Goal: Task Accomplishment & Management: Manage account settings

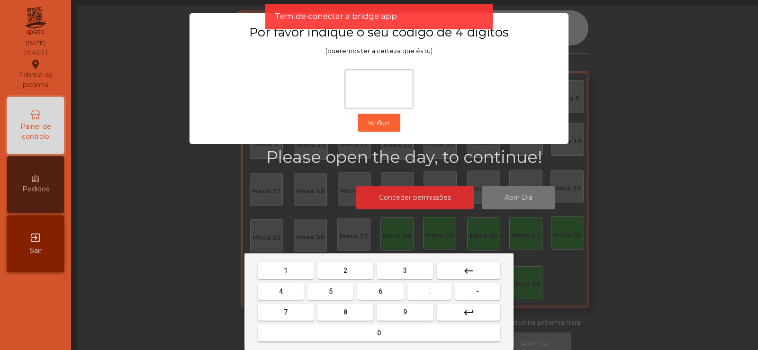
click at [346, 264] on button "2" at bounding box center [346, 270] width 56 height 17
click at [381, 291] on span "6" at bounding box center [381, 292] width 4 height 8
click at [297, 307] on button "7" at bounding box center [286, 312] width 56 height 17
click at [330, 288] on span "5" at bounding box center [331, 292] width 4 height 8
type input "****"
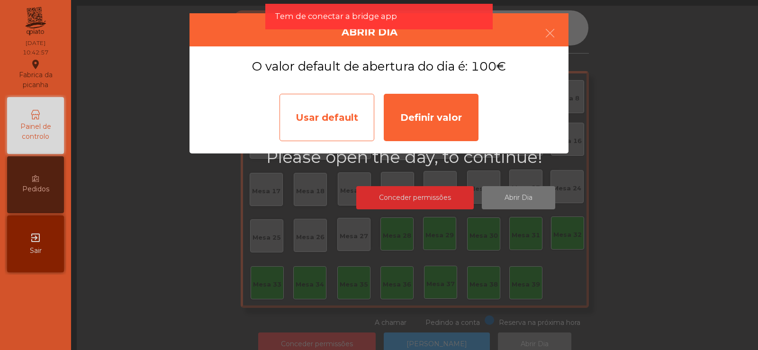
click at [335, 106] on div "Usar default" at bounding box center [327, 117] width 95 height 47
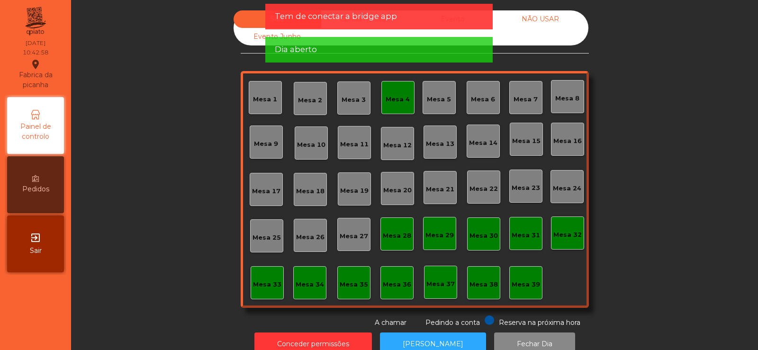
click at [398, 93] on div "Mesa 4" at bounding box center [398, 97] width 24 height 13
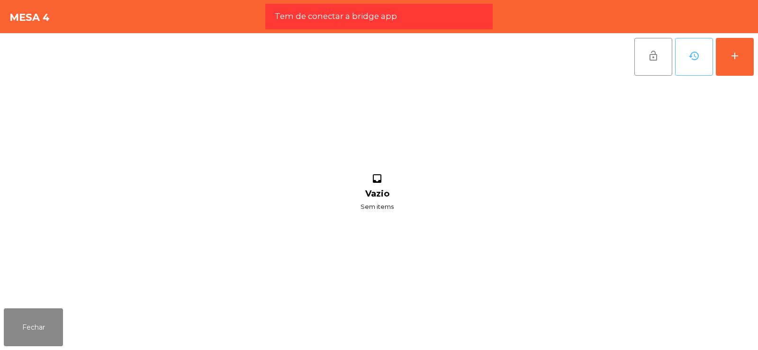
click at [692, 61] on span "history" at bounding box center [694, 55] width 11 height 11
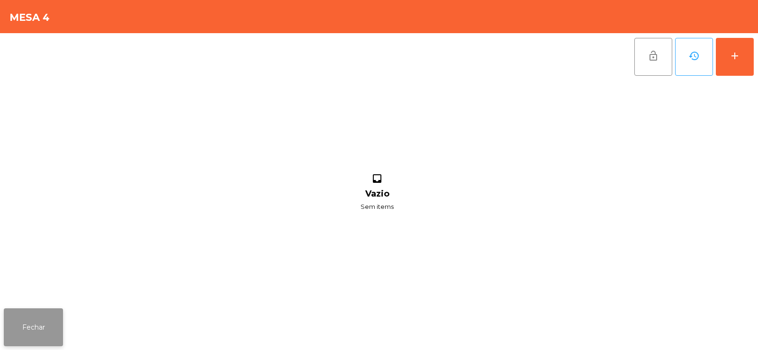
click at [44, 327] on button "Fechar" at bounding box center [33, 328] width 59 height 38
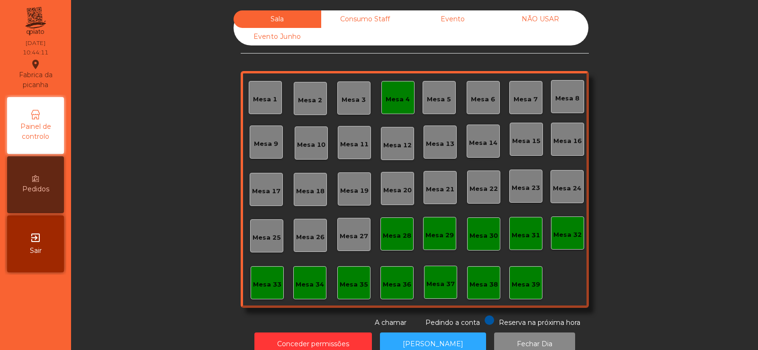
click at [398, 99] on div "Mesa 4" at bounding box center [398, 99] width 24 height 9
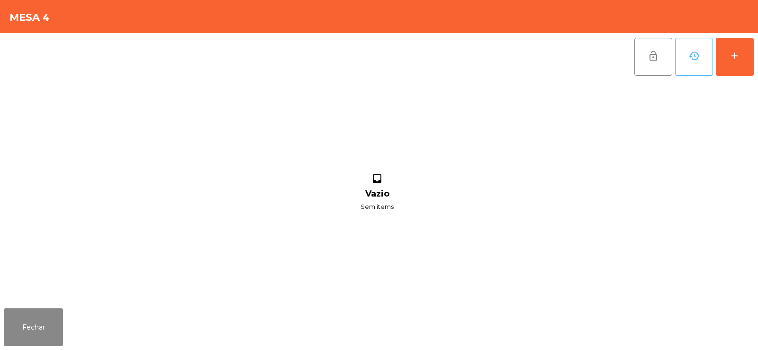
click at [686, 60] on button "history" at bounding box center [694, 57] width 38 height 38
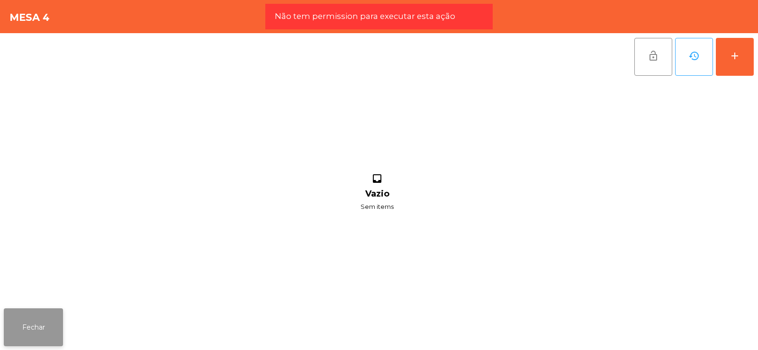
click at [41, 333] on button "Fechar" at bounding box center [33, 328] width 59 height 38
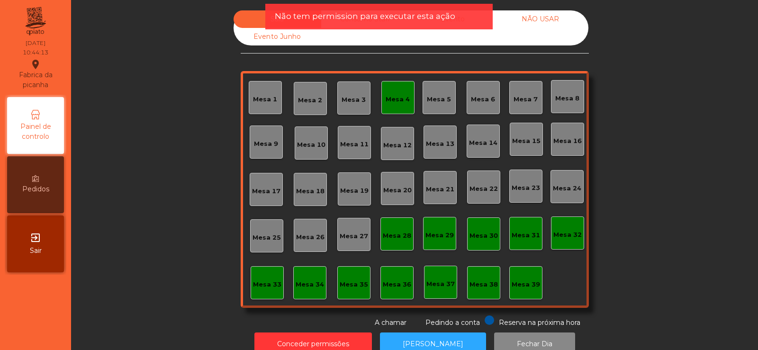
click at [405, 96] on div "Mesa 4" at bounding box center [398, 99] width 24 height 9
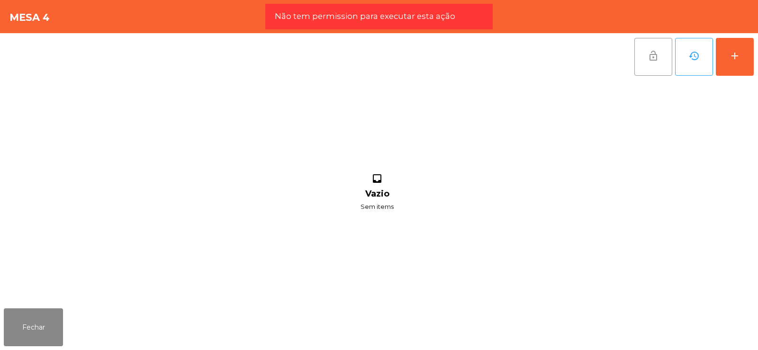
click at [658, 60] on span "lock_open" at bounding box center [653, 55] width 11 height 11
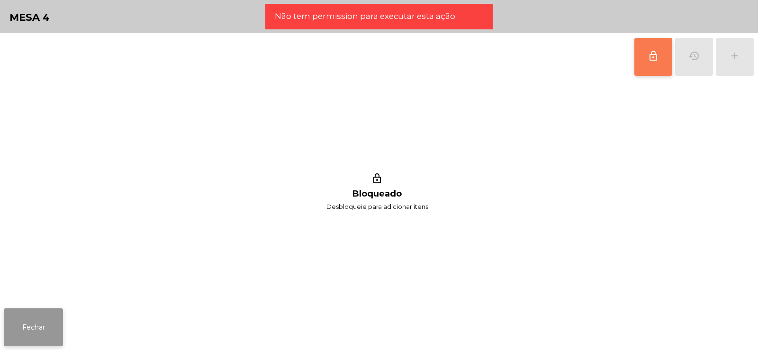
click at [38, 318] on button "Fechar" at bounding box center [33, 328] width 59 height 38
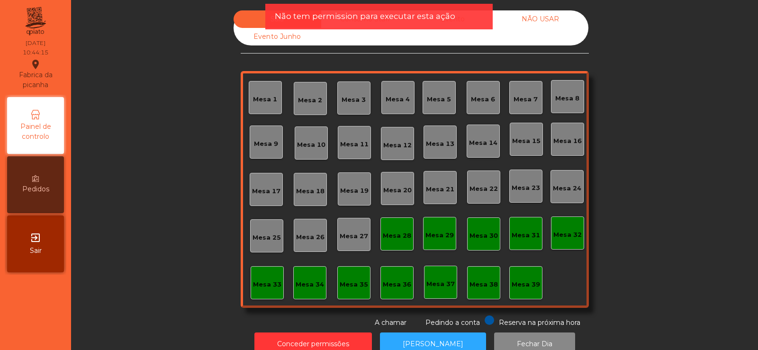
click at [407, 16] on span "Não tem permission para executar esta ação" at bounding box center [365, 16] width 181 height 12
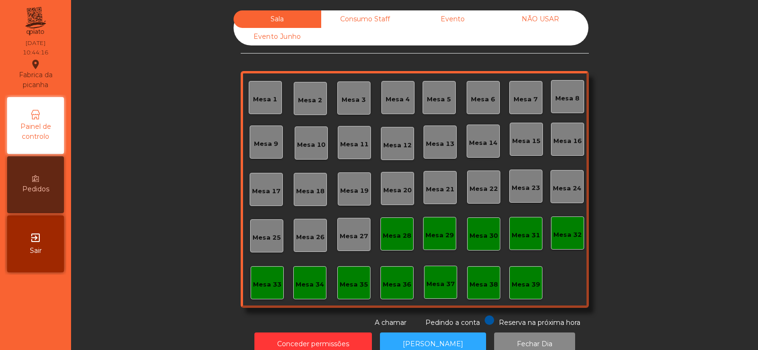
click at [385, 12] on div "Consumo Staff" at bounding box center [365, 19] width 88 height 18
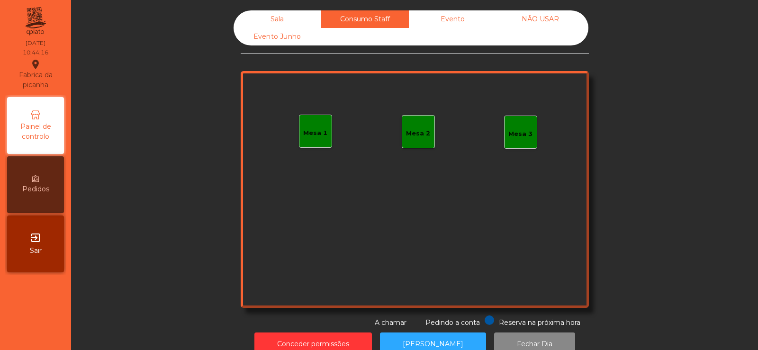
click at [481, 14] on div "Evento" at bounding box center [453, 19] width 88 height 18
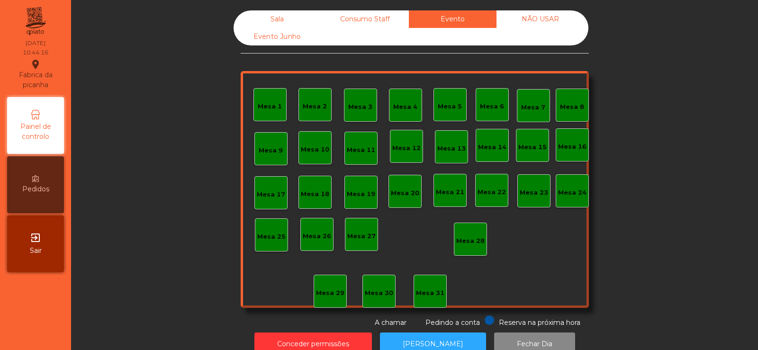
click at [539, 23] on div "NÃO USAR" at bounding box center [541, 19] width 88 height 18
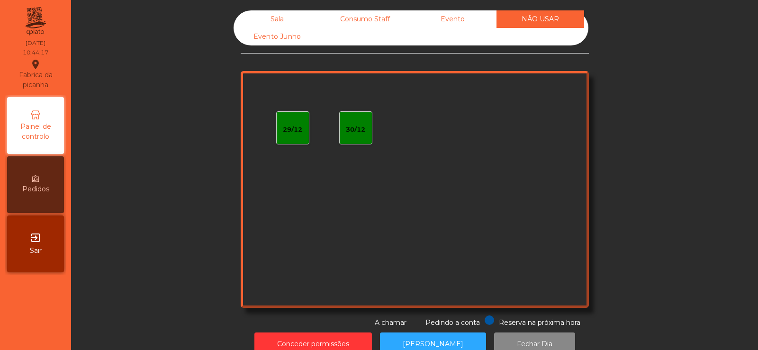
click at [285, 43] on div "Evento Junho" at bounding box center [278, 37] width 88 height 18
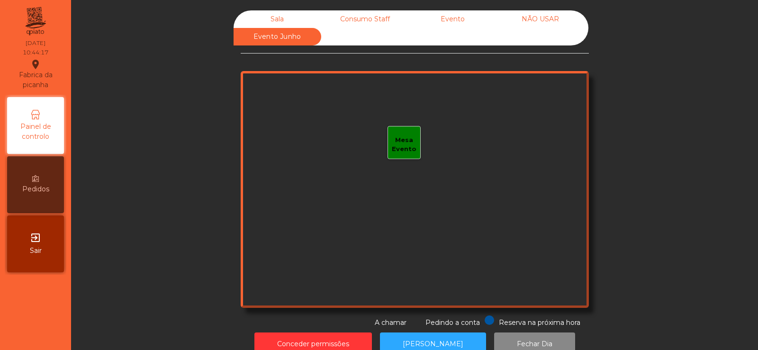
click at [290, 12] on div "Sala" at bounding box center [278, 19] width 88 height 18
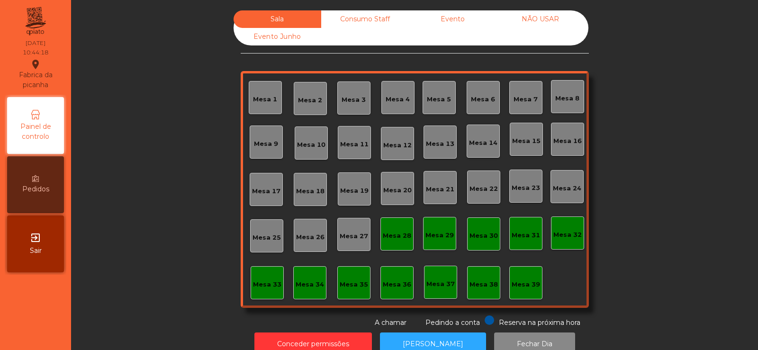
scroll to position [23, 0]
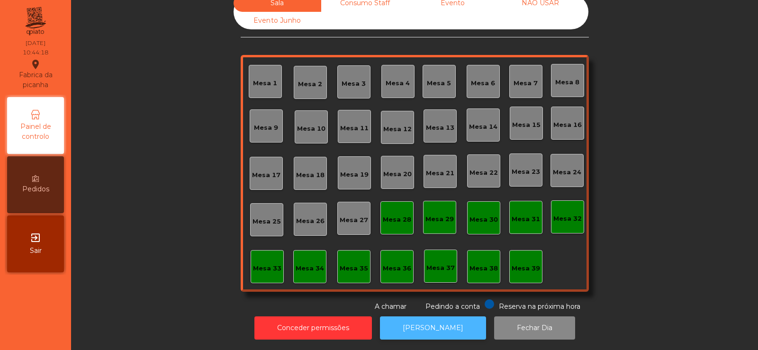
click at [418, 319] on button "[PERSON_NAME]" at bounding box center [433, 328] width 106 height 23
click at [431, 328] on button "[PERSON_NAME]" at bounding box center [433, 328] width 106 height 23
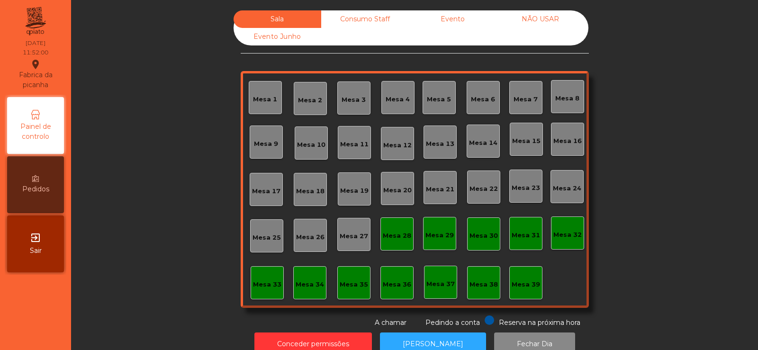
click at [517, 285] on div "Mesa 39" at bounding box center [526, 284] width 28 height 9
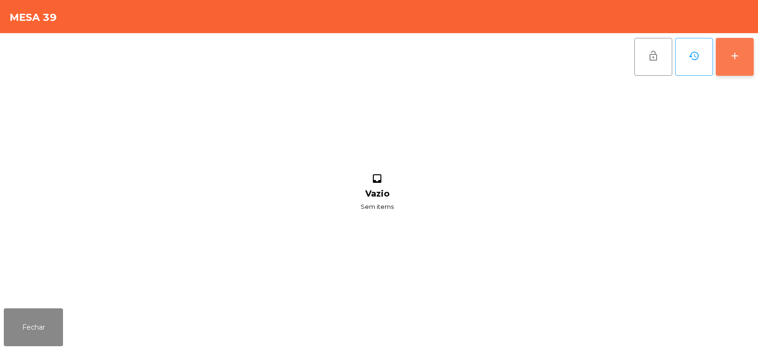
click at [739, 56] on div "add" at bounding box center [734, 55] width 11 height 11
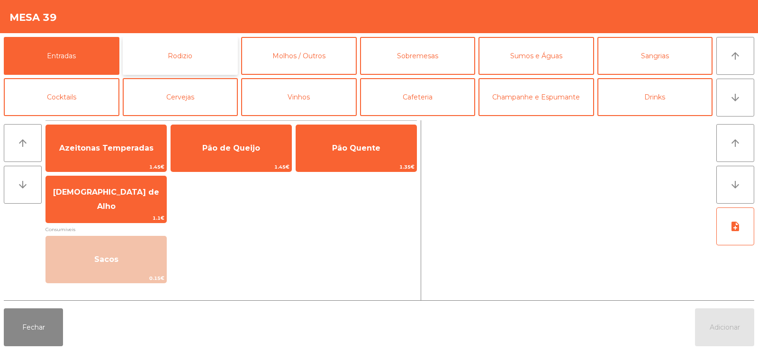
click at [177, 56] on button "Rodizio" at bounding box center [181, 56] width 116 height 38
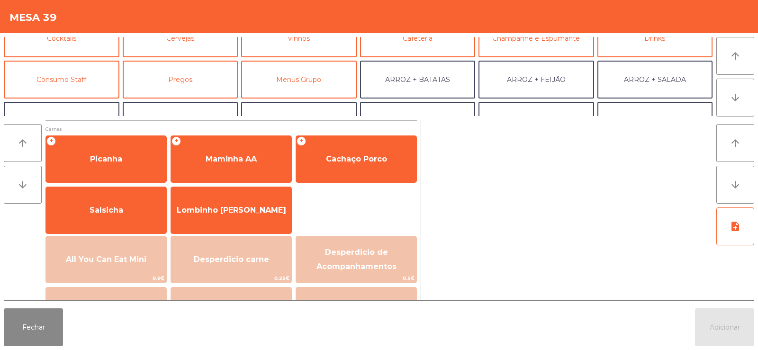
scroll to position [61, 0]
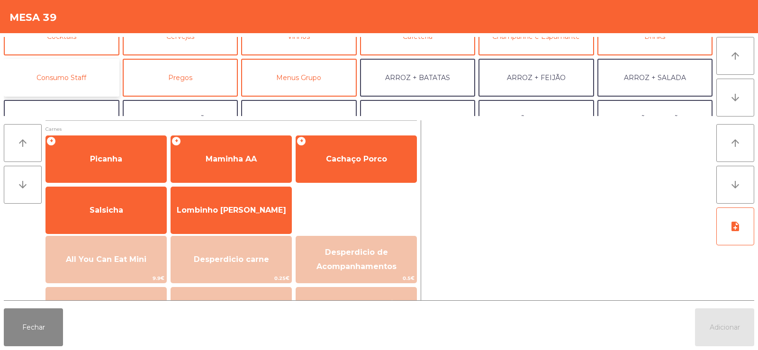
click at [71, 81] on button "Consumo Staff" at bounding box center [62, 78] width 116 height 38
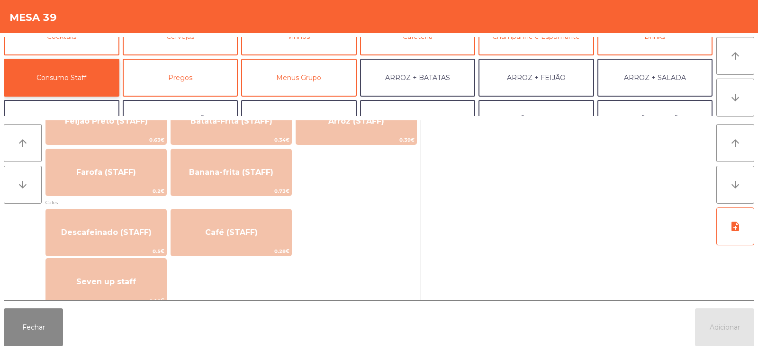
scroll to position [479, 0]
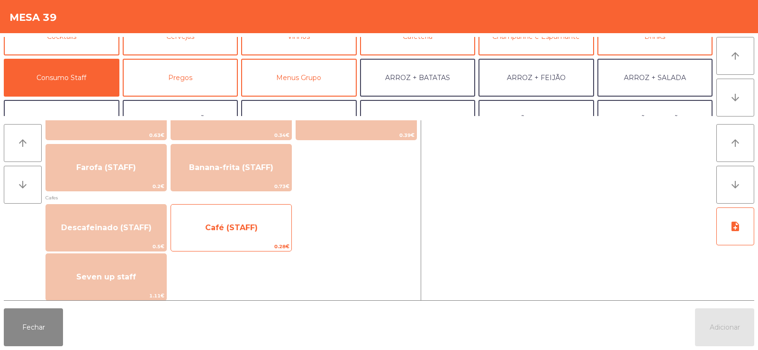
click at [218, 222] on span "Café (STAFF)" at bounding box center [231, 228] width 120 height 26
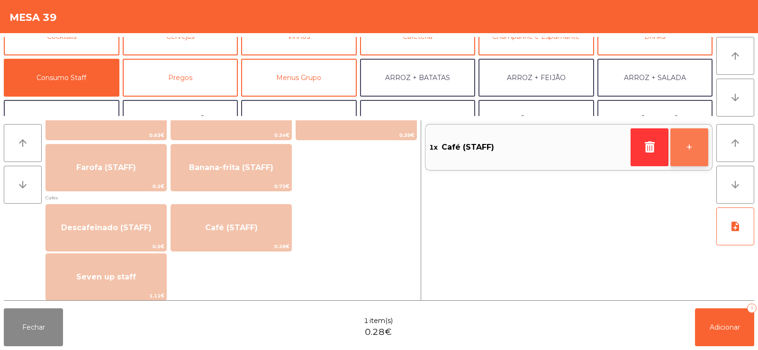
click at [691, 145] on button "+" at bounding box center [690, 147] width 38 height 38
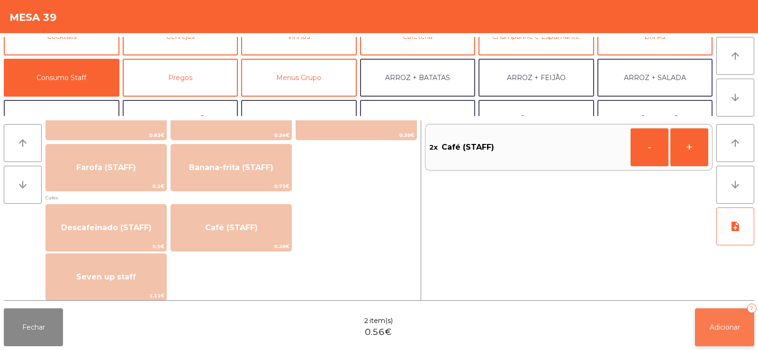
click at [717, 329] on span "Adicionar" at bounding box center [725, 327] width 30 height 9
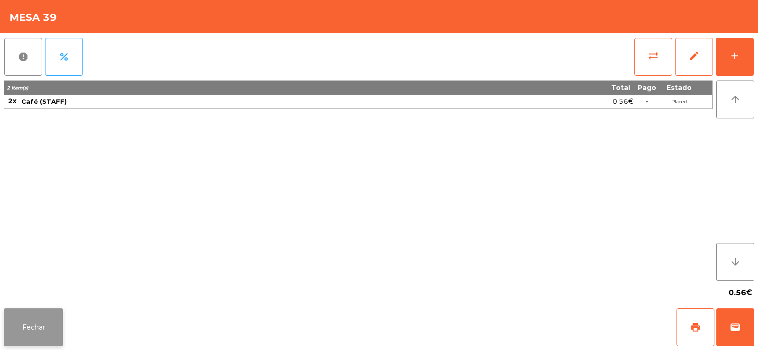
click at [56, 330] on button "Fechar" at bounding box center [33, 328] width 59 height 38
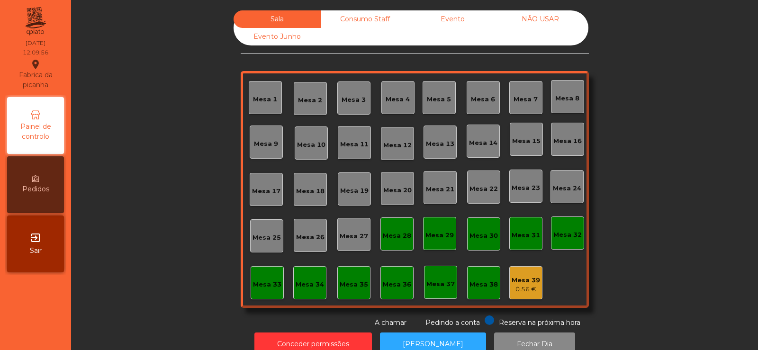
click at [517, 286] on div "0.56 €" at bounding box center [526, 289] width 28 height 9
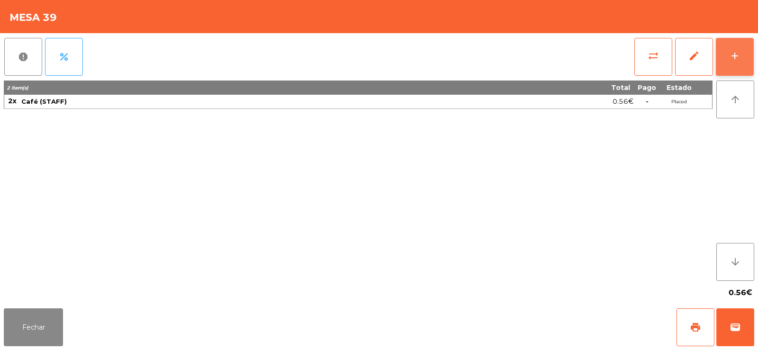
click at [736, 50] on div "add" at bounding box center [734, 55] width 11 height 11
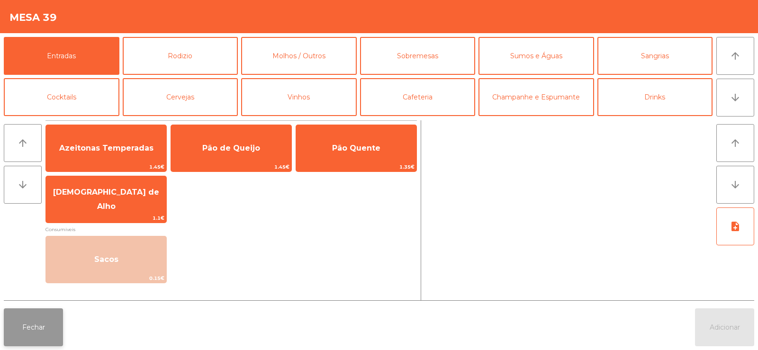
click at [39, 327] on button "Fechar" at bounding box center [33, 328] width 59 height 38
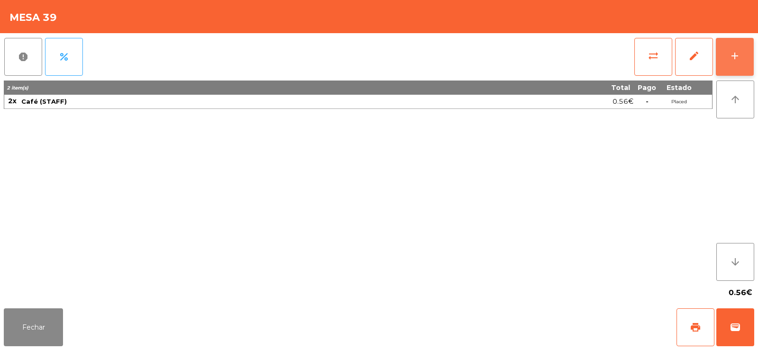
click at [741, 64] on button "add" at bounding box center [735, 57] width 38 height 38
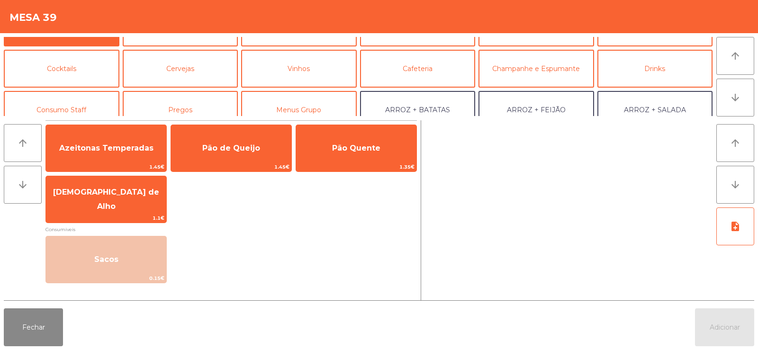
scroll to position [42, 0]
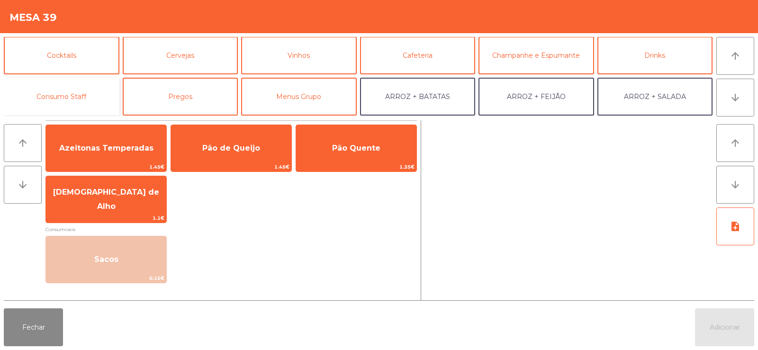
click at [71, 96] on button "Consumo Staff" at bounding box center [62, 97] width 116 height 38
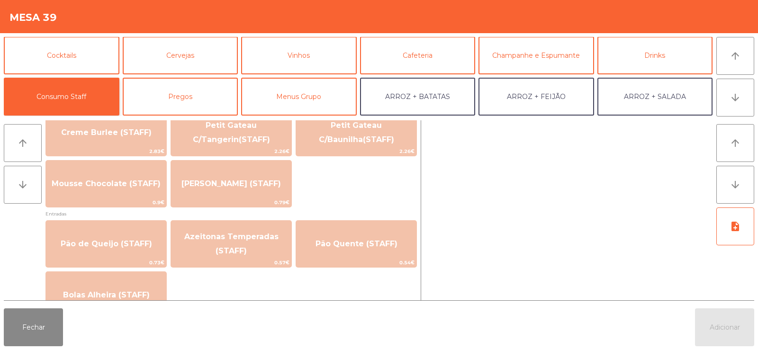
scroll to position [685, 0]
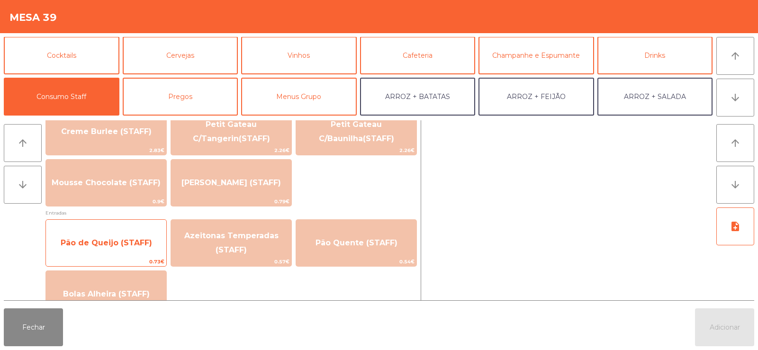
click at [114, 249] on span "Pão de Queijo (STAFF)" at bounding box center [106, 243] width 120 height 26
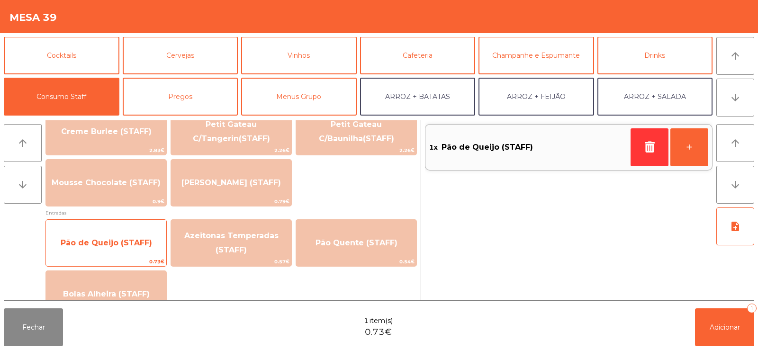
click at [100, 243] on span "Pão de Queijo (STAFF)" at bounding box center [106, 242] width 91 height 9
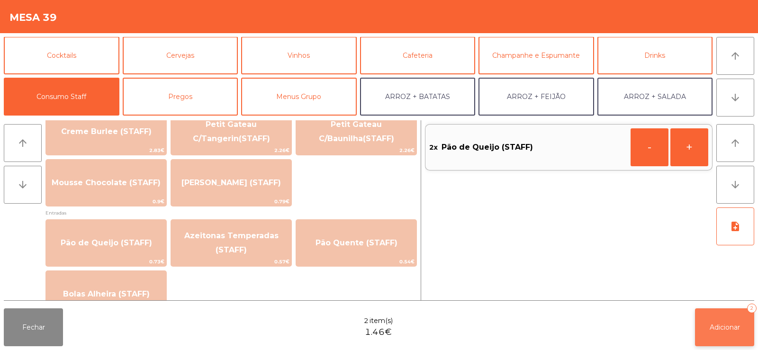
click at [736, 315] on button "Adicionar 2" at bounding box center [724, 328] width 59 height 38
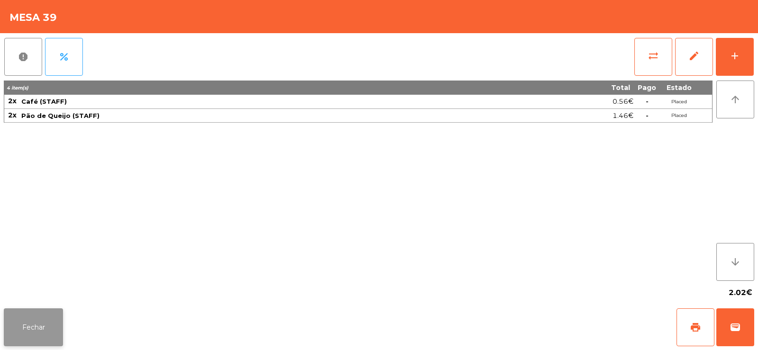
click at [35, 330] on button "Fechar" at bounding box center [33, 328] width 59 height 38
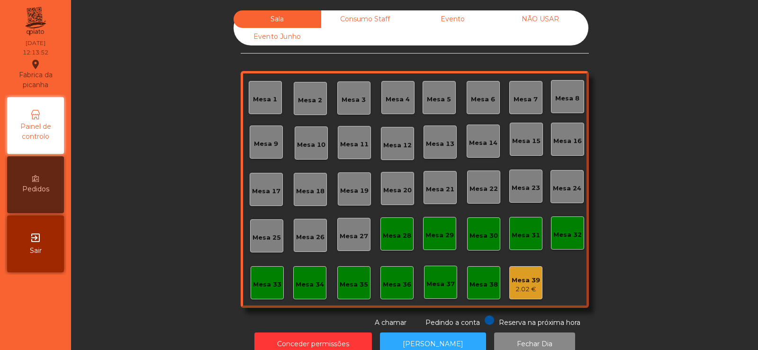
click at [526, 290] on div "2.02 €" at bounding box center [526, 289] width 28 height 9
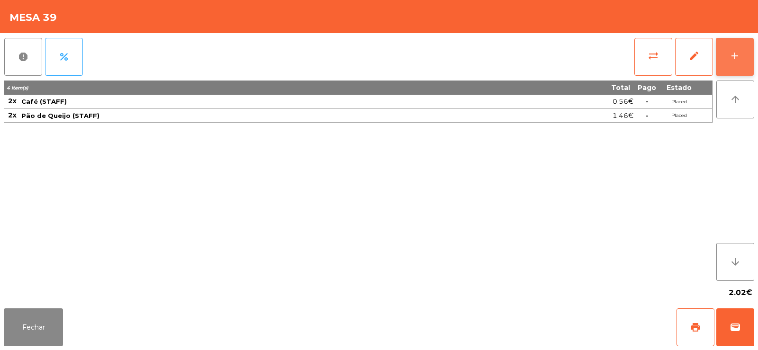
click at [752, 59] on button "add" at bounding box center [735, 57] width 38 height 38
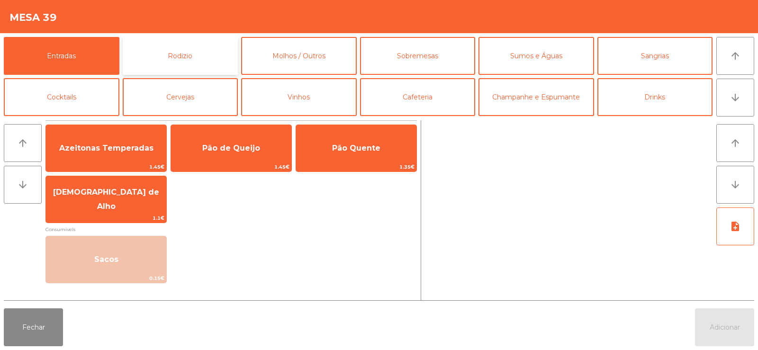
click at [192, 53] on button "Rodizio" at bounding box center [181, 56] width 116 height 38
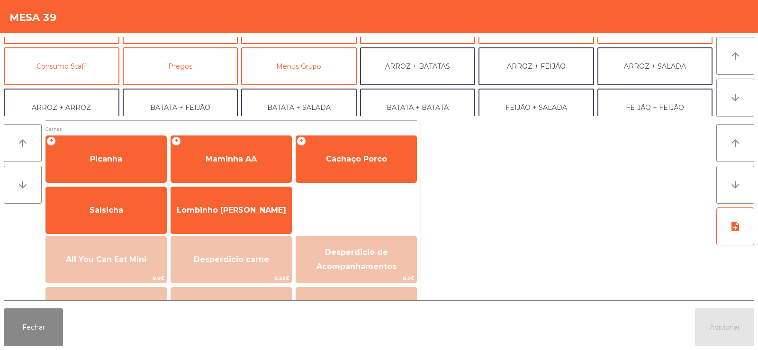
scroll to position [73, 0]
click at [71, 78] on button "Consumo Staff" at bounding box center [62, 65] width 116 height 38
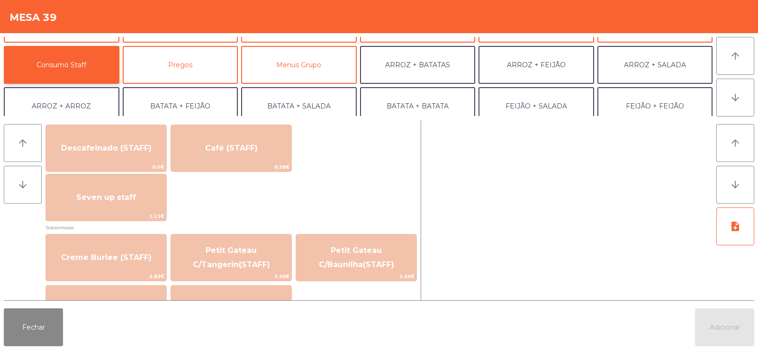
scroll to position [514, 0]
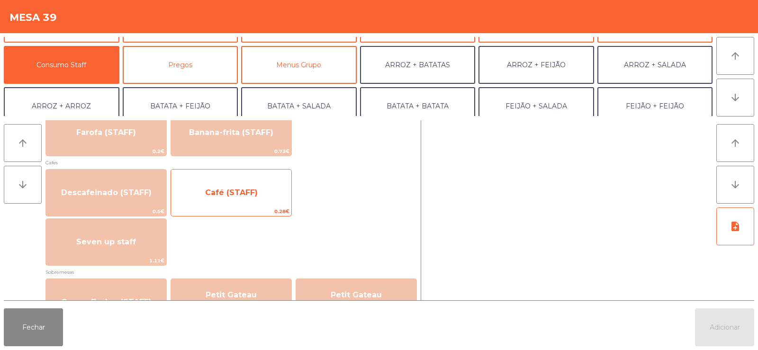
click at [237, 196] on span "Café (STAFF)" at bounding box center [231, 192] width 53 height 9
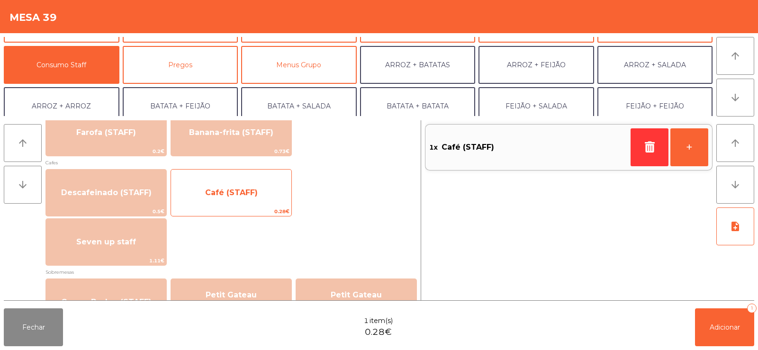
click at [247, 198] on span "Café (STAFF)" at bounding box center [231, 193] width 120 height 26
click at [250, 193] on span "Café (STAFF)" at bounding box center [231, 192] width 53 height 9
click at [250, 195] on span "Café (STAFF)" at bounding box center [231, 192] width 53 height 9
click at [248, 199] on span "Café (STAFF)" at bounding box center [231, 193] width 120 height 26
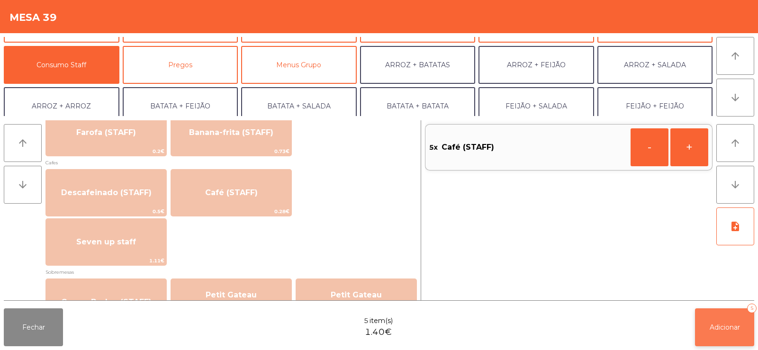
click at [719, 339] on button "Adicionar 5" at bounding box center [724, 328] width 59 height 38
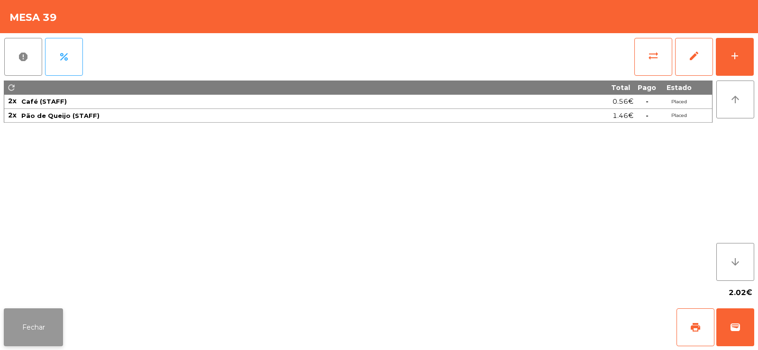
click at [38, 330] on button "Fechar" at bounding box center [33, 328] width 59 height 38
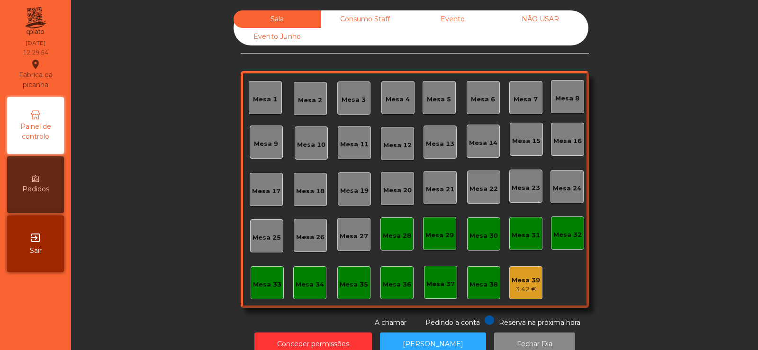
scroll to position [23, 0]
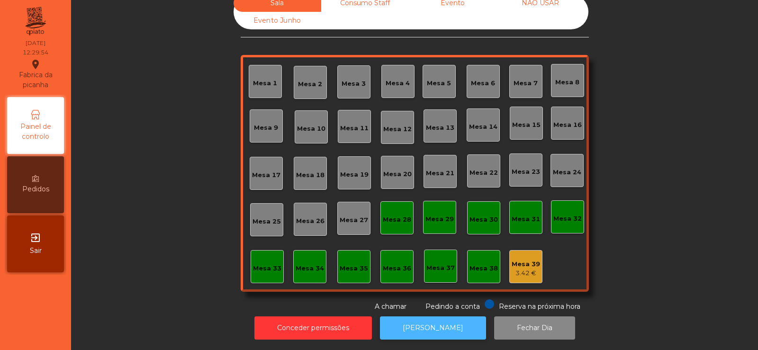
click at [422, 332] on button "[PERSON_NAME]" at bounding box center [433, 328] width 106 height 23
click at [438, 124] on div "Mesa 13" at bounding box center [440, 127] width 28 height 9
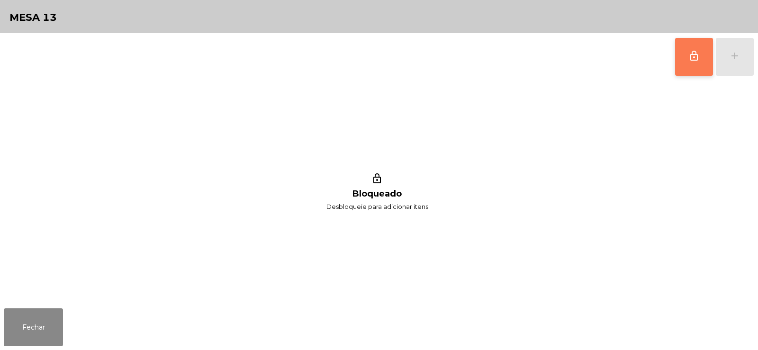
click at [695, 57] on span "lock_outline" at bounding box center [694, 55] width 11 height 11
click at [728, 53] on div "lock_outline add" at bounding box center [715, 56] width 80 height 47
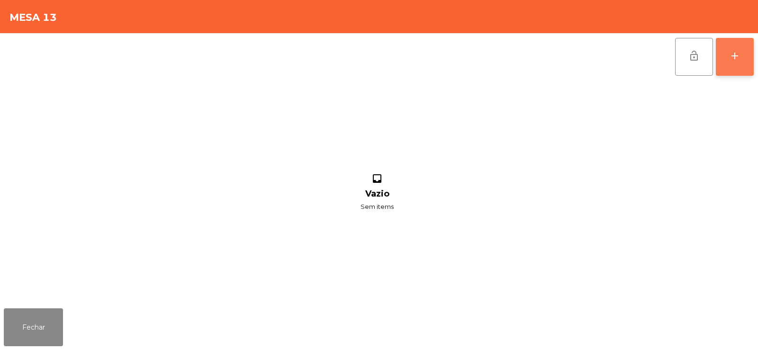
click at [743, 57] on button "add" at bounding box center [735, 57] width 38 height 38
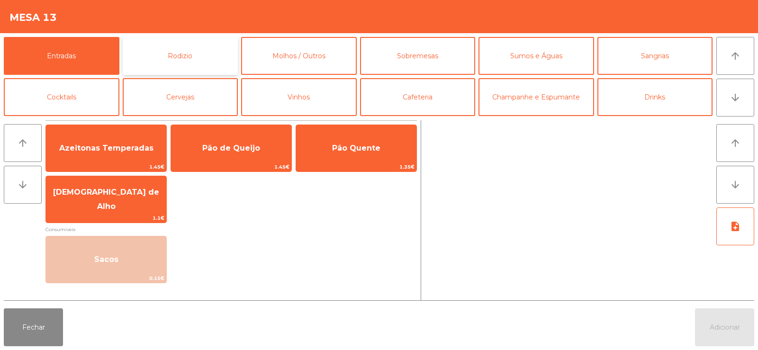
click at [209, 52] on button "Rodizio" at bounding box center [181, 56] width 116 height 38
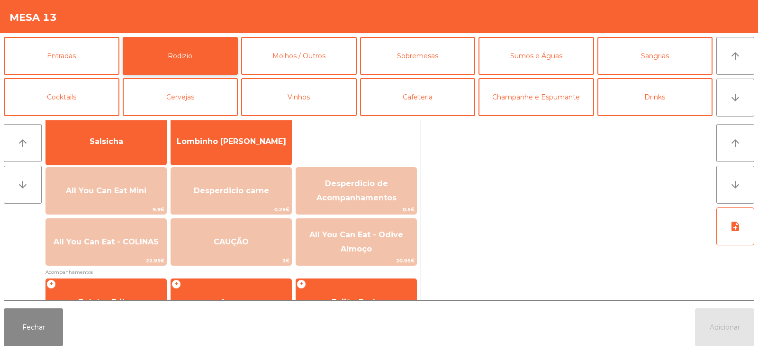
scroll to position [91, 0]
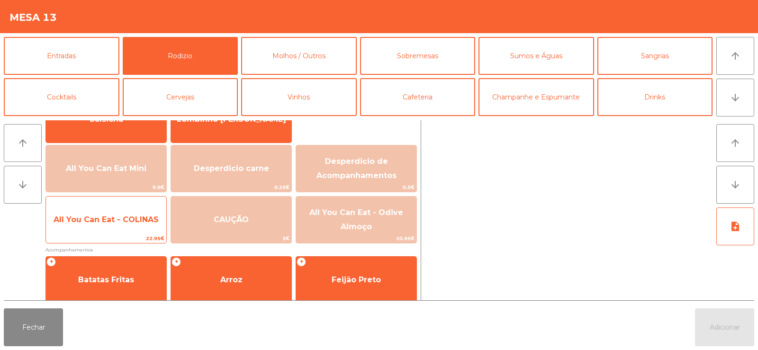
click at [88, 227] on span "All You Can Eat - COLINAS" at bounding box center [106, 220] width 120 height 26
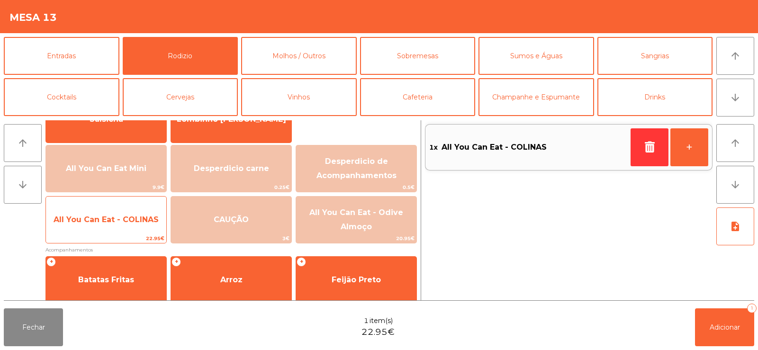
click at [106, 232] on span "All You Can Eat - COLINAS" at bounding box center [106, 220] width 120 height 26
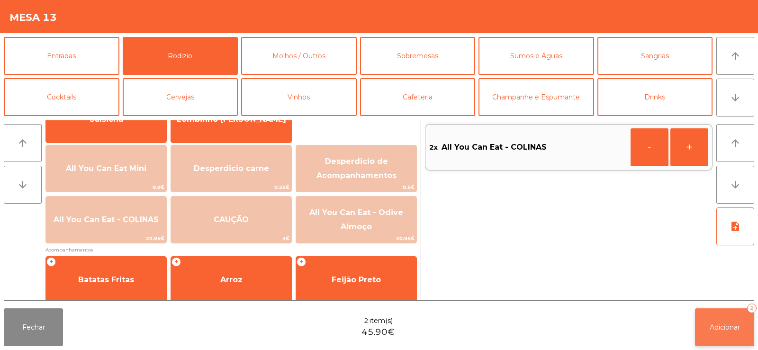
click at [730, 324] on span "Adicionar" at bounding box center [725, 327] width 30 height 9
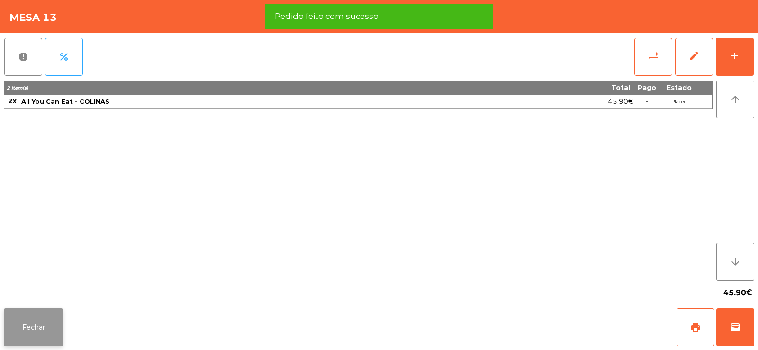
click at [18, 335] on button "Fechar" at bounding box center [33, 328] width 59 height 38
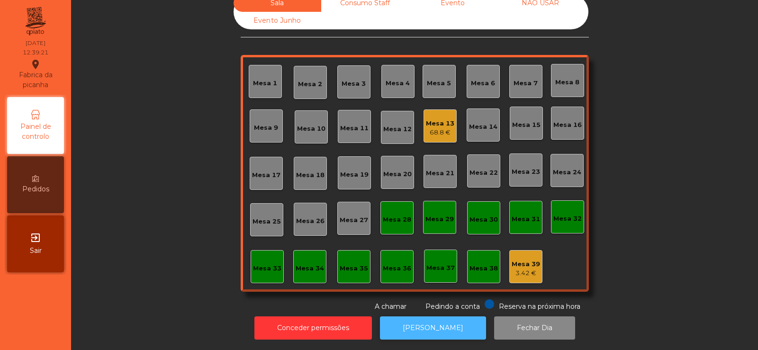
click at [419, 317] on button "[PERSON_NAME]" at bounding box center [433, 328] width 106 height 23
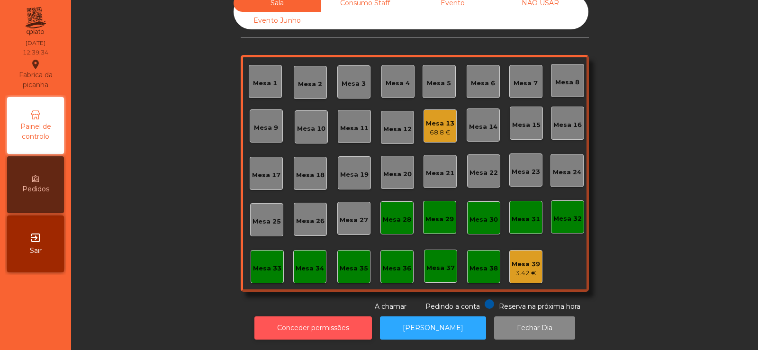
click at [352, 317] on button "Conceder permissões" at bounding box center [314, 328] width 118 height 23
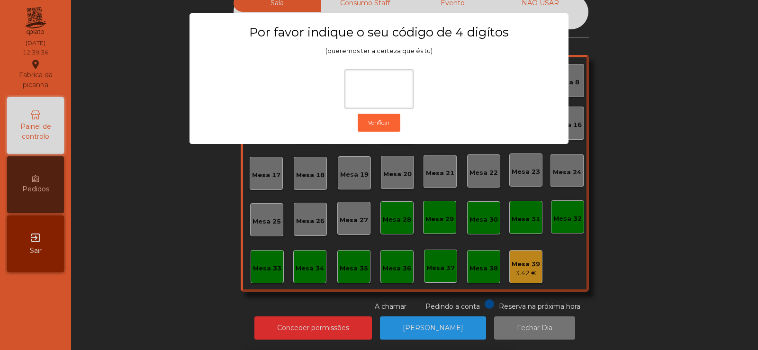
click at [657, 172] on ngb-modal-window "Por favor indique o seu código de 4 digítos (queremos ter a certeza que és tu) …" at bounding box center [379, 175] width 720 height 350
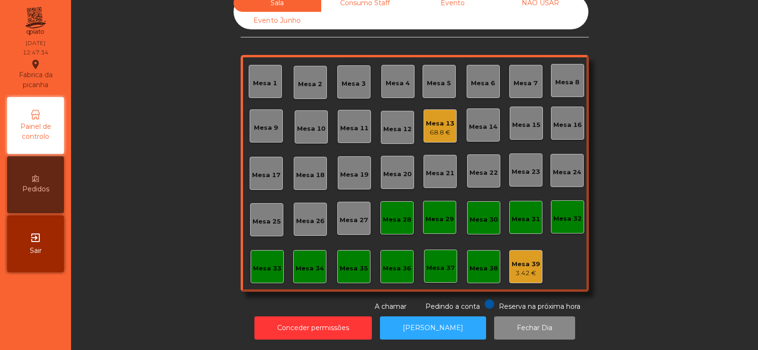
click at [395, 79] on div "Mesa 4" at bounding box center [398, 83] width 24 height 9
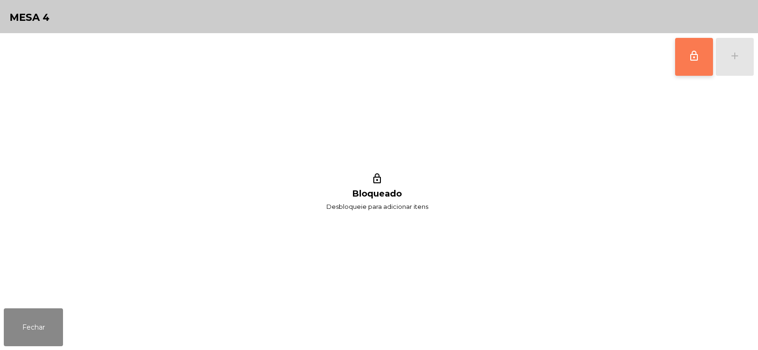
click at [684, 63] on button "lock_outline" at bounding box center [694, 57] width 38 height 38
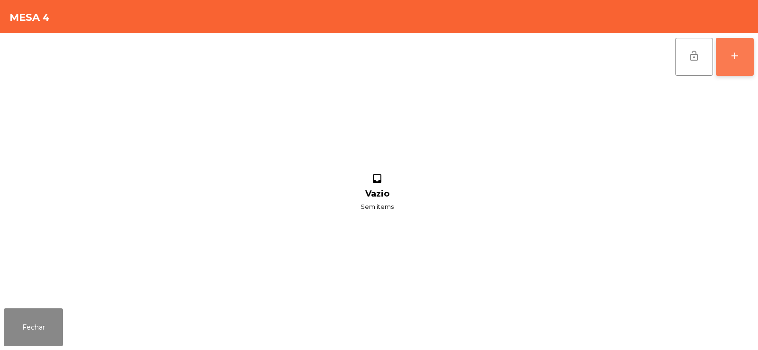
click at [731, 61] on div "add" at bounding box center [734, 55] width 11 height 11
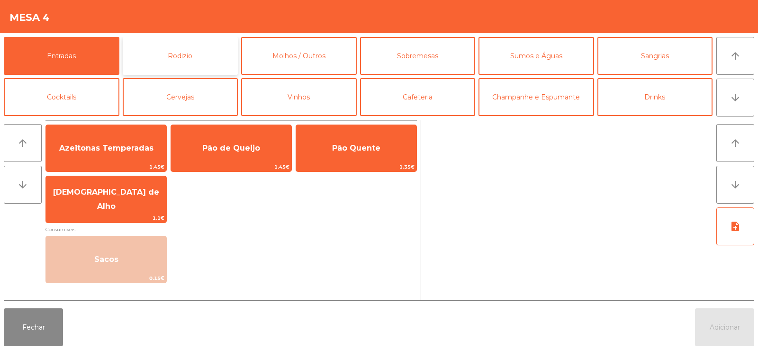
click at [180, 42] on button "Rodizio" at bounding box center [181, 56] width 116 height 38
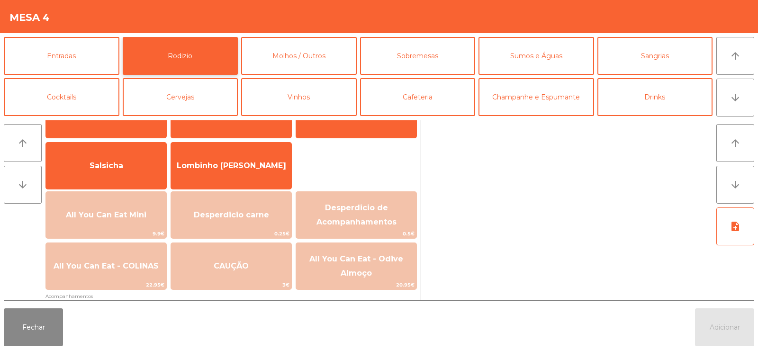
scroll to position [67, 0]
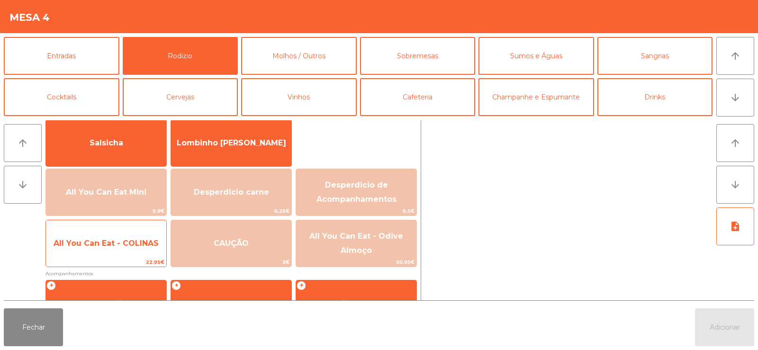
click at [87, 240] on span "All You Can Eat - COLINAS" at bounding box center [106, 243] width 105 height 9
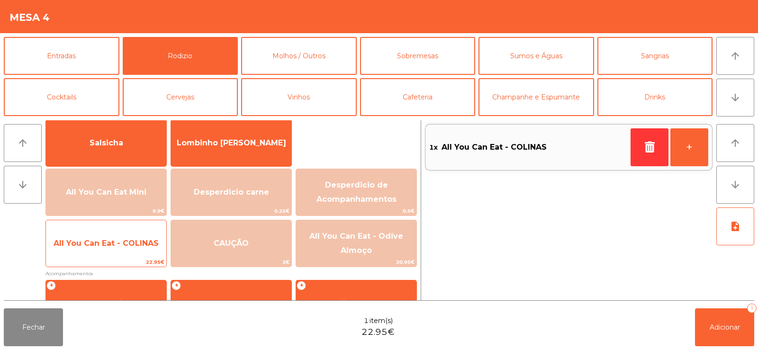
click at [92, 255] on span "All You Can Eat - COLINAS" at bounding box center [106, 244] width 120 height 26
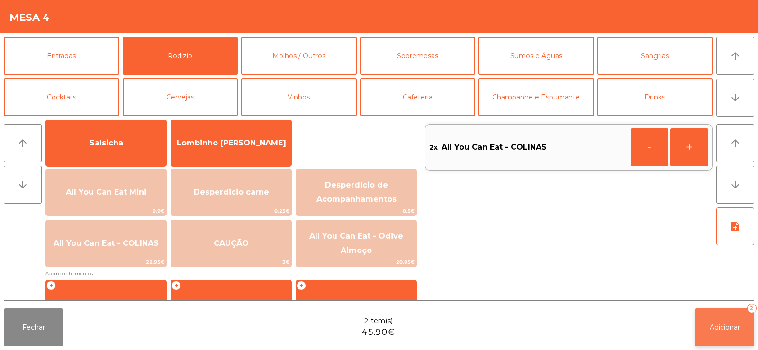
click at [729, 327] on span "Adicionar" at bounding box center [725, 327] width 30 height 9
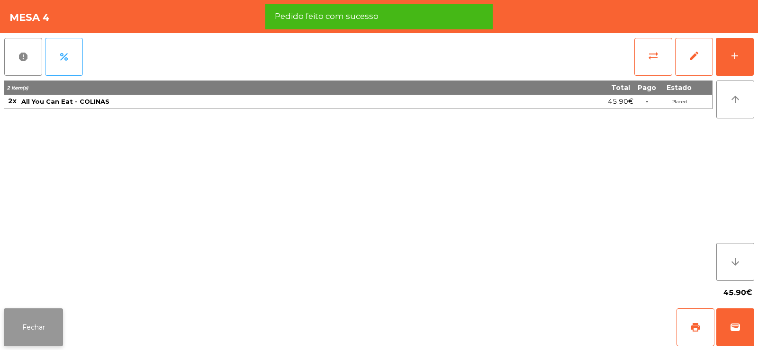
click at [47, 317] on button "Fechar" at bounding box center [33, 328] width 59 height 38
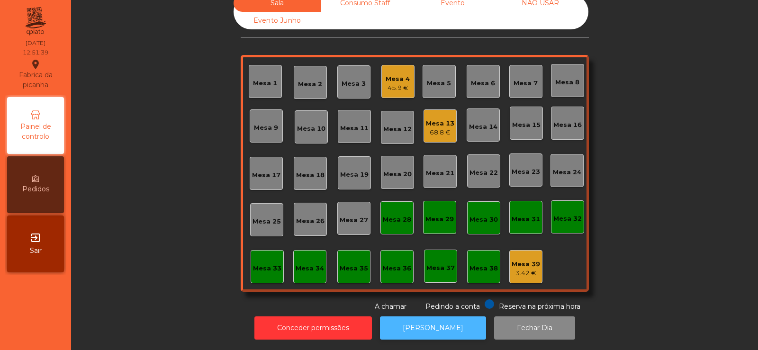
click at [449, 317] on button "[PERSON_NAME]" at bounding box center [433, 328] width 106 height 23
click at [439, 323] on button "[PERSON_NAME]" at bounding box center [433, 328] width 106 height 23
click at [401, 170] on div "Mesa 20" at bounding box center [397, 174] width 28 height 9
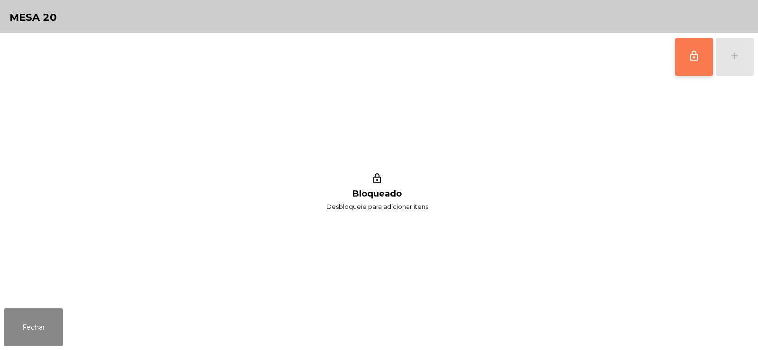
click at [678, 58] on button "lock_outline" at bounding box center [694, 57] width 38 height 38
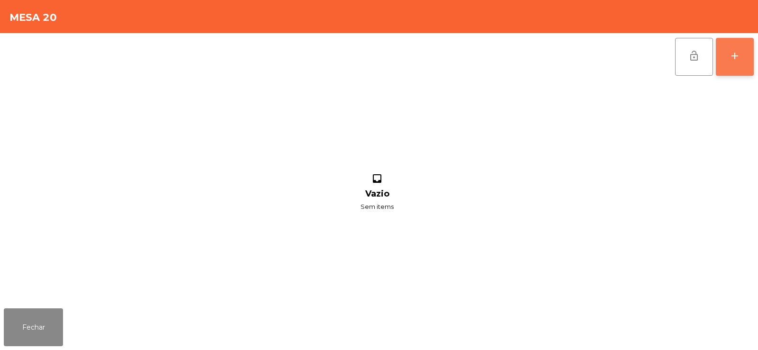
click at [740, 55] on div "add" at bounding box center [734, 55] width 11 height 11
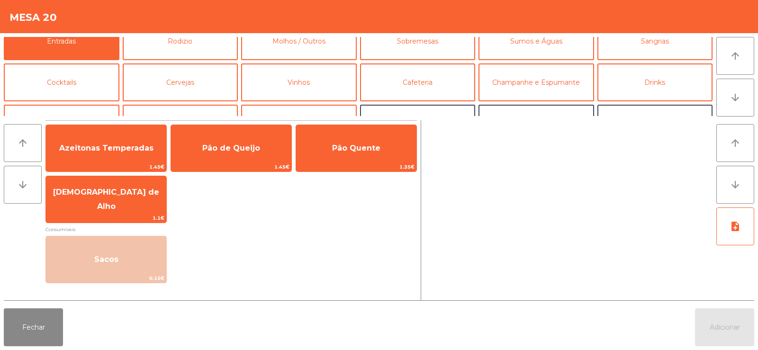
scroll to position [12, 0]
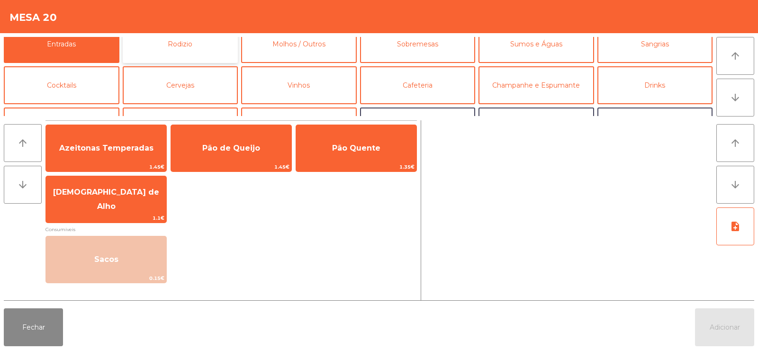
click at [176, 46] on button "Rodizio" at bounding box center [181, 44] width 116 height 38
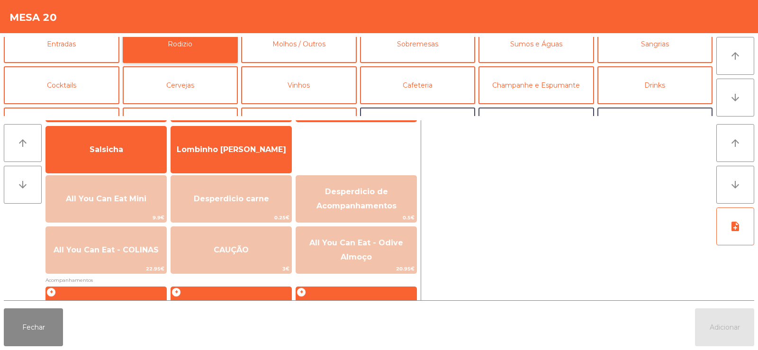
scroll to position [67, 0]
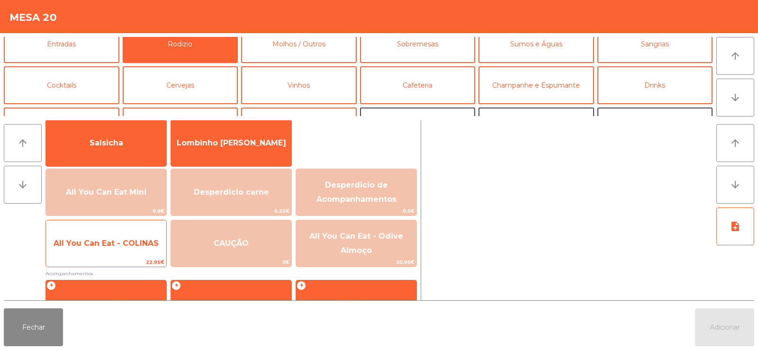
click at [91, 250] on span "All You Can Eat - COLINAS" at bounding box center [106, 244] width 120 height 26
click at [97, 252] on span "All You Can Eat - COLINAS" at bounding box center [106, 244] width 120 height 26
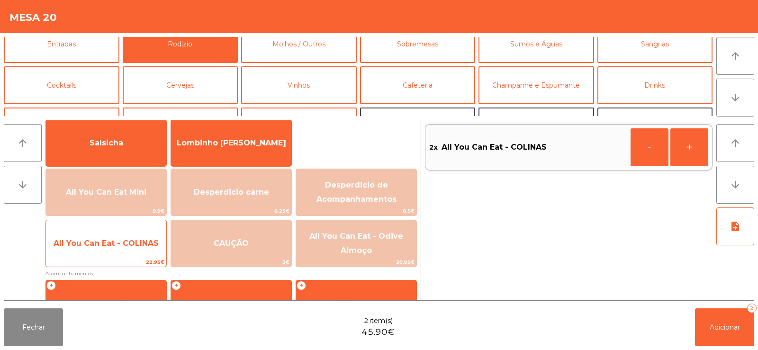
click at [102, 246] on span "All You Can Eat - COLINAS" at bounding box center [106, 243] width 105 height 9
click at [90, 249] on span "All You Can Eat - COLINAS" at bounding box center [106, 244] width 120 height 26
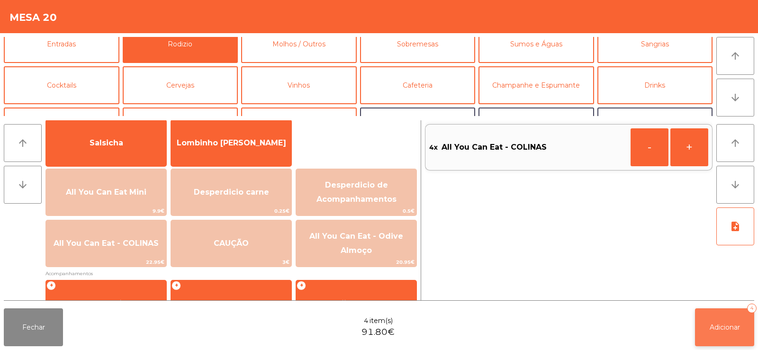
click at [711, 330] on span "Adicionar" at bounding box center [725, 327] width 30 height 9
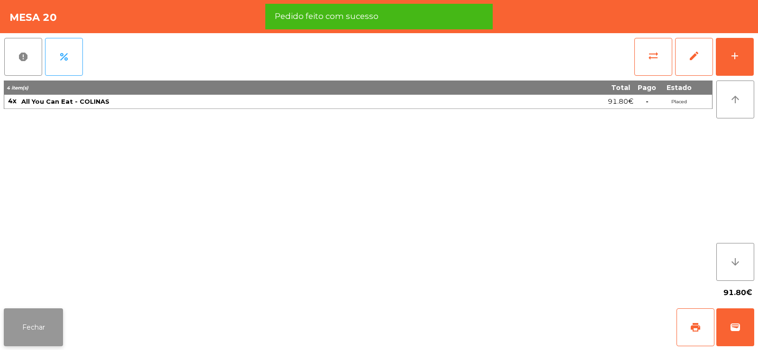
click at [27, 331] on button "Fechar" at bounding box center [33, 328] width 59 height 38
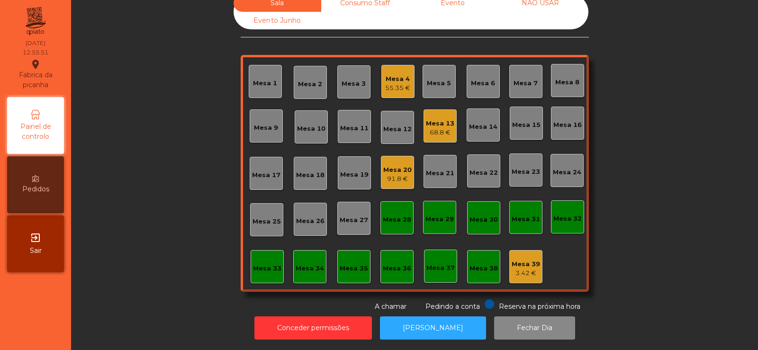
click at [478, 128] on div "Mesa 14" at bounding box center [483, 125] width 33 height 33
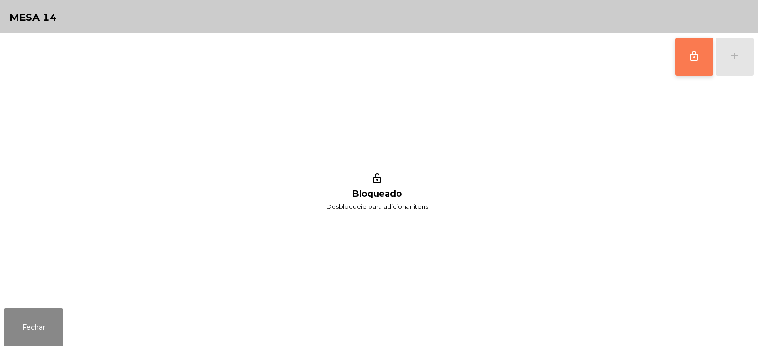
click at [687, 51] on button "lock_outline" at bounding box center [694, 57] width 38 height 38
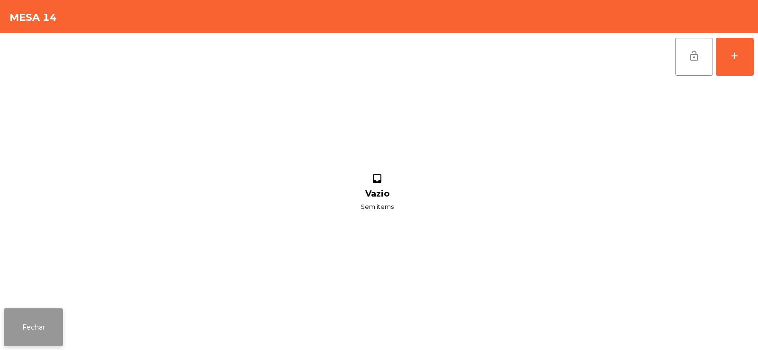
click at [44, 328] on button "Fechar" at bounding box center [33, 328] width 59 height 38
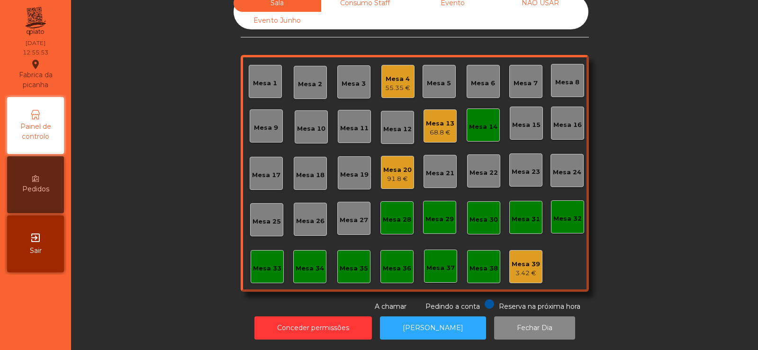
click at [393, 176] on div "91.8 €" at bounding box center [397, 178] width 28 height 9
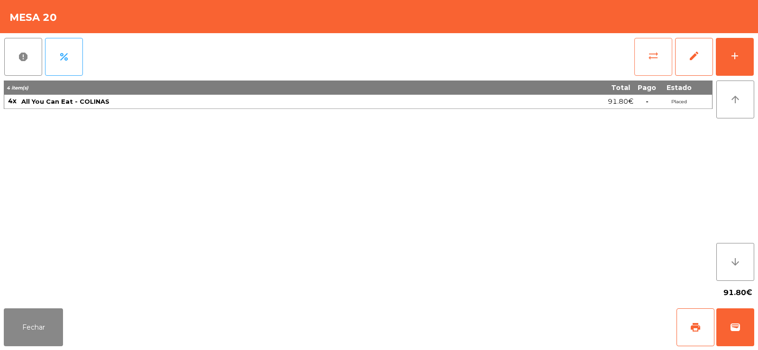
click at [655, 60] on span "sync_alt" at bounding box center [653, 55] width 11 height 11
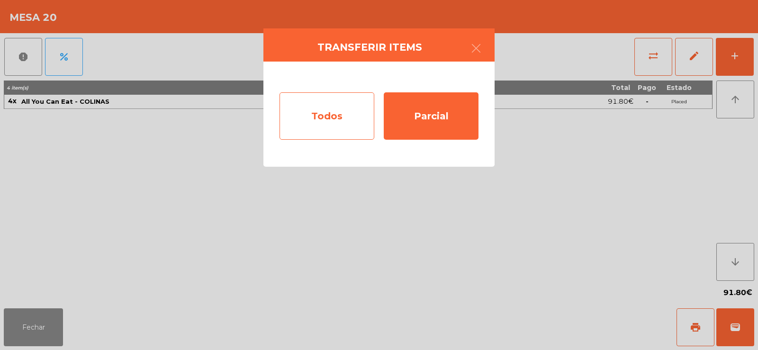
click at [321, 125] on div "Todos" at bounding box center [327, 115] width 95 height 47
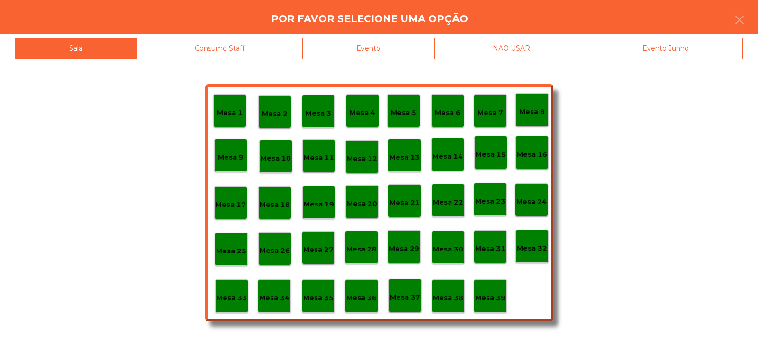
click at [448, 158] on p "Mesa 14" at bounding box center [448, 156] width 30 height 11
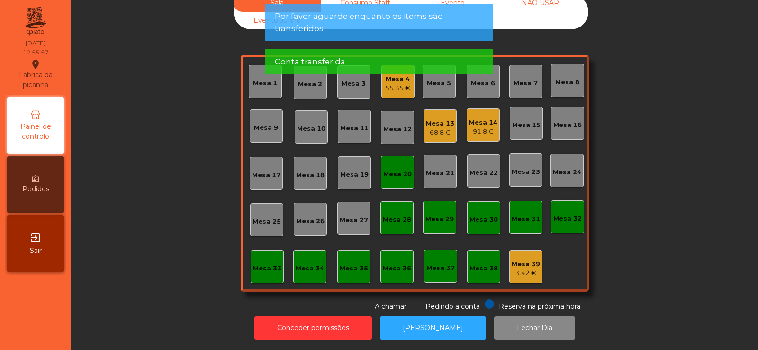
click at [395, 171] on div "Mesa 20" at bounding box center [397, 174] width 28 height 9
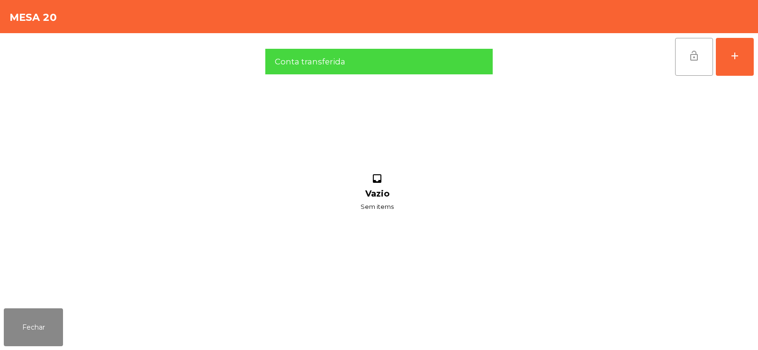
click at [688, 51] on button "lock_open" at bounding box center [694, 57] width 38 height 38
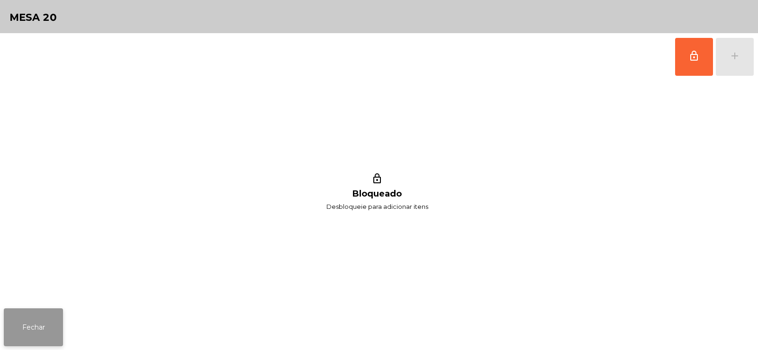
click at [25, 310] on button "Fechar" at bounding box center [33, 328] width 59 height 38
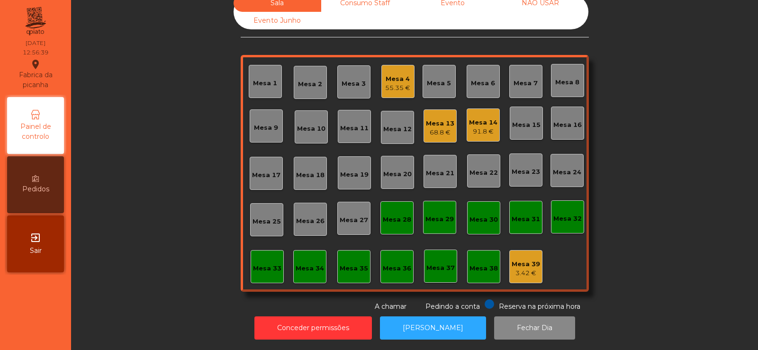
scroll to position [0, 0]
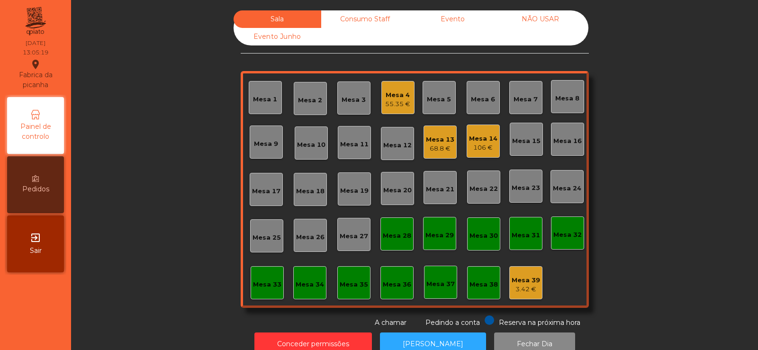
click at [483, 110] on div "Mesa 6" at bounding box center [483, 97] width 33 height 33
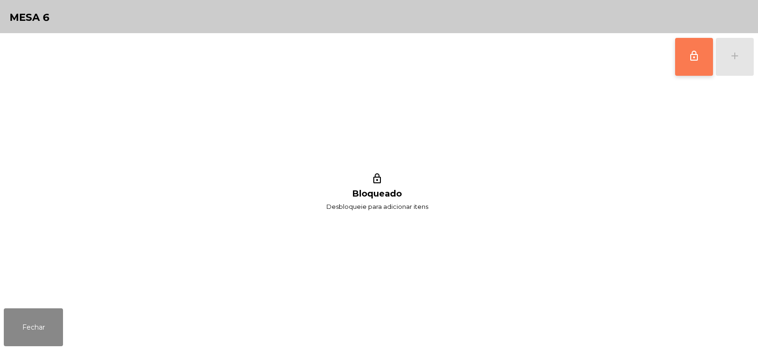
click at [693, 59] on span "lock_outline" at bounding box center [694, 55] width 11 height 11
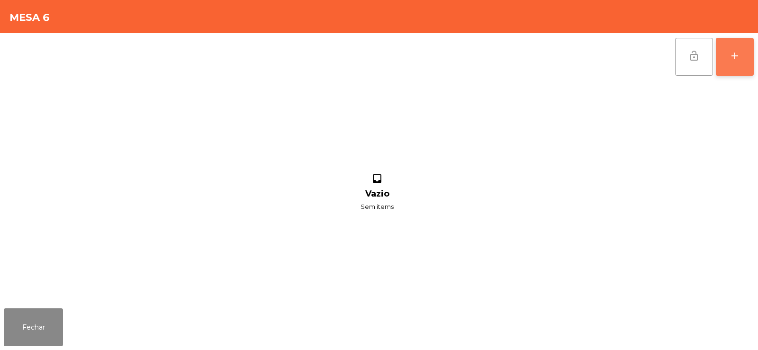
click at [735, 59] on div "add" at bounding box center [734, 55] width 11 height 11
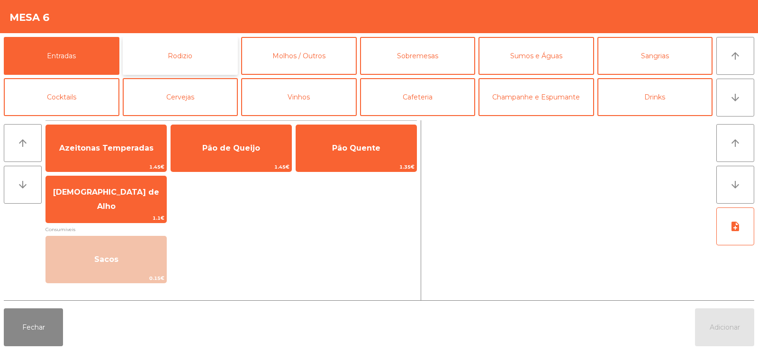
click at [200, 59] on button "Rodizio" at bounding box center [181, 56] width 116 height 38
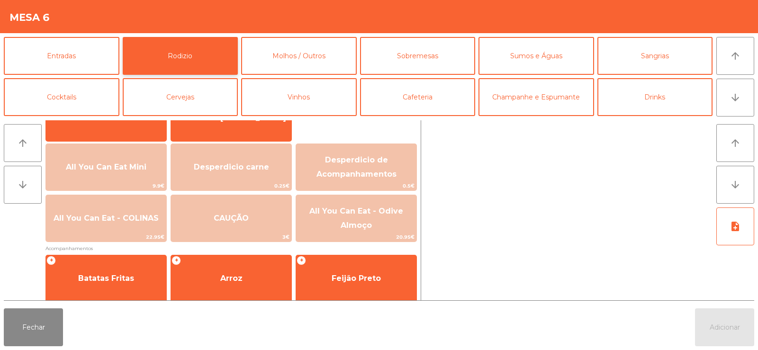
scroll to position [91, 0]
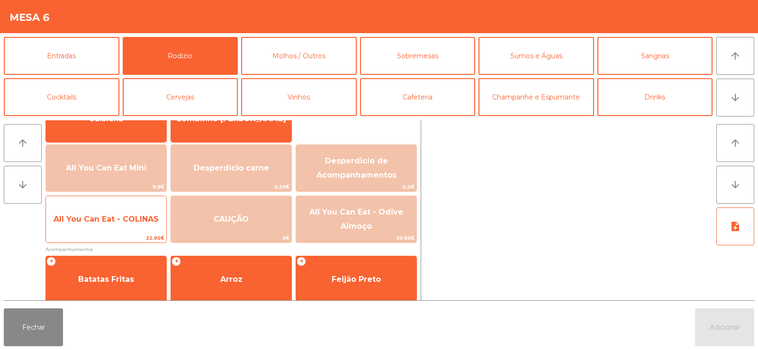
click at [109, 227] on span "All You Can Eat - COLINAS" at bounding box center [106, 220] width 120 height 26
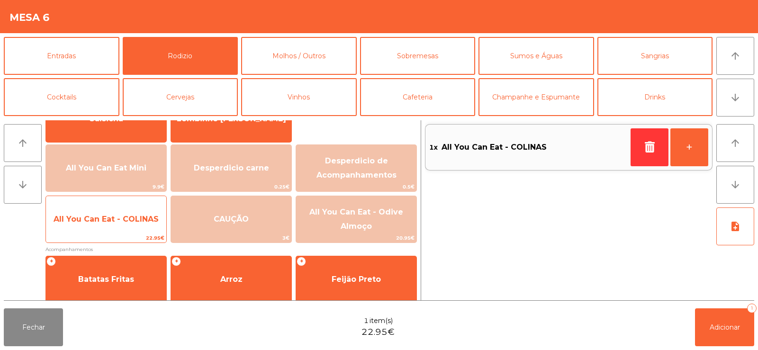
click at [118, 229] on span "All You Can Eat - COLINAS" at bounding box center [106, 220] width 120 height 26
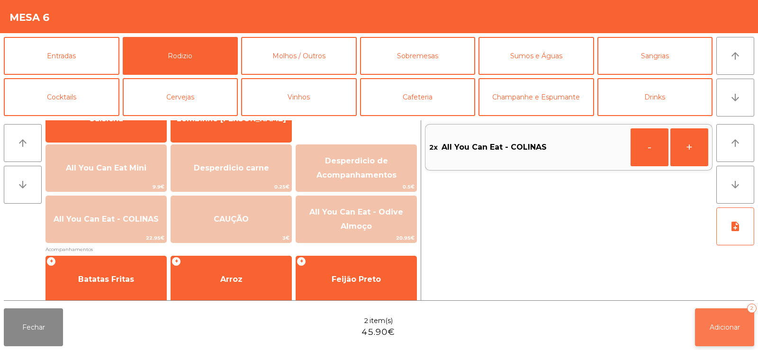
click at [723, 335] on button "Adicionar 2" at bounding box center [724, 328] width 59 height 38
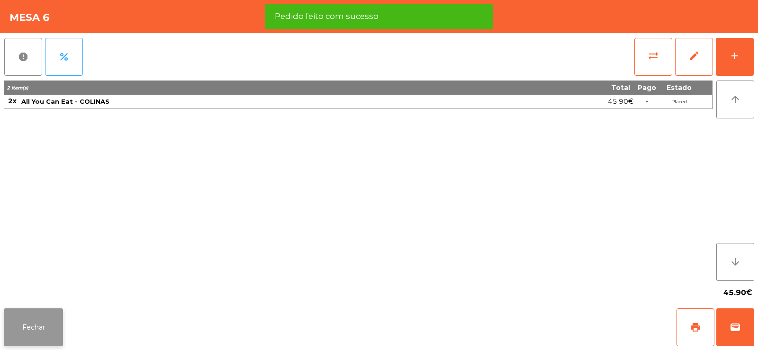
click at [49, 317] on button "Fechar" at bounding box center [33, 328] width 59 height 38
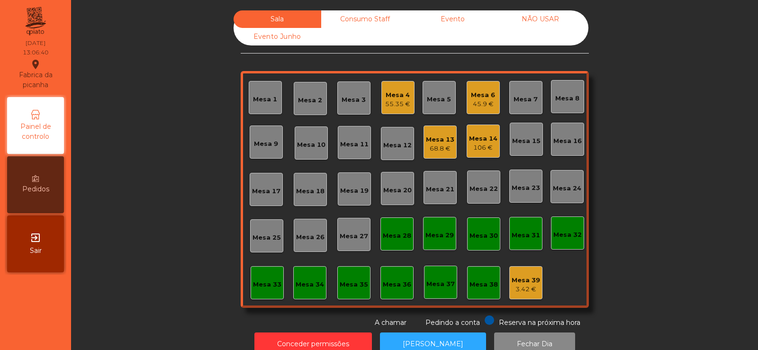
click at [348, 199] on div "Mesa 19" at bounding box center [354, 189] width 33 height 33
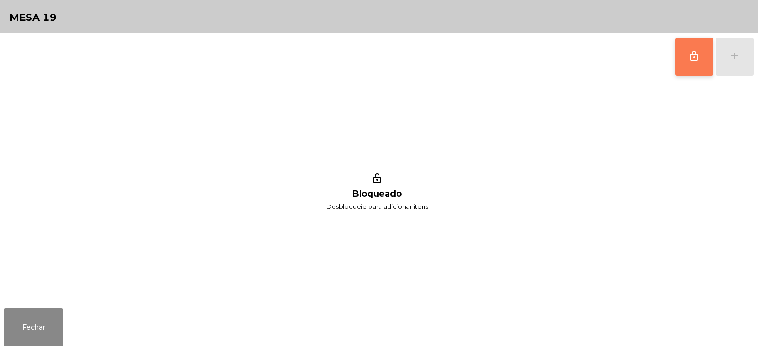
click at [683, 55] on button "lock_outline" at bounding box center [694, 57] width 38 height 38
click at [733, 59] on div "lock_outline add" at bounding box center [715, 56] width 80 height 47
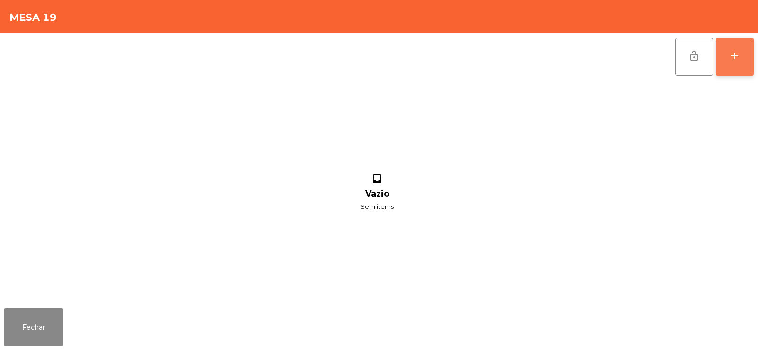
click at [735, 67] on button "add" at bounding box center [735, 57] width 38 height 38
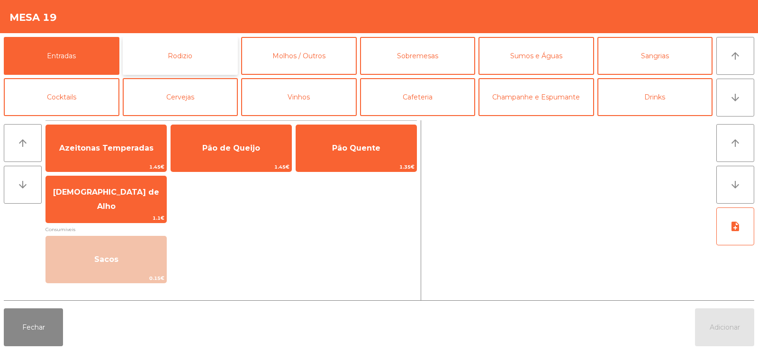
click at [190, 46] on button "Rodizio" at bounding box center [181, 56] width 116 height 38
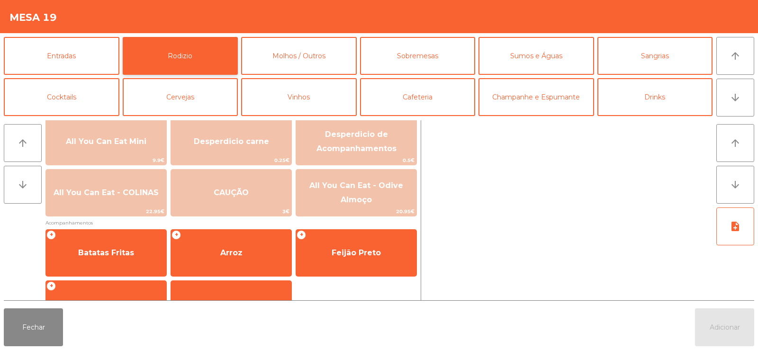
scroll to position [120, 0]
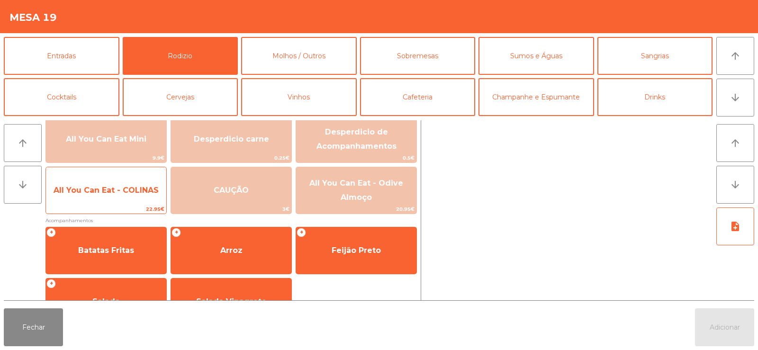
click at [117, 200] on span "All You Can Eat - COLINAS" at bounding box center [106, 191] width 120 height 26
click at [114, 195] on span "All You Can Eat - COLINAS" at bounding box center [106, 191] width 120 height 26
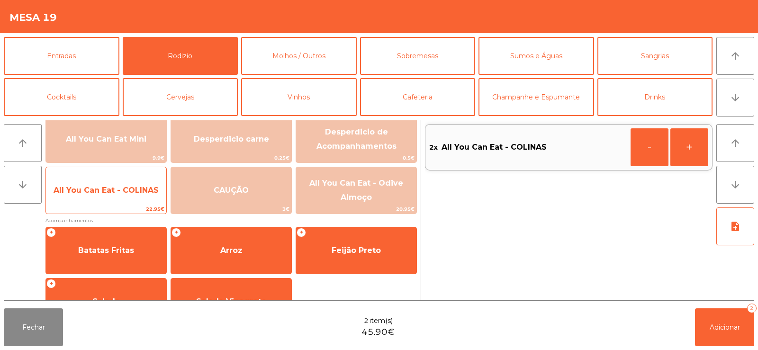
click at [115, 193] on span "All You Can Eat - COLINAS" at bounding box center [106, 190] width 105 height 9
click at [112, 198] on span "All You Can Eat - COLINAS" at bounding box center [106, 191] width 120 height 26
click at [112, 199] on span "All You Can Eat - COLINAS" at bounding box center [106, 191] width 120 height 26
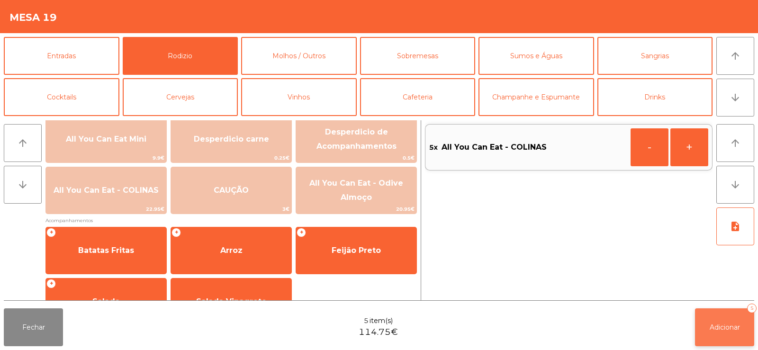
click at [740, 319] on button "Adicionar 5" at bounding box center [724, 328] width 59 height 38
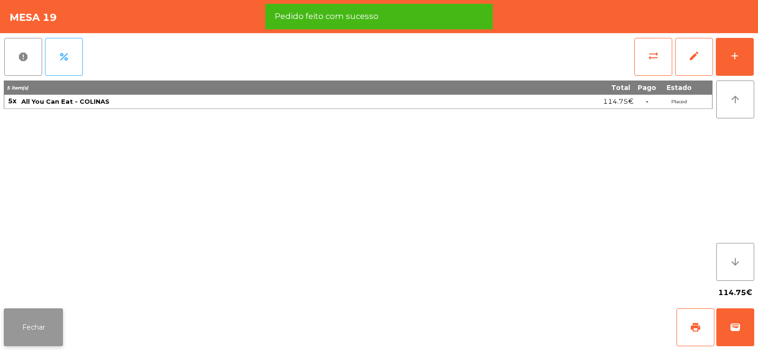
click at [27, 339] on button "Fechar" at bounding box center [33, 328] width 59 height 38
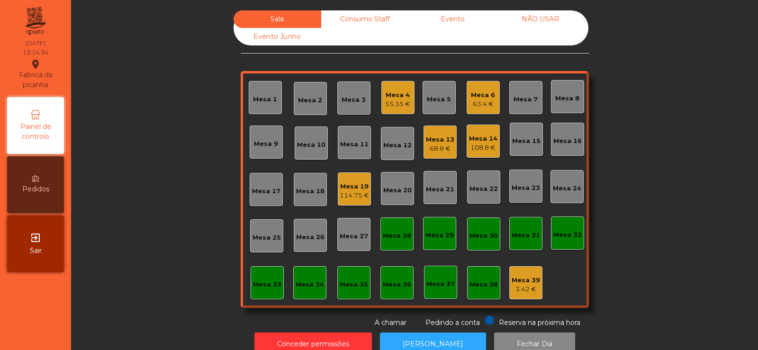
click at [353, 196] on div "114.75 €" at bounding box center [354, 195] width 29 height 9
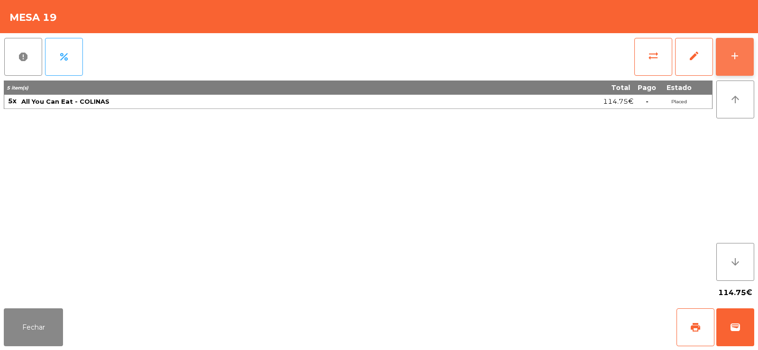
click at [739, 67] on button "add" at bounding box center [735, 57] width 38 height 38
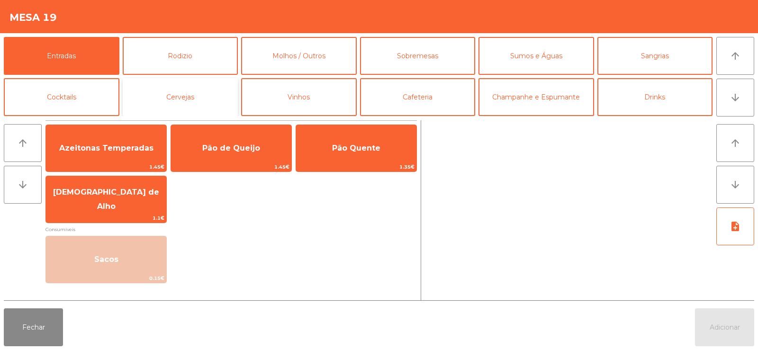
click at [212, 98] on button "Cervejas" at bounding box center [181, 97] width 116 height 38
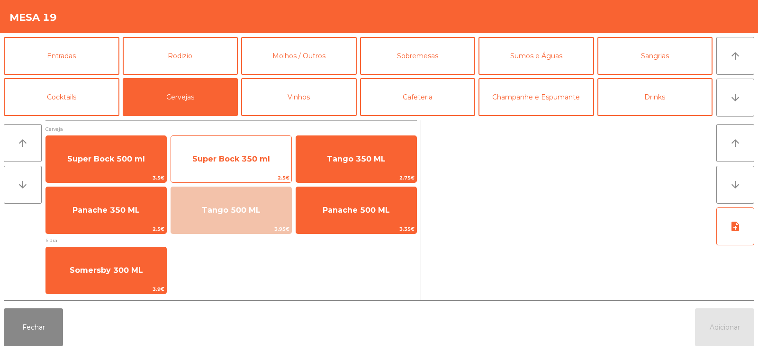
click at [241, 166] on span "Super Bock 350 ml" at bounding box center [231, 159] width 120 height 26
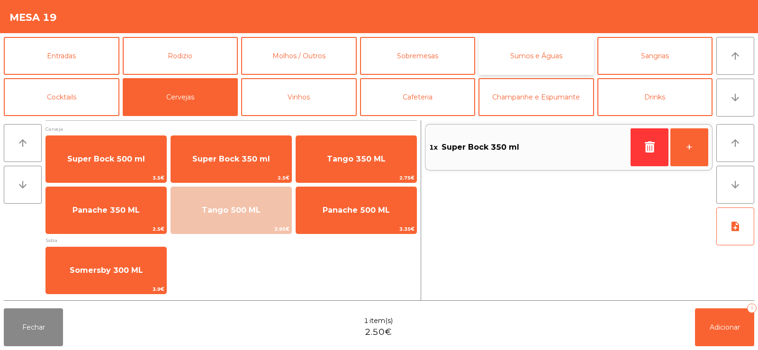
click at [545, 62] on button "Sumos e Águas" at bounding box center [537, 56] width 116 height 38
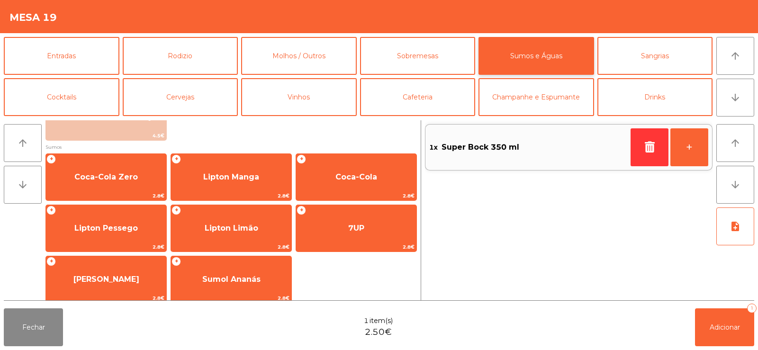
scroll to position [136, 0]
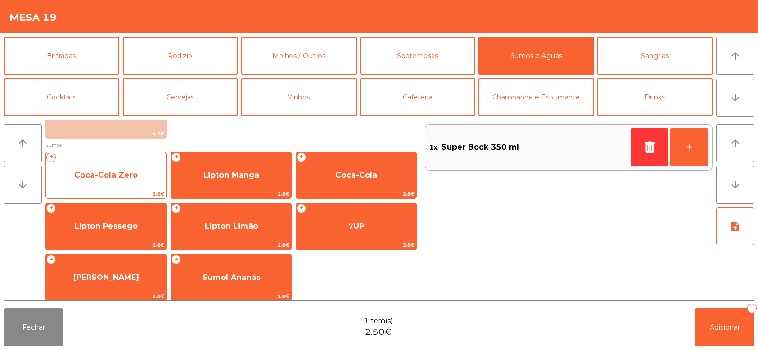
click at [119, 182] on span "Coca-Cola Zero" at bounding box center [106, 176] width 120 height 26
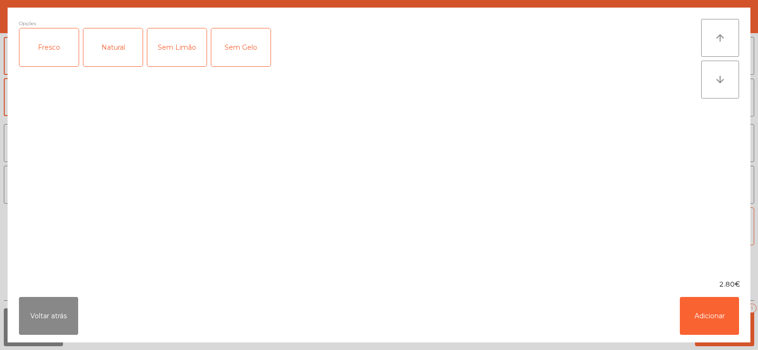
click at [60, 48] on div "Fresco" at bounding box center [48, 47] width 59 height 38
click at [714, 317] on button "Adicionar" at bounding box center [709, 316] width 59 height 38
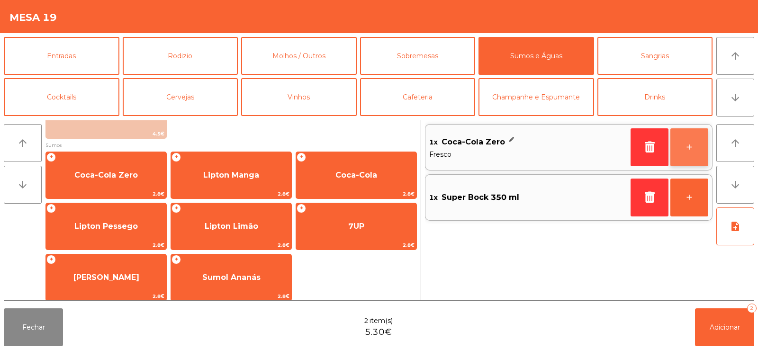
click at [691, 155] on button "+" at bounding box center [690, 147] width 38 height 38
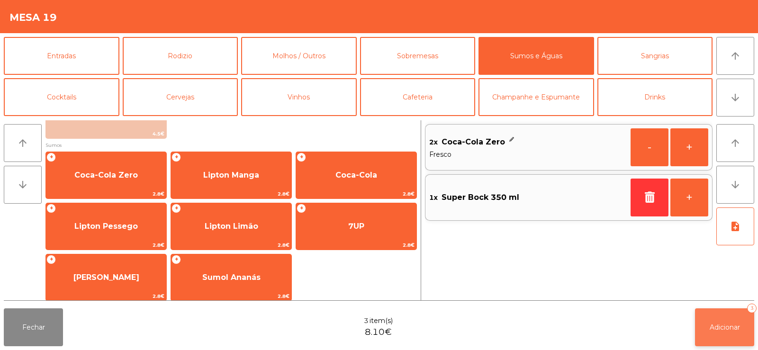
click at [718, 334] on button "Adicionar 3" at bounding box center [724, 328] width 59 height 38
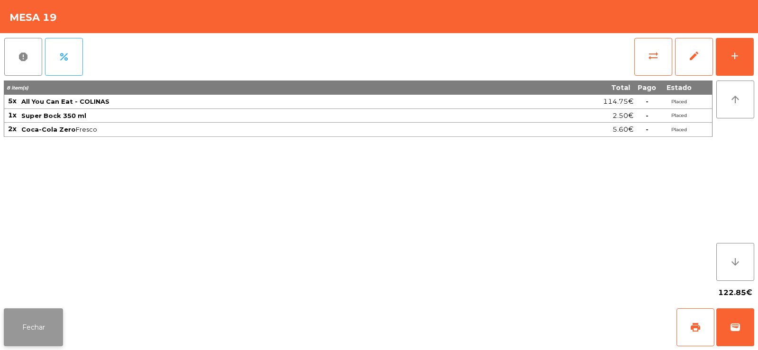
click at [27, 330] on button "Fechar" at bounding box center [33, 328] width 59 height 38
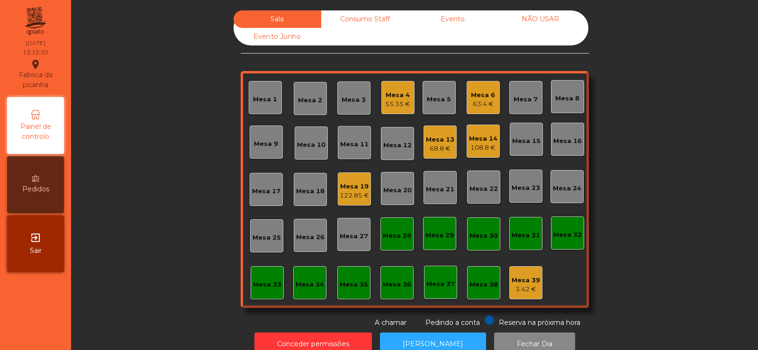
click at [322, 104] on div "Mesa 2" at bounding box center [310, 98] width 33 height 33
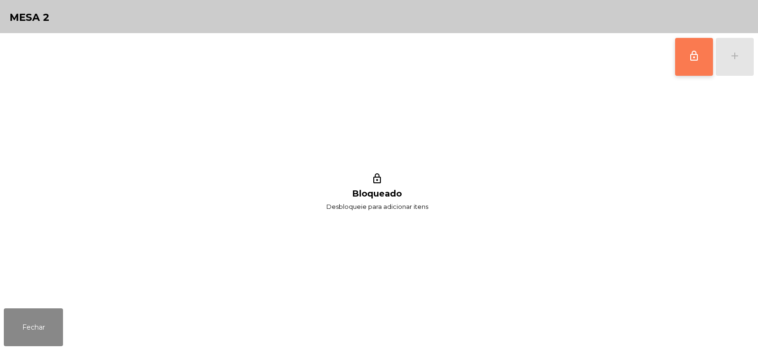
click at [683, 57] on button "lock_outline" at bounding box center [694, 57] width 38 height 38
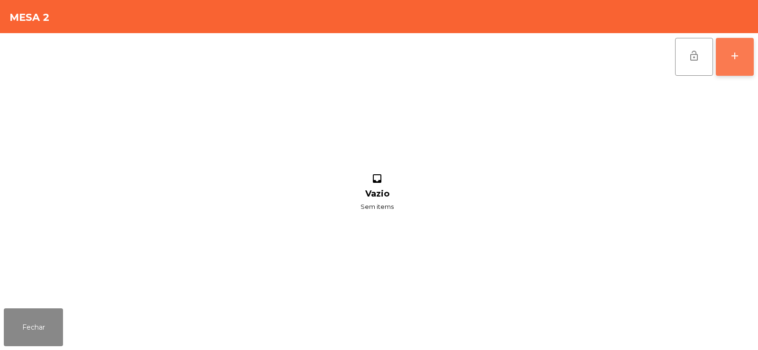
click at [733, 60] on div "add" at bounding box center [734, 55] width 11 height 11
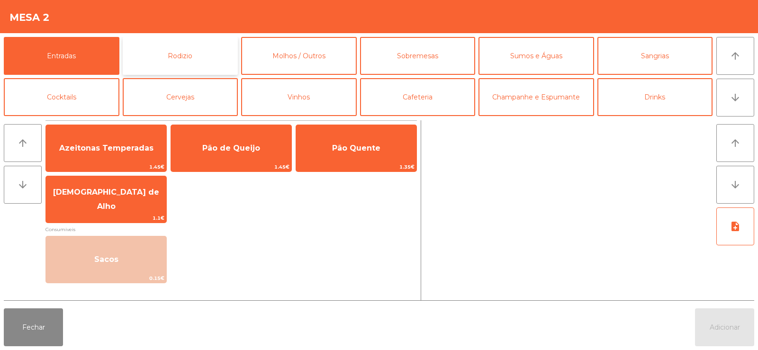
click at [146, 50] on button "Rodizio" at bounding box center [181, 56] width 116 height 38
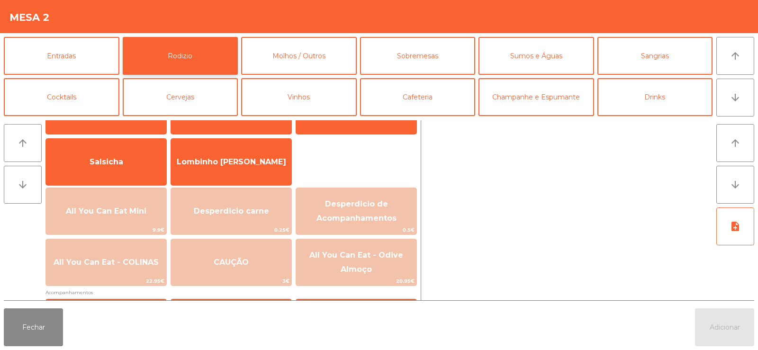
scroll to position [87, 0]
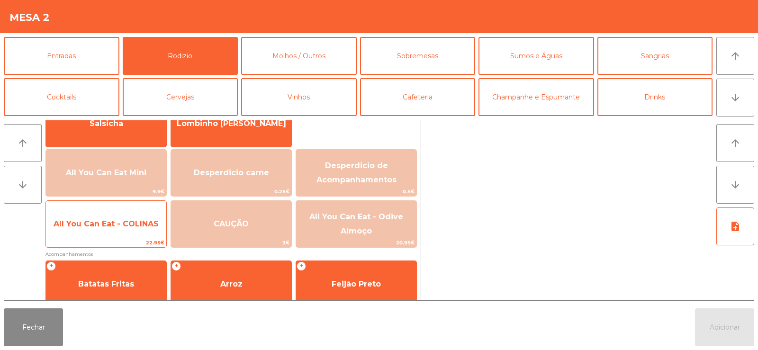
click at [106, 229] on span "All You Can Eat - COLINAS" at bounding box center [106, 224] width 120 height 26
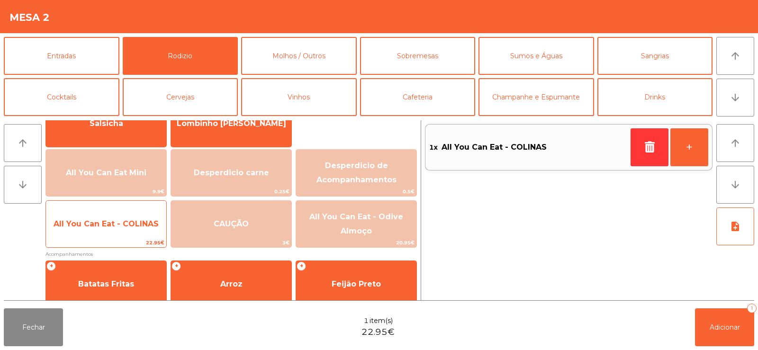
click at [104, 228] on span "All You Can Eat - COLINAS" at bounding box center [106, 223] width 105 height 9
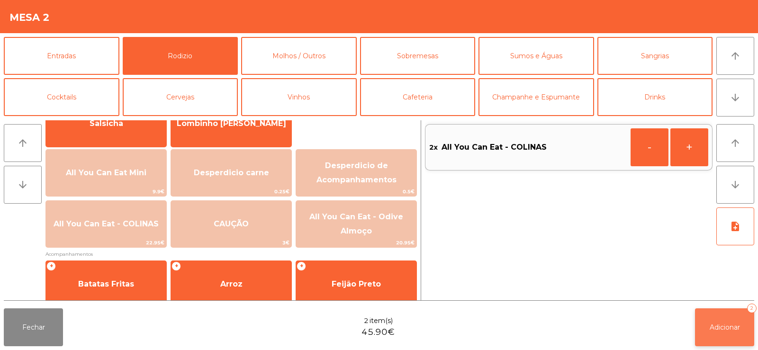
click at [722, 324] on span "Adicionar" at bounding box center [725, 327] width 30 height 9
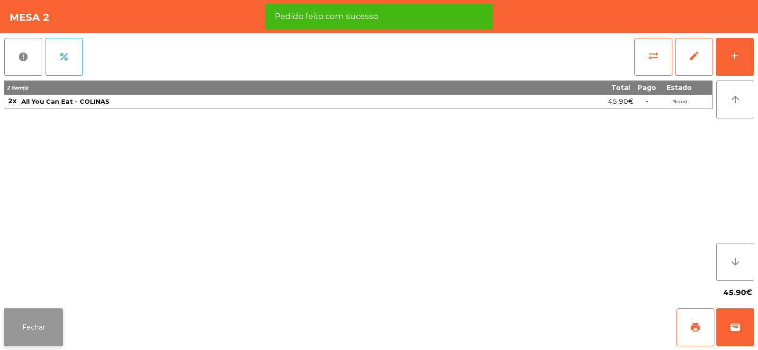
click at [33, 327] on button "Fechar" at bounding box center [33, 328] width 59 height 38
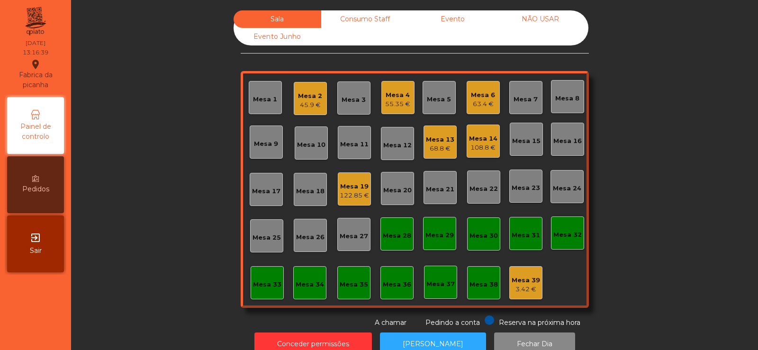
click at [562, 102] on div "Mesa 8" at bounding box center [568, 98] width 24 height 9
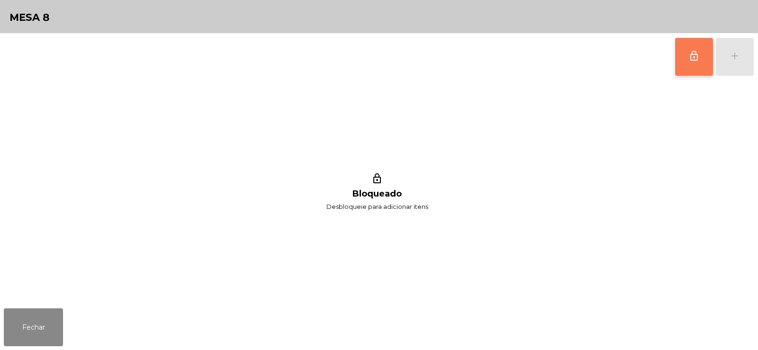
click at [697, 65] on button "lock_outline" at bounding box center [694, 57] width 38 height 38
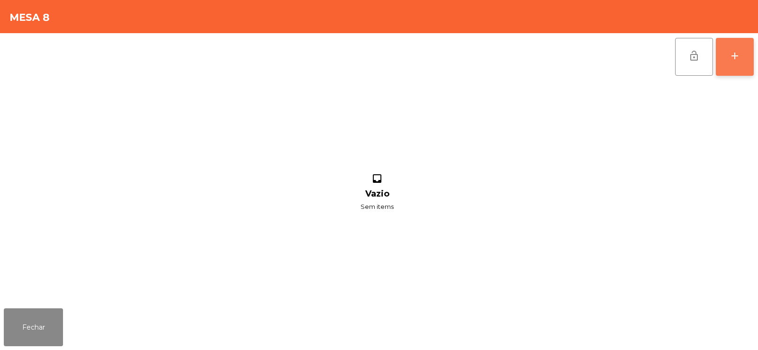
click at [738, 55] on div "add" at bounding box center [734, 55] width 11 height 11
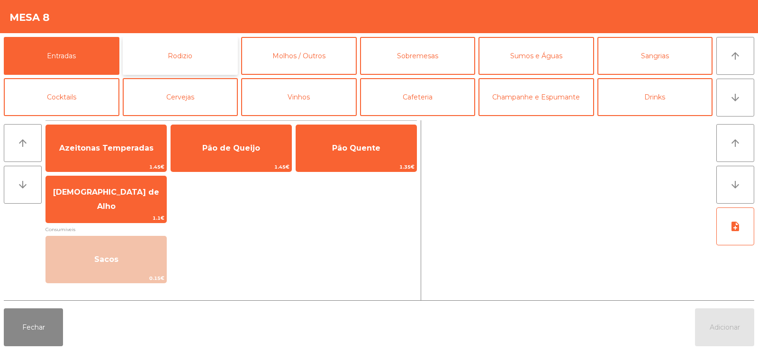
click at [204, 57] on button "Rodizio" at bounding box center [181, 56] width 116 height 38
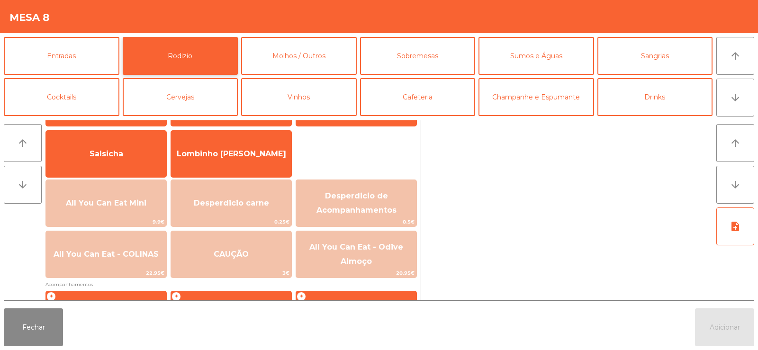
scroll to position [77, 0]
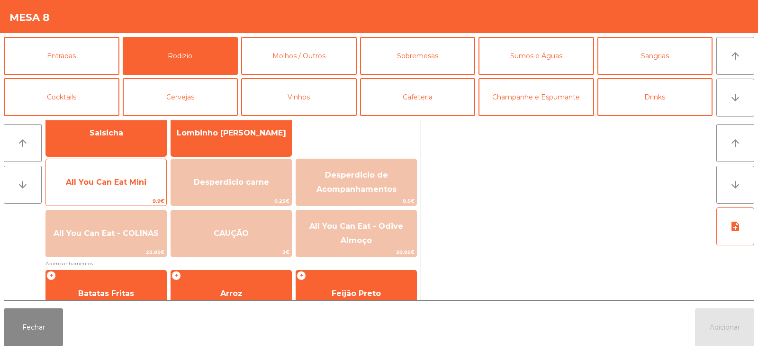
click at [109, 185] on span "All You Can Eat Mini" at bounding box center [106, 182] width 81 height 9
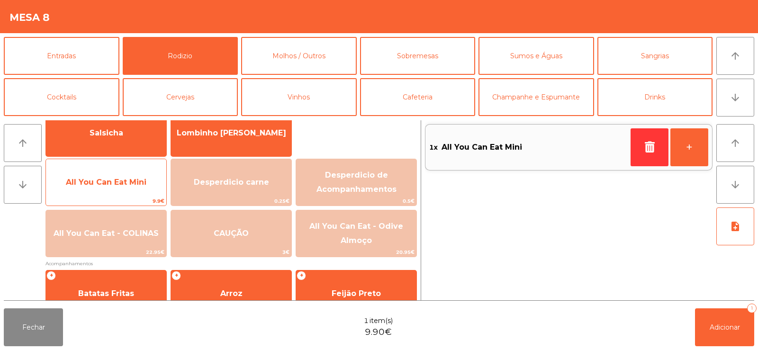
click at [112, 181] on span "All You Can Eat Mini" at bounding box center [106, 182] width 81 height 9
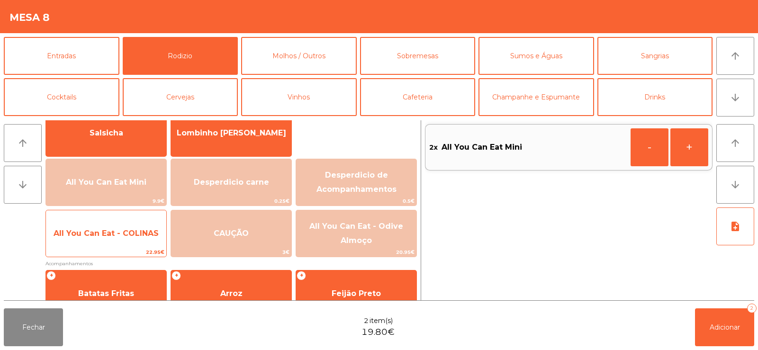
click at [90, 246] on span "All You Can Eat - COLINAS" at bounding box center [106, 234] width 120 height 26
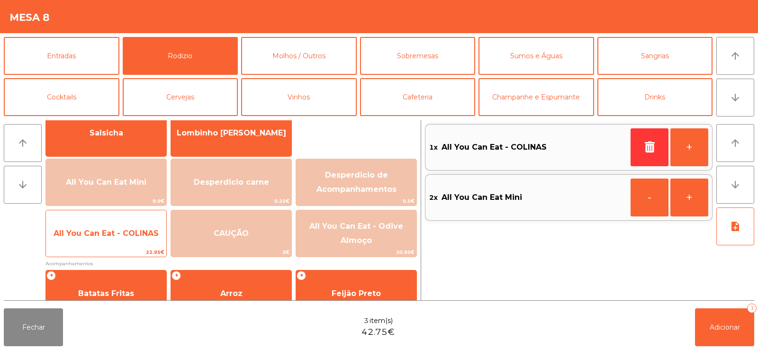
click at [96, 251] on span "22.95€" at bounding box center [106, 252] width 120 height 9
click at [101, 248] on span "22.95€" at bounding box center [106, 252] width 120 height 9
click at [99, 249] on span "22.95€" at bounding box center [106, 252] width 120 height 9
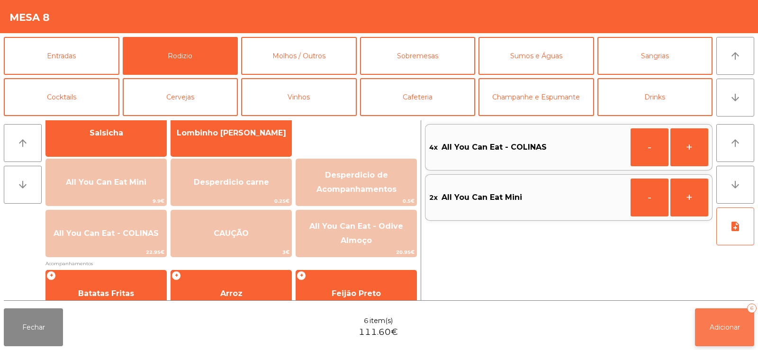
click at [727, 324] on span "Adicionar" at bounding box center [725, 327] width 30 height 9
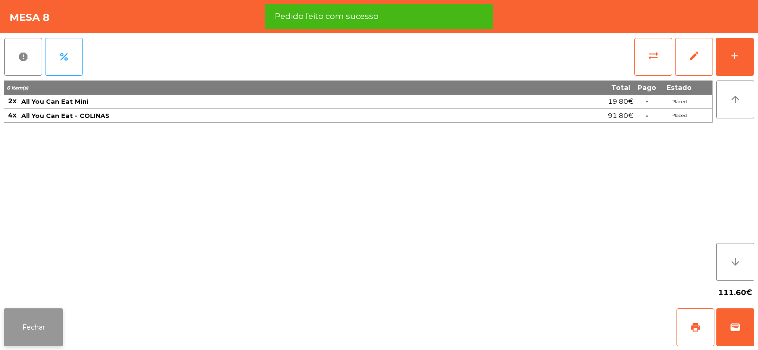
click at [38, 331] on button "Fechar" at bounding box center [33, 328] width 59 height 38
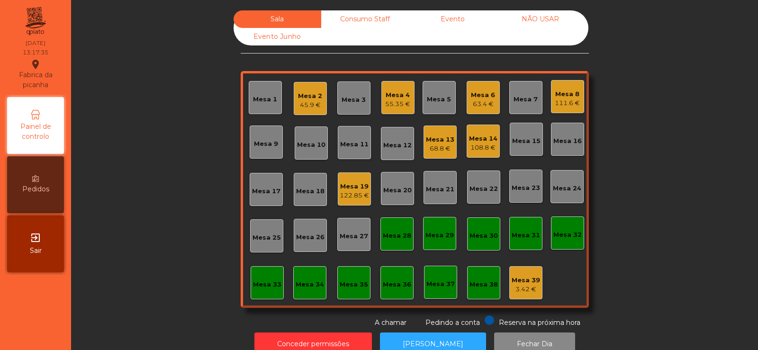
scroll to position [23, 0]
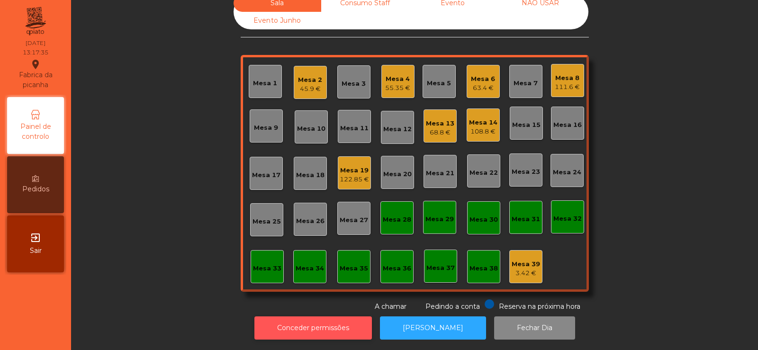
click at [303, 324] on button "Conceder permissões" at bounding box center [314, 328] width 118 height 23
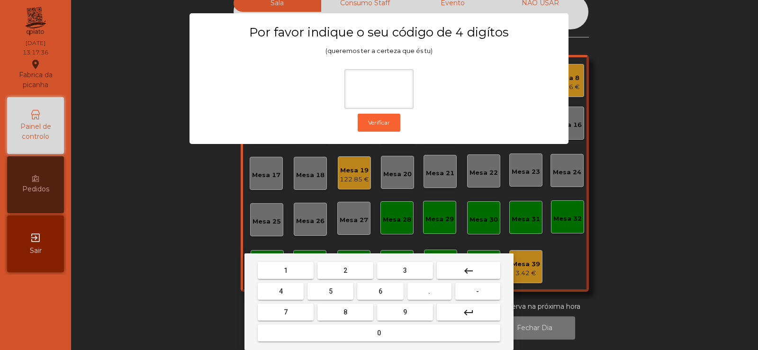
click at [335, 270] on button "2" at bounding box center [346, 270] width 56 height 17
click at [381, 291] on span "6" at bounding box center [381, 292] width 4 height 8
click at [286, 312] on span "7" at bounding box center [286, 313] width 4 height 8
click at [329, 296] on button "5" at bounding box center [331, 291] width 46 height 17
type input "****"
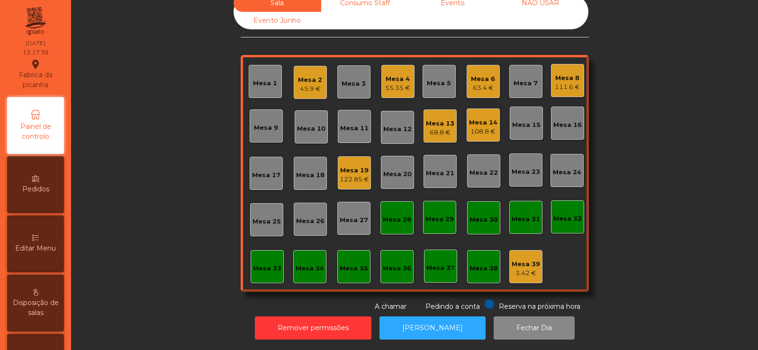
click at [48, 241] on div "Editar Menu" at bounding box center [35, 244] width 57 height 57
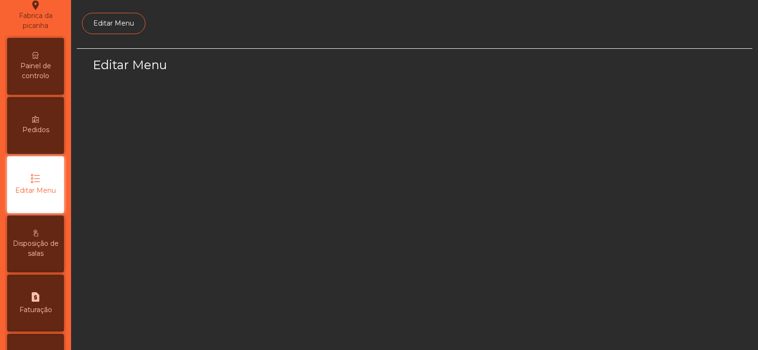
scroll to position [69, 0]
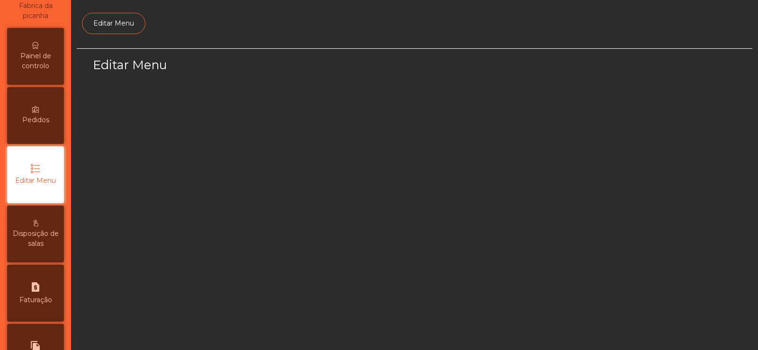
select select "*"
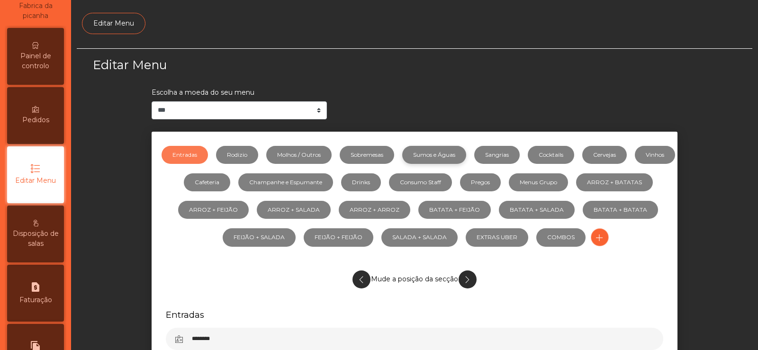
click at [465, 154] on link "Sumos e Águas" at bounding box center [434, 155] width 64 height 18
click at [520, 150] on link "Sangrias" at bounding box center [497, 155] width 46 height 18
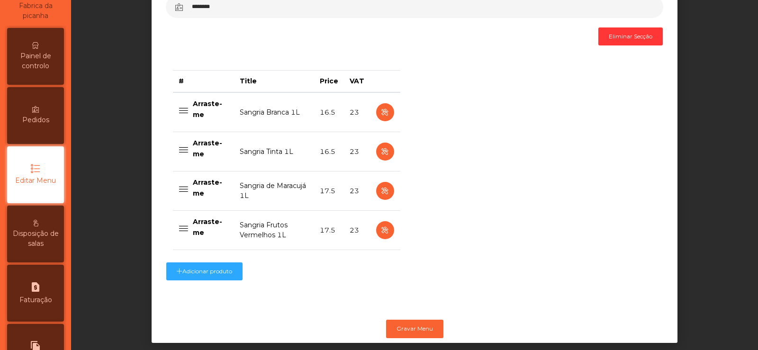
scroll to position [339, 0]
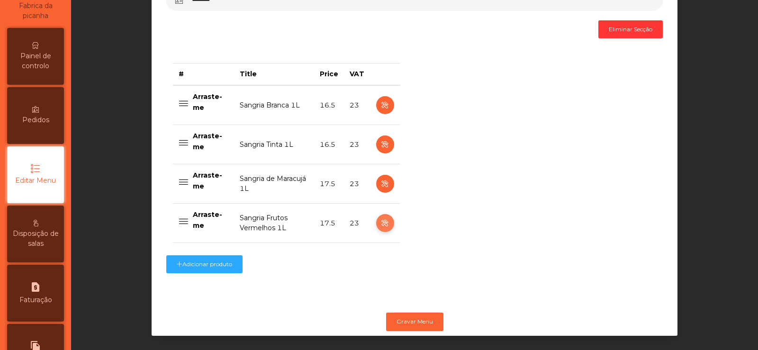
click at [382, 226] on icon "button" at bounding box center [385, 224] width 11 height 12
select select "***"
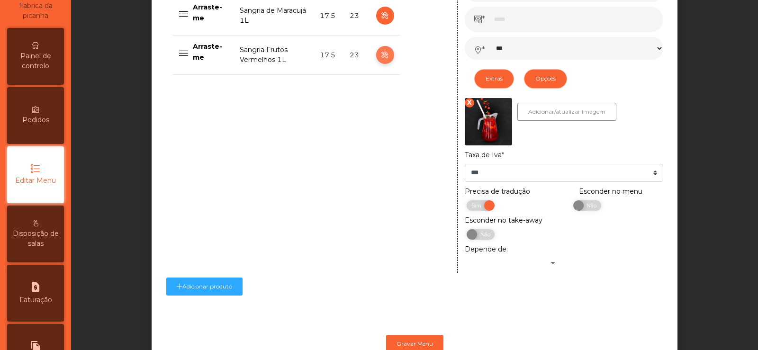
scroll to position [545, 0]
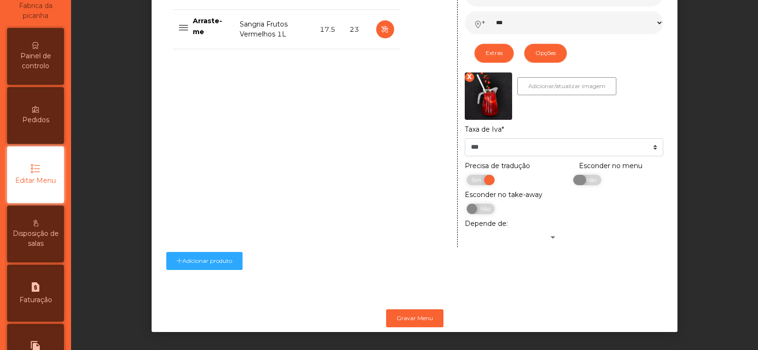
click at [583, 175] on span "Não" at bounding box center [591, 180] width 24 height 10
click at [401, 313] on button "Gravar Menu" at bounding box center [414, 319] width 57 height 18
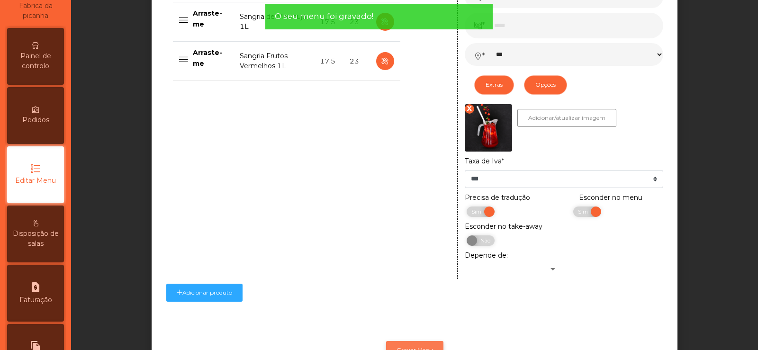
scroll to position [468, 0]
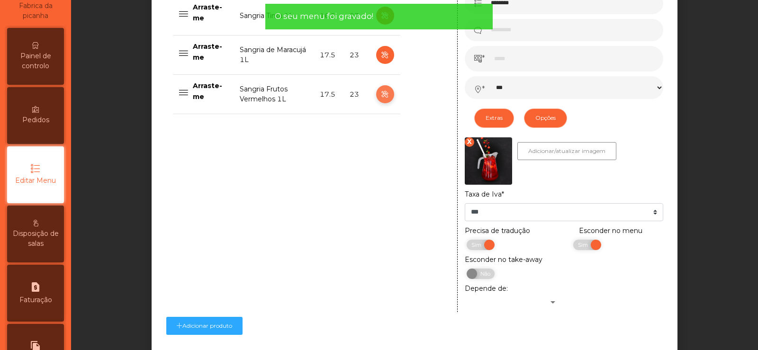
click at [382, 96] on icon "button" at bounding box center [385, 95] width 11 height 12
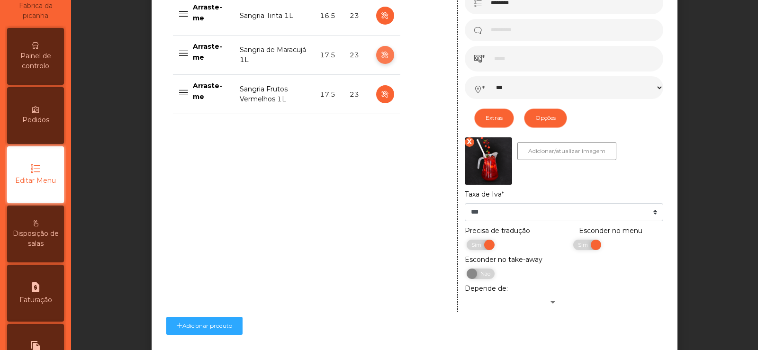
click at [382, 56] on icon "button" at bounding box center [385, 55] width 11 height 12
type input "**********"
select select "***"
select select "**"
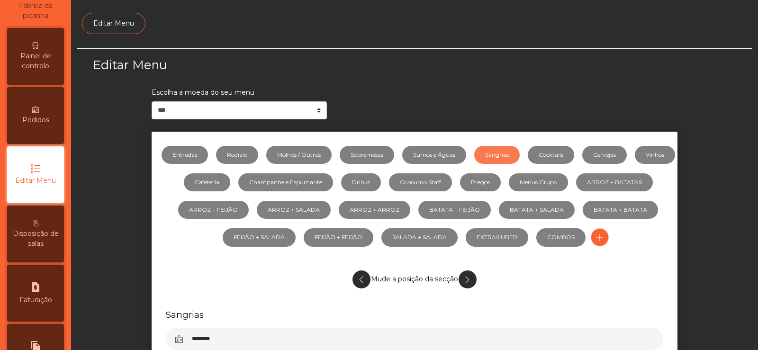
scroll to position [0, 0]
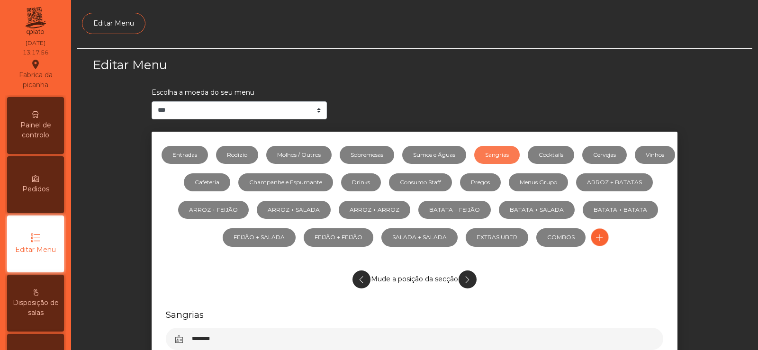
click at [32, 114] on div "Painel de controlo" at bounding box center [35, 125] width 57 height 57
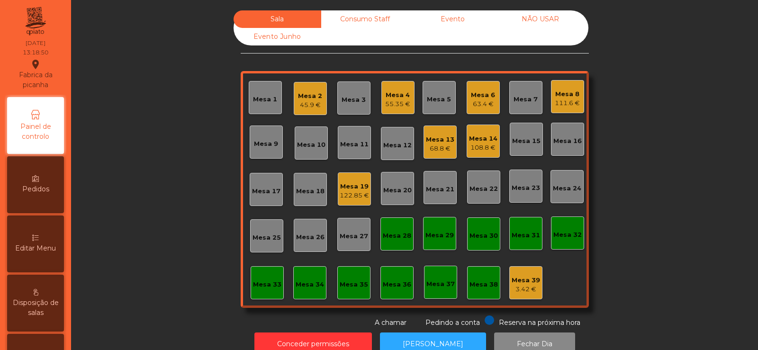
click at [576, 86] on div "Mesa 8 111.6 €" at bounding box center [567, 97] width 25 height 22
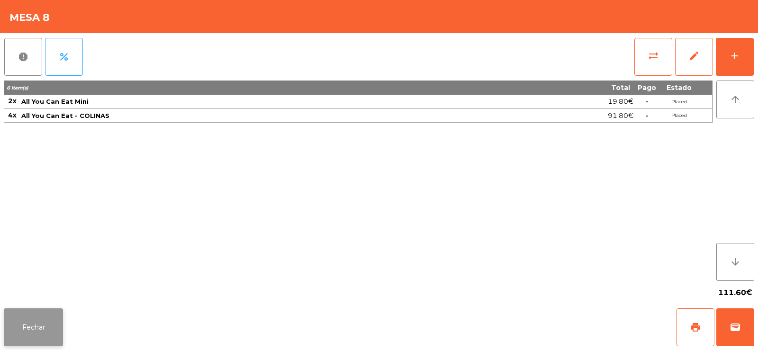
click at [32, 330] on button "Fechar" at bounding box center [33, 328] width 59 height 38
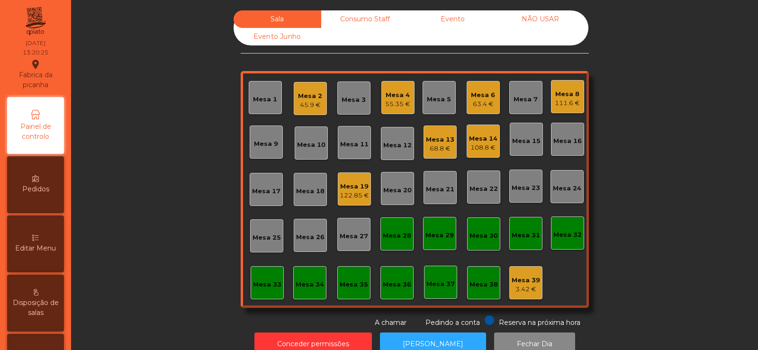
click at [386, 203] on div "Mesa 20" at bounding box center [397, 188] width 33 height 33
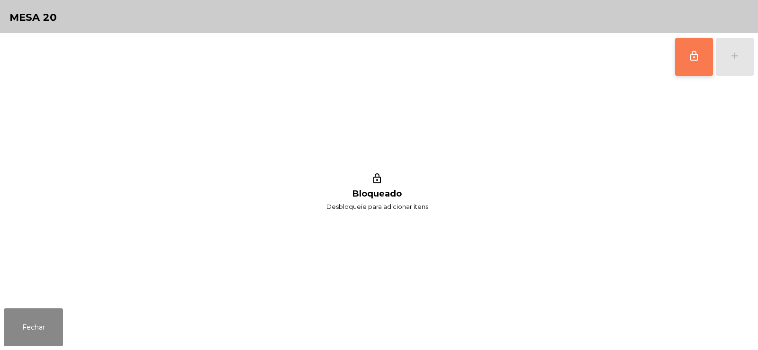
click at [686, 61] on button "lock_outline" at bounding box center [694, 57] width 38 height 38
click at [727, 63] on div "lock_outline add" at bounding box center [715, 56] width 80 height 47
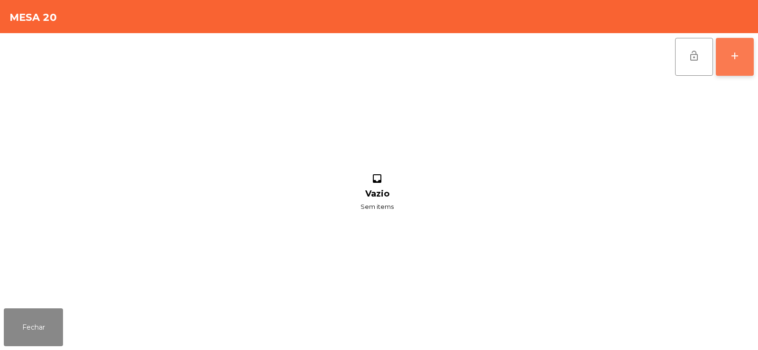
click at [747, 66] on button "add" at bounding box center [735, 57] width 38 height 38
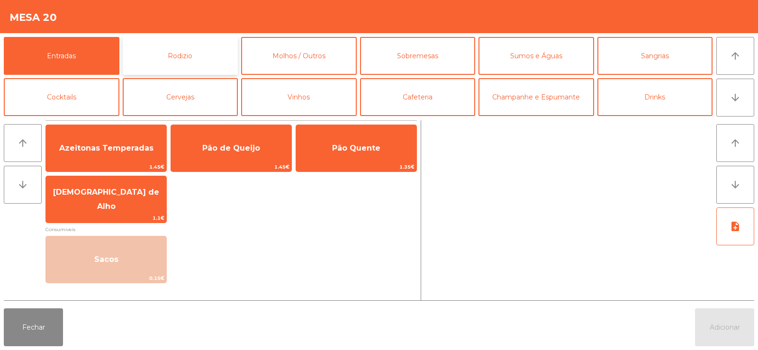
click at [183, 47] on button "Rodizio" at bounding box center [181, 56] width 116 height 38
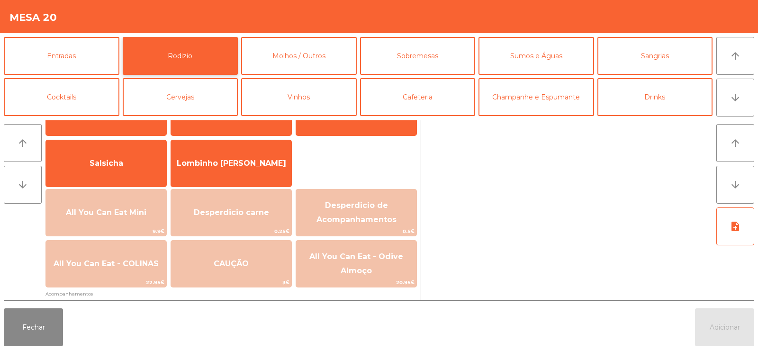
scroll to position [104, 0]
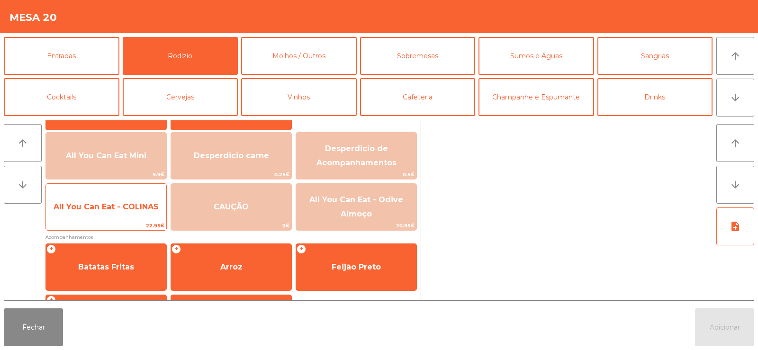
click at [97, 218] on span "All You Can Eat - COLINAS" at bounding box center [106, 207] width 120 height 26
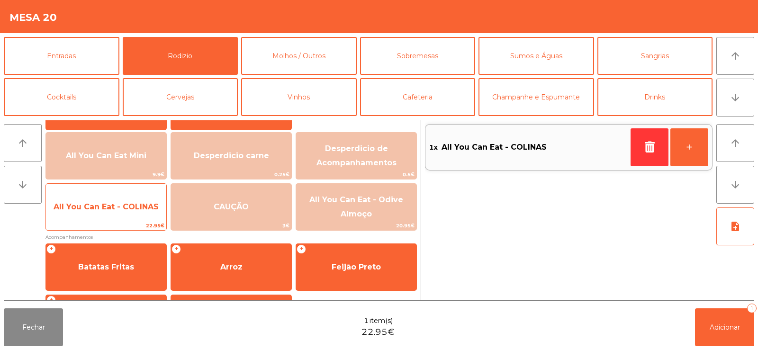
click at [108, 220] on span "All You Can Eat - COLINAS" at bounding box center [106, 207] width 120 height 26
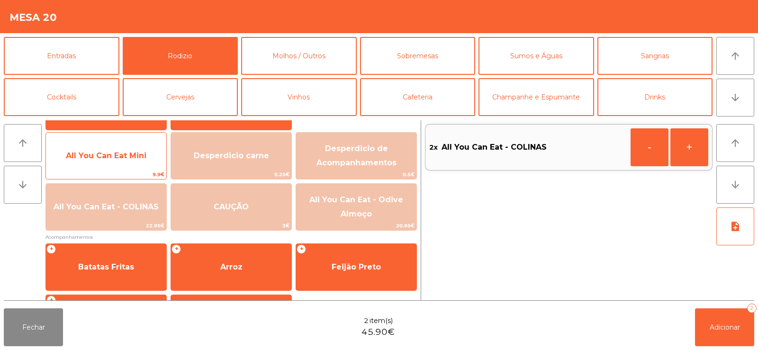
click at [104, 167] on span "All You Can Eat Mini" at bounding box center [106, 156] width 120 height 26
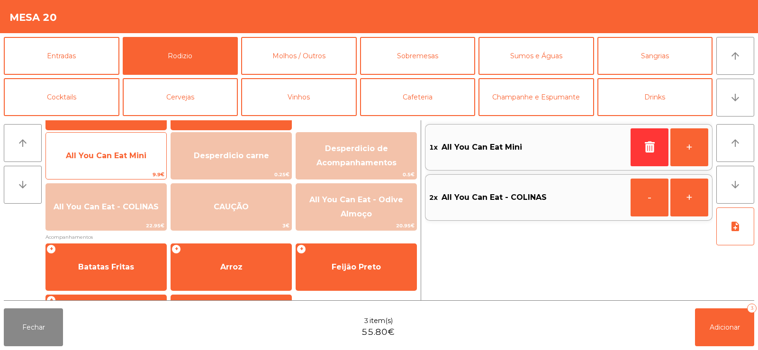
click at [98, 169] on span "All You Can Eat Mini" at bounding box center [106, 156] width 120 height 26
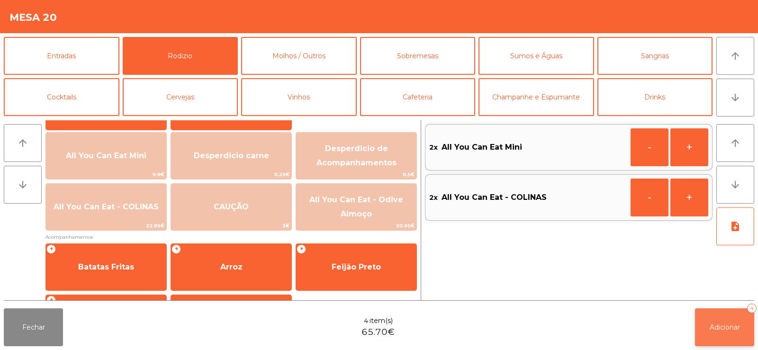
click at [719, 328] on span "Adicionar" at bounding box center [725, 327] width 30 height 9
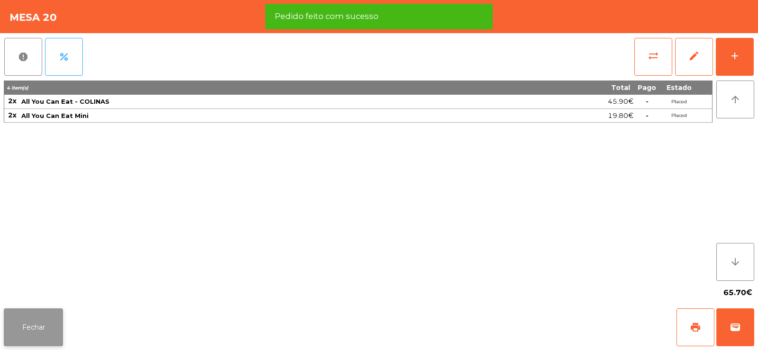
click at [36, 327] on button "Fechar" at bounding box center [33, 328] width 59 height 38
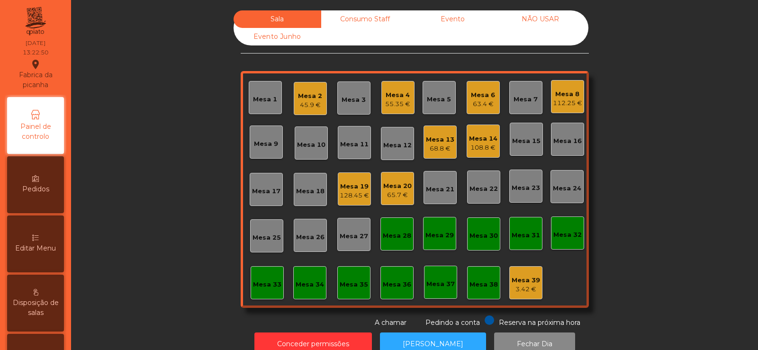
click at [267, 193] on div "Mesa 17" at bounding box center [266, 191] width 28 height 9
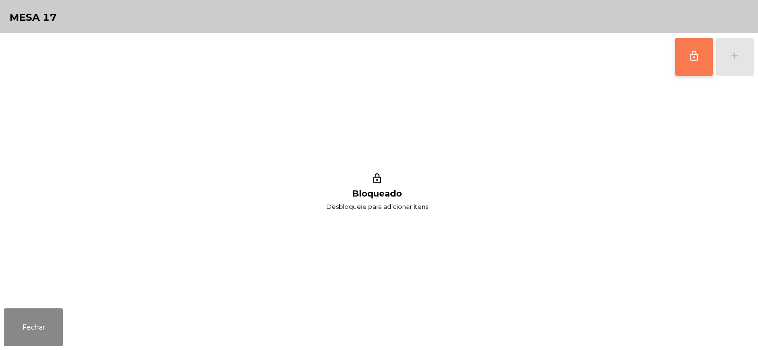
click at [688, 64] on button "lock_outline" at bounding box center [694, 57] width 38 height 38
click at [737, 53] on div "lock_outline add" at bounding box center [715, 56] width 80 height 47
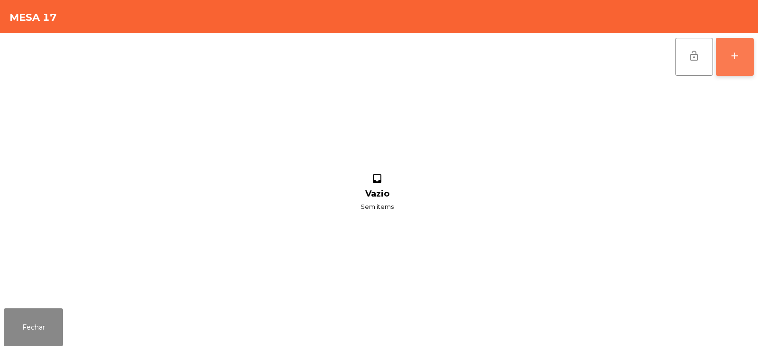
click at [744, 66] on button "add" at bounding box center [735, 57] width 38 height 38
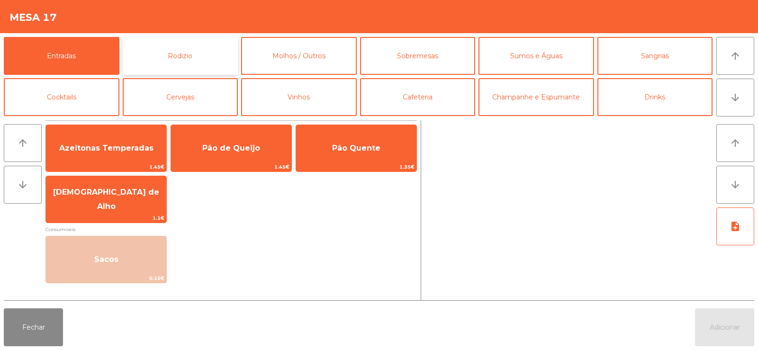
click at [190, 57] on button "Rodizio" at bounding box center [181, 56] width 116 height 38
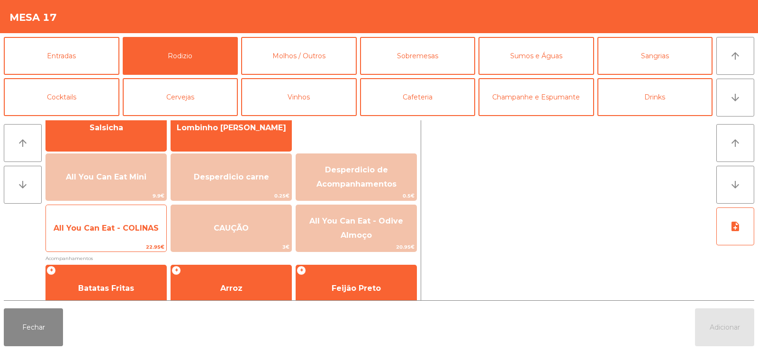
click at [107, 223] on span "All You Can Eat - COLINAS" at bounding box center [106, 229] width 120 height 26
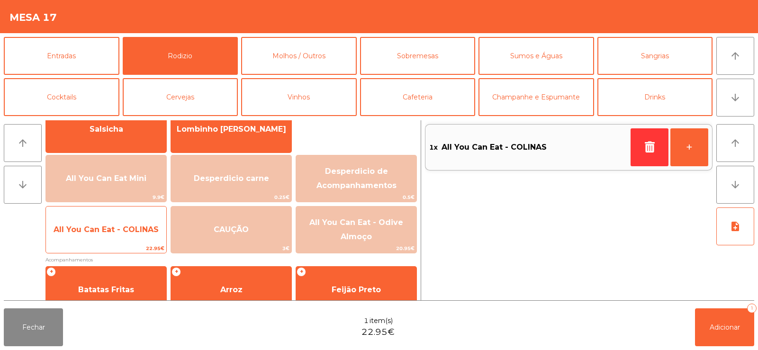
scroll to position [80, 0]
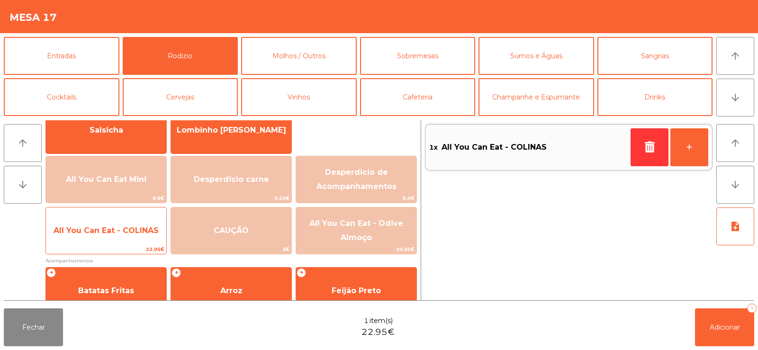
click at [117, 239] on span "All You Can Eat - COLINAS" at bounding box center [106, 231] width 120 height 26
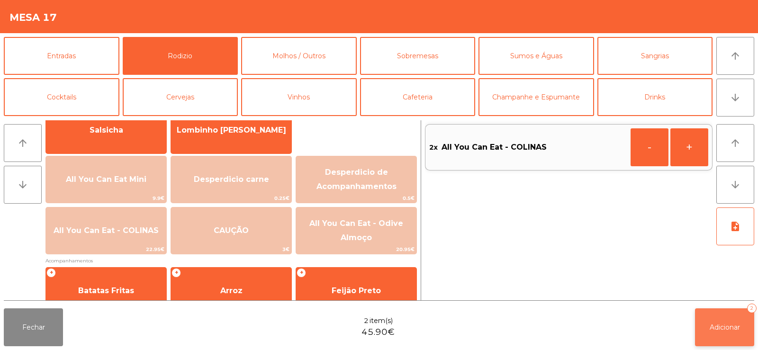
click at [715, 329] on span "Adicionar" at bounding box center [725, 327] width 30 height 9
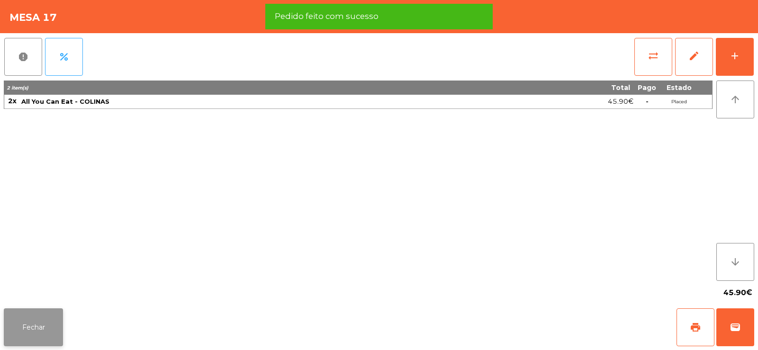
click at [36, 318] on button "Fechar" at bounding box center [33, 328] width 59 height 38
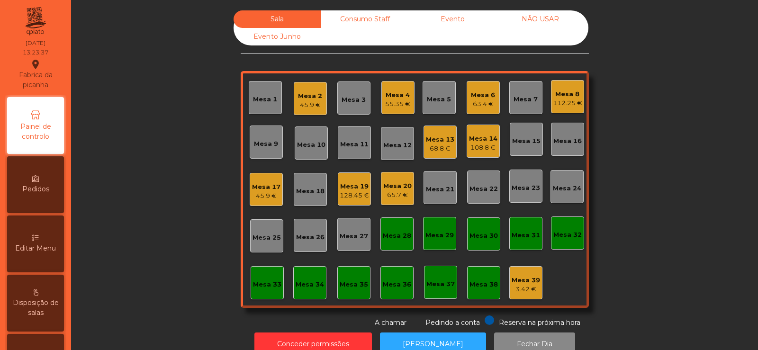
click at [428, 109] on div "Mesa 5" at bounding box center [439, 97] width 33 height 33
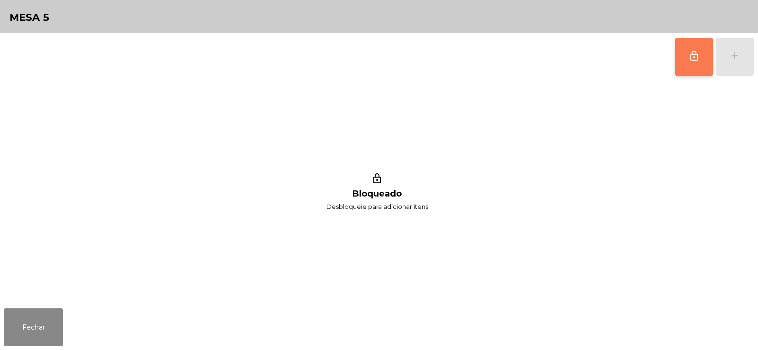
click at [695, 57] on span "lock_outline" at bounding box center [694, 55] width 11 height 11
click at [732, 51] on div "add" at bounding box center [734, 55] width 11 height 11
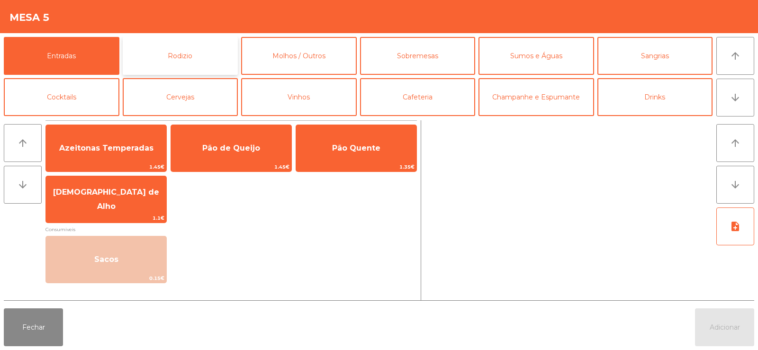
click at [196, 55] on button "Rodizio" at bounding box center [181, 56] width 116 height 38
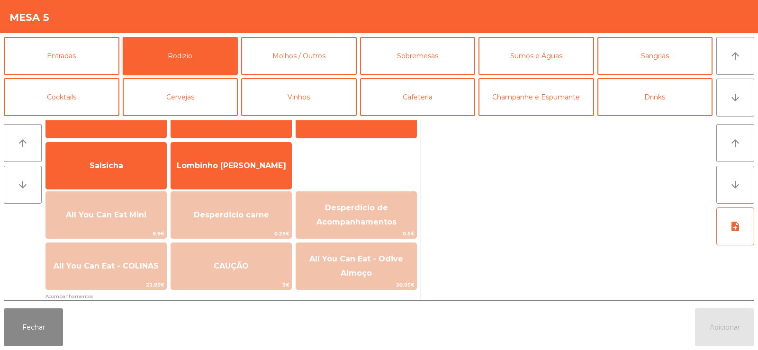
scroll to position [89, 0]
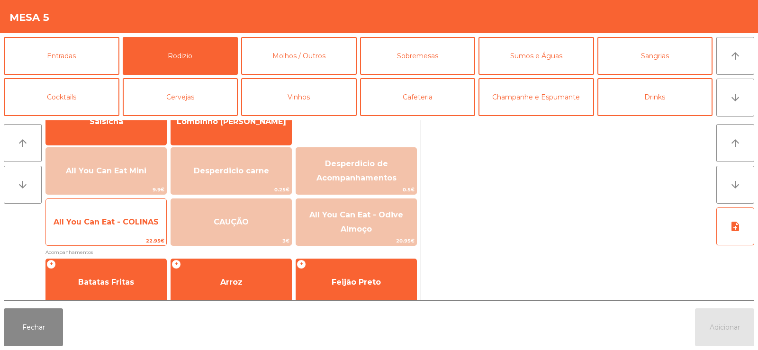
click at [104, 229] on span "All You Can Eat - COLINAS" at bounding box center [106, 223] width 120 height 26
click at [103, 231] on span "All You Can Eat - COLINAS" at bounding box center [106, 223] width 120 height 26
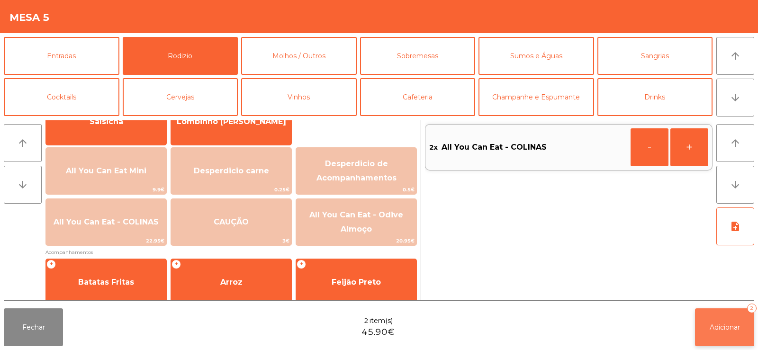
click at [707, 336] on button "Adicionar 2" at bounding box center [724, 328] width 59 height 38
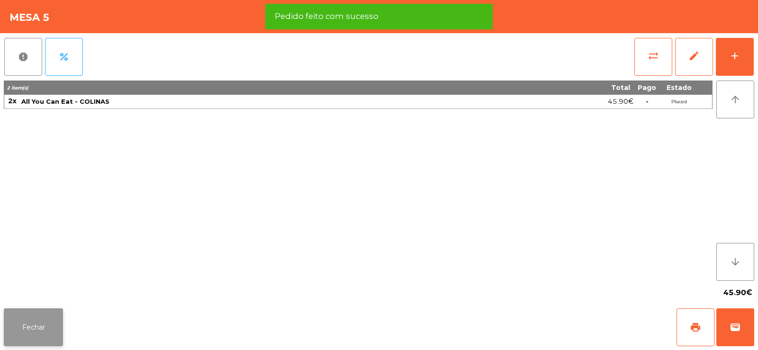
click at [7, 337] on button "Fechar" at bounding box center [33, 328] width 59 height 38
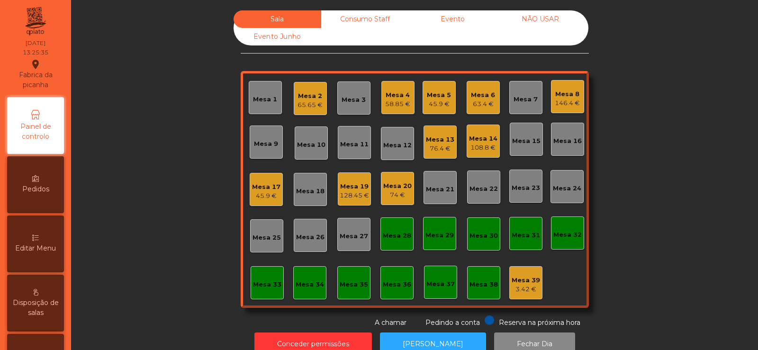
click at [563, 99] on div "146.4 €" at bounding box center [567, 103] width 25 height 9
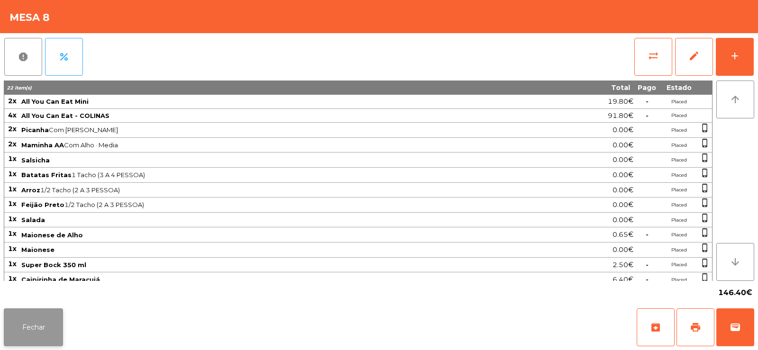
click at [35, 339] on button "Fechar" at bounding box center [33, 328] width 59 height 38
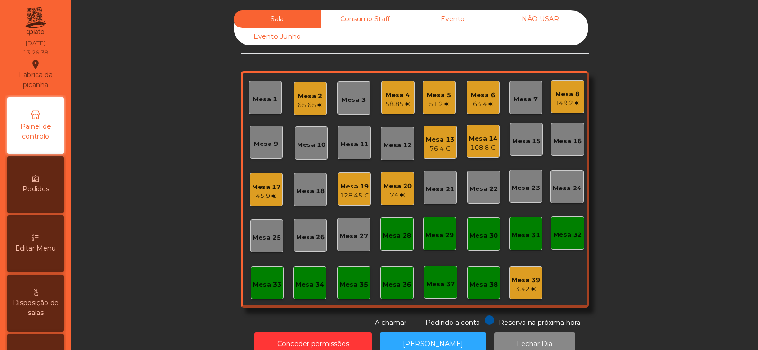
click at [482, 98] on div "Mesa 6" at bounding box center [483, 95] width 24 height 9
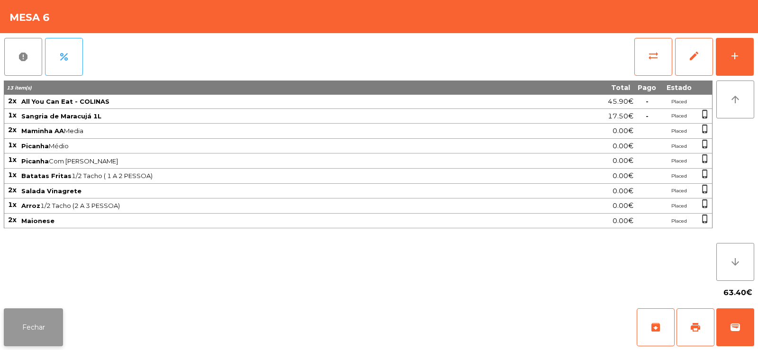
click at [52, 317] on button "Fechar" at bounding box center [33, 328] width 59 height 38
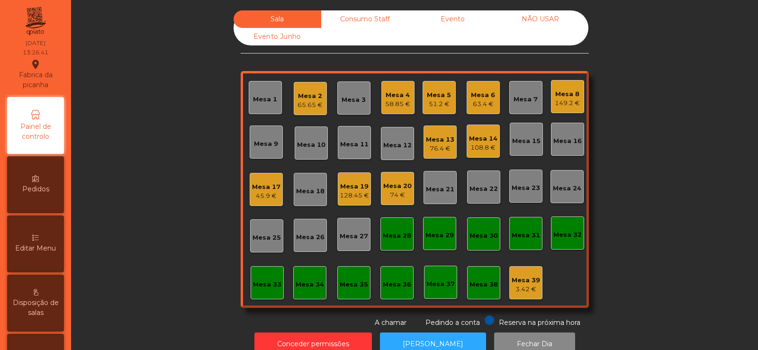
click at [438, 93] on div "Mesa 5" at bounding box center [439, 95] width 24 height 9
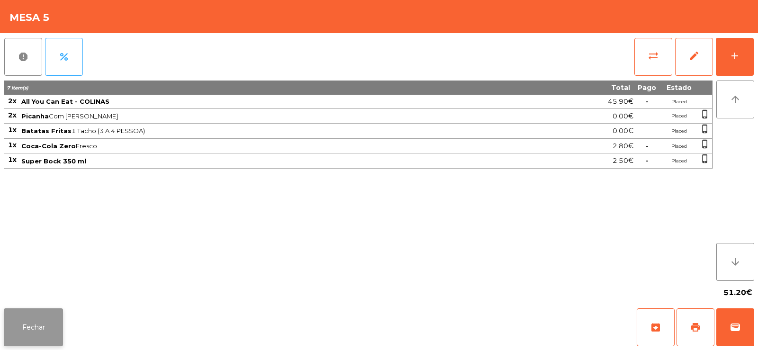
click at [33, 324] on button "Fechar" at bounding box center [33, 328] width 59 height 38
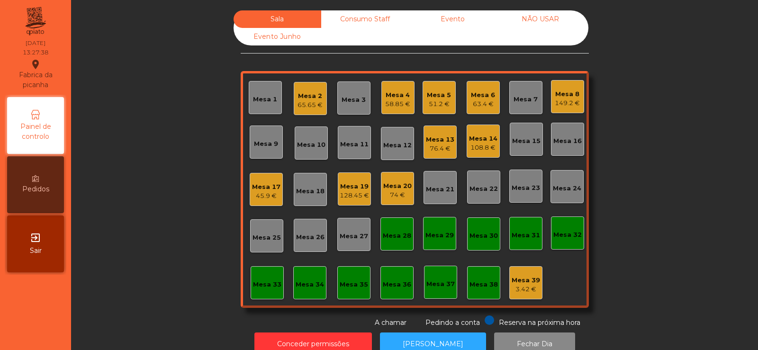
click at [264, 148] on div "Mesa 9" at bounding box center [266, 143] width 24 height 9
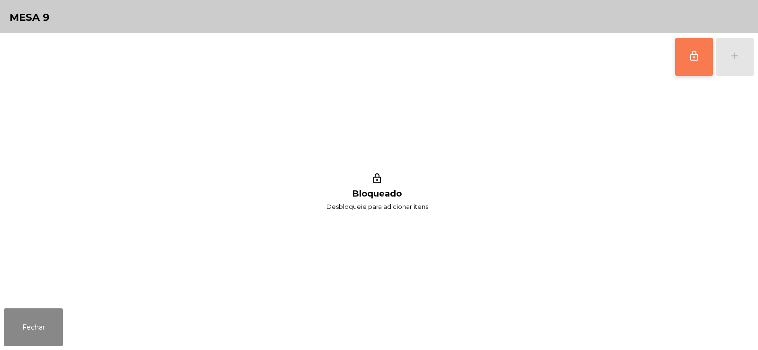
click at [695, 62] on button "lock_outline" at bounding box center [694, 57] width 38 height 38
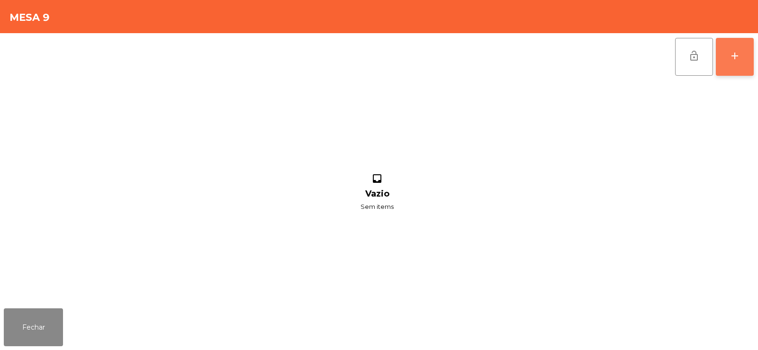
click at [735, 51] on div "add" at bounding box center [734, 55] width 11 height 11
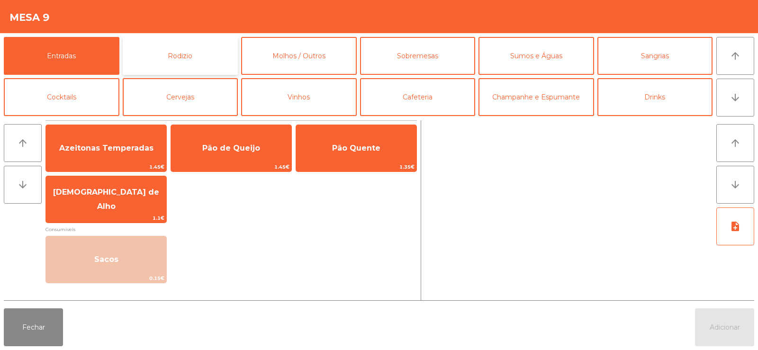
click at [190, 53] on button "Rodizio" at bounding box center [181, 56] width 116 height 38
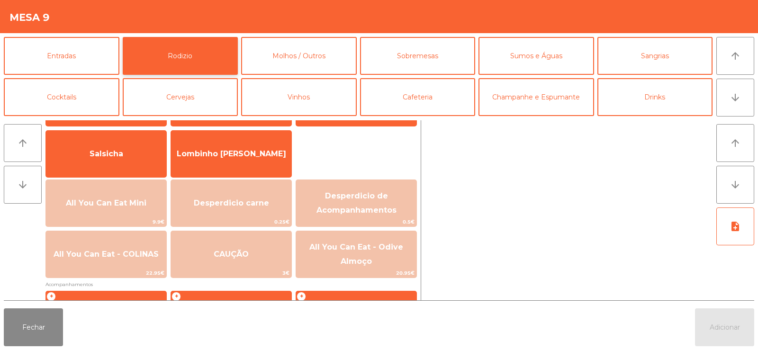
scroll to position [127, 0]
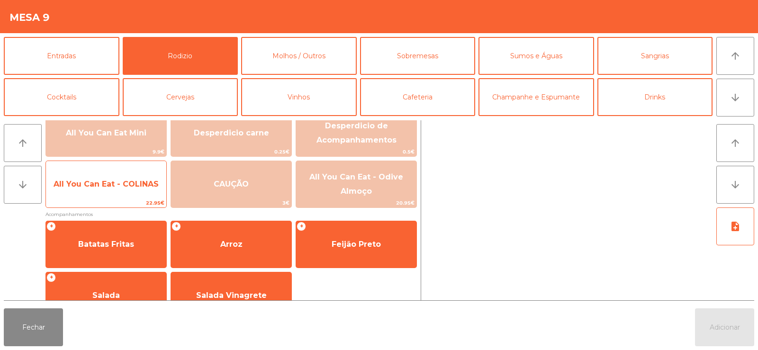
click at [90, 200] on span "22.95€" at bounding box center [106, 203] width 120 height 9
click at [89, 200] on span "22.95€" at bounding box center [106, 203] width 120 height 9
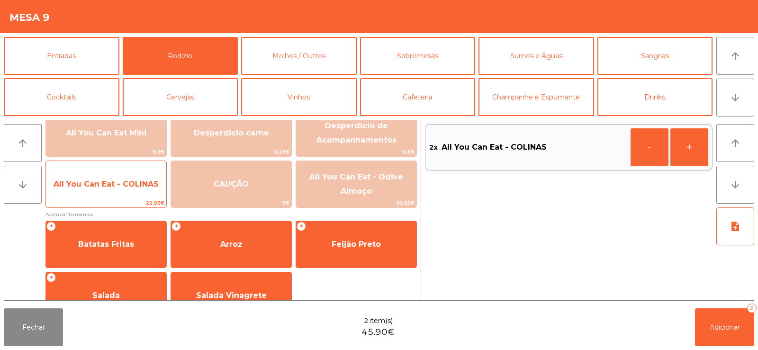
click at [87, 199] on span "22.95€" at bounding box center [106, 203] width 120 height 9
click at [90, 198] on div "All You Can Eat - COLINAS 22.95€" at bounding box center [106, 184] width 121 height 47
click at [94, 195] on span "All You Can Eat - COLINAS" at bounding box center [106, 185] width 120 height 26
click at [91, 196] on span "All You Can Eat - COLINAS" at bounding box center [106, 185] width 120 height 26
click at [91, 195] on span "All You Can Eat - COLINAS" at bounding box center [106, 185] width 120 height 26
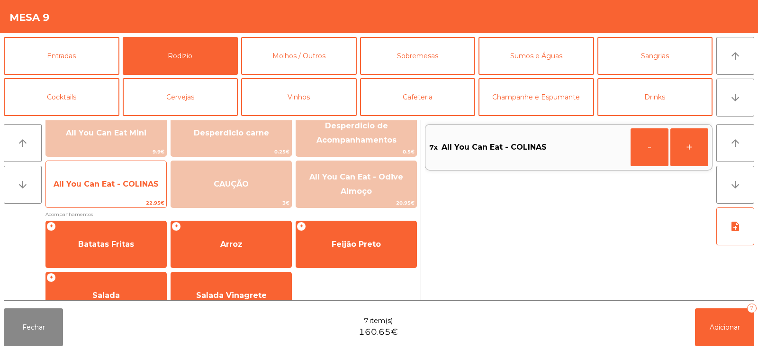
click at [91, 194] on span "All You Can Eat - COLINAS" at bounding box center [106, 185] width 120 height 26
click at [92, 195] on span "All You Can Eat - COLINAS" at bounding box center [106, 185] width 120 height 26
click at [101, 181] on span "All You Can Eat - COLINAS" at bounding box center [106, 184] width 105 height 9
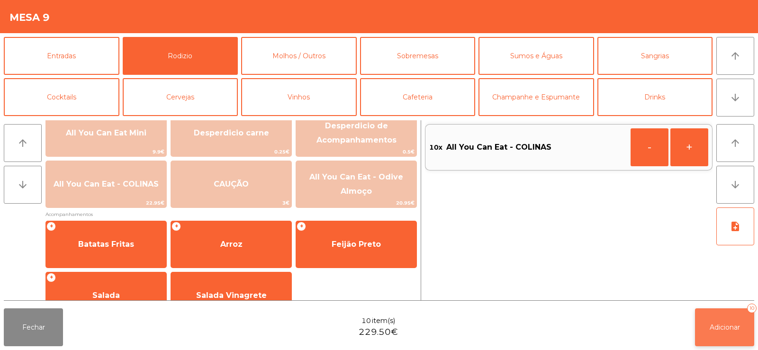
click at [745, 319] on button "Adicionar 10" at bounding box center [724, 328] width 59 height 38
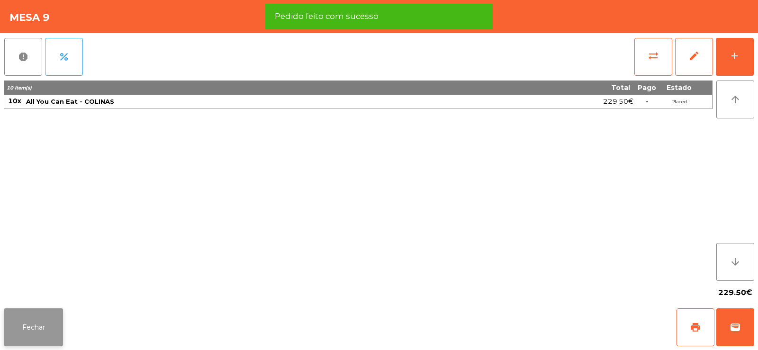
click at [35, 334] on button "Fechar" at bounding box center [33, 328] width 59 height 38
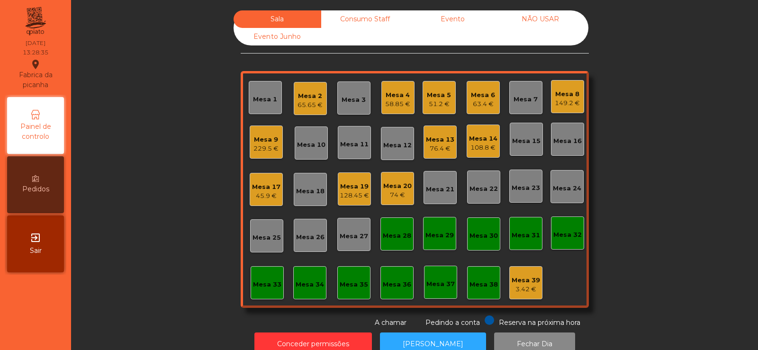
click at [341, 146] on div "Mesa 11" at bounding box center [354, 144] width 28 height 9
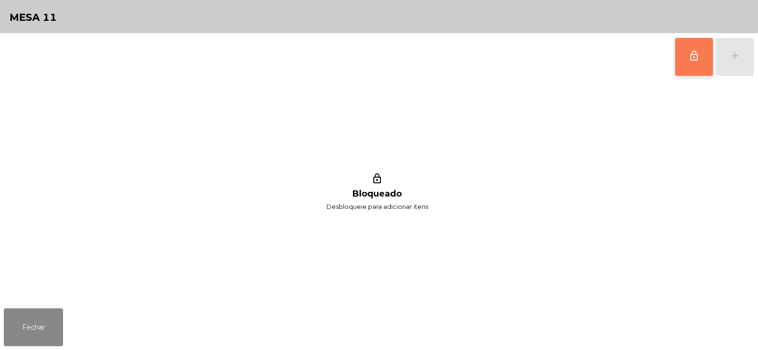
click at [679, 62] on button "lock_outline" at bounding box center [694, 57] width 38 height 38
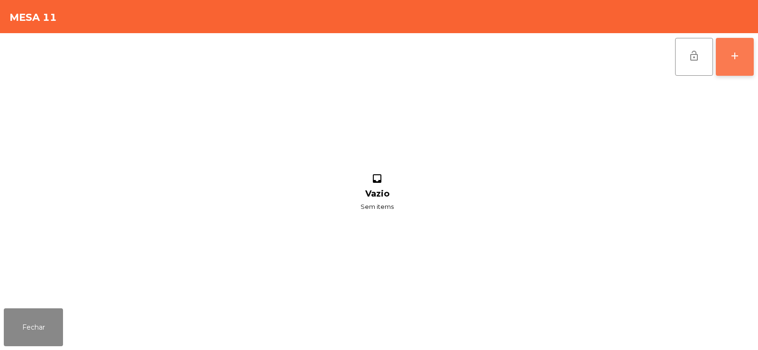
click at [737, 65] on button "add" at bounding box center [735, 57] width 38 height 38
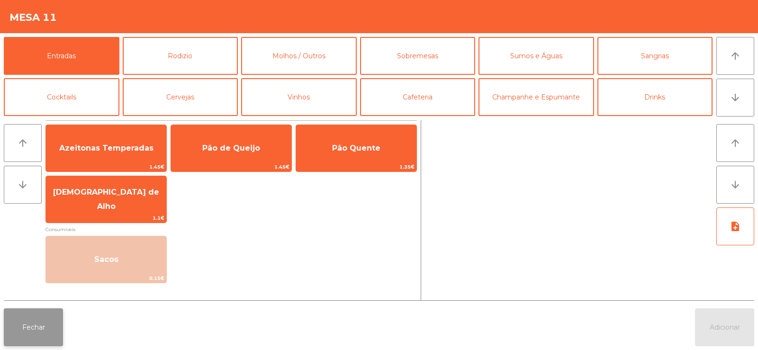
click at [36, 328] on button "Fechar" at bounding box center [33, 328] width 59 height 38
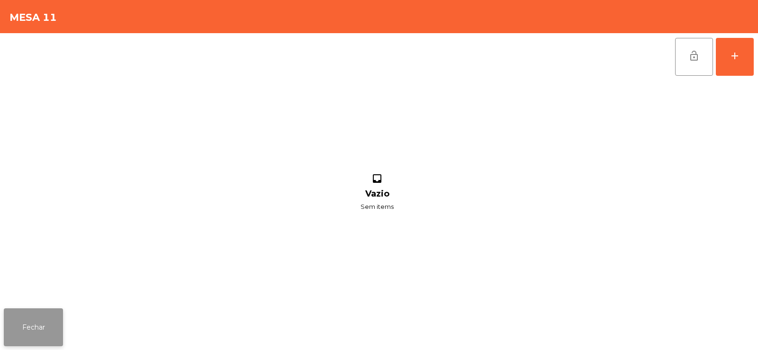
click at [31, 326] on button "Fechar" at bounding box center [33, 328] width 59 height 38
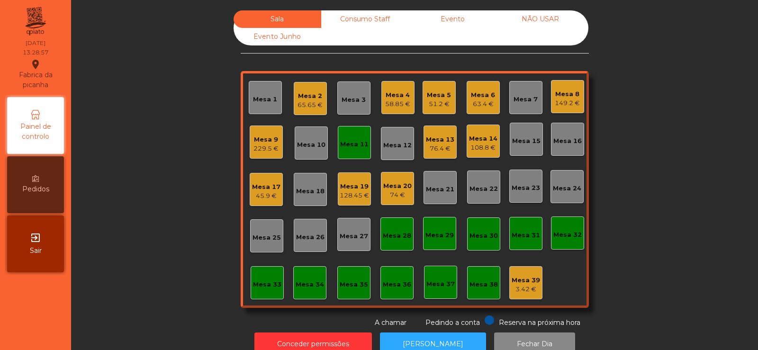
click at [350, 138] on div "Mesa 11" at bounding box center [354, 142] width 28 height 13
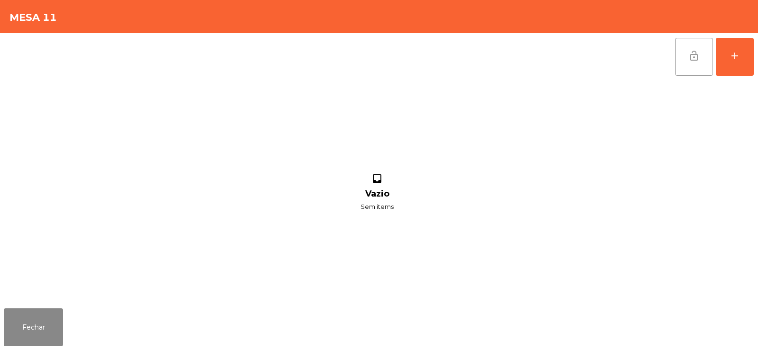
click at [695, 61] on span "lock_open" at bounding box center [694, 55] width 11 height 11
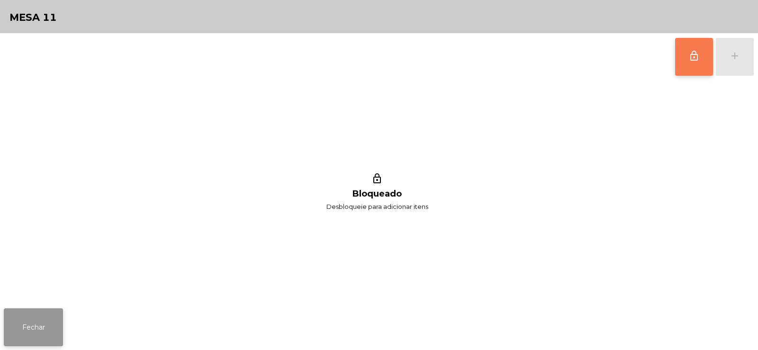
click at [46, 315] on button "Fechar" at bounding box center [33, 328] width 59 height 38
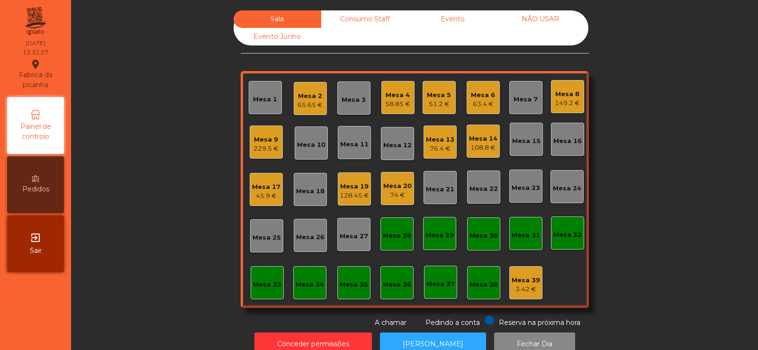
click at [266, 146] on div "229.5 €" at bounding box center [266, 148] width 25 height 9
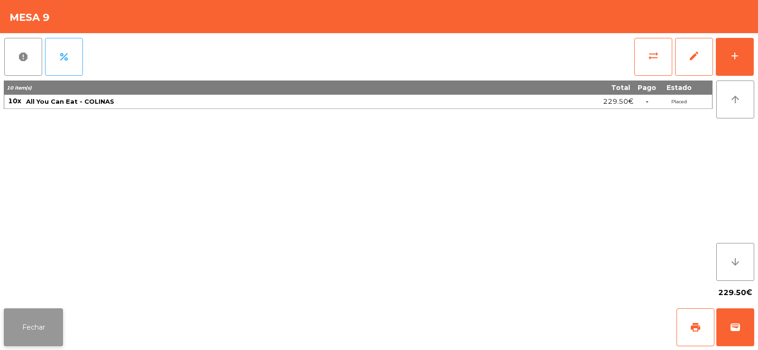
click at [52, 321] on button "Fechar" at bounding box center [33, 328] width 59 height 38
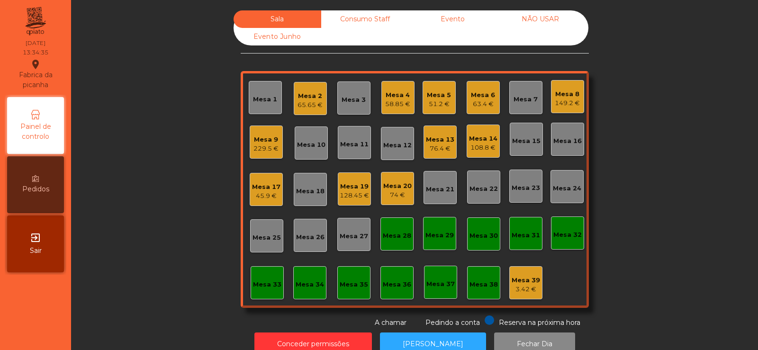
click at [356, 238] on div "Mesa 27" at bounding box center [354, 236] width 28 height 9
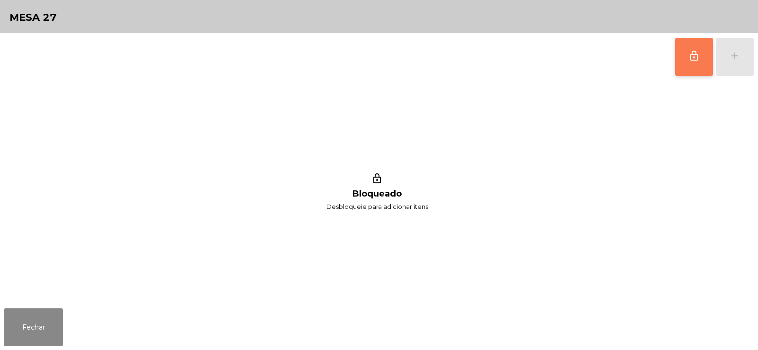
click at [698, 57] on span "lock_outline" at bounding box center [694, 55] width 11 height 11
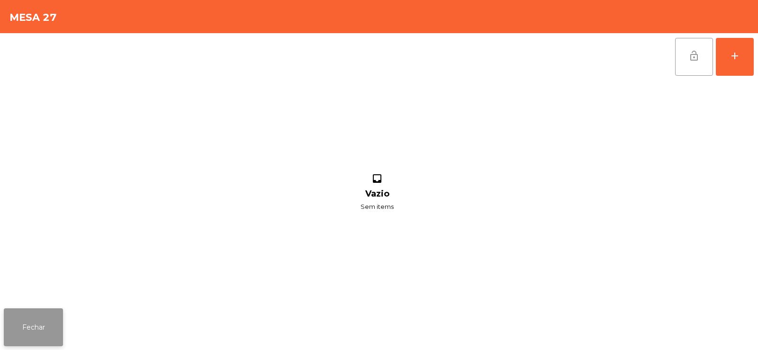
click at [47, 336] on button "Fechar" at bounding box center [33, 328] width 59 height 38
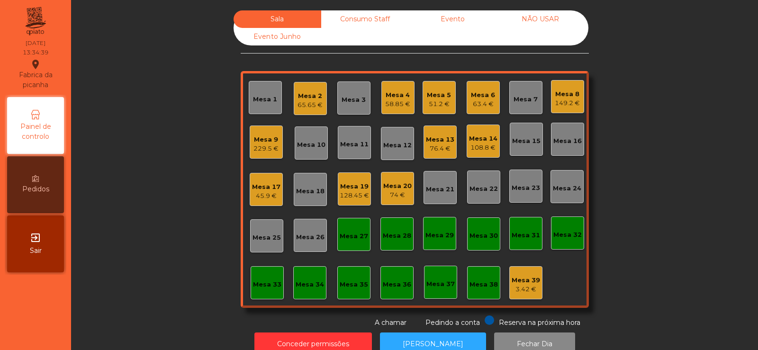
click at [344, 237] on div "Mesa 27" at bounding box center [354, 236] width 28 height 9
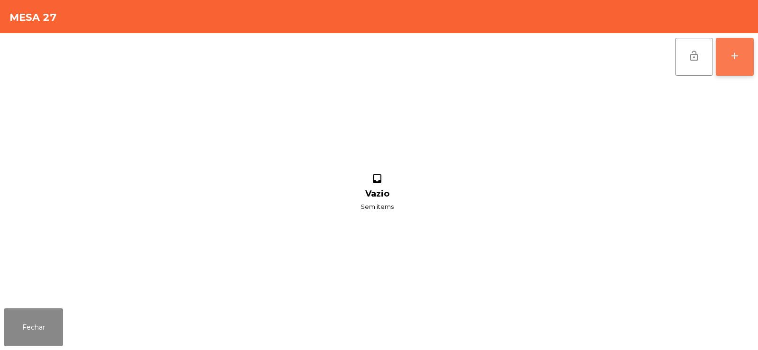
click at [737, 59] on div "add" at bounding box center [734, 55] width 11 height 11
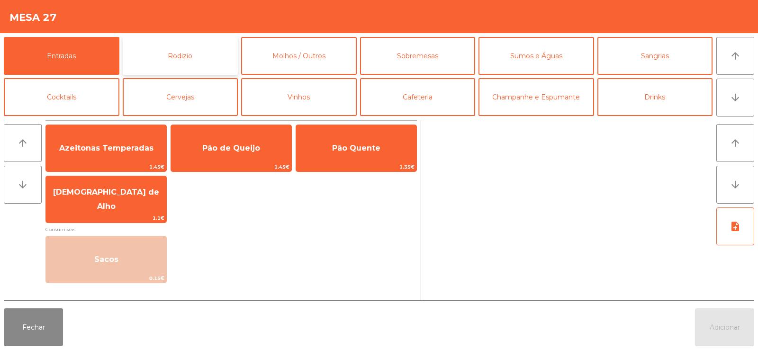
click at [207, 51] on button "Rodizio" at bounding box center [181, 56] width 116 height 38
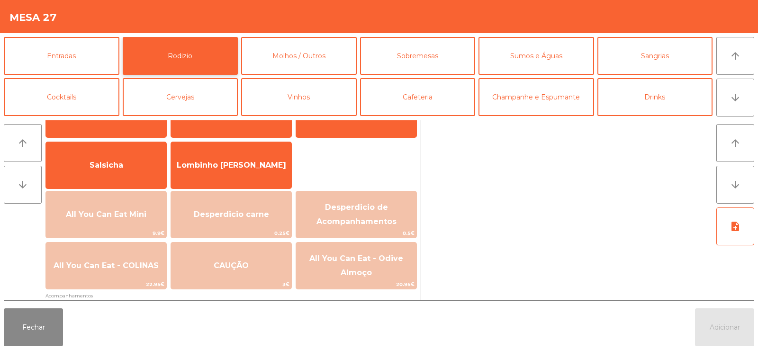
scroll to position [62, 0]
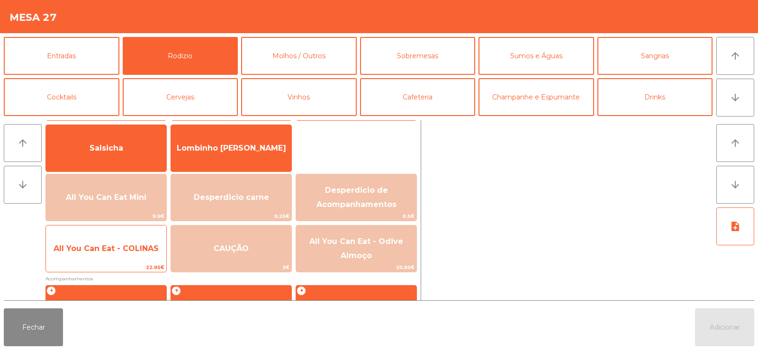
click at [121, 252] on span "All You Can Eat - COLINAS" at bounding box center [106, 248] width 105 height 9
click at [123, 251] on span "All You Can Eat - COLINAS" at bounding box center [106, 248] width 105 height 9
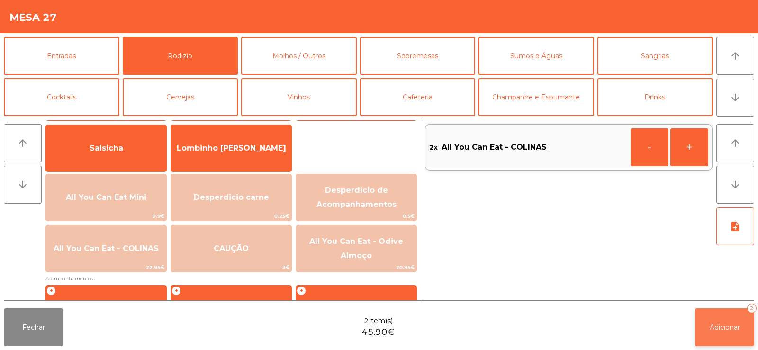
click at [720, 331] on span "Adicionar" at bounding box center [725, 327] width 30 height 9
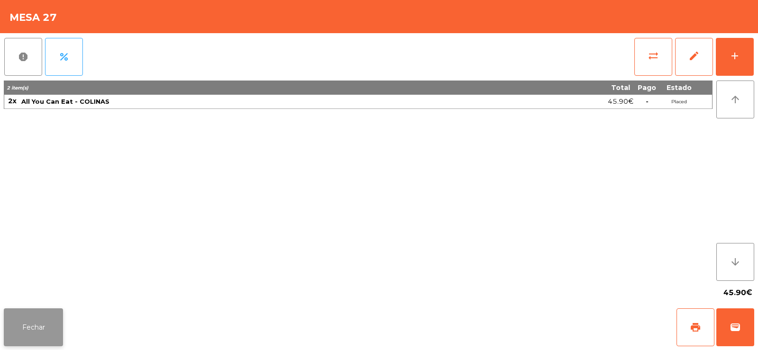
click at [31, 320] on button "Fechar" at bounding box center [33, 328] width 59 height 38
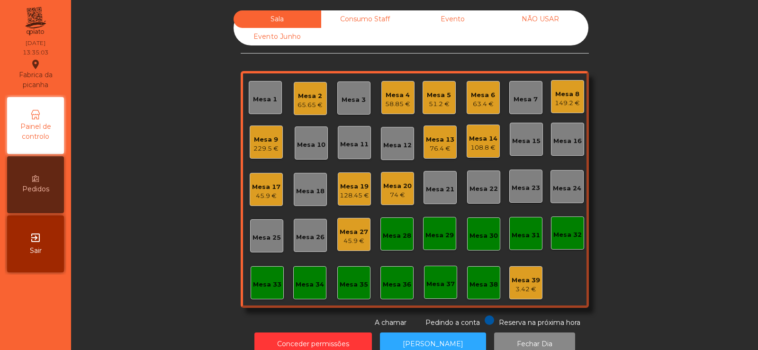
click at [267, 136] on div "Mesa 9" at bounding box center [266, 139] width 25 height 9
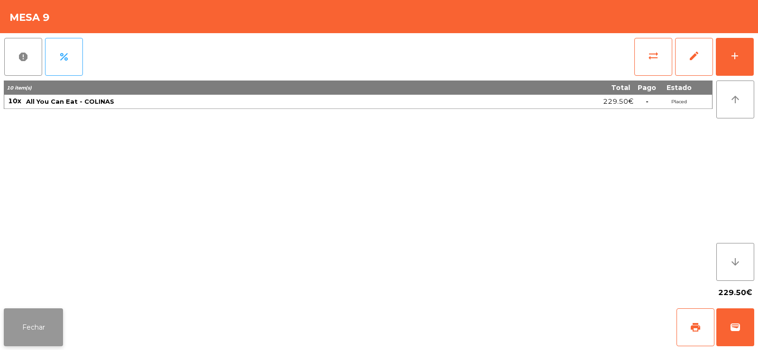
click at [43, 333] on button "Fechar" at bounding box center [33, 328] width 59 height 38
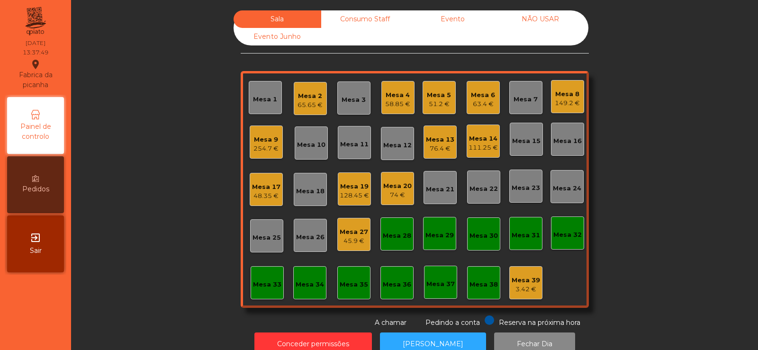
click at [261, 134] on div "Mesa 9 254.7 €" at bounding box center [266, 142] width 25 height 22
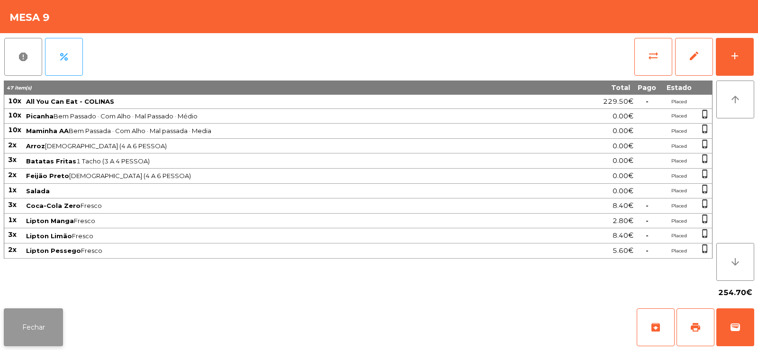
click at [27, 329] on button "Fechar" at bounding box center [33, 328] width 59 height 38
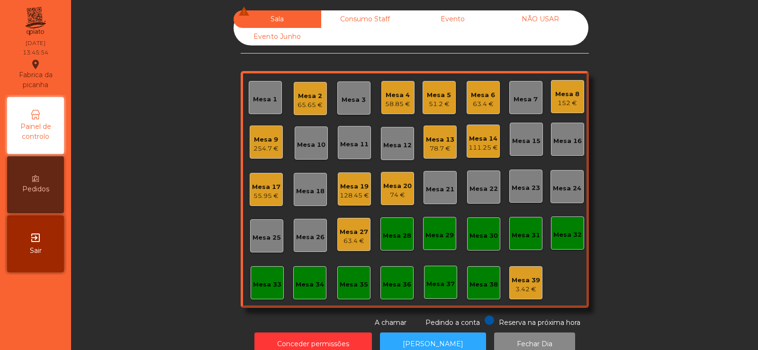
click at [475, 190] on div "Mesa 22" at bounding box center [484, 188] width 28 height 9
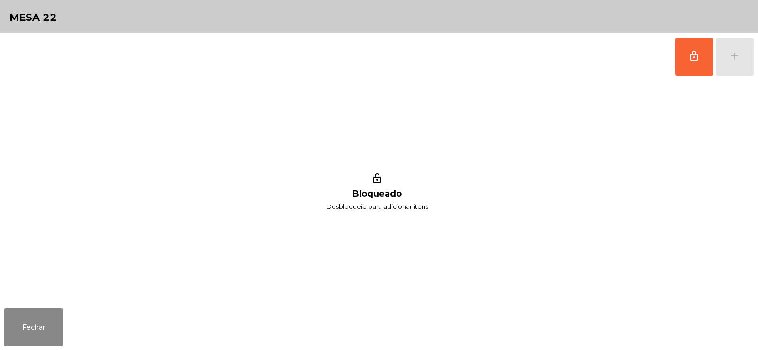
click at [532, 186] on div "lock_outline Bloqueado Desbloqueie para adicionar itens" at bounding box center [377, 193] width 747 height 224
click at [57, 321] on button "Fechar" at bounding box center [33, 328] width 59 height 38
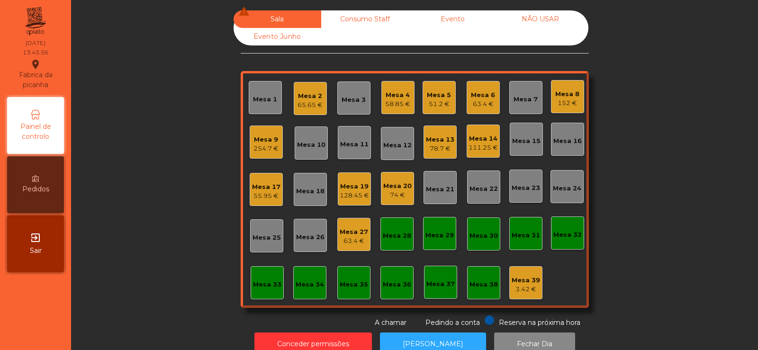
click at [524, 187] on div "Mesa 23" at bounding box center [526, 187] width 28 height 9
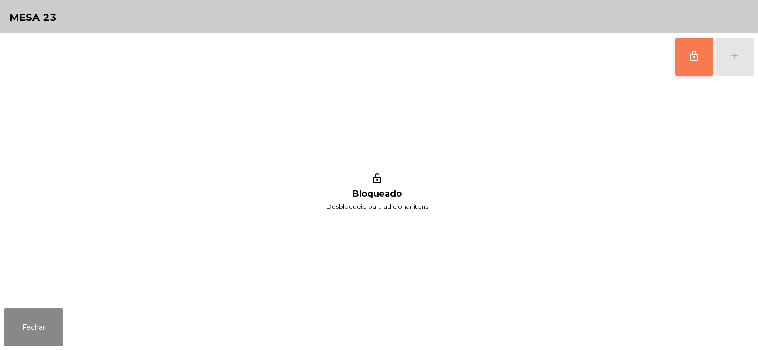
click at [682, 55] on button "lock_outline" at bounding box center [694, 57] width 38 height 38
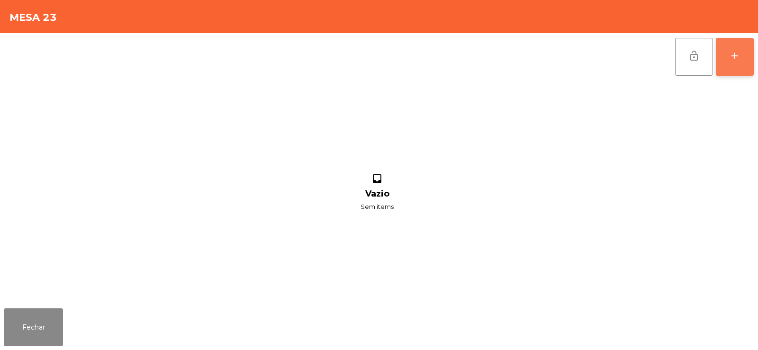
click at [742, 54] on button "add" at bounding box center [735, 57] width 38 height 38
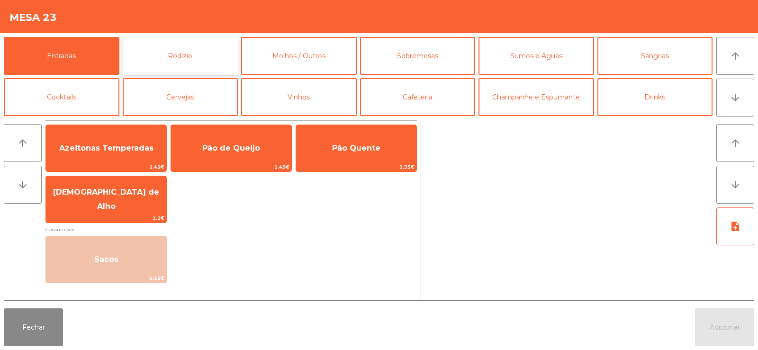
click at [166, 48] on button "Rodizio" at bounding box center [181, 56] width 116 height 38
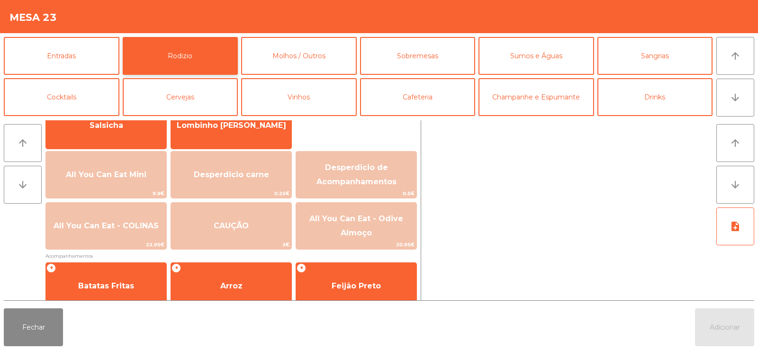
scroll to position [88, 0]
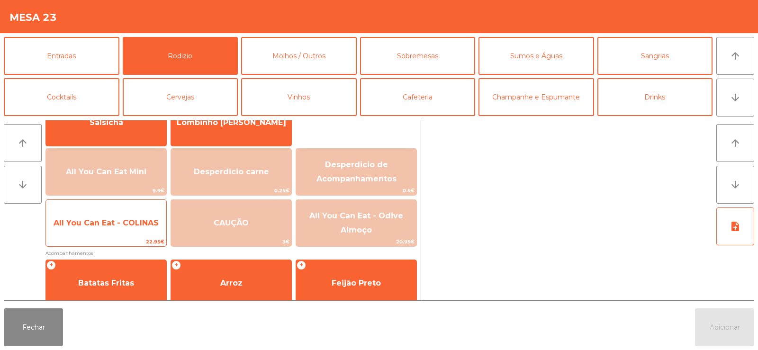
click at [108, 225] on span "All You Can Eat - COLINAS" at bounding box center [106, 223] width 105 height 9
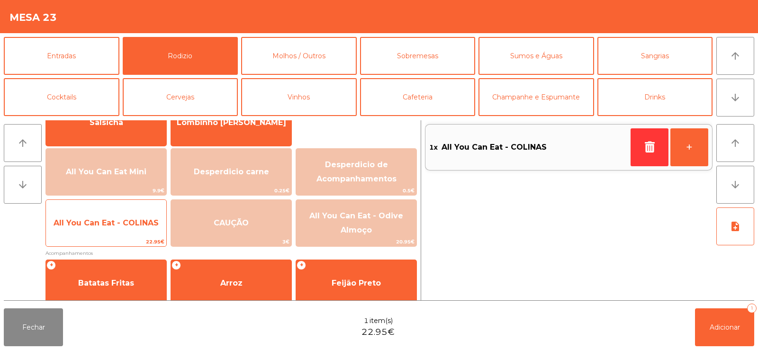
click at [105, 225] on span "All You Can Eat - COLINAS" at bounding box center [106, 223] width 105 height 9
click at [103, 228] on span "All You Can Eat - COLINAS" at bounding box center [106, 223] width 120 height 26
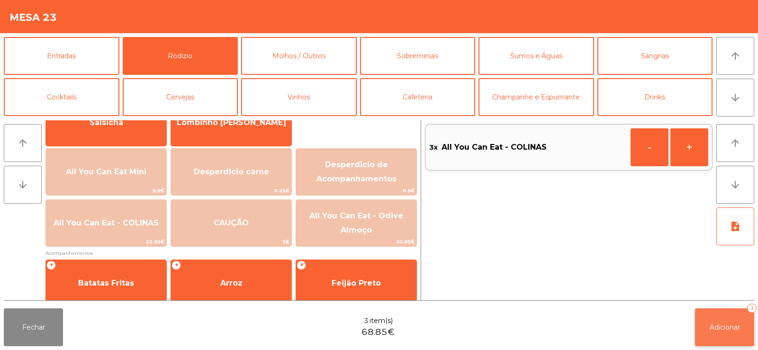
click at [713, 328] on span "Adicionar" at bounding box center [725, 327] width 30 height 9
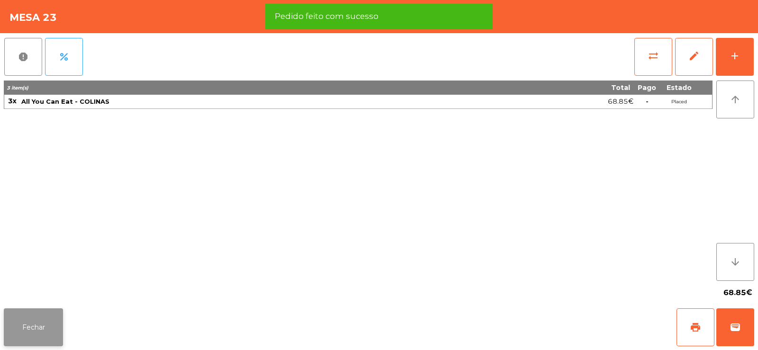
click at [42, 329] on button "Fechar" at bounding box center [33, 328] width 59 height 38
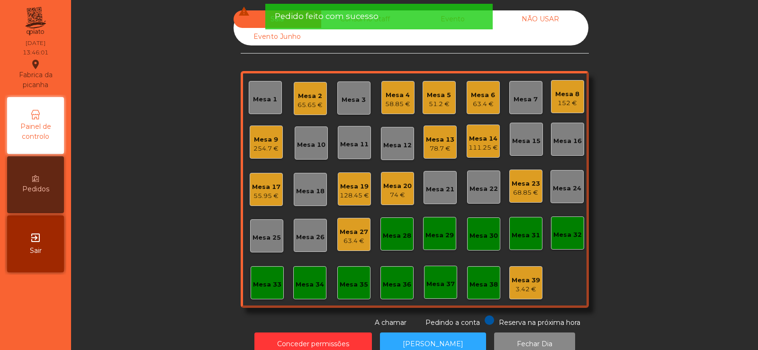
click at [435, 147] on div "78.7 €" at bounding box center [440, 148] width 28 height 9
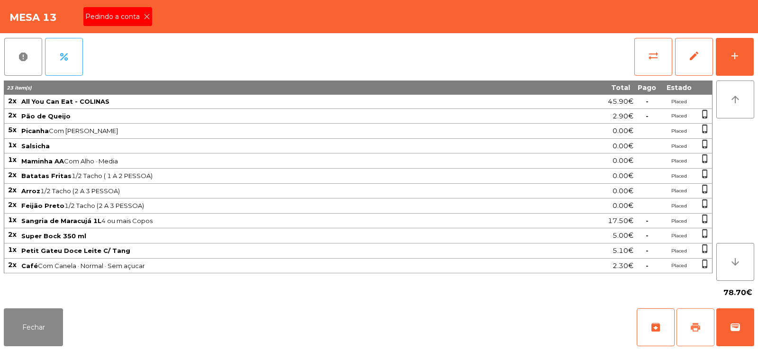
click at [698, 328] on span "print" at bounding box center [695, 327] width 11 height 11
click at [34, 326] on button "Fechar" at bounding box center [33, 328] width 59 height 38
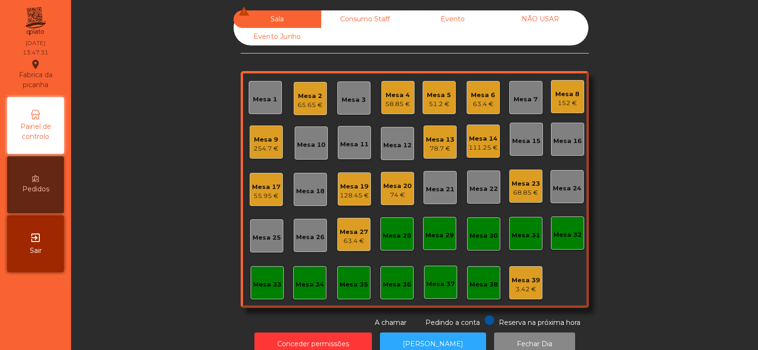
click at [443, 148] on div "78.7 €" at bounding box center [440, 148] width 28 height 9
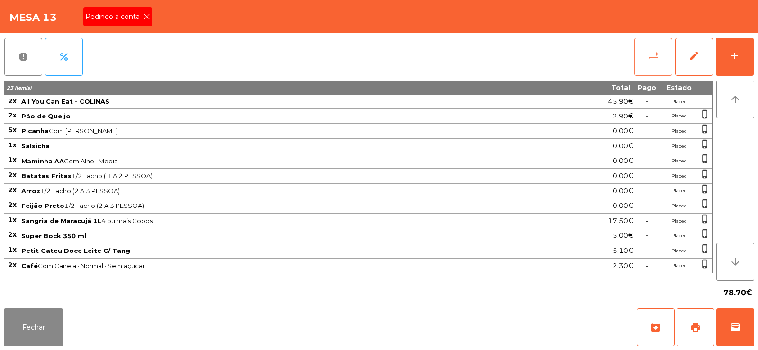
click at [643, 55] on button "sync_alt" at bounding box center [654, 57] width 38 height 38
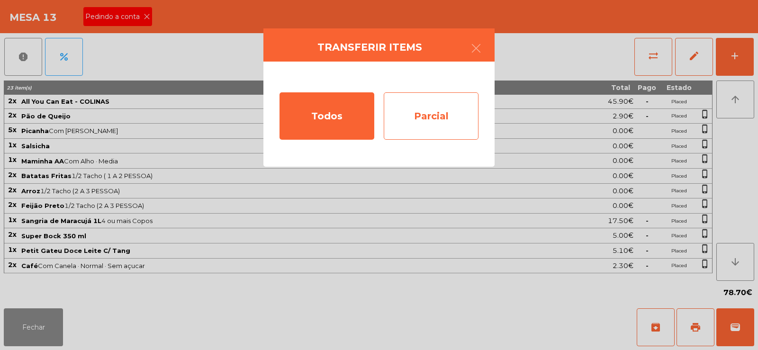
click at [432, 110] on div "Parcial" at bounding box center [431, 115] width 95 height 47
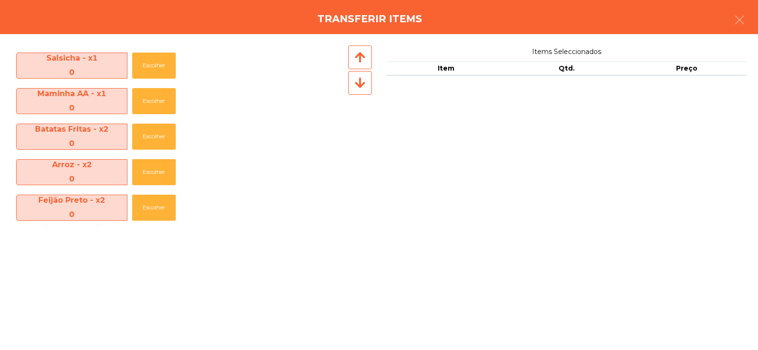
scroll to position [246, 0]
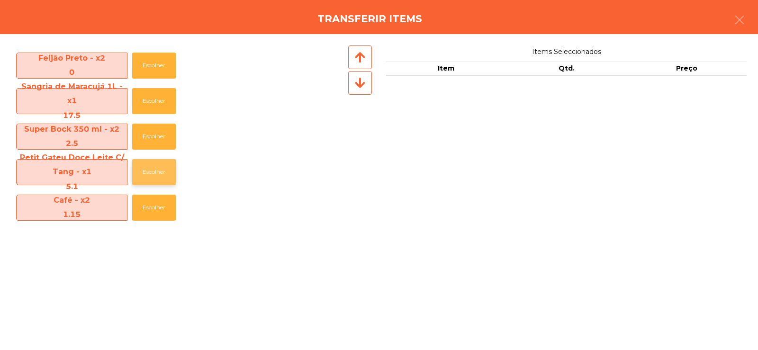
click at [164, 174] on button "Escolher" at bounding box center [154, 172] width 44 height 26
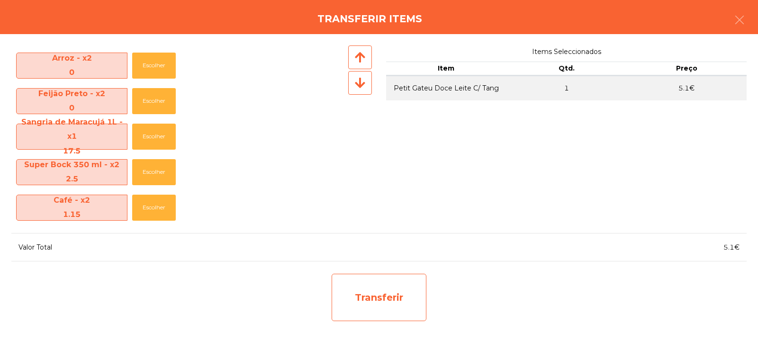
click at [391, 306] on div "Transferir" at bounding box center [379, 297] width 95 height 47
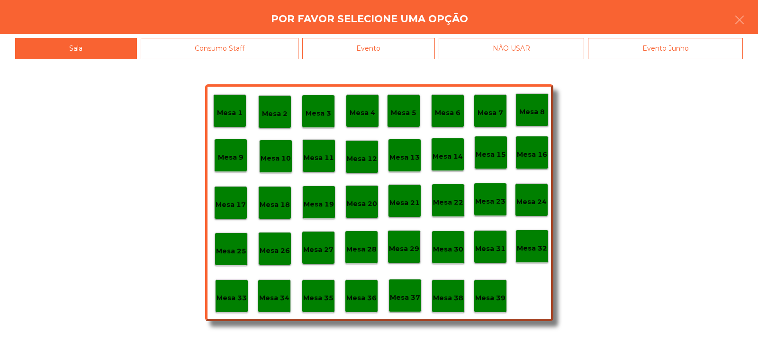
click at [498, 304] on div "Mesa 39" at bounding box center [490, 296] width 33 height 33
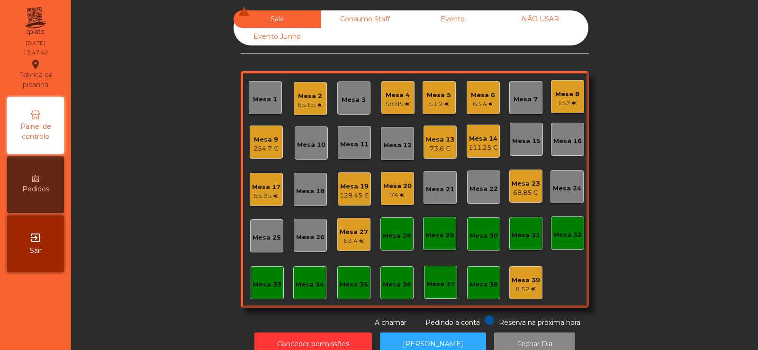
click at [512, 186] on div "Mesa 23" at bounding box center [526, 183] width 28 height 9
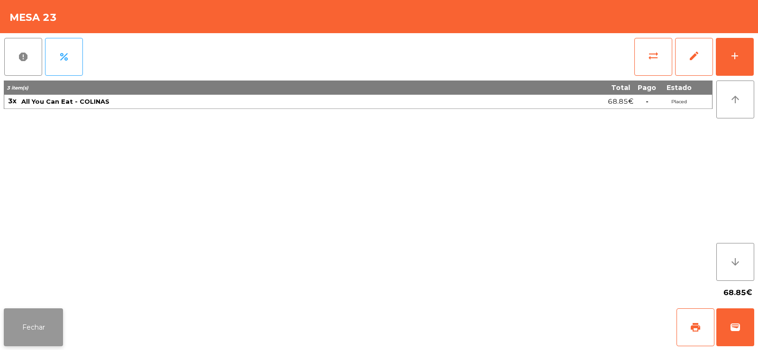
click at [42, 328] on button "Fechar" at bounding box center [33, 328] width 59 height 38
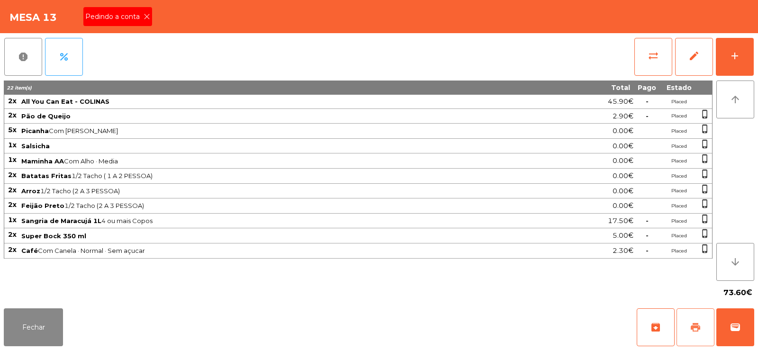
click at [692, 326] on span "print" at bounding box center [695, 327] width 11 height 11
click at [725, 329] on button "wallet" at bounding box center [736, 328] width 38 height 38
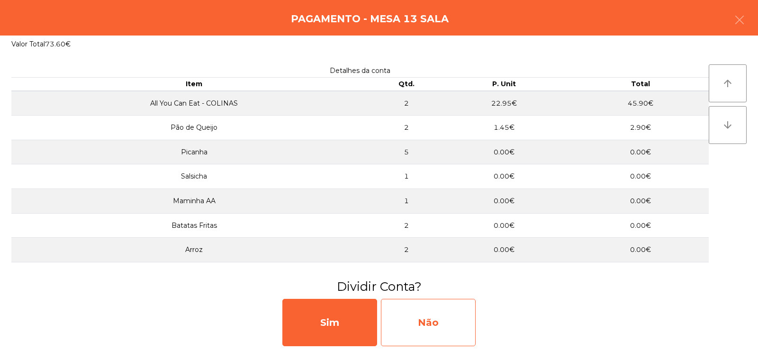
click at [428, 329] on div "Não" at bounding box center [428, 322] width 95 height 47
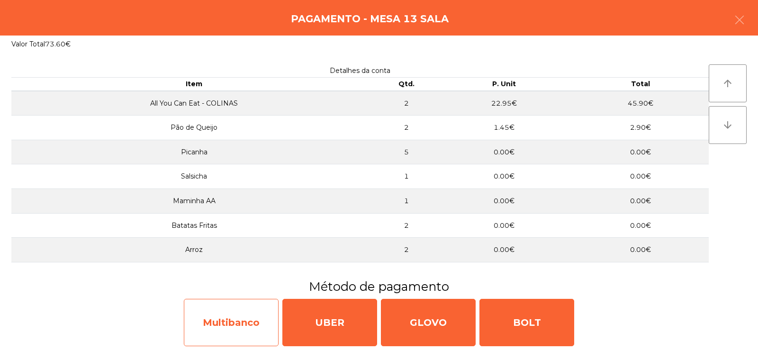
click at [241, 329] on div "Multibanco" at bounding box center [231, 322] width 95 height 47
select select "**"
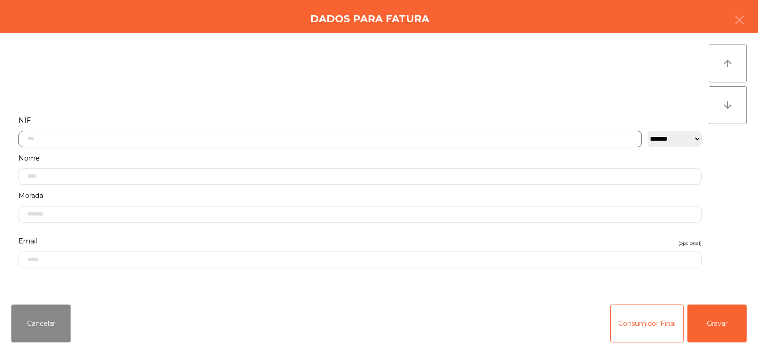
click at [282, 140] on input "text" at bounding box center [330, 139] width 624 height 17
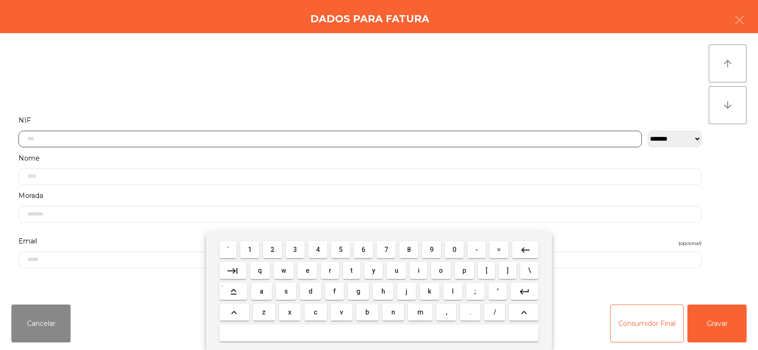
scroll to position [69, 0]
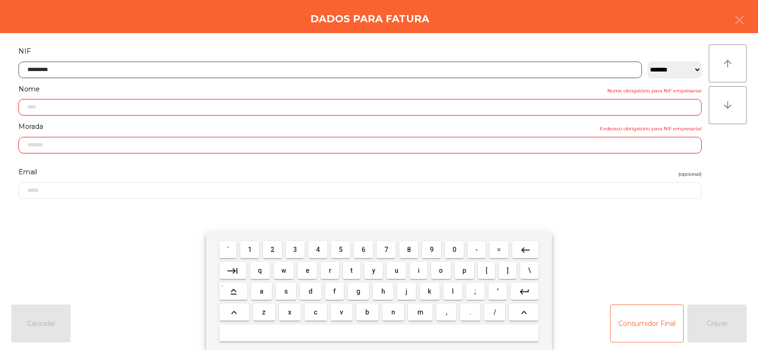
type input "*********"
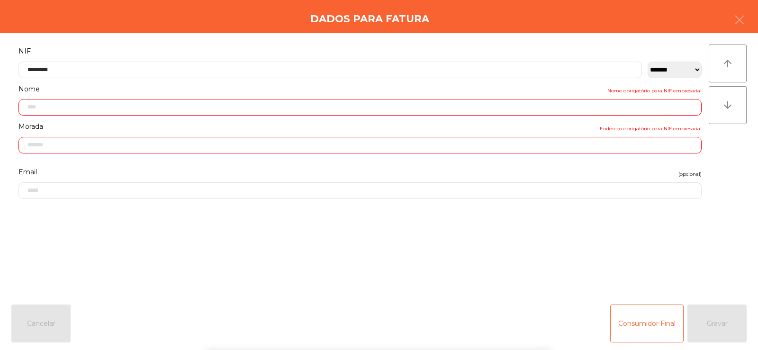
click at [729, 178] on div "arrow_upward arrow_downward" at bounding box center [728, 165] width 38 height 241
type input "**********"
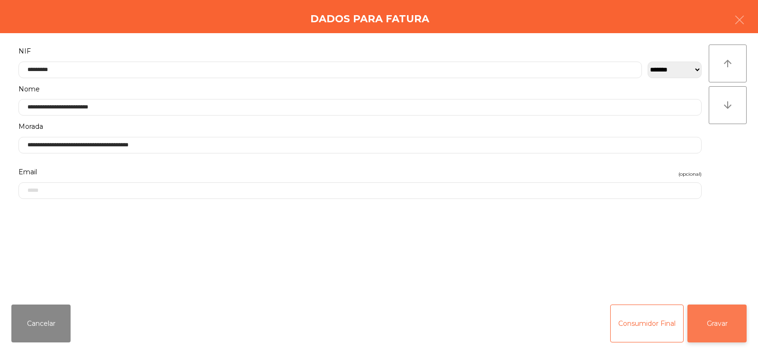
click at [725, 319] on button "Gravar" at bounding box center [717, 324] width 59 height 38
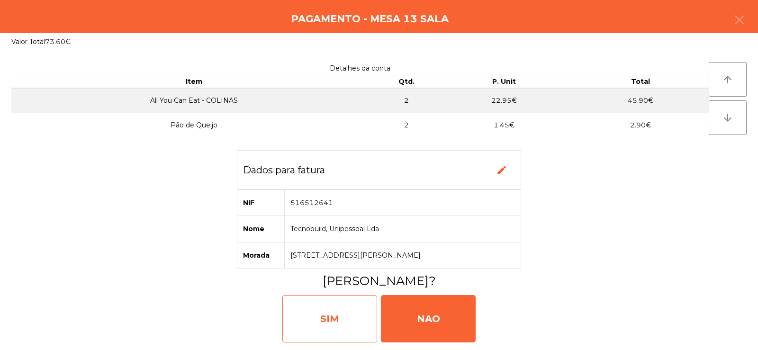
click at [329, 313] on div "SIM" at bounding box center [329, 318] width 95 height 47
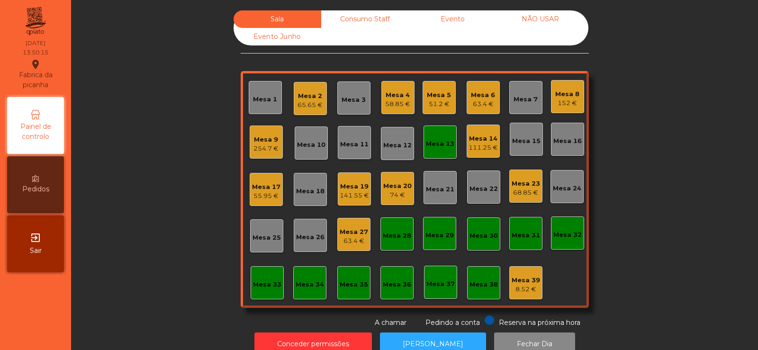
click at [436, 155] on div "Mesa 13" at bounding box center [440, 142] width 33 height 33
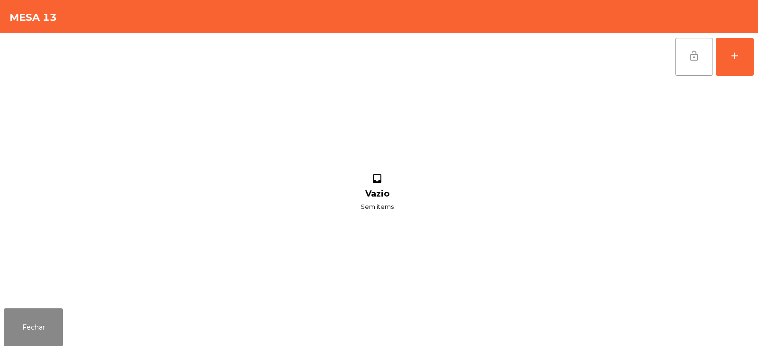
click at [691, 55] on span "lock_open" at bounding box center [694, 55] width 11 height 11
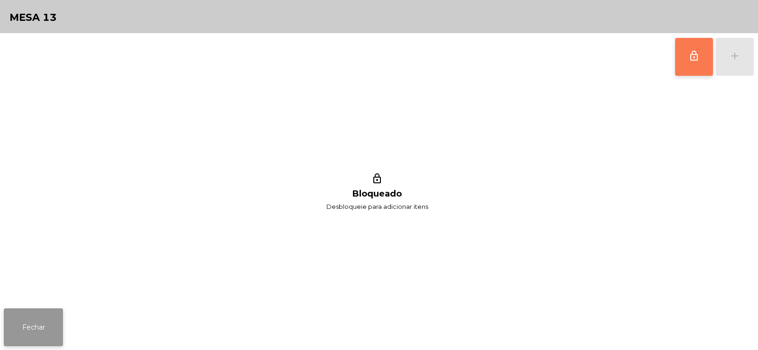
click at [40, 345] on button "Fechar" at bounding box center [33, 328] width 59 height 38
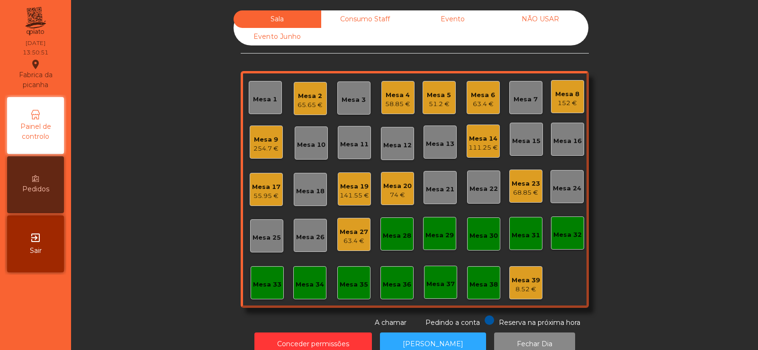
click at [404, 113] on div "Mesa 4 58.85 €" at bounding box center [398, 97] width 33 height 33
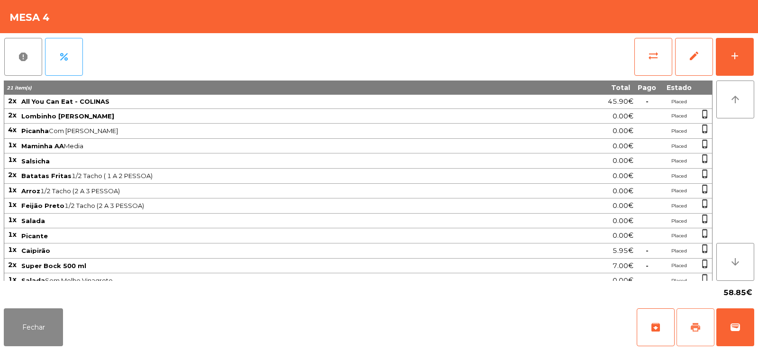
click at [685, 330] on button "print" at bounding box center [696, 328] width 38 height 38
click at [653, 48] on button "sync_alt" at bounding box center [654, 57] width 38 height 38
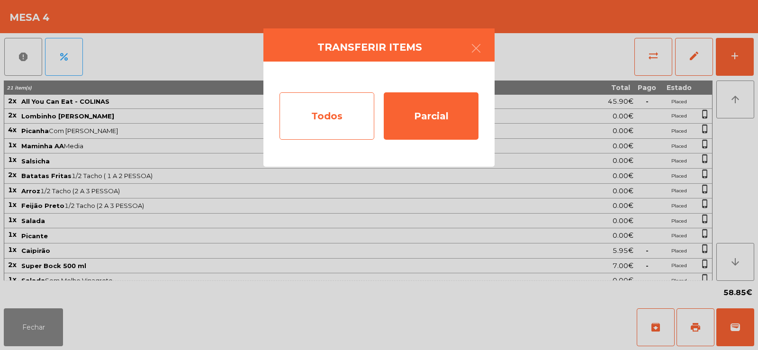
click at [321, 114] on div "Todos" at bounding box center [327, 115] width 95 height 47
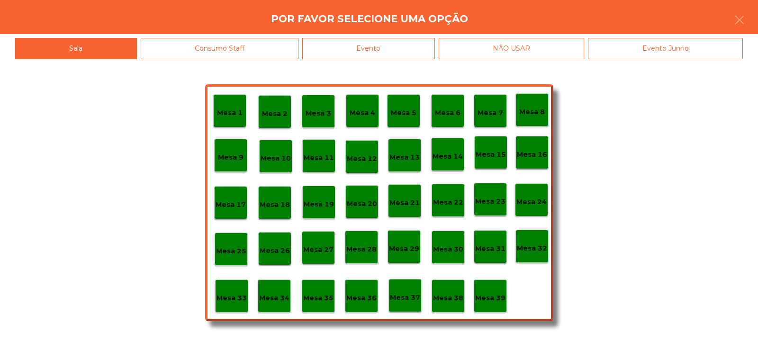
click at [405, 43] on div "Evento" at bounding box center [368, 48] width 133 height 21
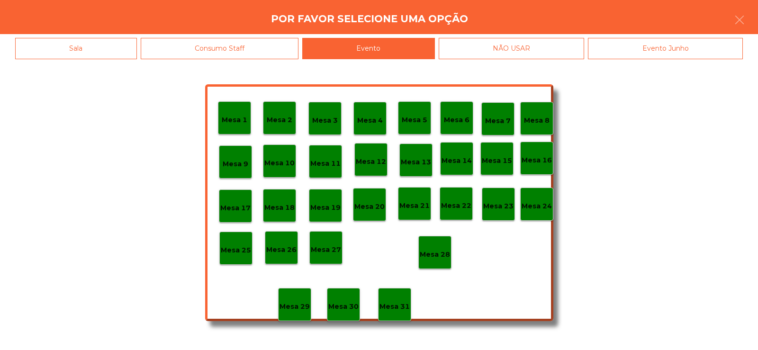
click at [431, 253] on p "Mesa 28" at bounding box center [435, 254] width 30 height 11
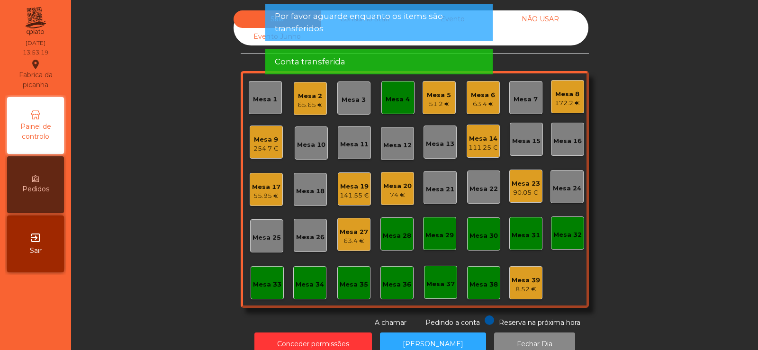
click at [384, 109] on div "Mesa 4" at bounding box center [398, 97] width 33 height 33
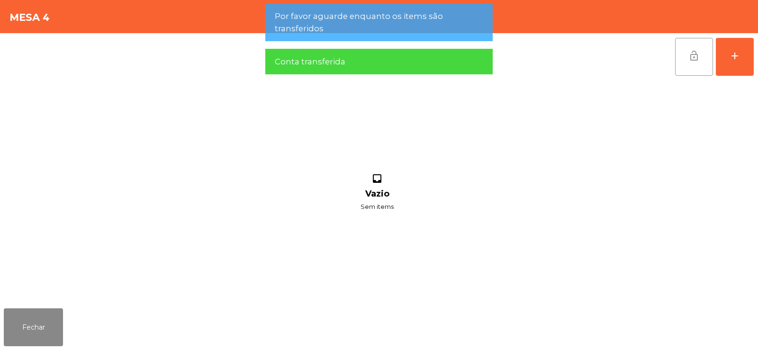
click at [690, 56] on span "lock_open" at bounding box center [694, 55] width 11 height 11
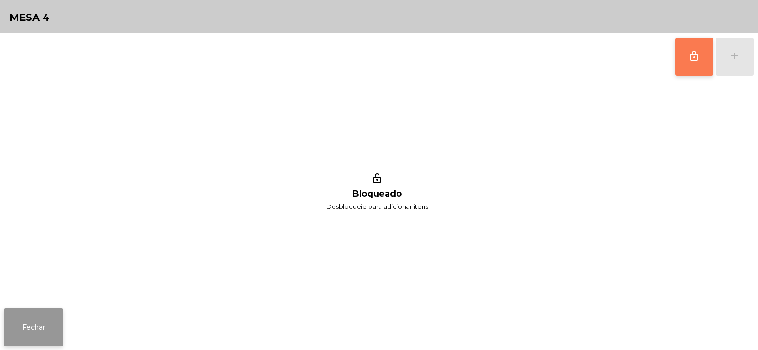
click at [36, 329] on button "Fechar" at bounding box center [33, 328] width 59 height 38
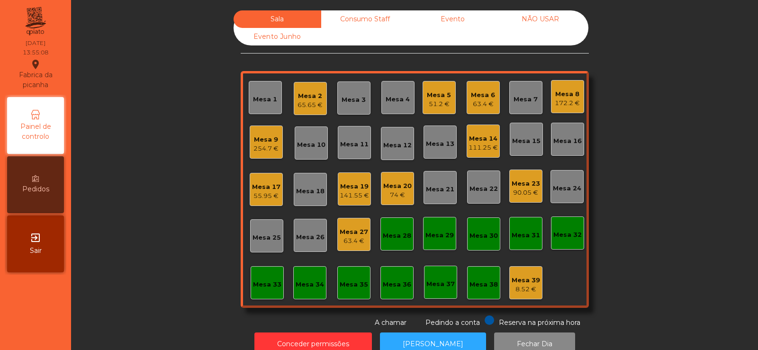
scroll to position [23, 0]
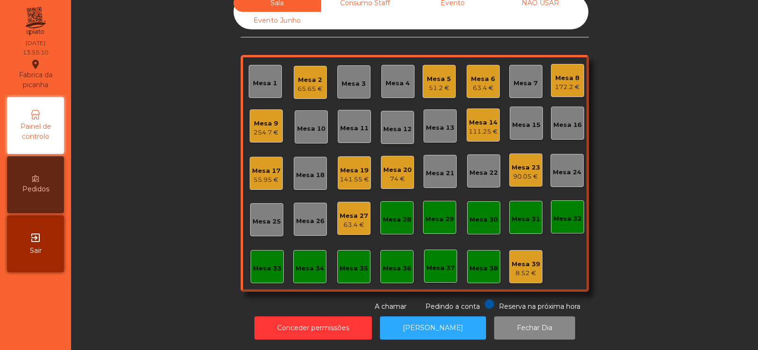
click at [478, 127] on div "111.25 €" at bounding box center [483, 131] width 29 height 9
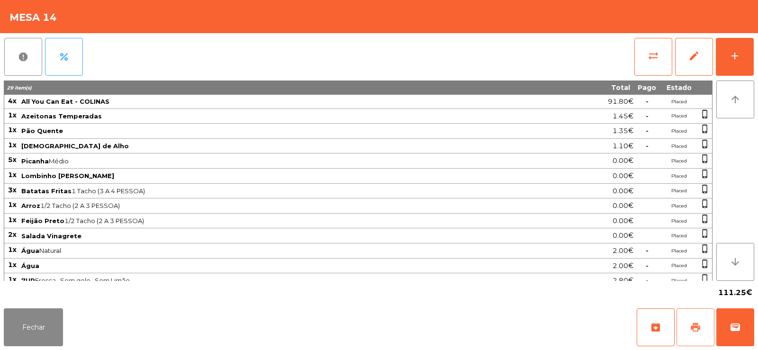
click at [696, 323] on span "print" at bounding box center [695, 327] width 11 height 11
click at [54, 318] on button "Fechar" at bounding box center [33, 328] width 59 height 38
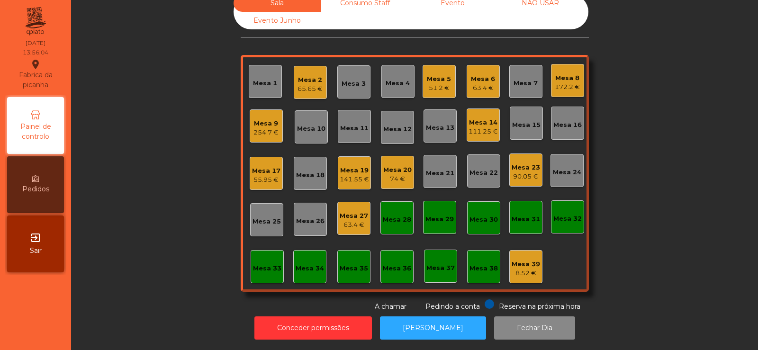
click at [531, 164] on div "Mesa 23" at bounding box center [526, 167] width 28 height 9
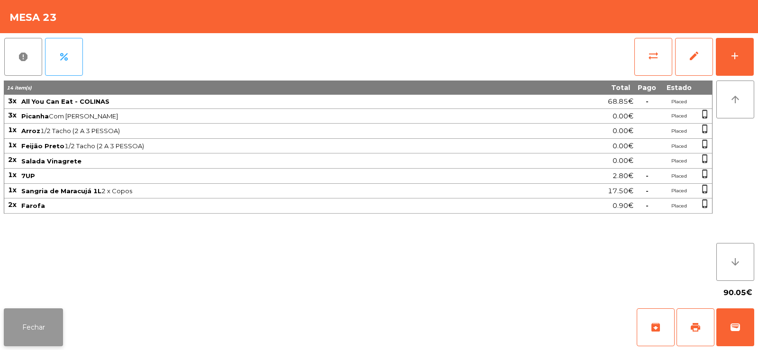
click at [30, 325] on button "Fechar" at bounding box center [33, 328] width 59 height 38
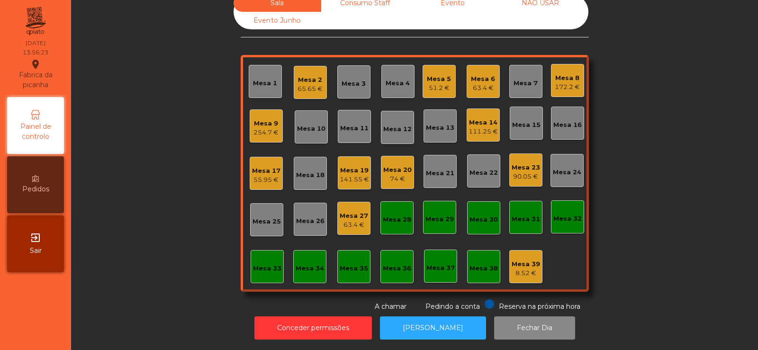
scroll to position [0, 0]
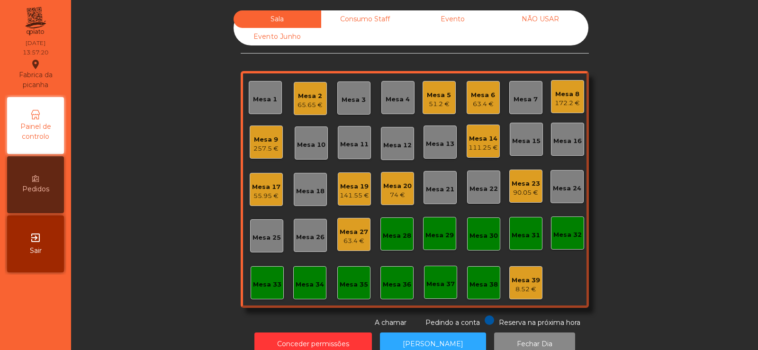
click at [476, 139] on div "Mesa 14" at bounding box center [483, 138] width 29 height 9
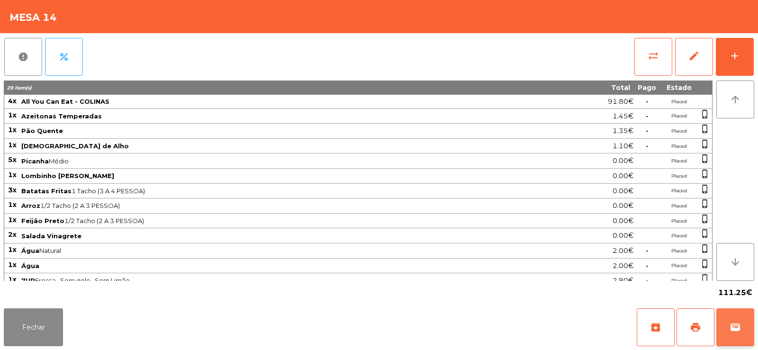
click at [736, 326] on span "wallet" at bounding box center [735, 327] width 11 height 11
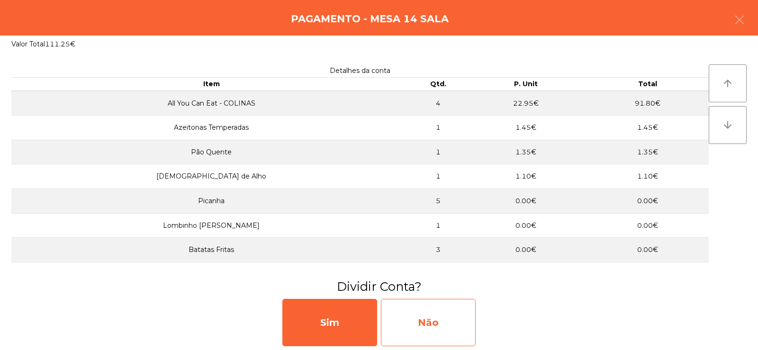
click at [424, 332] on div "Não" at bounding box center [428, 322] width 95 height 47
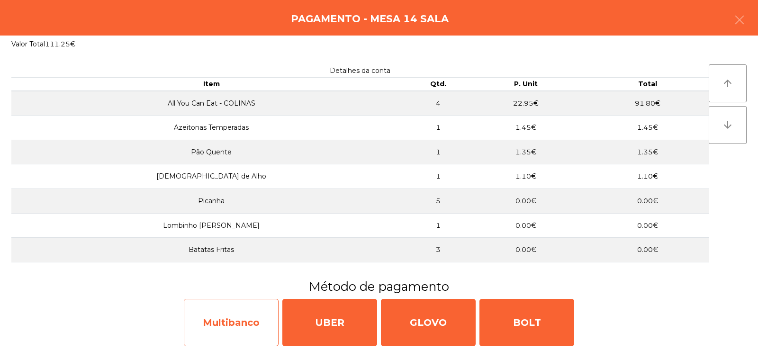
click at [244, 328] on div "Multibanco" at bounding box center [231, 322] width 95 height 47
select select "**"
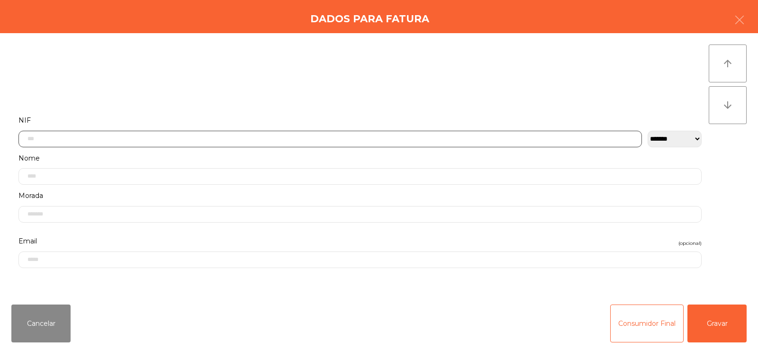
click at [276, 142] on input "text" at bounding box center [330, 139] width 624 height 17
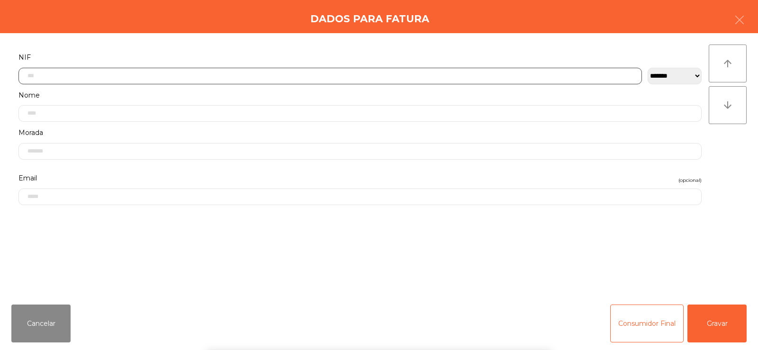
scroll to position [69, 0]
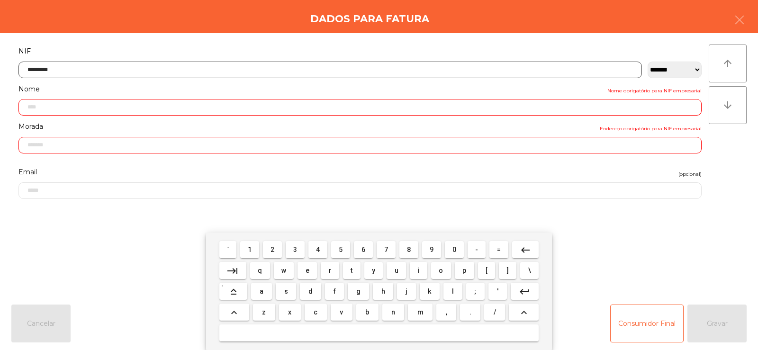
type input "*********"
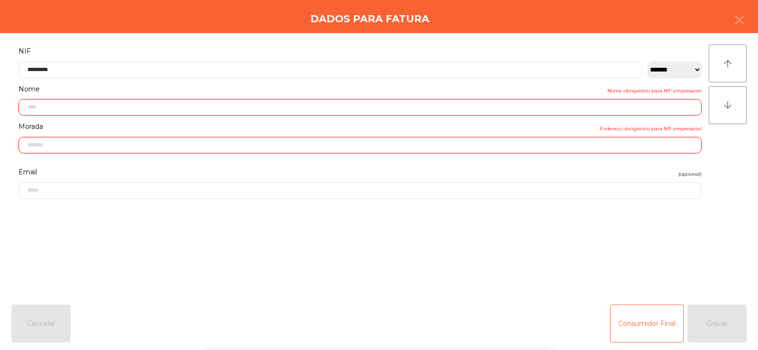
click at [737, 168] on div "arrow_upward arrow_downward" at bounding box center [728, 165] width 38 height 241
type input "**********"
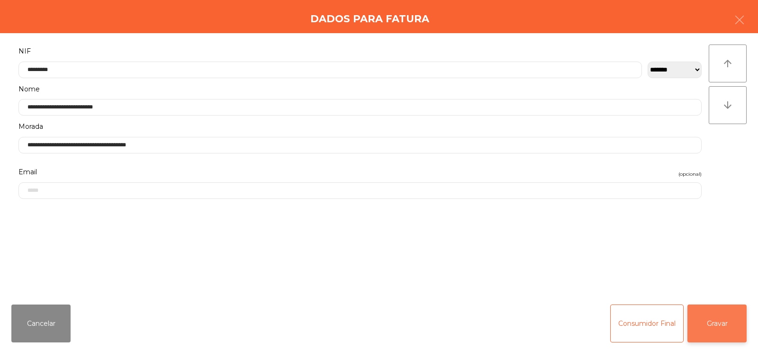
click at [718, 320] on button "Gravar" at bounding box center [717, 324] width 59 height 38
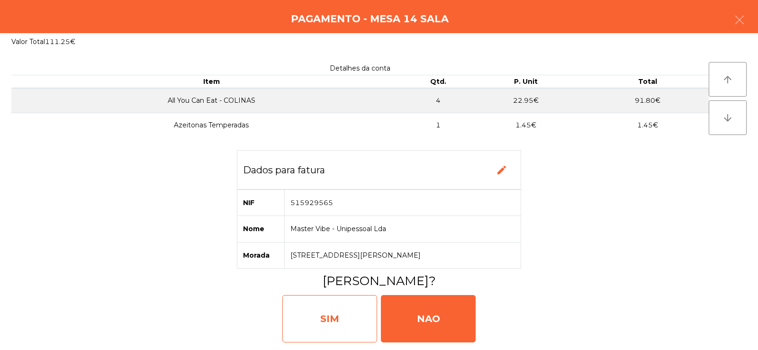
click at [335, 324] on div "SIM" at bounding box center [329, 318] width 95 height 47
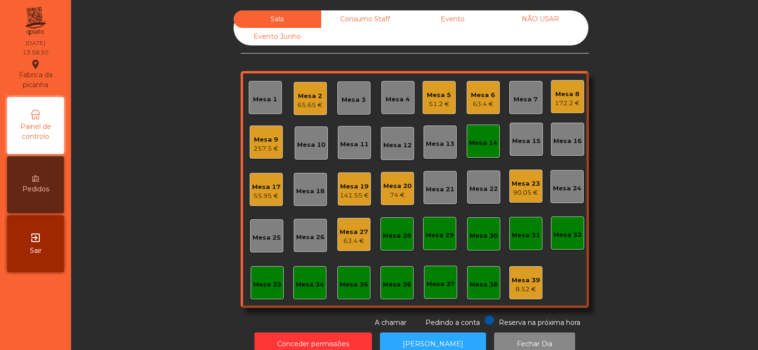
click at [358, 108] on div "Mesa 3" at bounding box center [353, 98] width 33 height 33
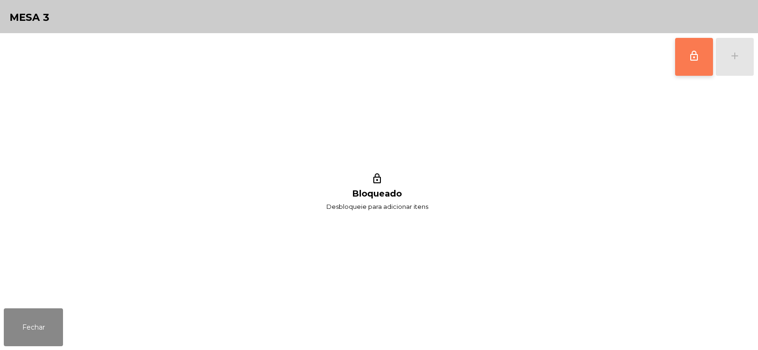
click at [695, 56] on span "lock_outline" at bounding box center [694, 55] width 11 height 11
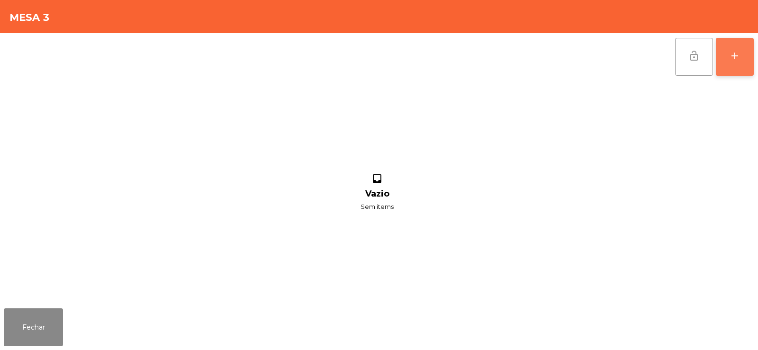
click at [739, 51] on div "add" at bounding box center [734, 55] width 11 height 11
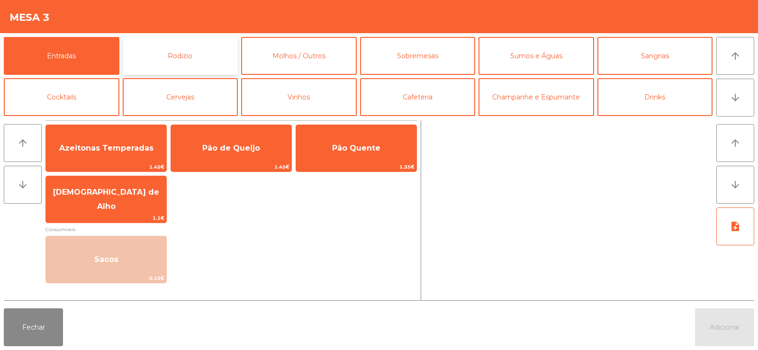
click at [182, 59] on button "Rodizio" at bounding box center [181, 56] width 116 height 38
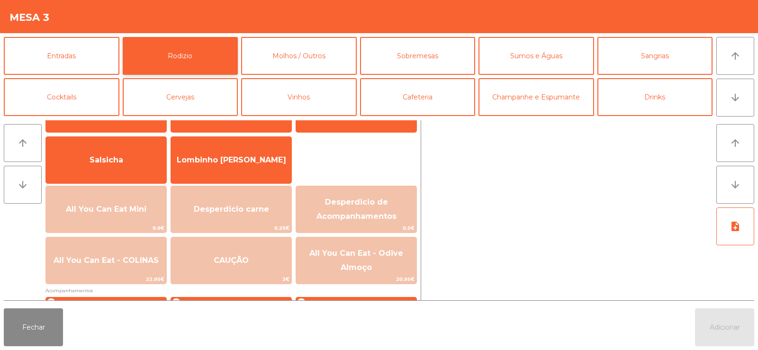
scroll to position [78, 0]
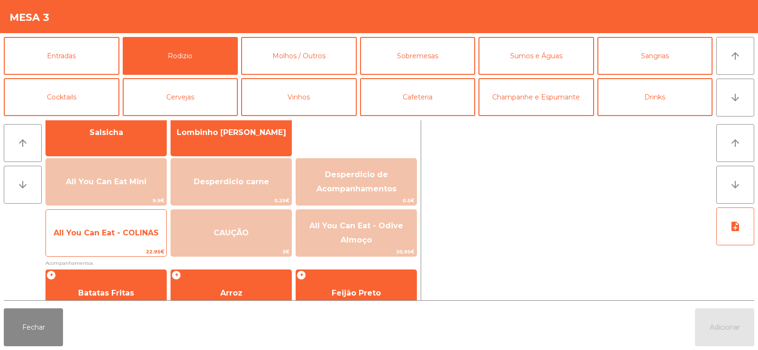
click at [126, 229] on span "All You Can Eat - COLINAS" at bounding box center [106, 232] width 105 height 9
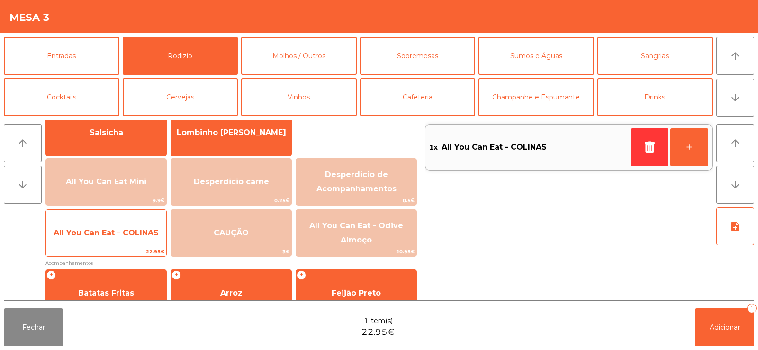
click at [121, 237] on span "All You Can Eat - COLINAS" at bounding box center [106, 232] width 105 height 9
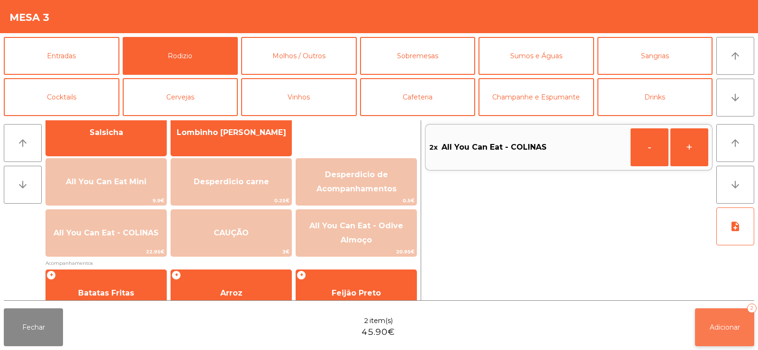
click at [733, 323] on span "Adicionar" at bounding box center [725, 327] width 30 height 9
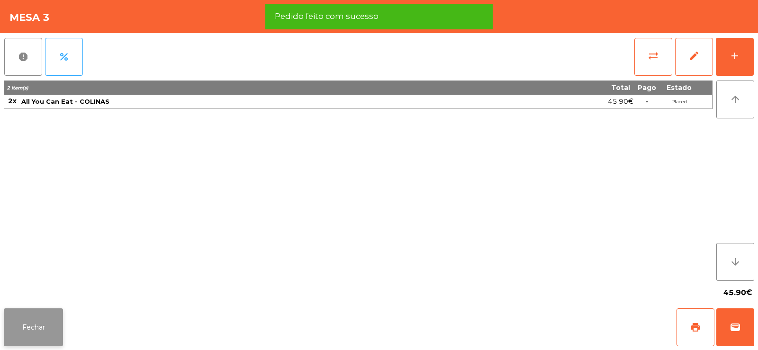
click at [22, 333] on button "Fechar" at bounding box center [33, 328] width 59 height 38
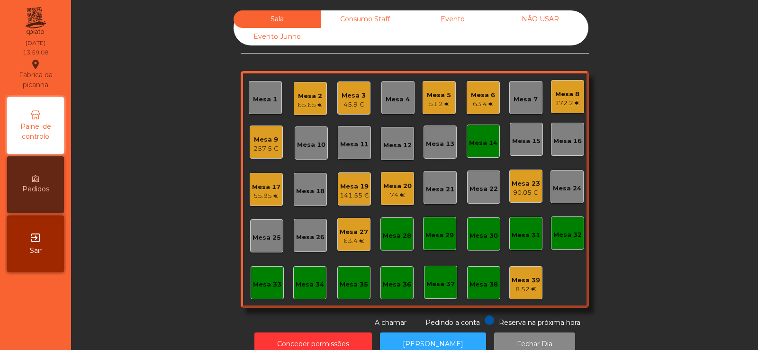
click at [481, 140] on div "Mesa 14" at bounding box center [483, 142] width 28 height 9
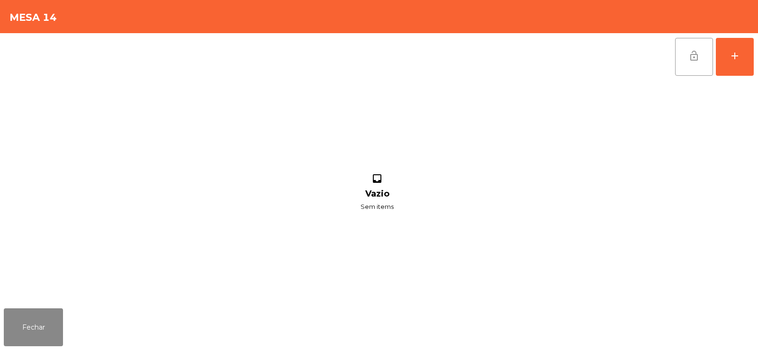
click at [701, 55] on button "lock_open" at bounding box center [694, 57] width 38 height 38
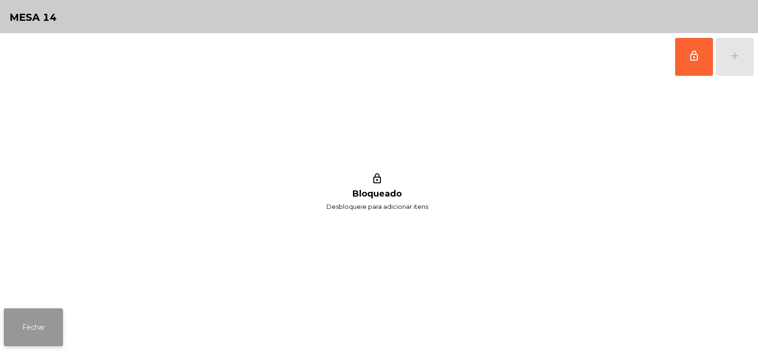
click at [51, 326] on button "Fechar" at bounding box center [33, 328] width 59 height 38
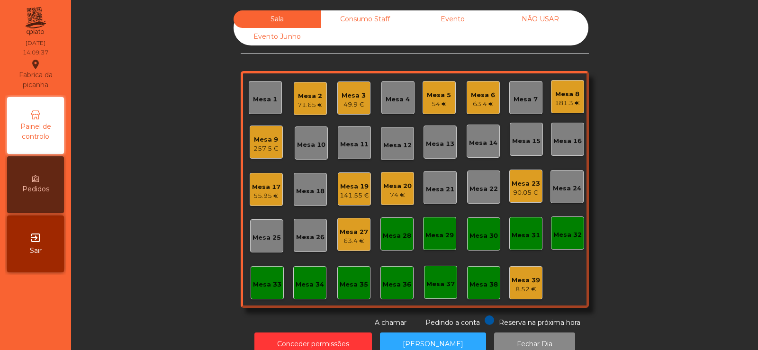
click at [483, 149] on div "Mesa 14" at bounding box center [483, 141] width 33 height 33
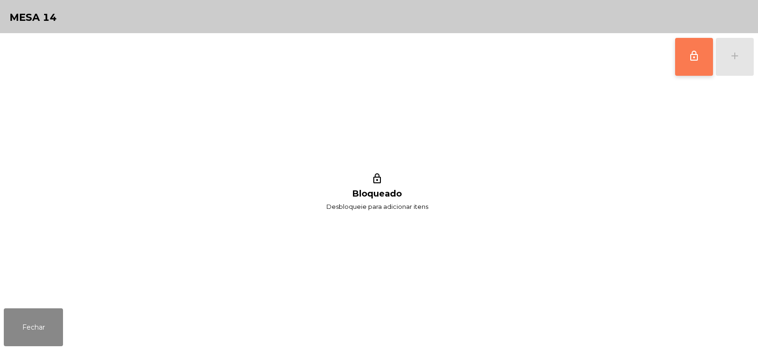
click at [687, 62] on button "lock_outline" at bounding box center [694, 57] width 38 height 38
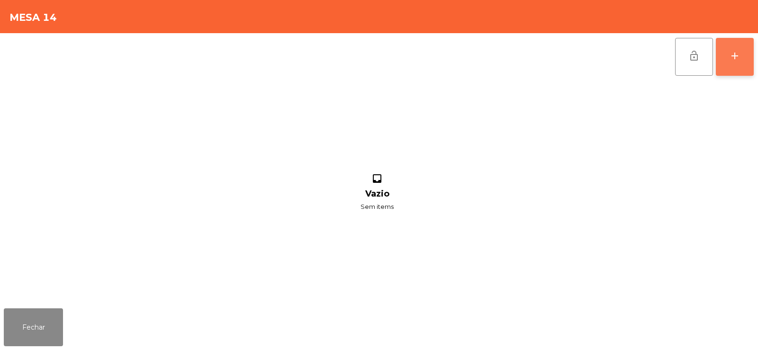
click at [739, 61] on div "add" at bounding box center [734, 55] width 11 height 11
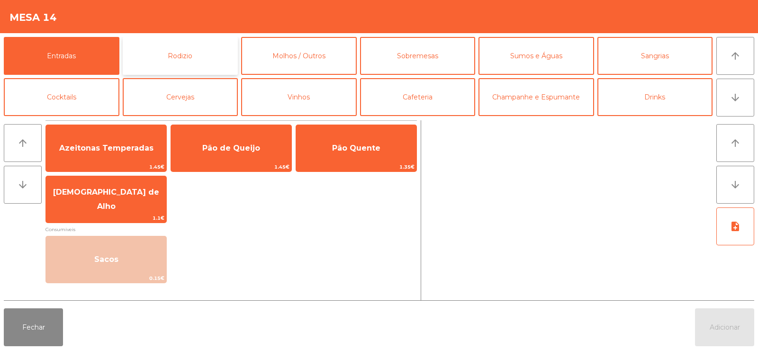
click at [176, 52] on button "Rodizio" at bounding box center [181, 56] width 116 height 38
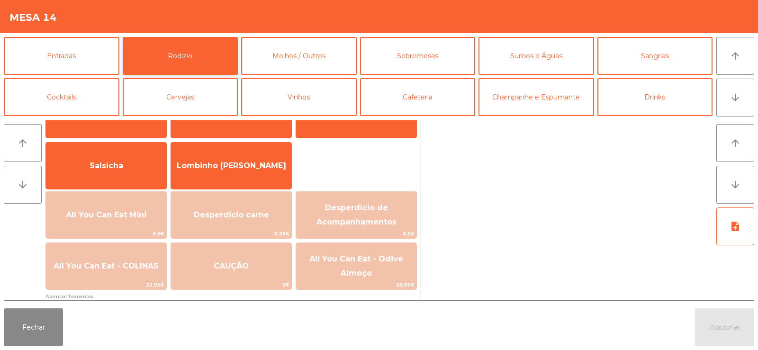
scroll to position [104, 0]
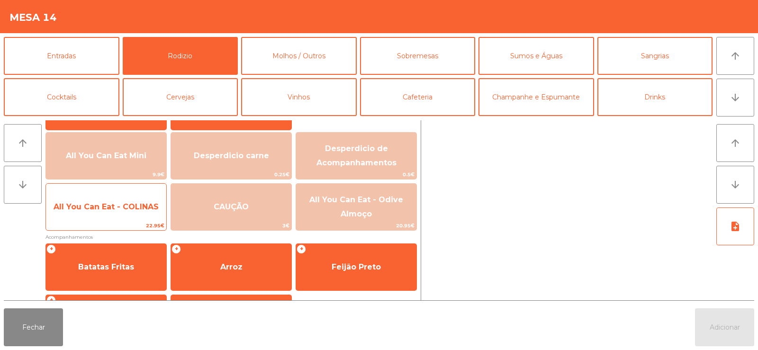
click at [117, 213] on span "All You Can Eat - COLINAS" at bounding box center [106, 207] width 120 height 26
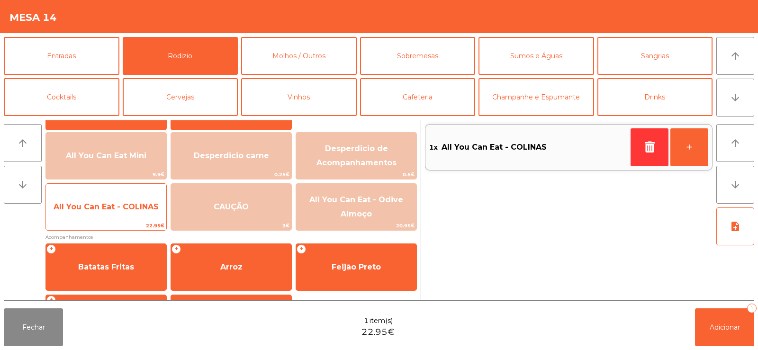
click at [114, 214] on span "All You Can Eat - COLINAS" at bounding box center [106, 207] width 120 height 26
click at [119, 219] on span "All You Can Eat - COLINAS" at bounding box center [106, 207] width 120 height 26
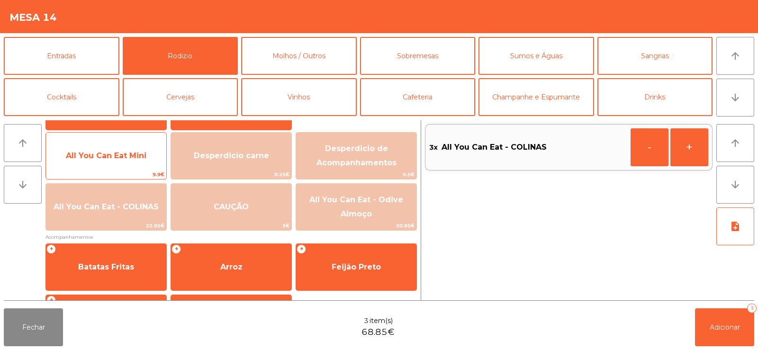
click at [112, 170] on div "All You Can Eat Mini 9.9€" at bounding box center [106, 155] width 121 height 47
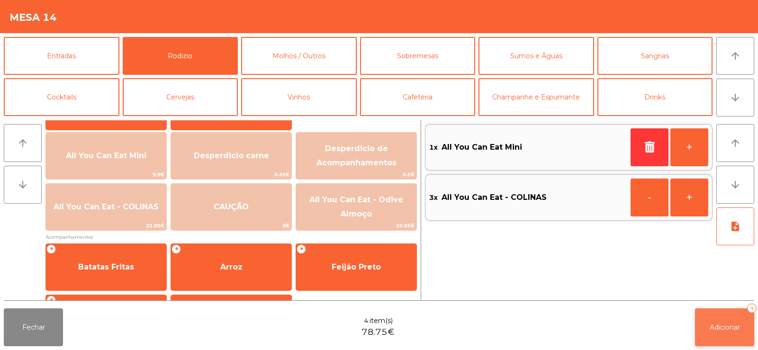
click at [729, 329] on span "Adicionar" at bounding box center [725, 327] width 30 height 9
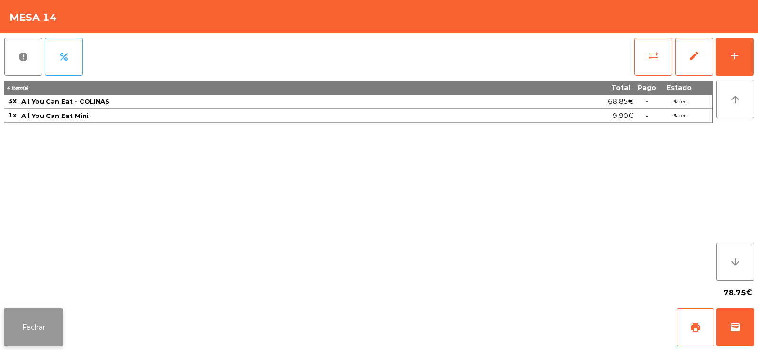
click at [26, 322] on button "Fechar" at bounding box center [33, 328] width 59 height 38
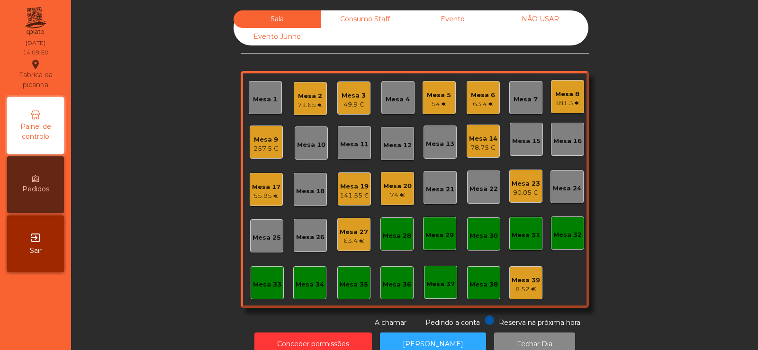
click at [351, 292] on div "Mesa 35" at bounding box center [353, 282] width 33 height 33
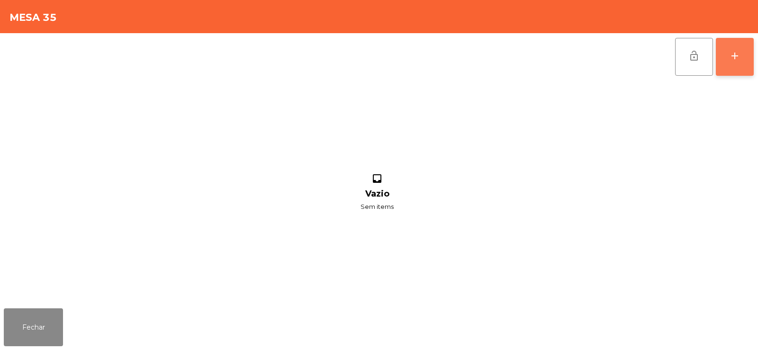
click at [731, 61] on div "add" at bounding box center [734, 55] width 11 height 11
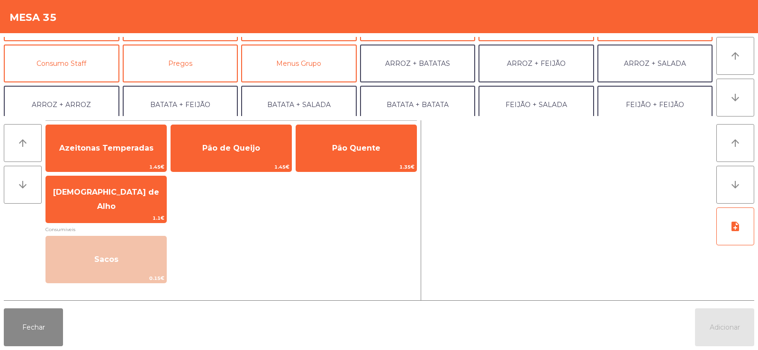
scroll to position [83, 0]
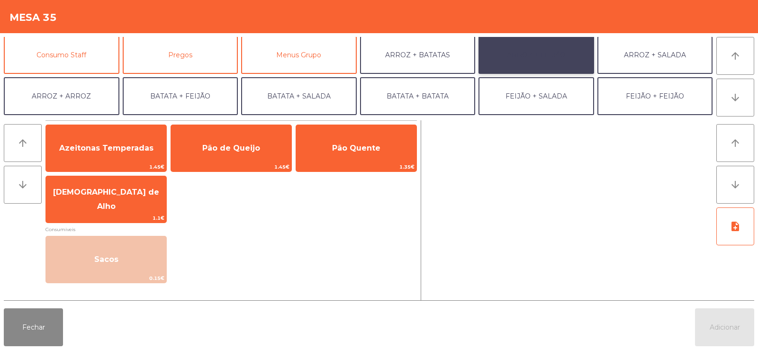
click at [546, 54] on button "ARROZ + FEIJÃO" at bounding box center [537, 55] width 116 height 38
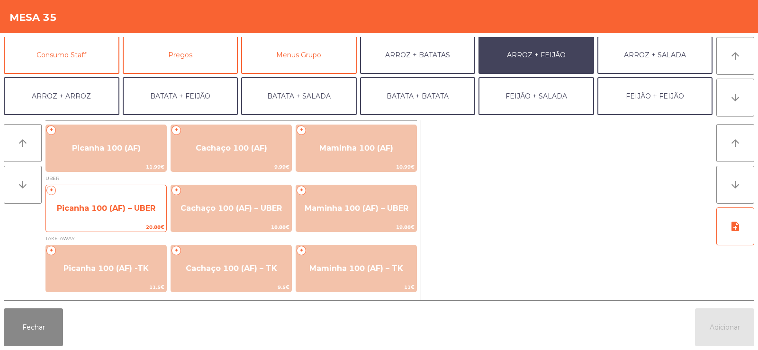
click at [84, 212] on span "Picanha 100 (AF) – UBER" at bounding box center [106, 208] width 99 height 9
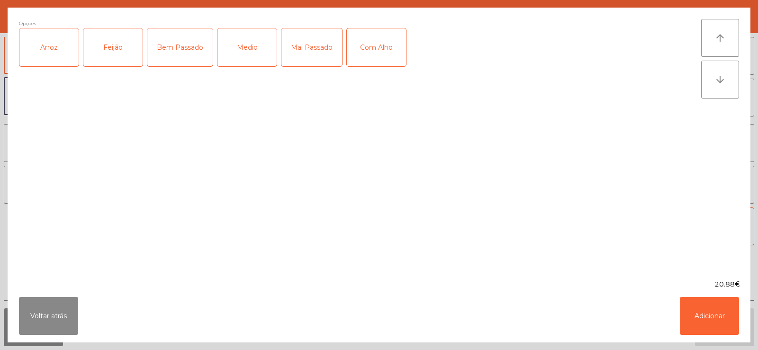
click at [50, 51] on div "Arroz" at bounding box center [48, 47] width 59 height 38
click at [100, 52] on div "Feijão" at bounding box center [112, 47] width 59 height 38
click at [234, 43] on div "Medio" at bounding box center [247, 47] width 59 height 38
click at [396, 64] on div "Com Alho" at bounding box center [376, 47] width 59 height 38
click at [710, 316] on button "Adicionar" at bounding box center [709, 316] width 59 height 38
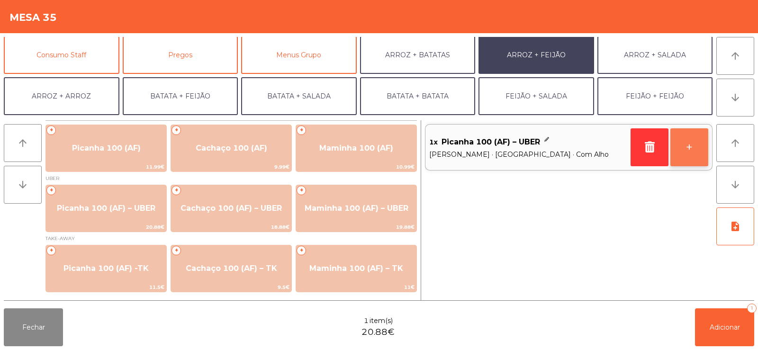
click at [686, 149] on button "+" at bounding box center [690, 147] width 38 height 38
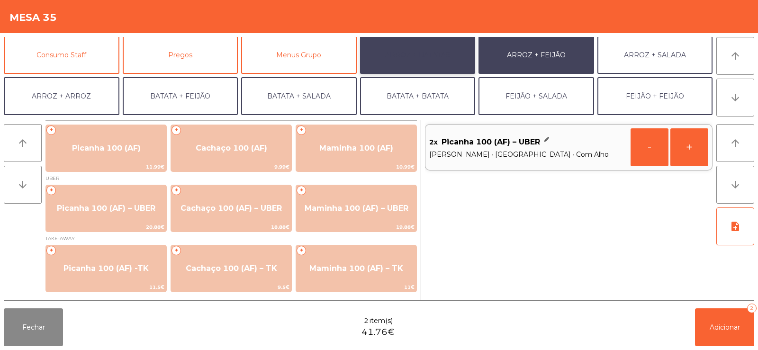
click at [417, 55] on button "ARROZ + BATATAS" at bounding box center [418, 55] width 116 height 38
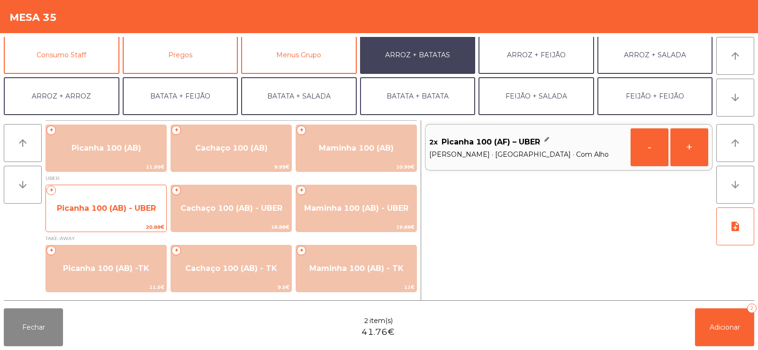
click at [98, 217] on span "Picanha 100 (AB) - UBER" at bounding box center [106, 209] width 120 height 26
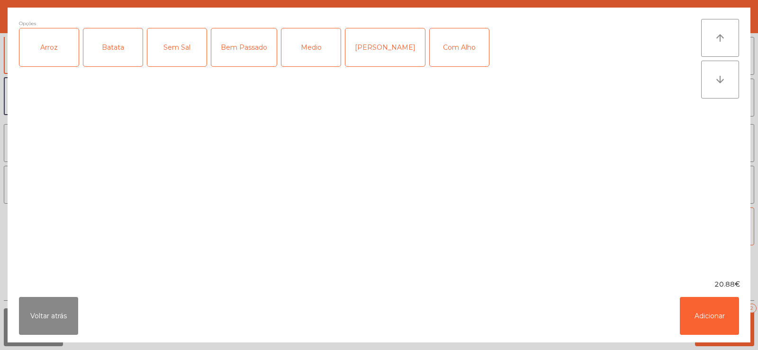
click at [51, 56] on div "Arroz" at bounding box center [48, 47] width 59 height 38
click at [104, 57] on div "Batata" at bounding box center [112, 47] width 59 height 38
click at [308, 52] on div "Medio" at bounding box center [311, 47] width 59 height 38
click at [443, 57] on div "Com Alho" at bounding box center [459, 47] width 59 height 38
click at [704, 314] on button "Adicionar" at bounding box center [709, 316] width 59 height 38
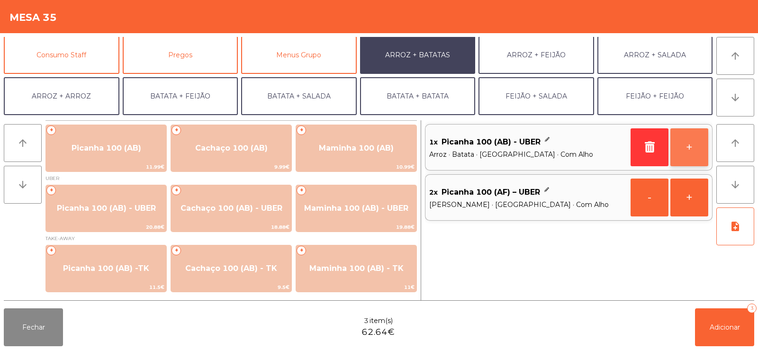
click at [687, 145] on button "+" at bounding box center [690, 147] width 38 height 38
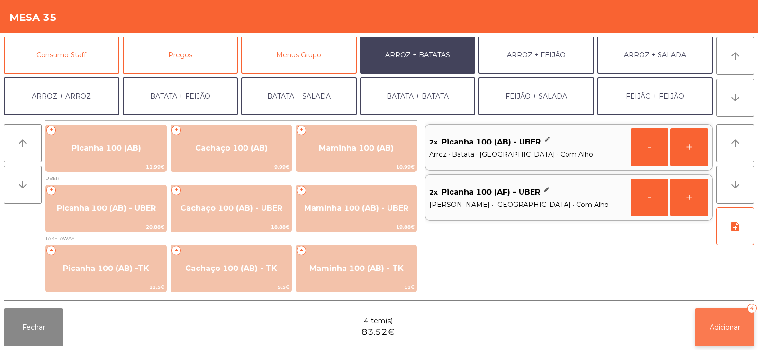
click at [713, 322] on button "Adicionar 4" at bounding box center [724, 328] width 59 height 38
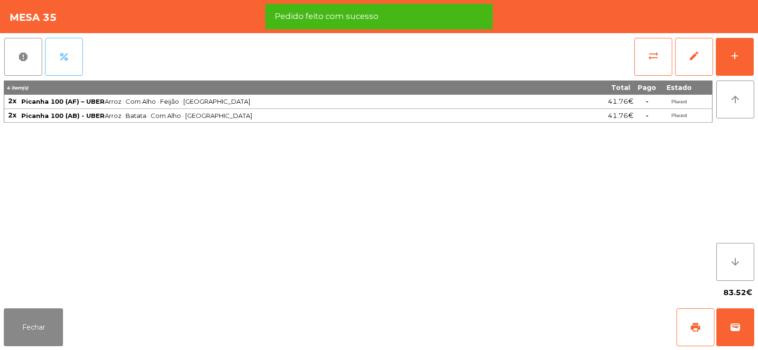
click at [66, 55] on span "percent" at bounding box center [63, 56] width 11 height 11
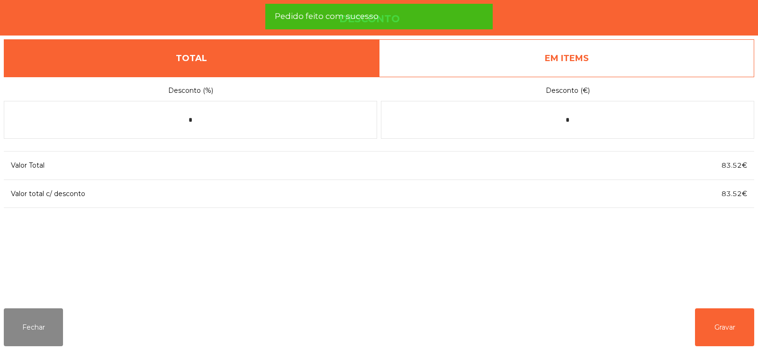
click at [584, 48] on link "EM ITEMS" at bounding box center [566, 58] width 375 height 38
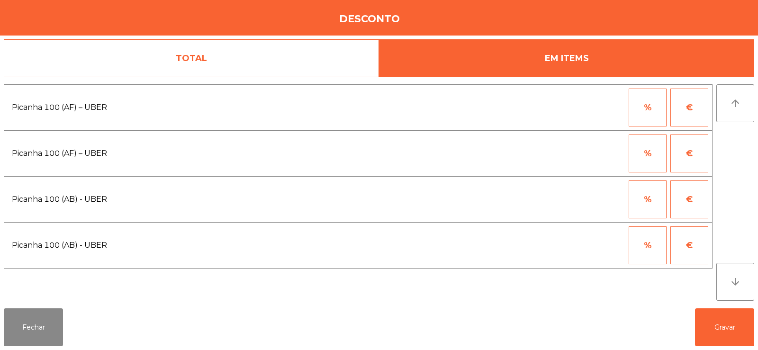
click at [644, 107] on button "%" at bounding box center [648, 108] width 38 height 38
click at [592, 106] on input "*" at bounding box center [601, 108] width 47 height 38
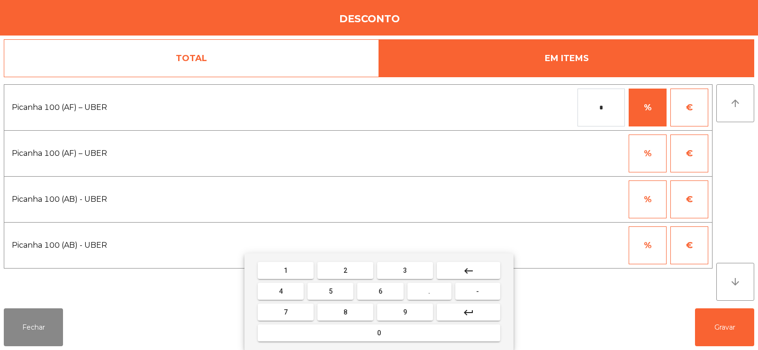
click at [364, 338] on button "0" at bounding box center [379, 333] width 243 height 17
click at [475, 271] on button "keyboard_backspace" at bounding box center [469, 270] width 64 height 17
click at [292, 272] on button "1" at bounding box center [286, 270] width 56 height 17
click at [378, 337] on span "0" at bounding box center [379, 333] width 4 height 8
type input "***"
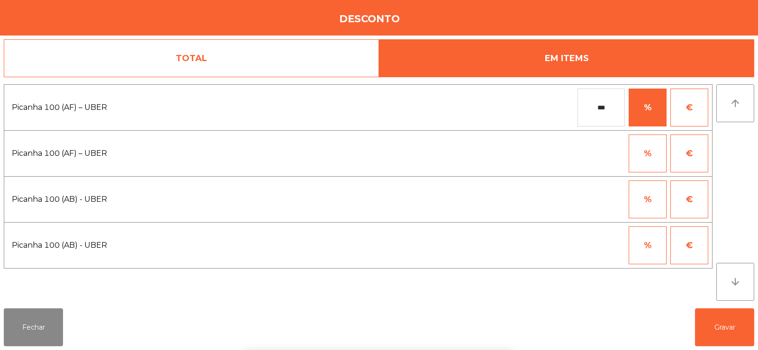
click at [645, 157] on button "%" at bounding box center [648, 154] width 38 height 38
click at [596, 154] on input "*" at bounding box center [601, 154] width 47 height 38
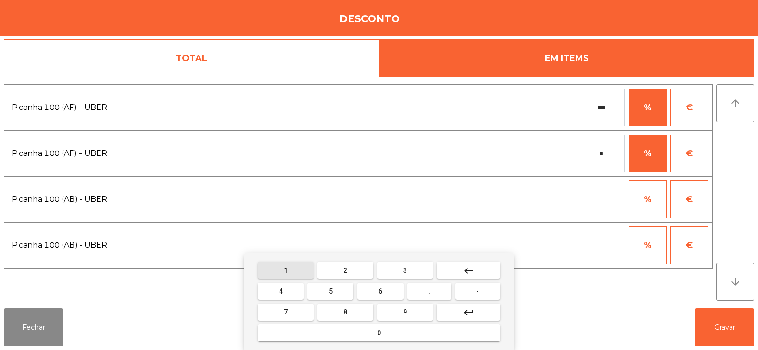
click at [277, 270] on button "1" at bounding box center [286, 270] width 56 height 17
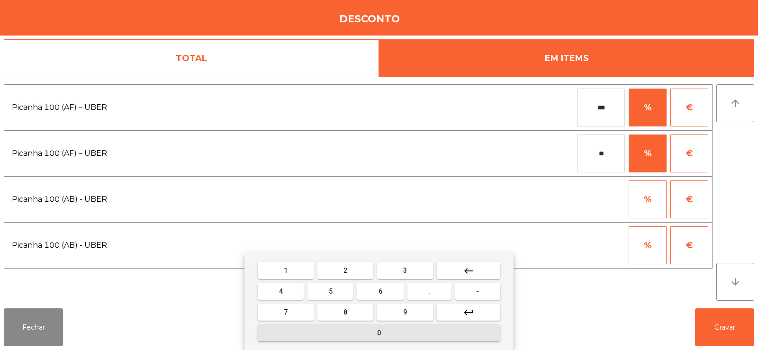
click at [368, 338] on button "0" at bounding box center [379, 333] width 243 height 17
type input "***"
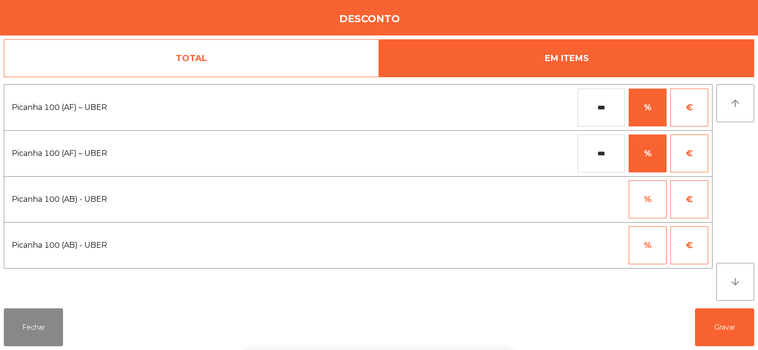
click at [715, 329] on div "1 2 3 keyboard_backspace 4 5 6 . - 7 8 9 keyboard_return 0" at bounding box center [379, 302] width 758 height 97
click at [723, 327] on button "Gravar" at bounding box center [724, 328] width 59 height 38
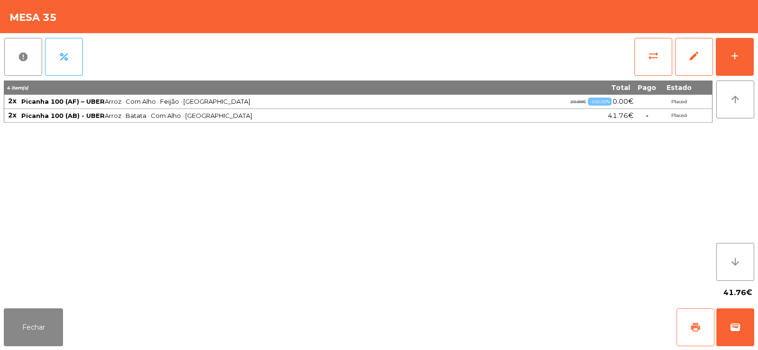
click at [688, 321] on button "print" at bounding box center [696, 328] width 38 height 38
click at [739, 328] on span "wallet" at bounding box center [735, 327] width 11 height 11
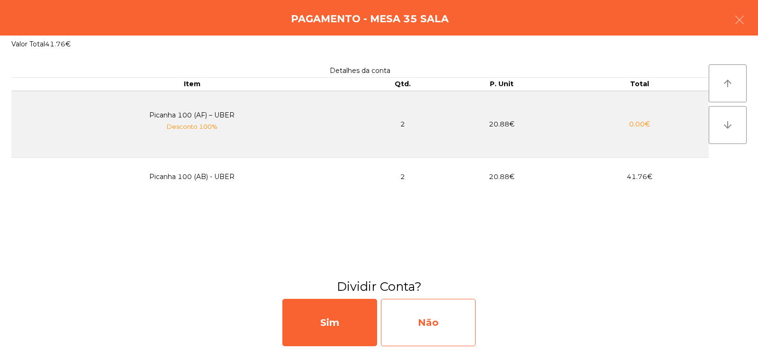
click at [426, 325] on div "Não" at bounding box center [428, 322] width 95 height 47
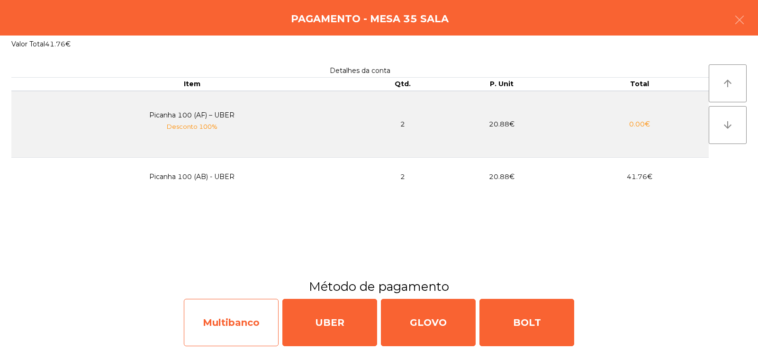
click at [233, 325] on div "Multibanco" at bounding box center [231, 322] width 95 height 47
select select "**"
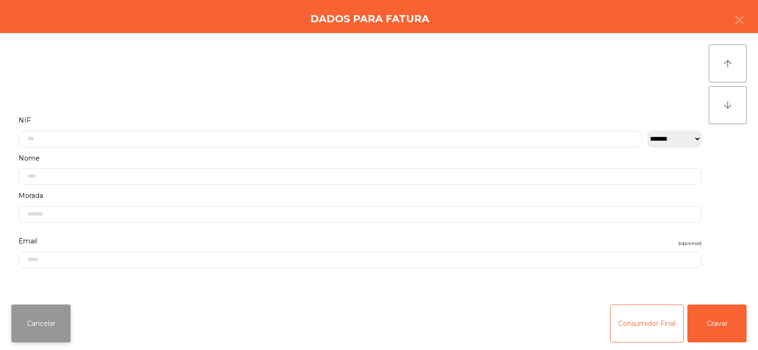
click at [58, 340] on button "Cancelar" at bounding box center [40, 324] width 59 height 38
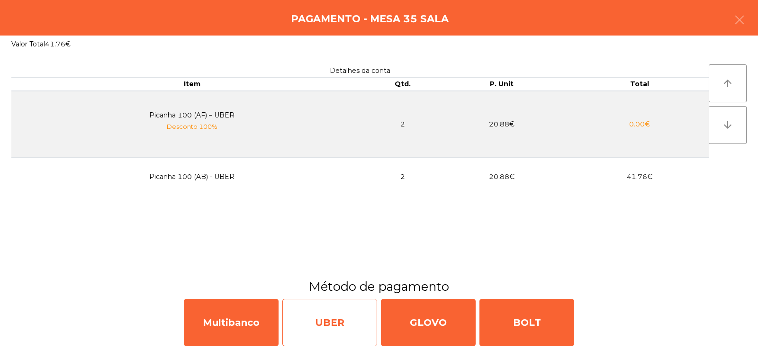
click at [322, 325] on div "UBER" at bounding box center [329, 322] width 95 height 47
select select "**"
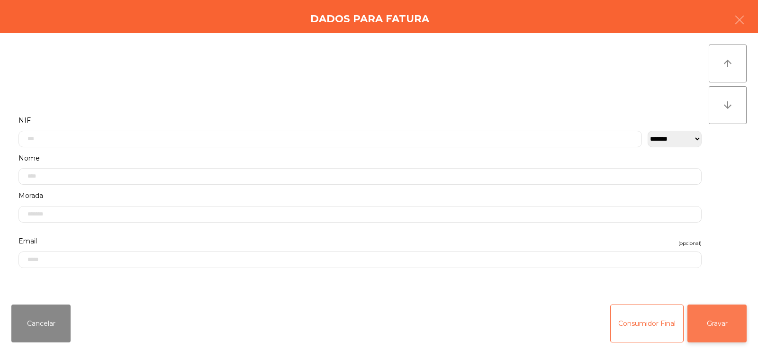
click at [714, 327] on button "Gravar" at bounding box center [717, 324] width 59 height 38
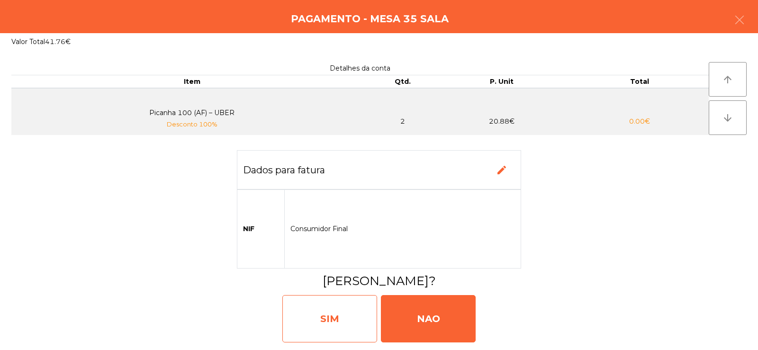
click at [338, 326] on div "SIM" at bounding box center [329, 318] width 95 height 47
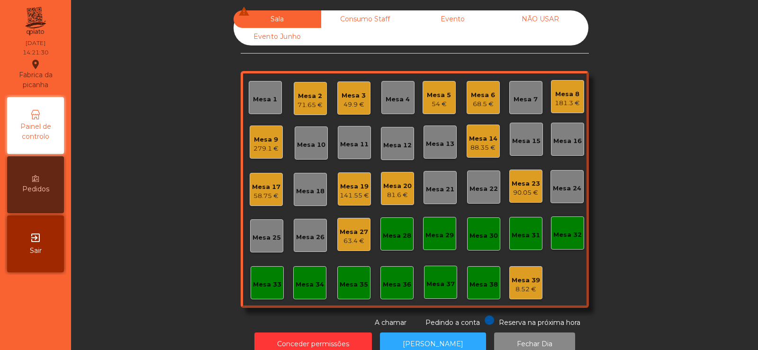
click at [436, 105] on div "54 €" at bounding box center [439, 104] width 24 height 9
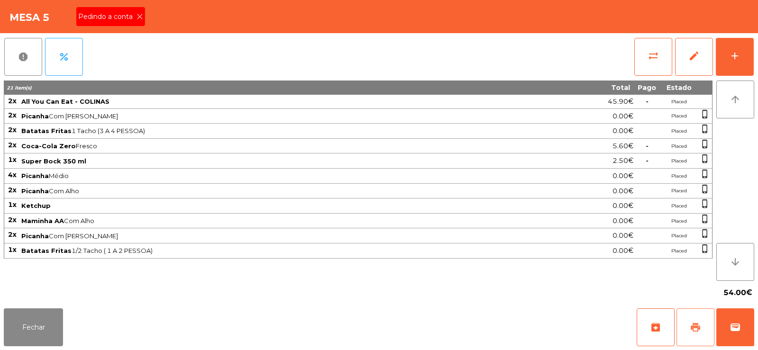
click at [692, 323] on span "print" at bounding box center [695, 327] width 11 height 11
click at [26, 341] on button "Fechar" at bounding box center [33, 328] width 59 height 38
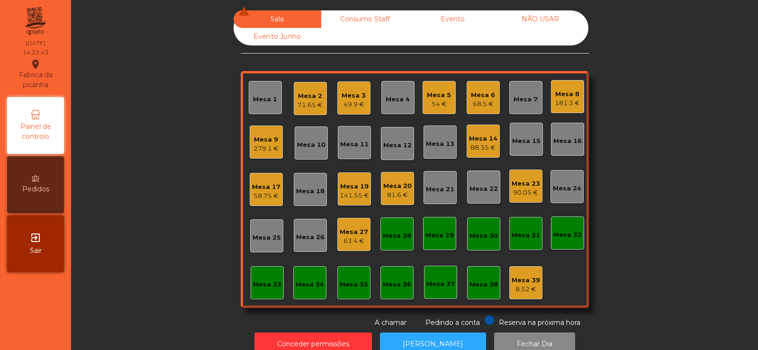
click at [443, 96] on div "Mesa 5" at bounding box center [439, 95] width 24 height 9
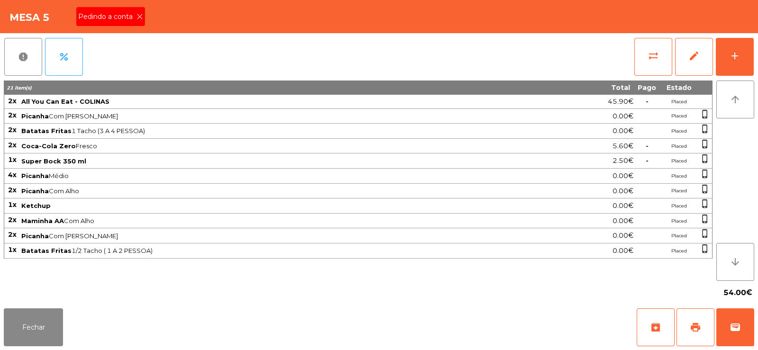
click at [130, 17] on span "Pedindo a conta" at bounding box center [107, 17] width 58 height 10
click at [689, 327] on button "print" at bounding box center [696, 328] width 38 height 38
click at [747, 340] on button "wallet" at bounding box center [736, 328] width 38 height 38
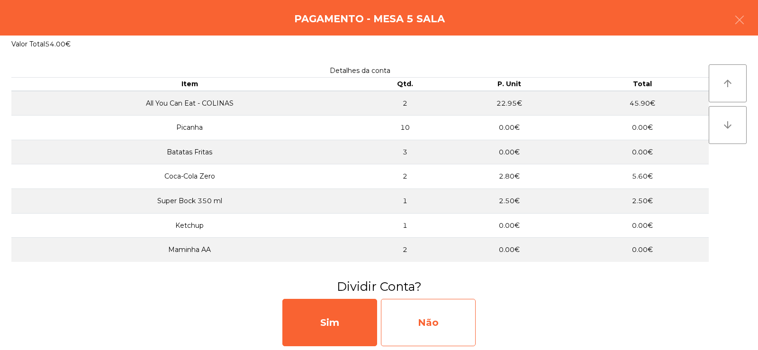
click at [420, 321] on div "Não" at bounding box center [428, 322] width 95 height 47
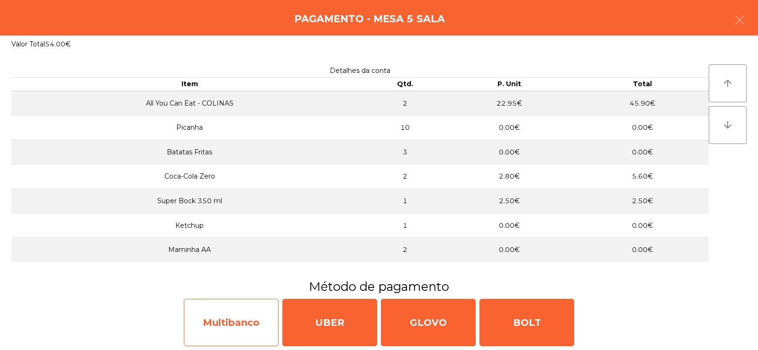
click at [238, 330] on div "Multibanco" at bounding box center [231, 322] width 95 height 47
select select "**"
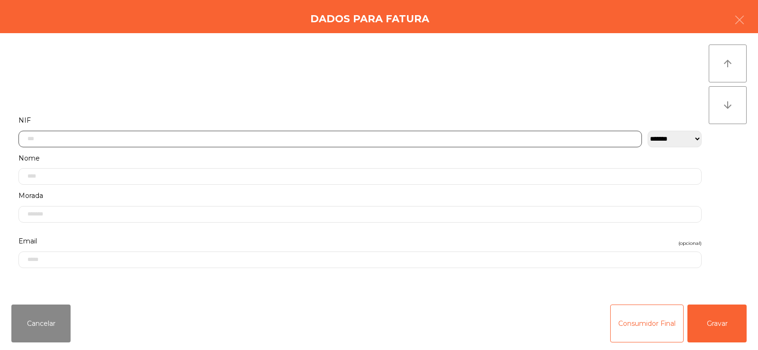
click at [287, 137] on input "text" at bounding box center [330, 139] width 624 height 17
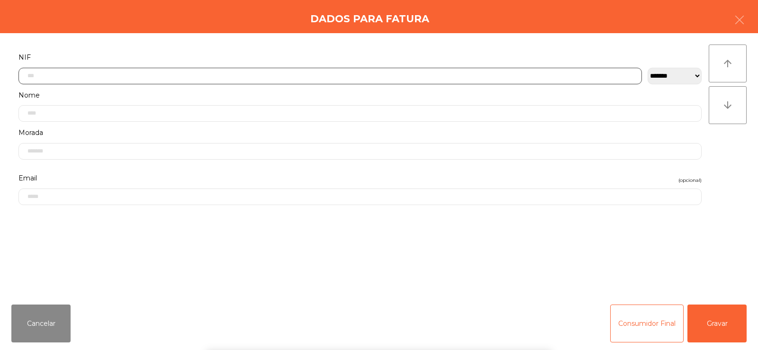
scroll to position [69, 0]
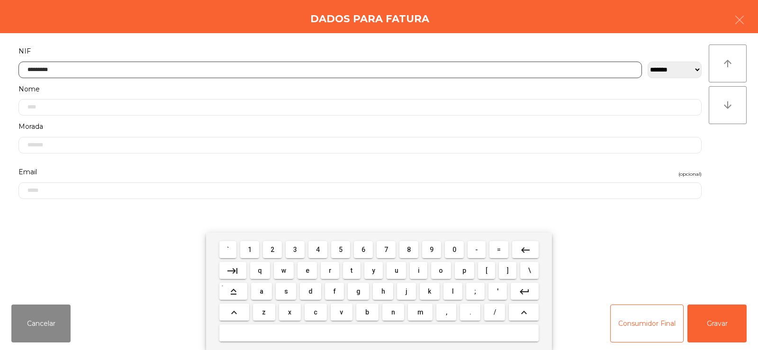
type input "*********"
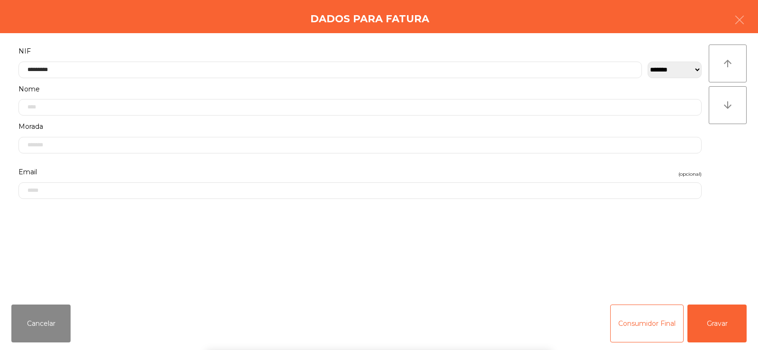
click at [725, 172] on div "arrow_upward arrow_downward" at bounding box center [728, 165] width 38 height 241
click at [721, 326] on button "Gravar" at bounding box center [717, 324] width 59 height 38
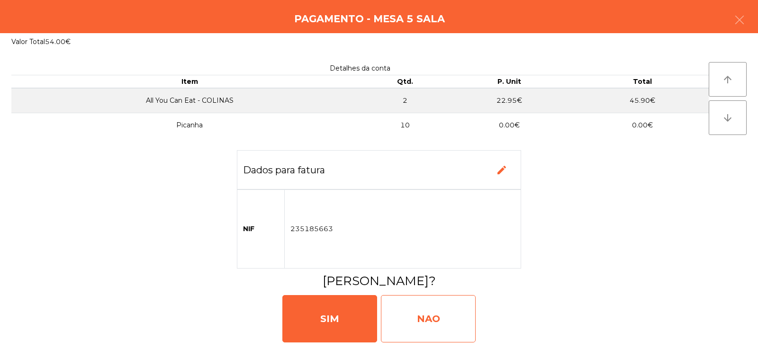
click at [427, 323] on div "NAO" at bounding box center [428, 318] width 95 height 47
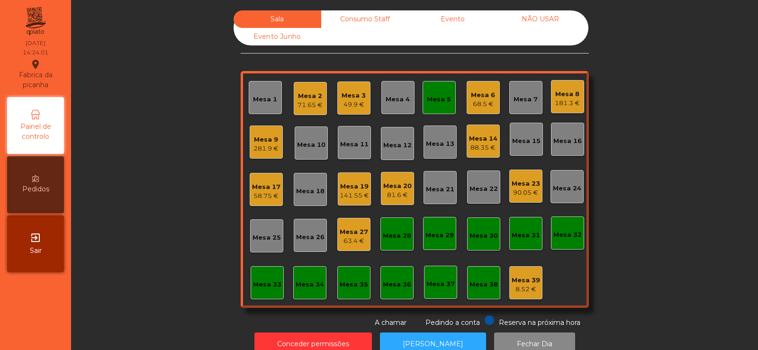
click at [387, 107] on div "Mesa 4" at bounding box center [398, 97] width 33 height 33
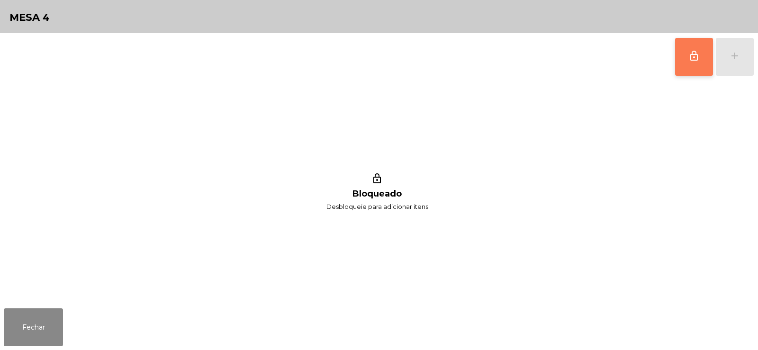
click at [697, 66] on button "lock_outline" at bounding box center [694, 57] width 38 height 38
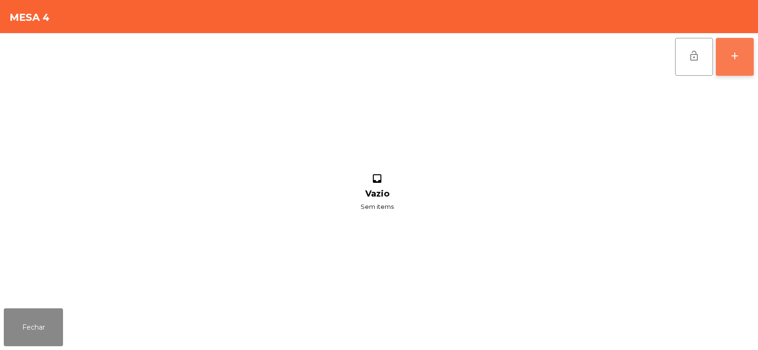
click at [746, 63] on button "add" at bounding box center [735, 57] width 38 height 38
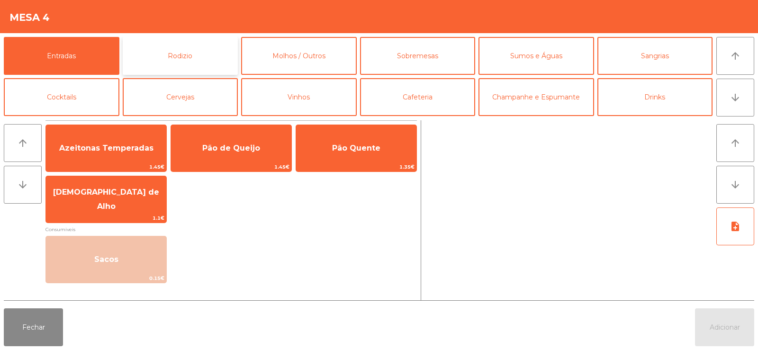
click at [156, 59] on button "Rodizio" at bounding box center [181, 56] width 116 height 38
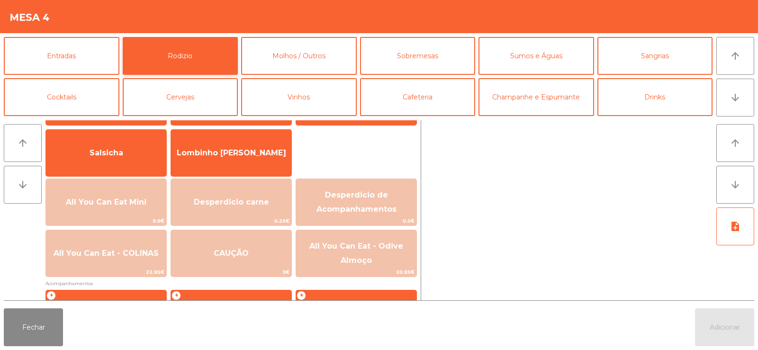
scroll to position [90, 0]
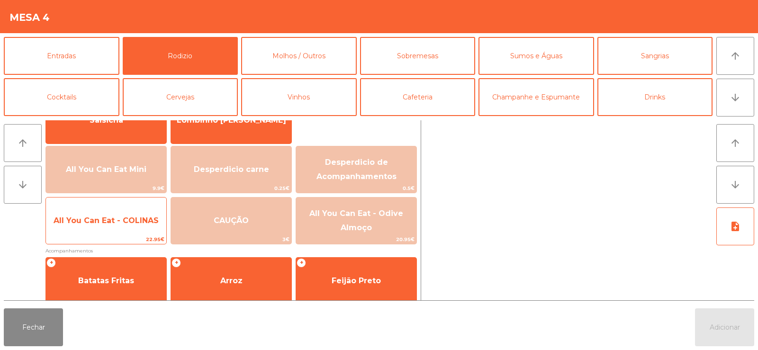
click at [109, 226] on span "All You Can Eat - COLINAS" at bounding box center [106, 221] width 120 height 26
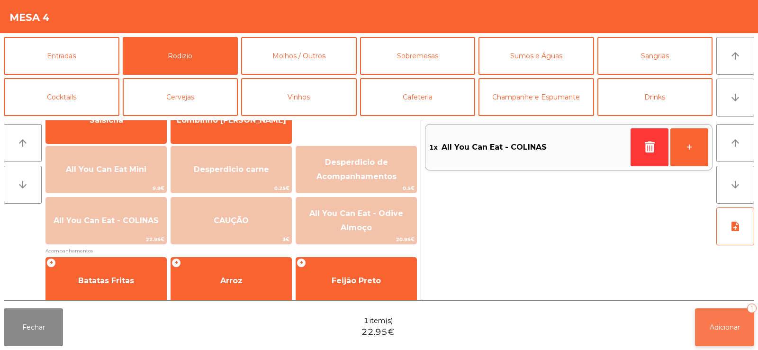
click at [740, 326] on span "Adicionar" at bounding box center [725, 327] width 30 height 9
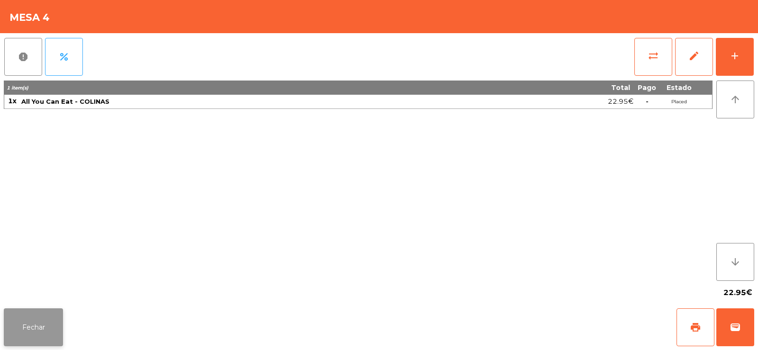
click at [31, 317] on button "Fechar" at bounding box center [33, 328] width 59 height 38
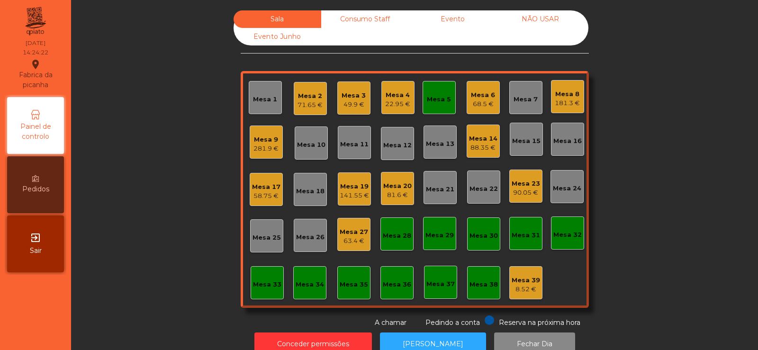
click at [440, 99] on div "Mesa 5" at bounding box center [439, 99] width 24 height 9
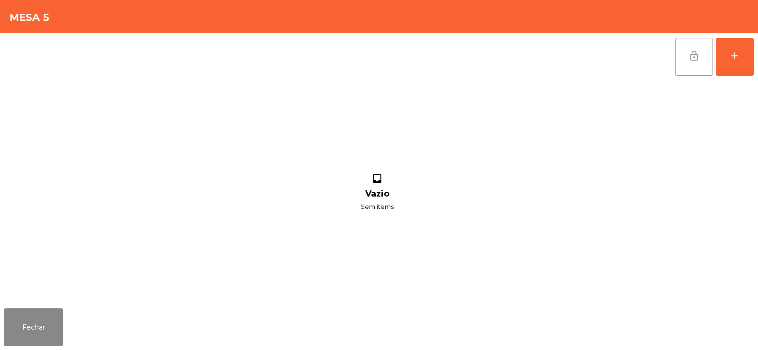
click at [697, 62] on button "lock_open" at bounding box center [694, 57] width 38 height 38
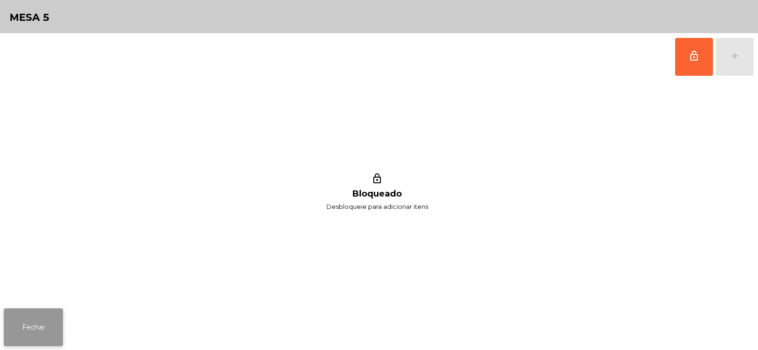
click at [30, 344] on button "Fechar" at bounding box center [33, 328] width 59 height 38
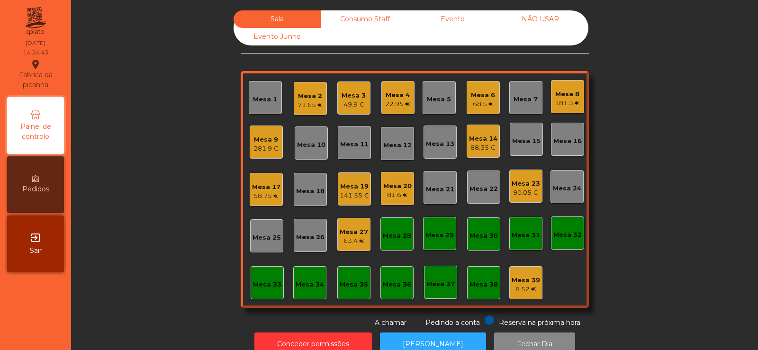
click at [309, 108] on div "71.65 €" at bounding box center [310, 104] width 25 height 9
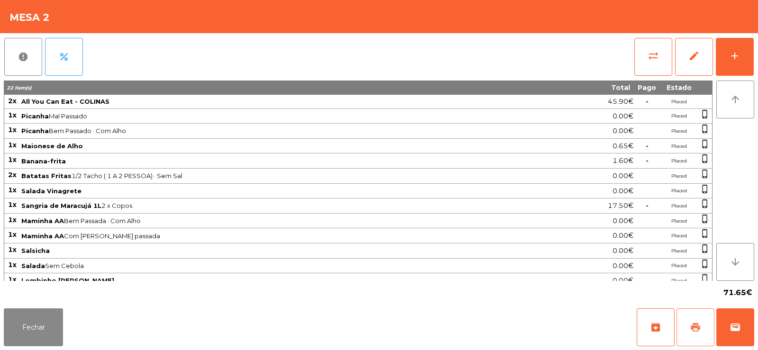
click at [689, 327] on button "print" at bounding box center [696, 328] width 38 height 38
click at [730, 333] on span "wallet" at bounding box center [735, 327] width 11 height 11
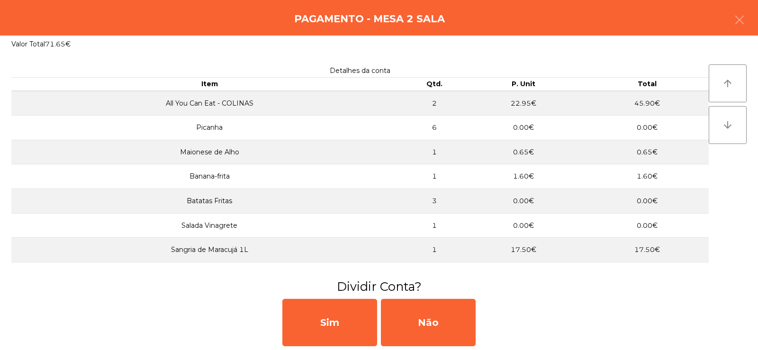
click at [238, 322] on div "Sim Não" at bounding box center [379, 322] width 758 height 55
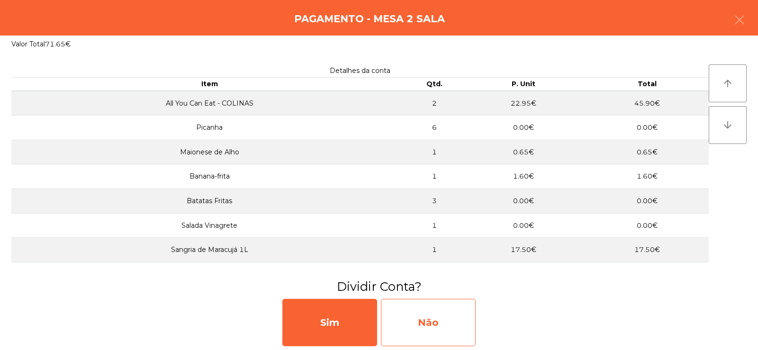
click at [416, 321] on div "Não" at bounding box center [428, 322] width 95 height 47
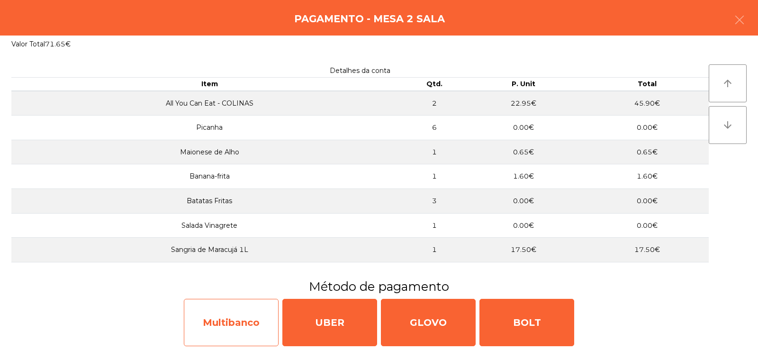
click at [217, 333] on div "Multibanco" at bounding box center [231, 322] width 95 height 47
select select "**"
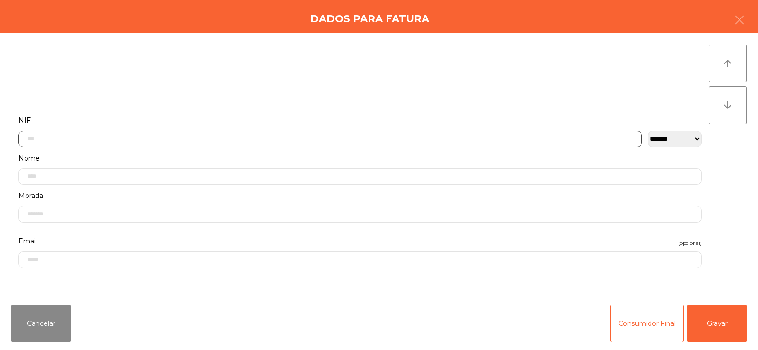
click at [257, 131] on input "text" at bounding box center [330, 139] width 624 height 17
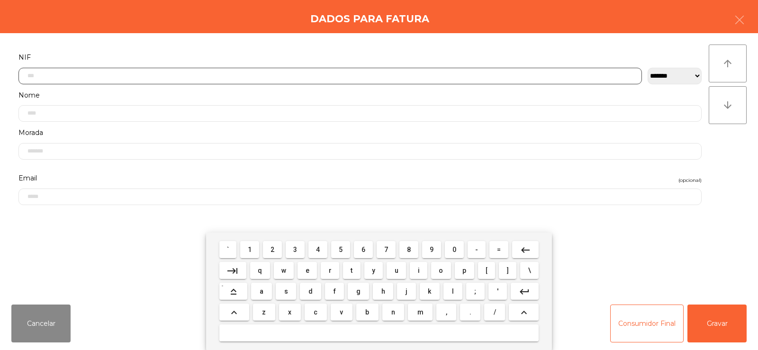
scroll to position [69, 0]
type input "*********"
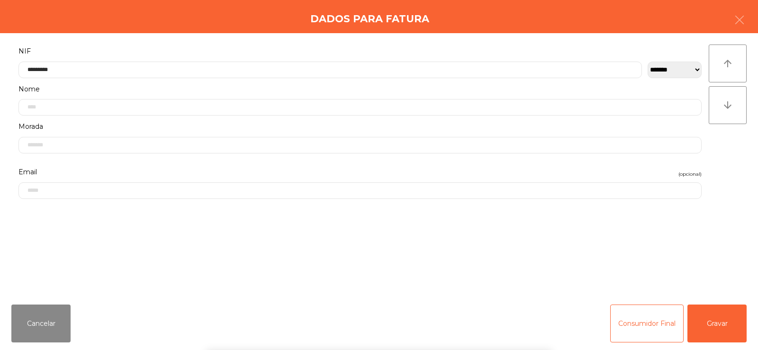
click at [728, 162] on div "arrow_upward arrow_downward" at bounding box center [728, 165] width 38 height 241
click at [715, 322] on button "Gravar" at bounding box center [717, 324] width 59 height 38
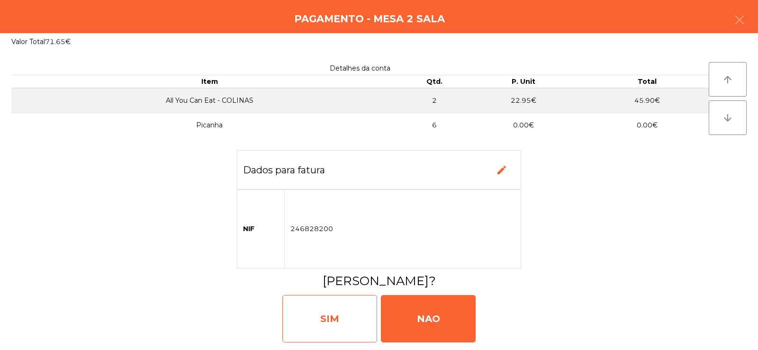
click at [330, 318] on div "SIM" at bounding box center [329, 318] width 95 height 47
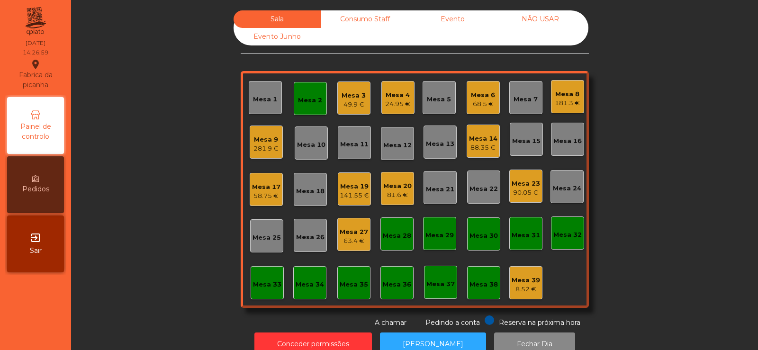
click at [439, 138] on div "Mesa 13" at bounding box center [440, 142] width 28 height 13
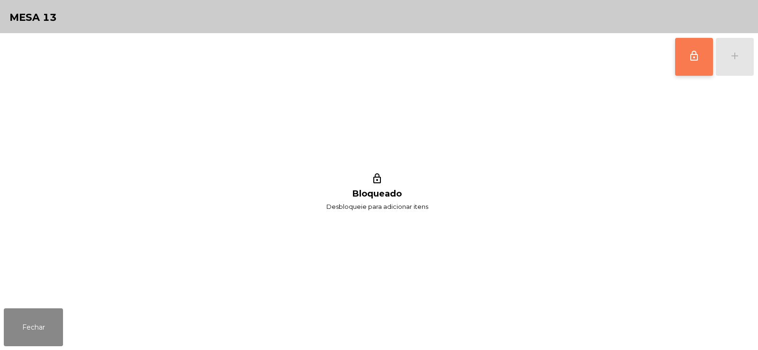
click at [692, 53] on span "lock_outline" at bounding box center [694, 55] width 11 height 11
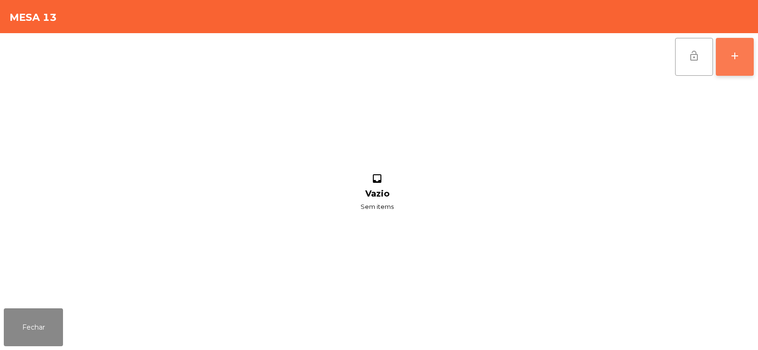
click at [740, 54] on div "add" at bounding box center [734, 55] width 11 height 11
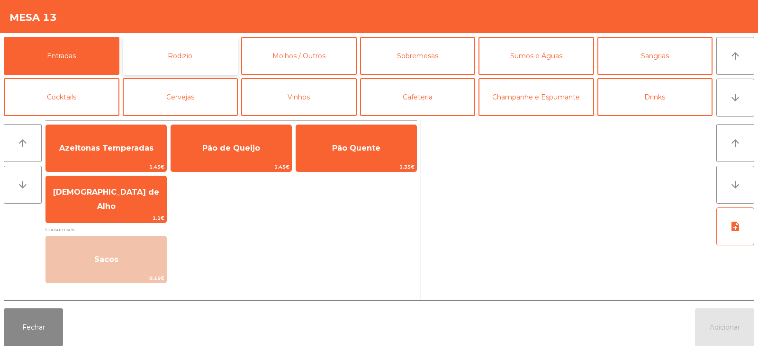
click at [173, 52] on button "Rodizio" at bounding box center [181, 56] width 116 height 38
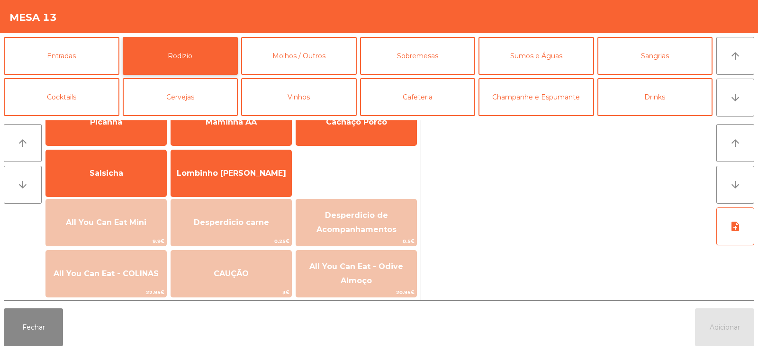
scroll to position [62, 0]
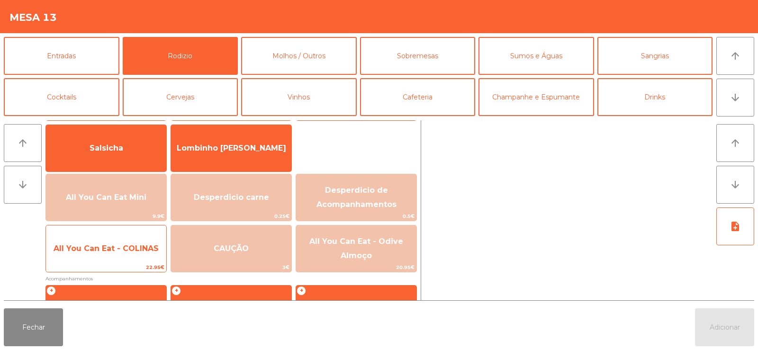
click at [93, 252] on span "All You Can Eat - COLINAS" at bounding box center [106, 248] width 105 height 9
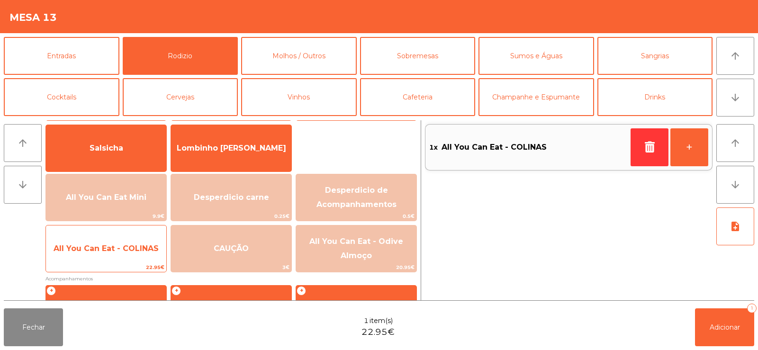
click at [91, 252] on span "All You Can Eat - COLINAS" at bounding box center [106, 248] width 105 height 9
click at [97, 250] on span "All You Can Eat - COLINAS" at bounding box center [106, 248] width 105 height 9
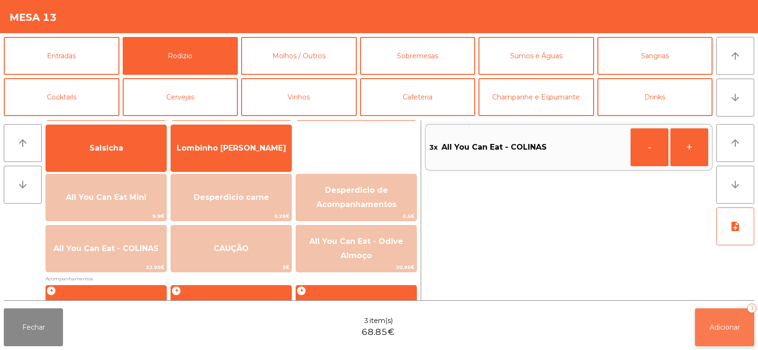
click at [722, 316] on button "Adicionar 3" at bounding box center [724, 328] width 59 height 38
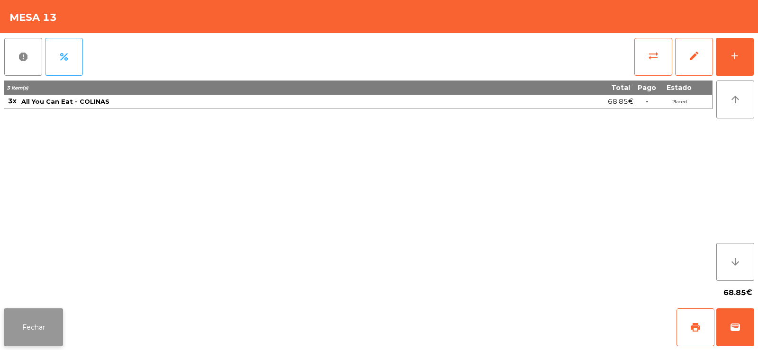
click at [27, 316] on button "Fechar" at bounding box center [33, 328] width 59 height 38
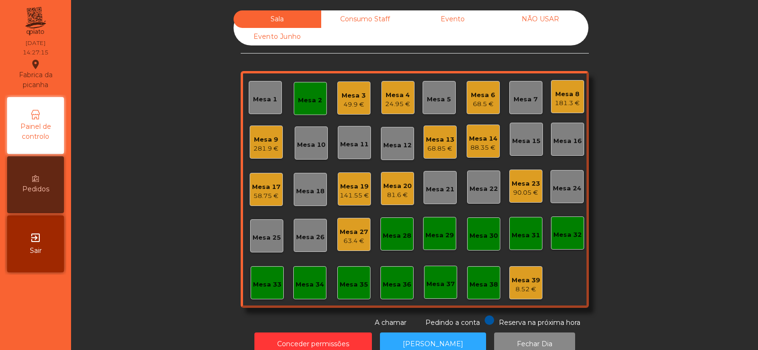
click at [299, 100] on div "Mesa 2" at bounding box center [310, 100] width 24 height 9
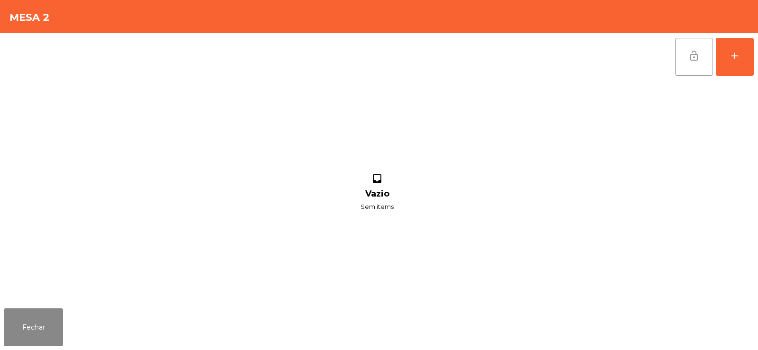
click at [679, 60] on button "lock_open" at bounding box center [694, 57] width 38 height 38
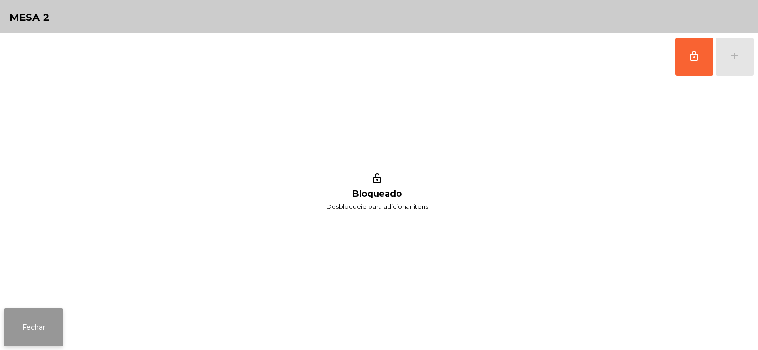
click at [36, 329] on button "Fechar" at bounding box center [33, 328] width 59 height 38
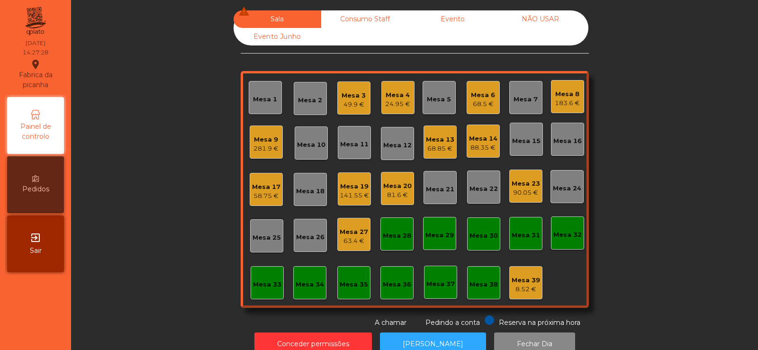
click at [389, 197] on div "81.6 €" at bounding box center [397, 195] width 28 height 9
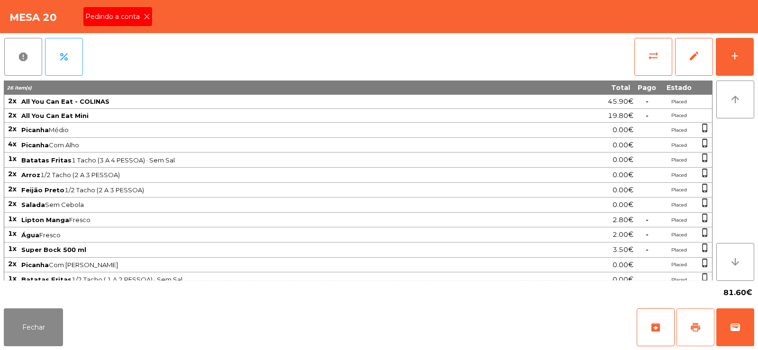
click at [697, 328] on span "print" at bounding box center [695, 327] width 11 height 11
click at [32, 337] on button "Fechar" at bounding box center [33, 328] width 59 height 38
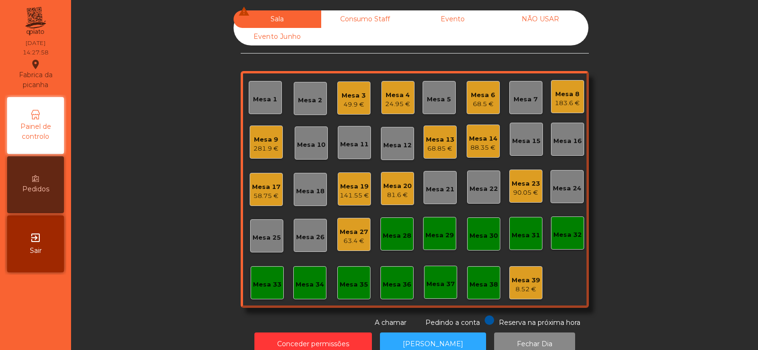
click at [426, 138] on div "Mesa 13" at bounding box center [440, 139] width 28 height 9
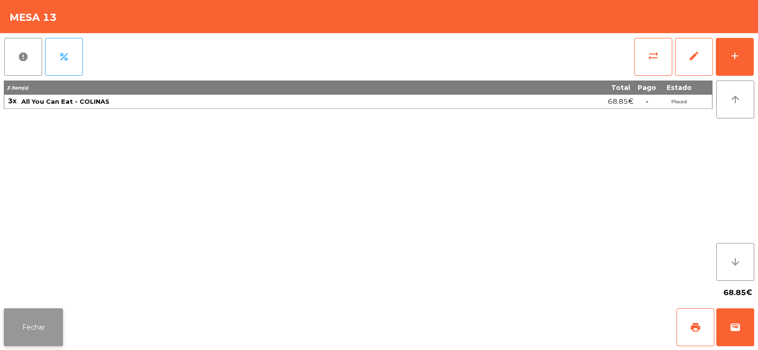
click at [8, 327] on button "Fechar" at bounding box center [33, 328] width 59 height 38
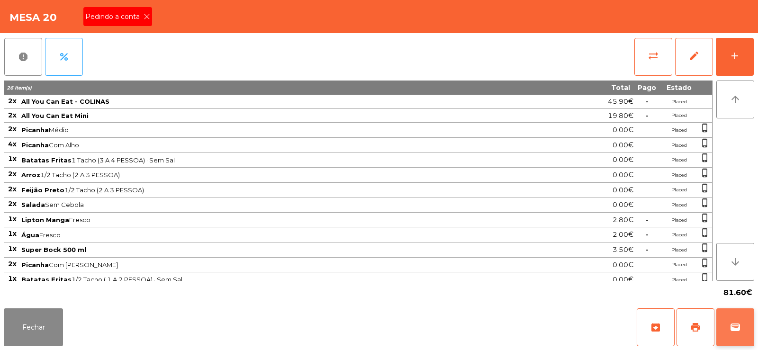
click at [743, 344] on button "wallet" at bounding box center [736, 328] width 38 height 38
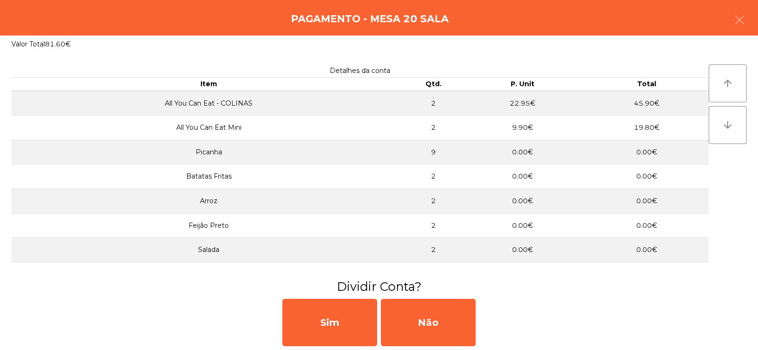
click at [228, 326] on div "Sim Não" at bounding box center [379, 322] width 758 height 55
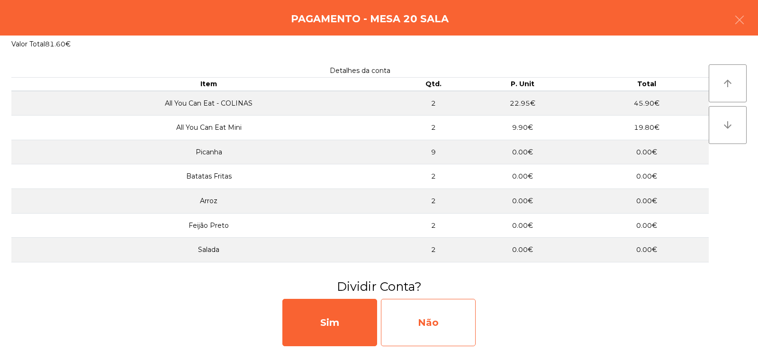
click at [419, 329] on div "Não" at bounding box center [428, 322] width 95 height 47
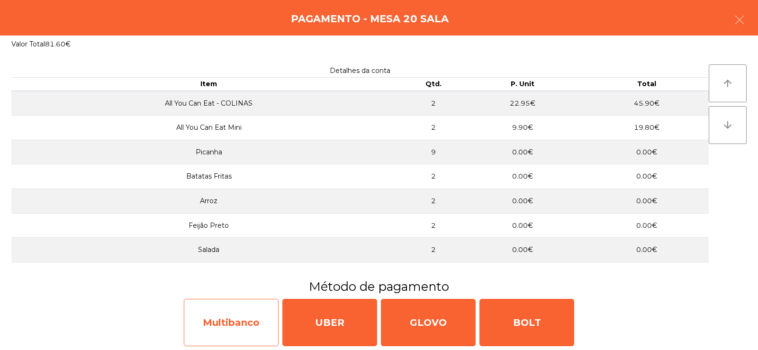
click at [226, 320] on div "Multibanco" at bounding box center [231, 322] width 95 height 47
select select "**"
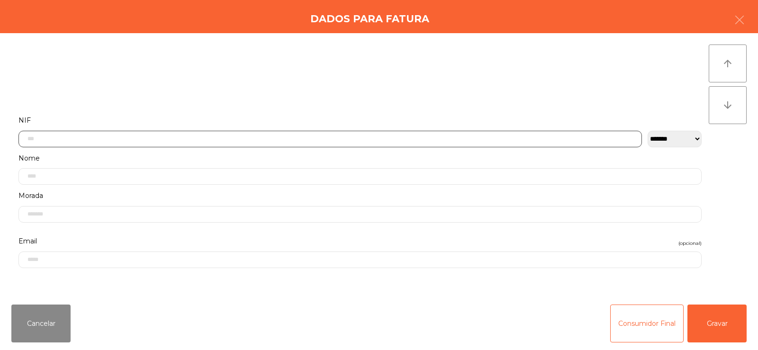
click at [268, 139] on input "text" at bounding box center [330, 139] width 624 height 17
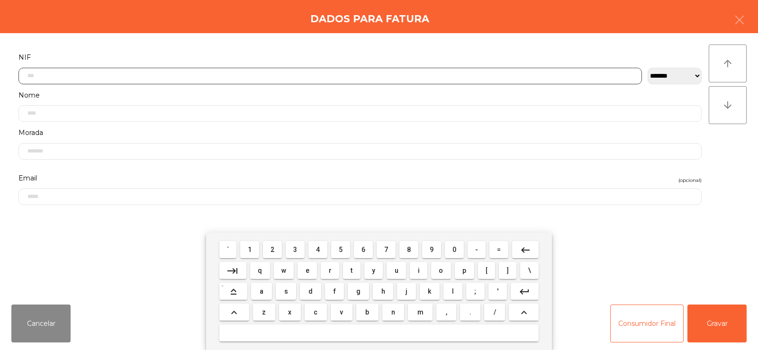
scroll to position [69, 0]
type input "*********"
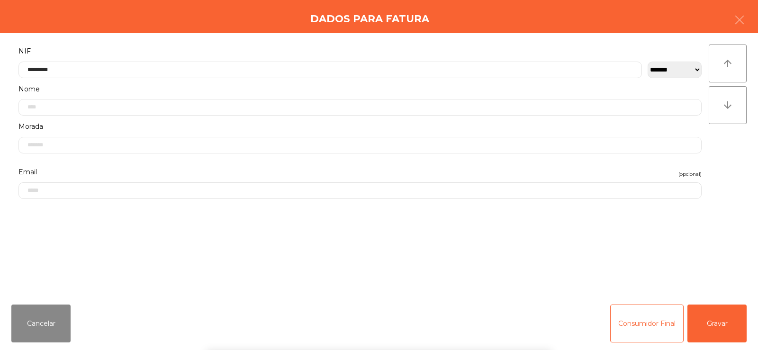
click at [740, 182] on div "**********" at bounding box center [379, 165] width 758 height 264
click at [727, 333] on button "Gravar" at bounding box center [717, 324] width 59 height 38
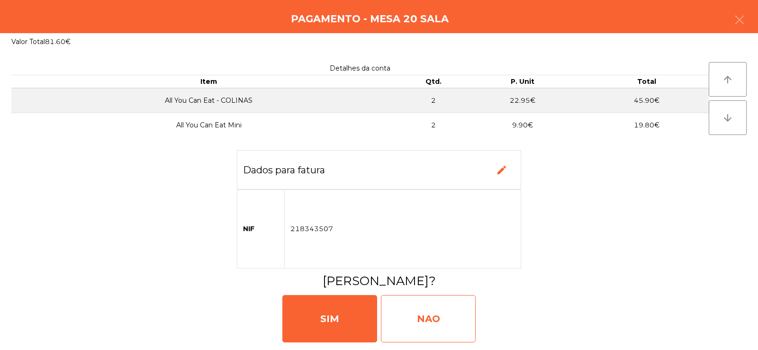
click at [416, 319] on div "NAO" at bounding box center [428, 318] width 95 height 47
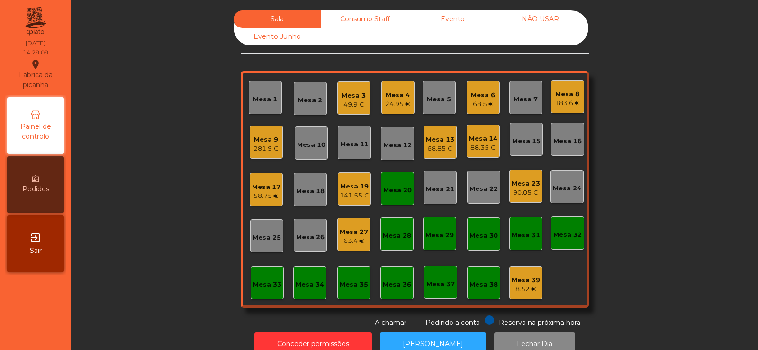
click at [388, 191] on div "Mesa 20" at bounding box center [397, 190] width 28 height 9
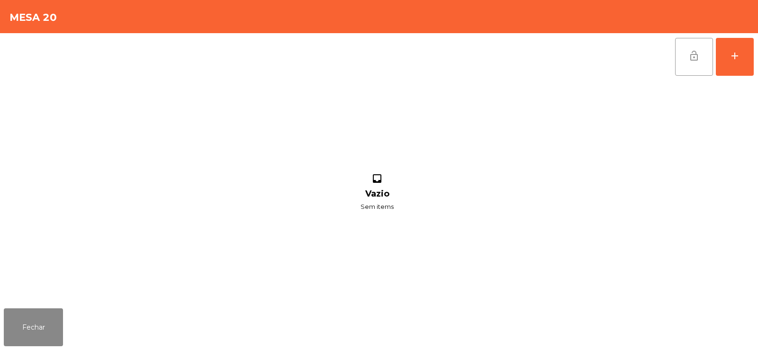
click at [694, 71] on button "lock_open" at bounding box center [694, 57] width 38 height 38
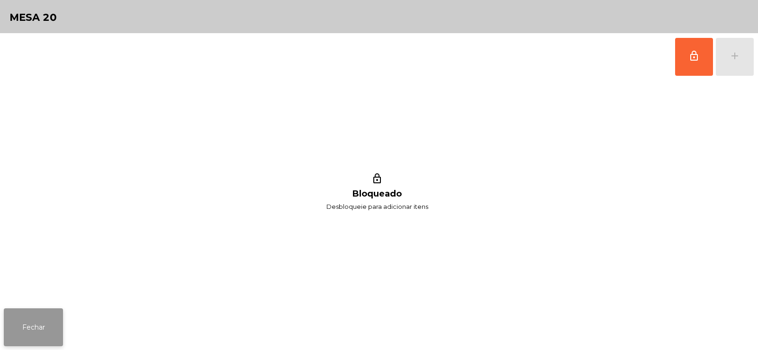
click at [43, 327] on button "Fechar" at bounding box center [33, 328] width 59 height 38
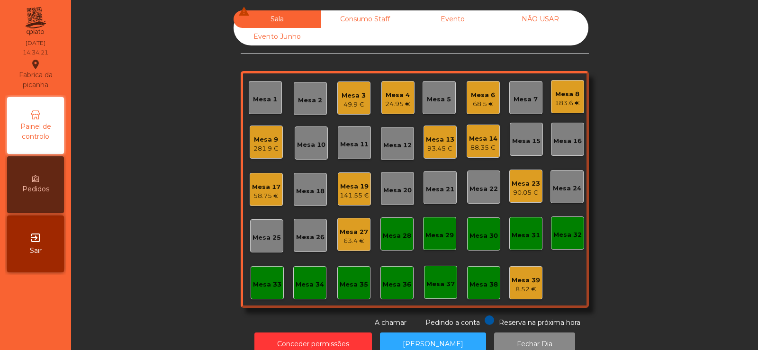
click at [347, 202] on div "Mesa 19 141.55 €" at bounding box center [354, 189] width 33 height 33
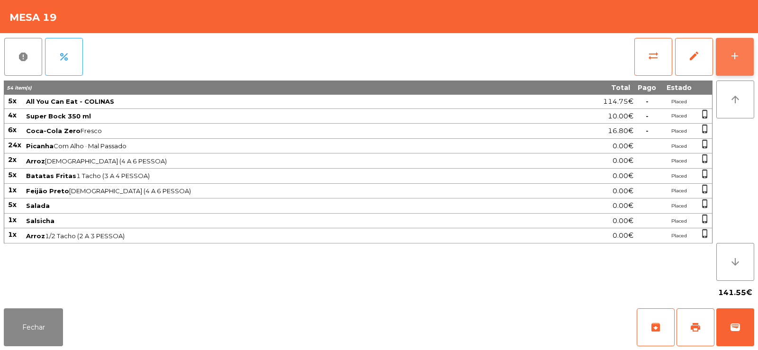
click at [734, 51] on div "add" at bounding box center [734, 55] width 11 height 11
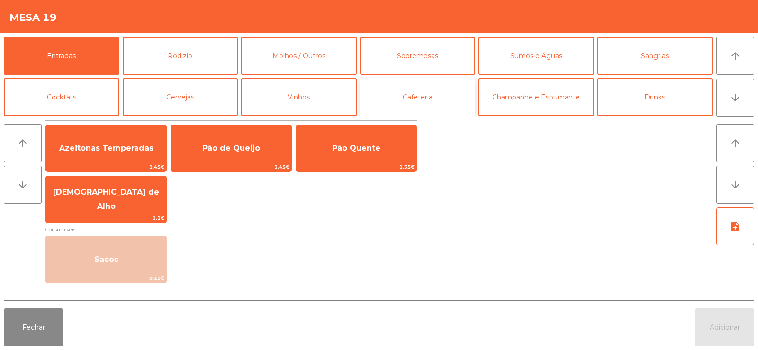
click at [451, 102] on button "Cafeteria" at bounding box center [418, 97] width 116 height 38
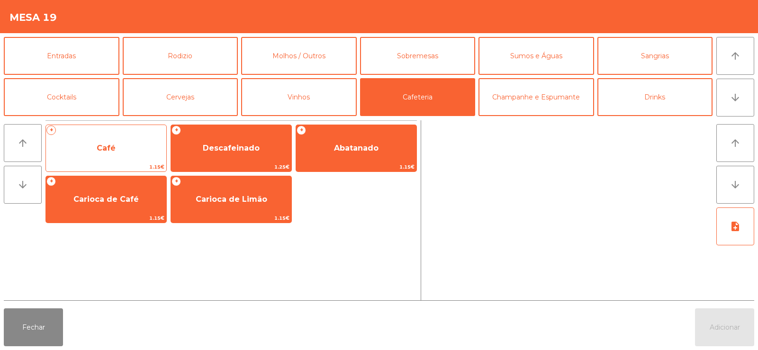
click at [122, 152] on span "Café" at bounding box center [106, 149] width 120 height 26
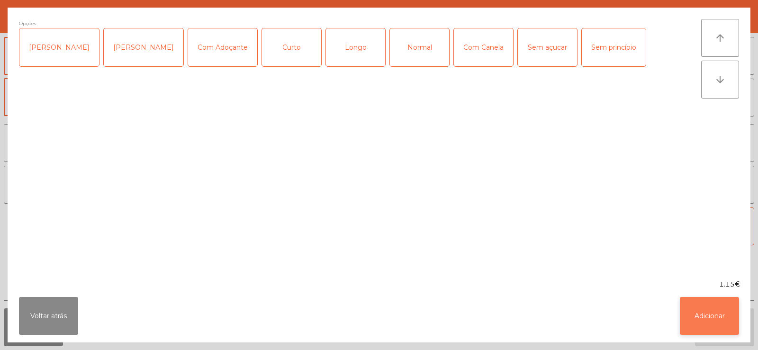
click at [724, 325] on button "Adicionar" at bounding box center [709, 316] width 59 height 38
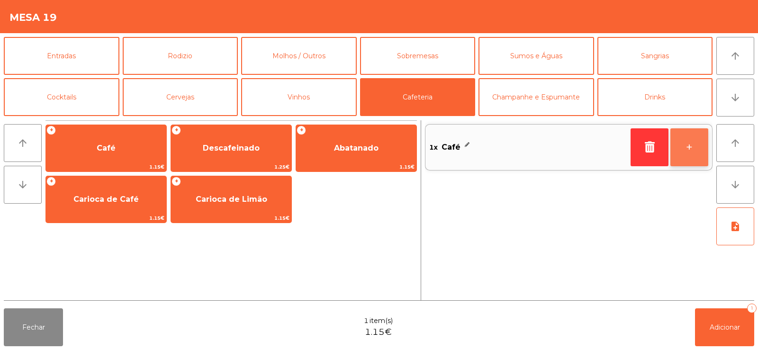
click at [687, 155] on button "+" at bounding box center [690, 147] width 38 height 38
click at [696, 152] on button "+" at bounding box center [690, 147] width 38 height 38
click at [695, 149] on button "+" at bounding box center [690, 147] width 38 height 38
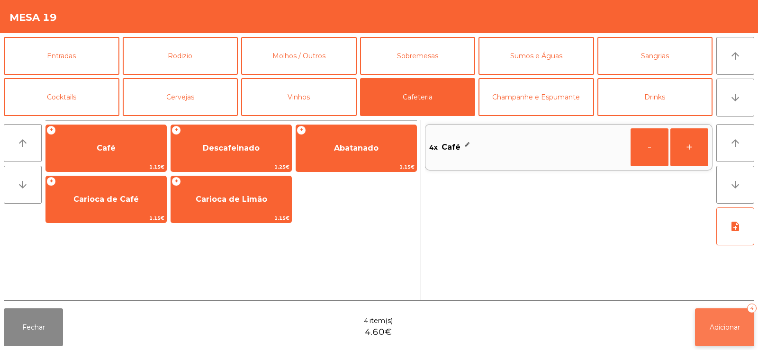
click at [723, 332] on button "Adicionar 4" at bounding box center [724, 328] width 59 height 38
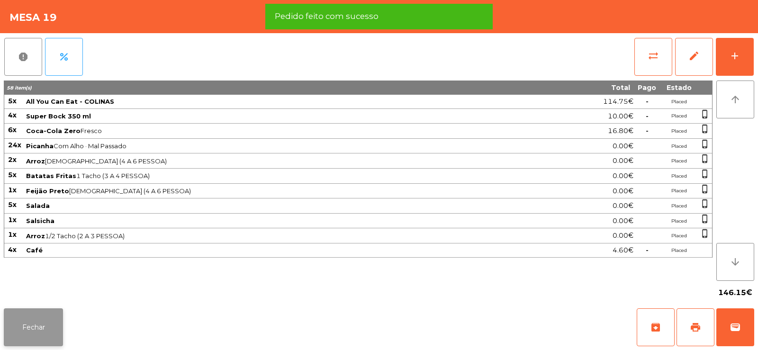
click at [27, 319] on button "Fechar" at bounding box center [33, 328] width 59 height 38
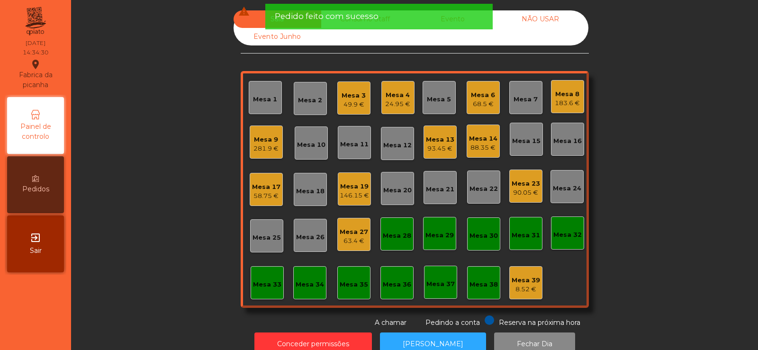
click at [523, 190] on div "90.05 €" at bounding box center [526, 192] width 28 height 9
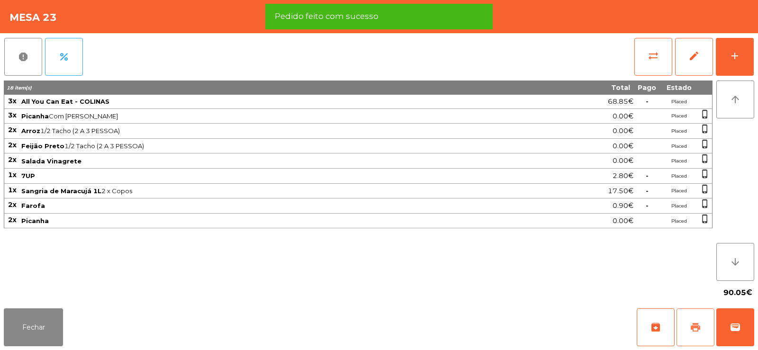
click at [692, 332] on span "print" at bounding box center [695, 327] width 11 height 11
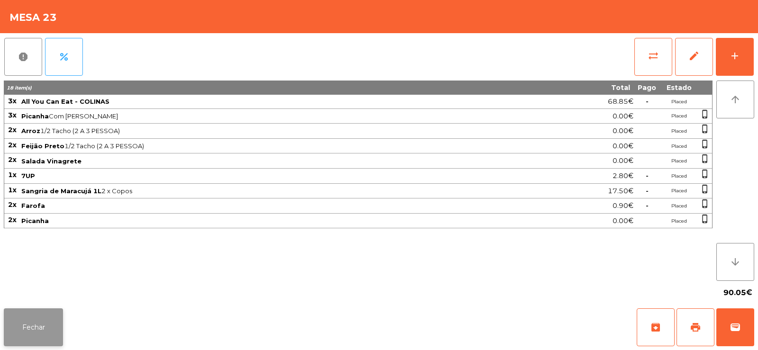
click at [39, 318] on button "Fechar" at bounding box center [33, 328] width 59 height 38
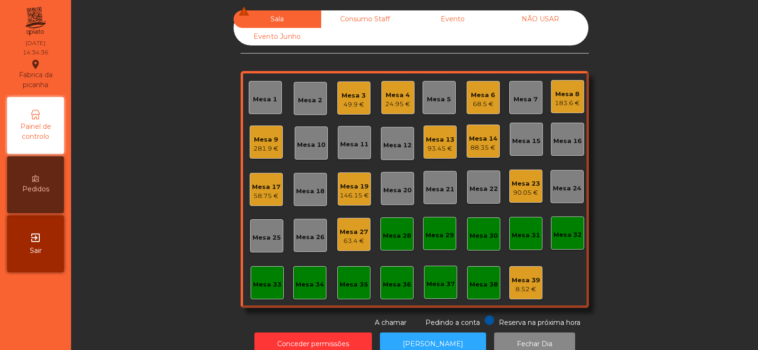
click at [555, 95] on div "Mesa 8" at bounding box center [567, 94] width 25 height 9
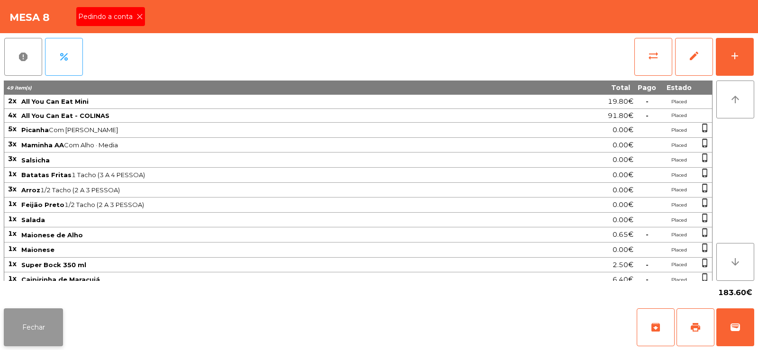
click at [50, 310] on button "Fechar" at bounding box center [33, 328] width 59 height 38
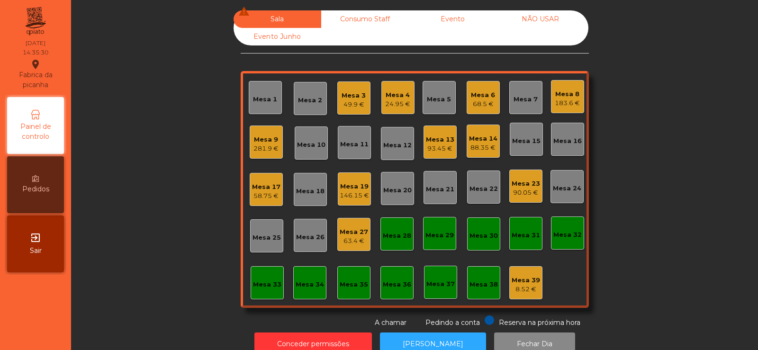
click at [562, 108] on div "Mesa 8 183.6 €" at bounding box center [567, 96] width 33 height 33
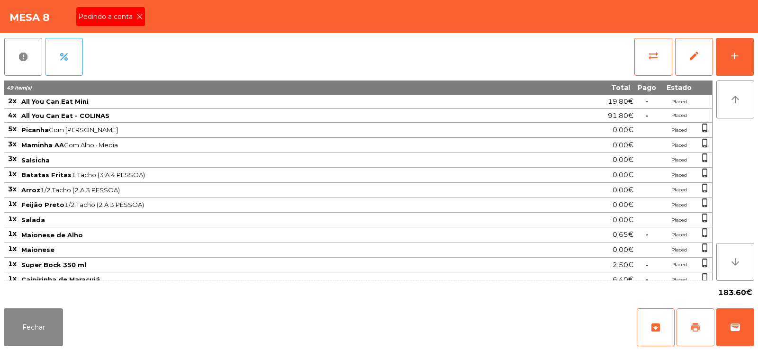
click at [694, 328] on span "print" at bounding box center [695, 327] width 11 height 11
click at [47, 325] on button "Fechar" at bounding box center [33, 328] width 59 height 38
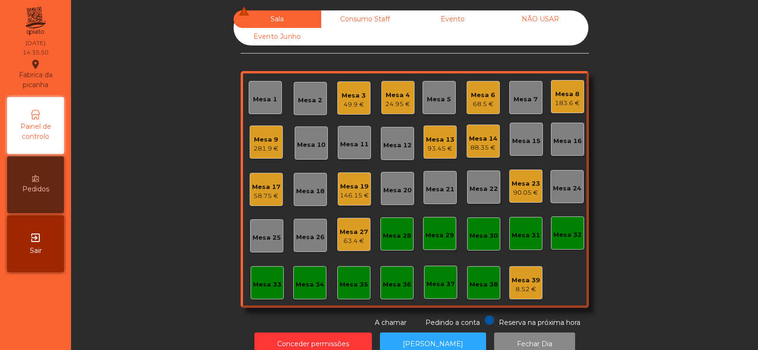
click at [533, 189] on div "90.05 €" at bounding box center [526, 192] width 28 height 9
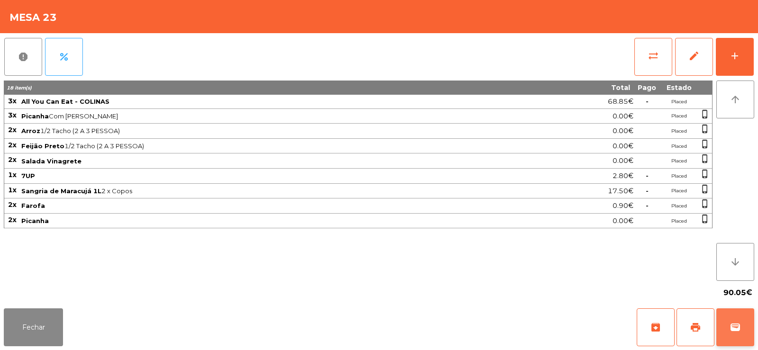
click at [732, 320] on button "wallet" at bounding box center [736, 328] width 38 height 38
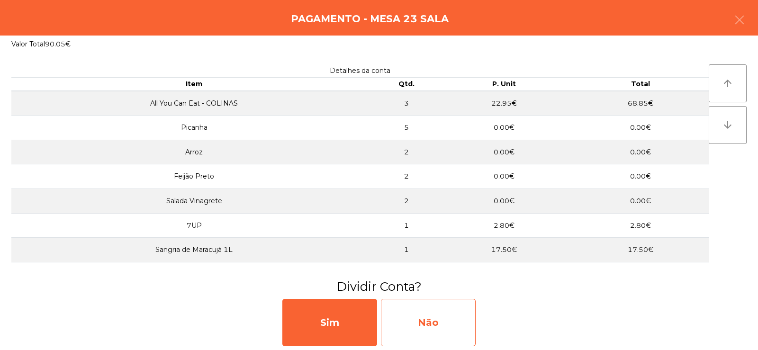
click at [435, 323] on div "Não" at bounding box center [428, 322] width 95 height 47
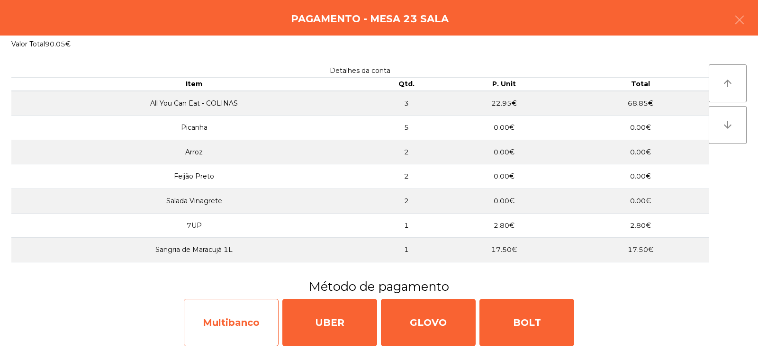
click at [230, 327] on div "Multibanco" at bounding box center [231, 322] width 95 height 47
select select "**"
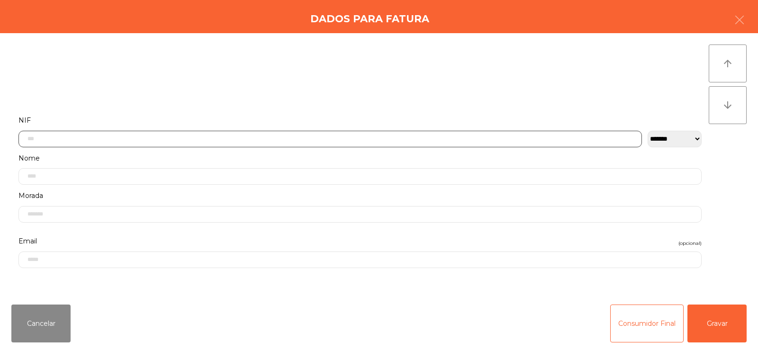
click at [356, 139] on input "text" at bounding box center [330, 139] width 624 height 17
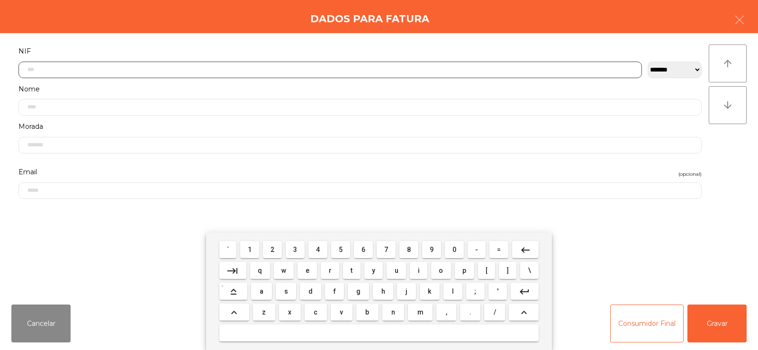
click at [273, 249] on span "2" at bounding box center [273, 250] width 4 height 8
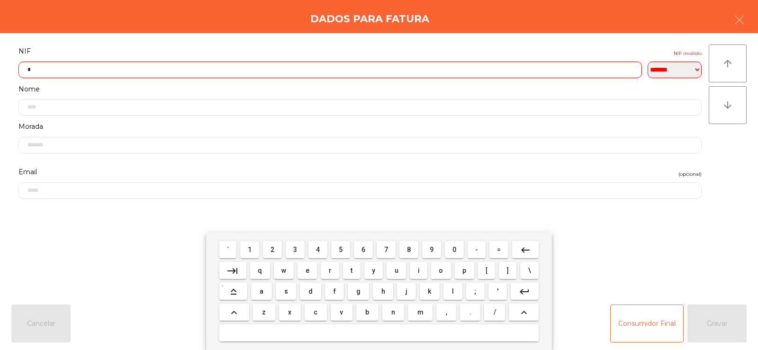
click at [364, 249] on span "6" at bounding box center [364, 250] width 4 height 8
click at [365, 253] on span "6" at bounding box center [364, 250] width 4 height 8
click at [248, 252] on span "1" at bounding box center [250, 250] width 4 height 8
click at [455, 250] on span "0" at bounding box center [455, 250] width 4 height 8
click at [251, 255] on button "1" at bounding box center [249, 249] width 19 height 17
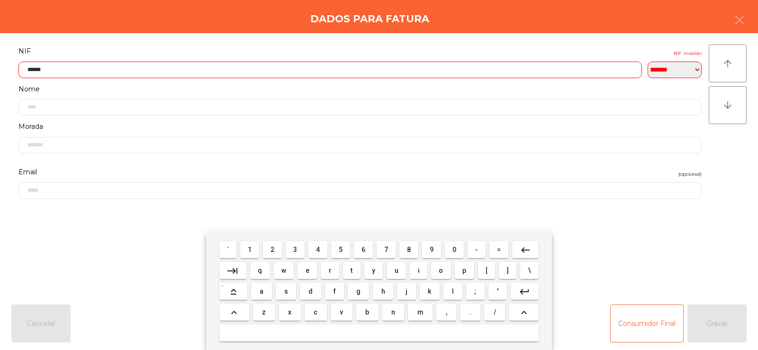
click at [364, 249] on span "6" at bounding box center [364, 250] width 4 height 8
click at [319, 249] on span "4" at bounding box center [318, 250] width 4 height 8
click at [461, 255] on button "0" at bounding box center [454, 249] width 19 height 17
type input "*********"
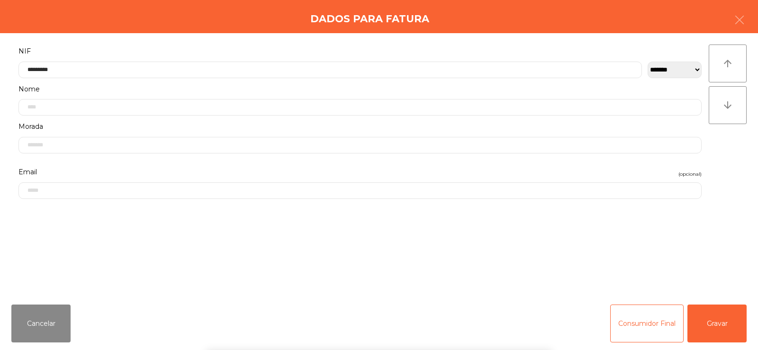
click at [716, 329] on div "` 1 2 3 4 5 6 7 8 9 0 - = keyboard_backspace keyboard_tab q w e r t y u i o p […" at bounding box center [379, 292] width 758 height 118
click at [726, 320] on button "Gravar" at bounding box center [717, 324] width 59 height 38
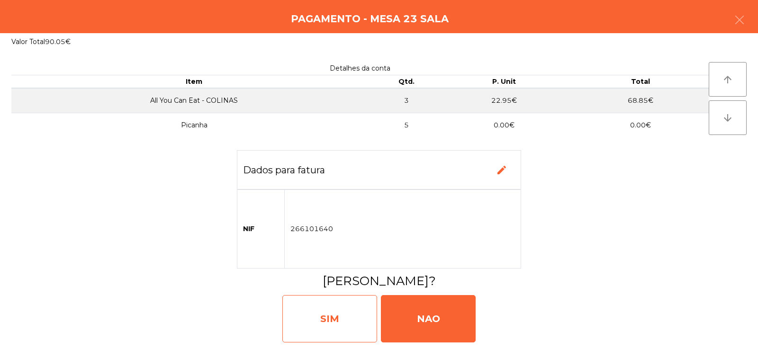
click at [347, 325] on div "SIM" at bounding box center [329, 318] width 95 height 47
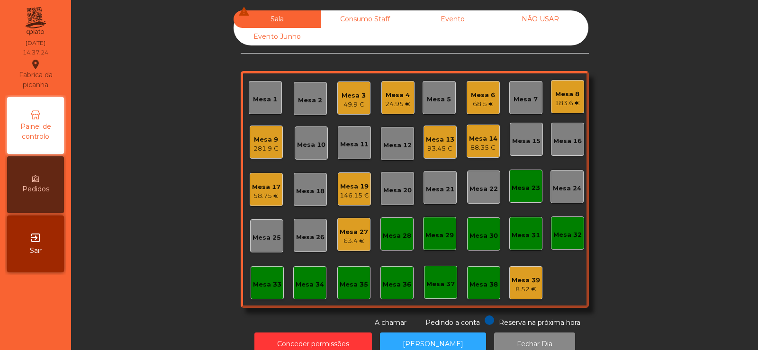
click at [565, 103] on div "183.6 €" at bounding box center [567, 103] width 25 height 9
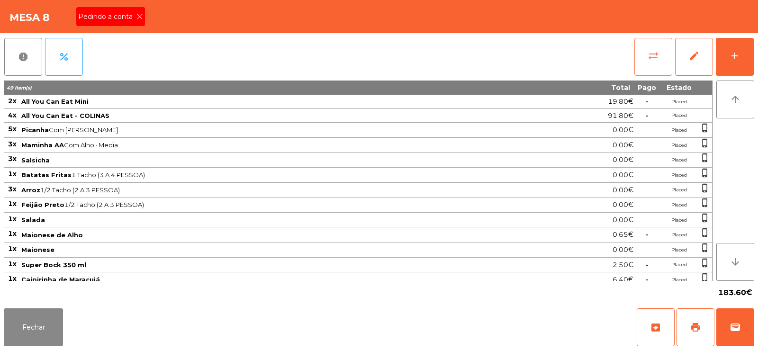
click at [654, 56] on span "sync_alt" at bounding box center [653, 55] width 11 height 11
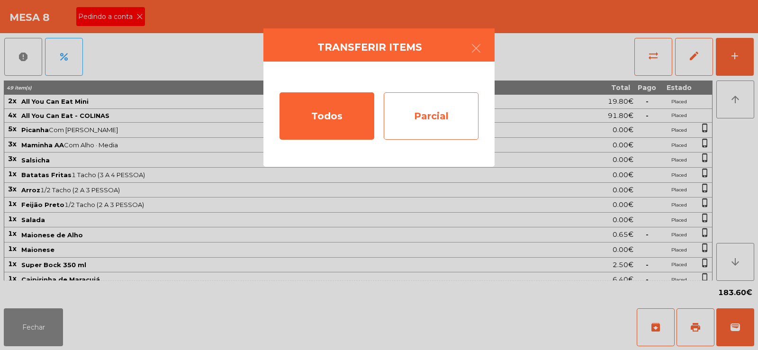
click at [433, 114] on div "Parcial" at bounding box center [431, 115] width 95 height 47
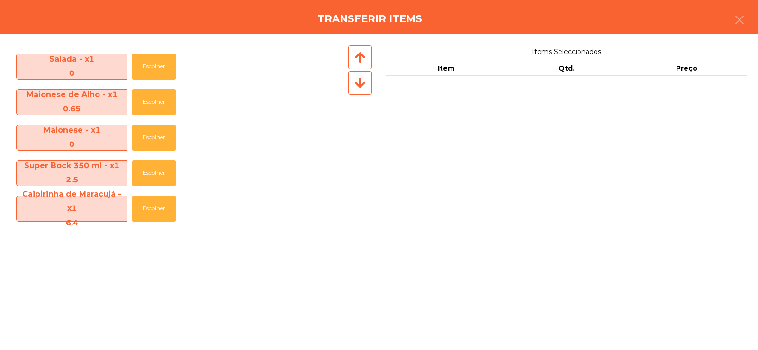
scroll to position [294, 0]
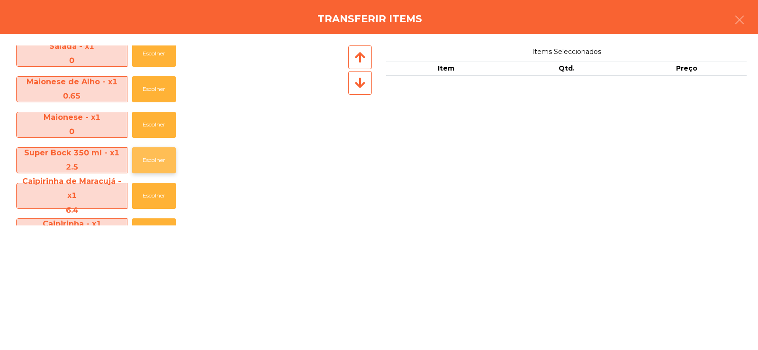
click at [145, 155] on button "Escolher" at bounding box center [154, 160] width 44 height 26
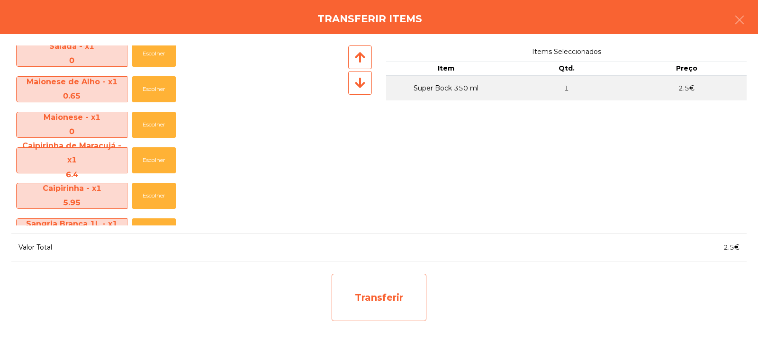
click at [382, 301] on div "Transferir" at bounding box center [379, 297] width 95 height 47
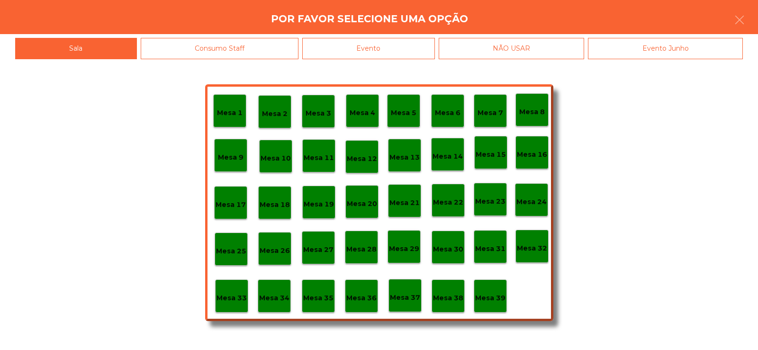
click at [402, 292] on p "Mesa 37" at bounding box center [405, 297] width 30 height 11
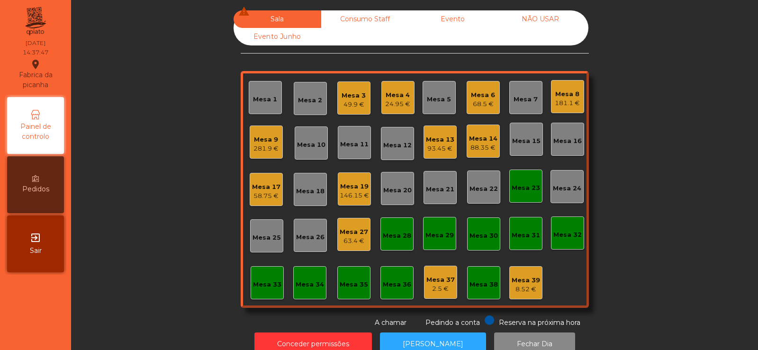
click at [556, 103] on div "181.1 €" at bounding box center [567, 103] width 25 height 9
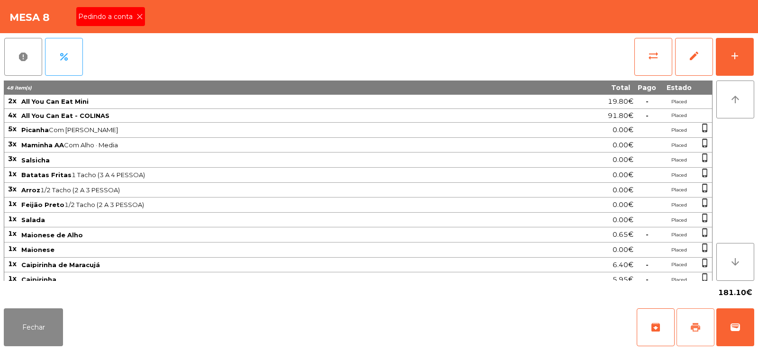
click at [695, 319] on button "print" at bounding box center [696, 328] width 38 height 38
click at [660, 55] on button "sync_alt" at bounding box center [654, 57] width 38 height 38
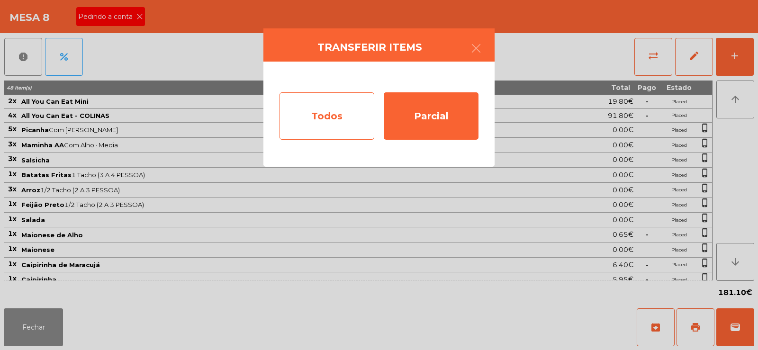
click at [326, 117] on div "Todos" at bounding box center [327, 115] width 95 height 47
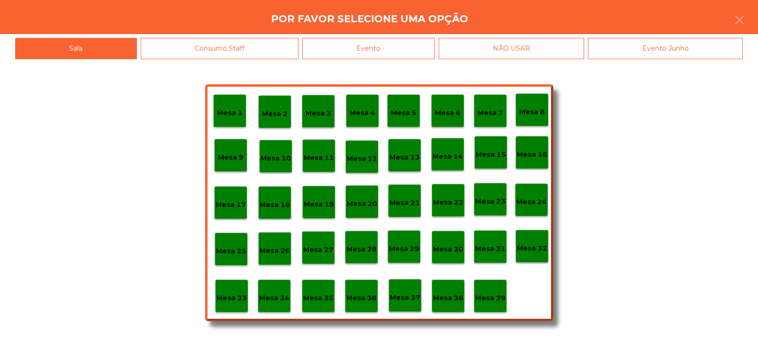
click at [400, 43] on div "Evento" at bounding box center [368, 48] width 133 height 21
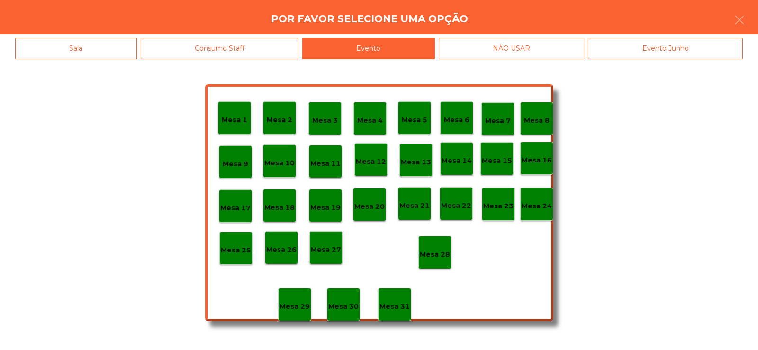
click at [436, 264] on div "Mesa 28" at bounding box center [435, 252] width 33 height 33
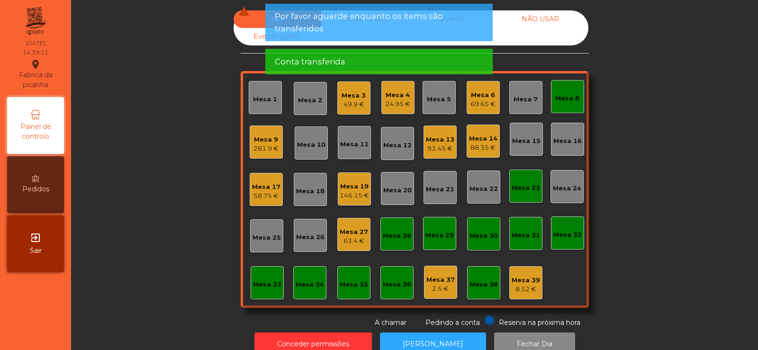
scroll to position [23, 0]
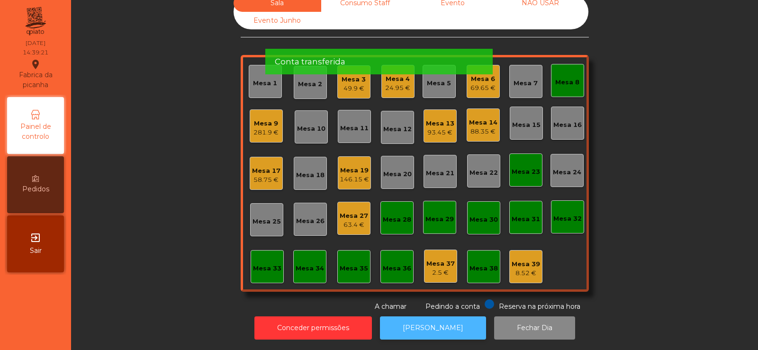
click at [435, 319] on button "[PERSON_NAME]" at bounding box center [433, 328] width 106 height 23
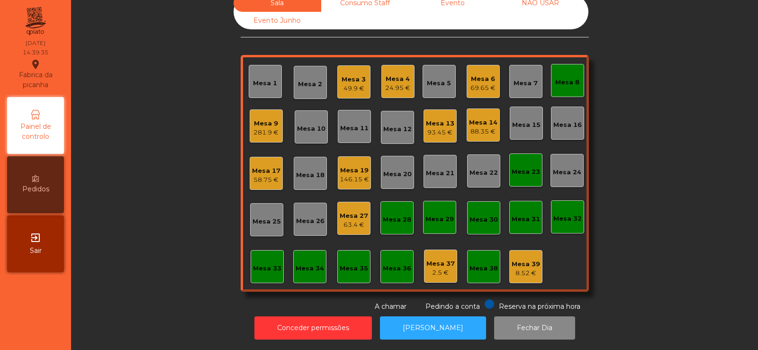
click at [353, 220] on div "63.4 €" at bounding box center [354, 224] width 28 height 9
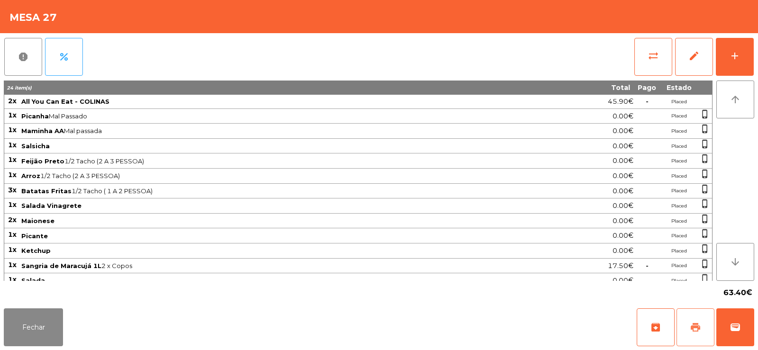
click at [692, 337] on button "print" at bounding box center [696, 328] width 38 height 38
click at [735, 326] on span "wallet" at bounding box center [735, 327] width 11 height 11
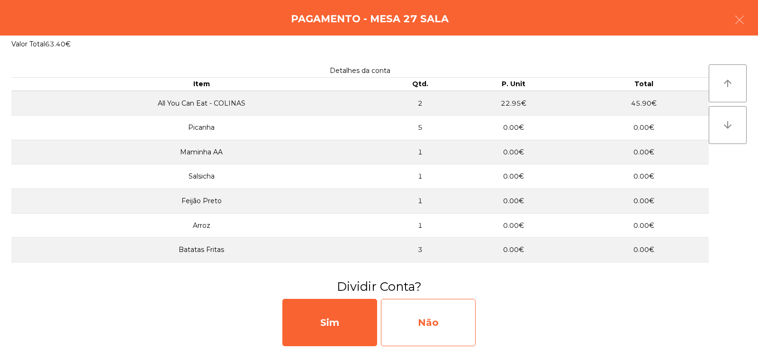
click at [431, 321] on div "Não" at bounding box center [428, 322] width 95 height 47
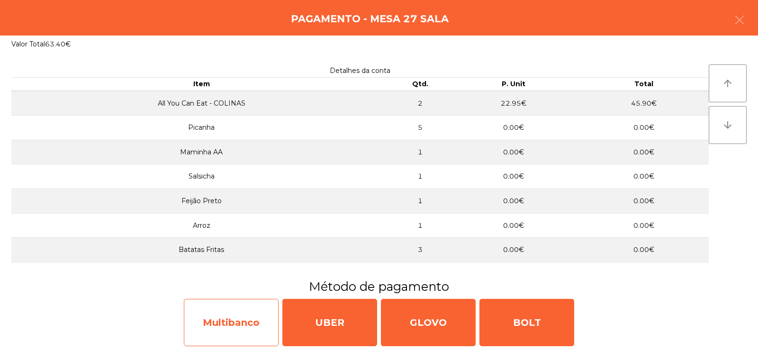
click at [242, 322] on div "Multibanco" at bounding box center [231, 322] width 95 height 47
select select "**"
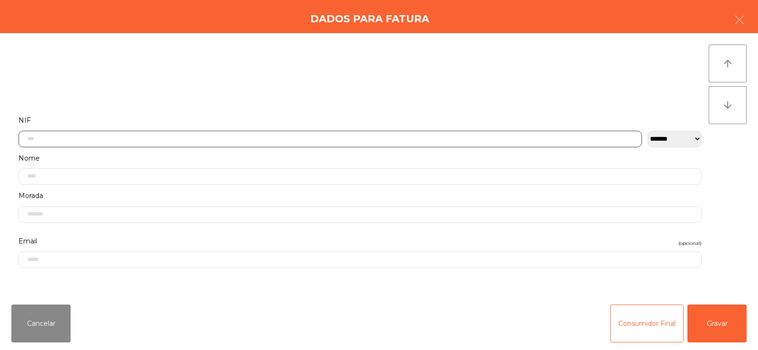
click at [310, 137] on input "text" at bounding box center [330, 139] width 624 height 17
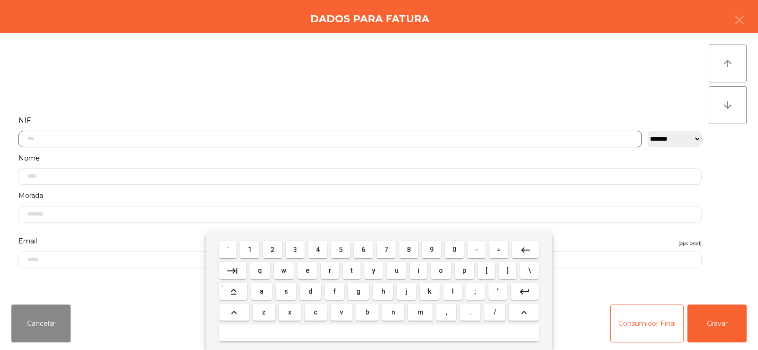
scroll to position [69, 0]
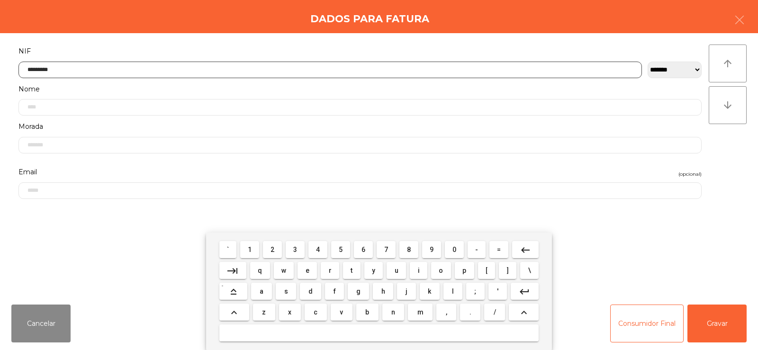
type input "*********"
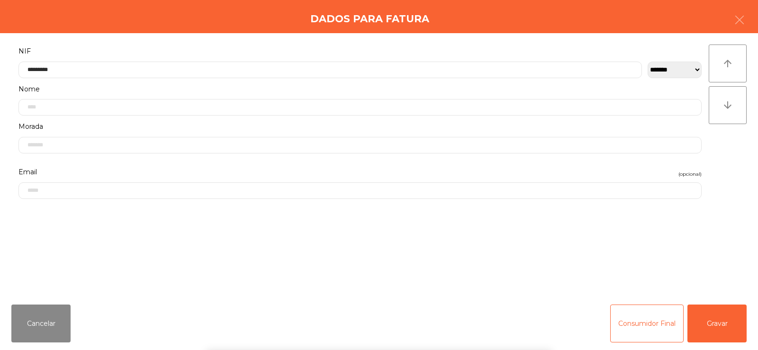
click at [734, 178] on div "arrow_upward arrow_downward" at bounding box center [728, 165] width 38 height 241
click at [714, 325] on button "Gravar" at bounding box center [717, 324] width 59 height 38
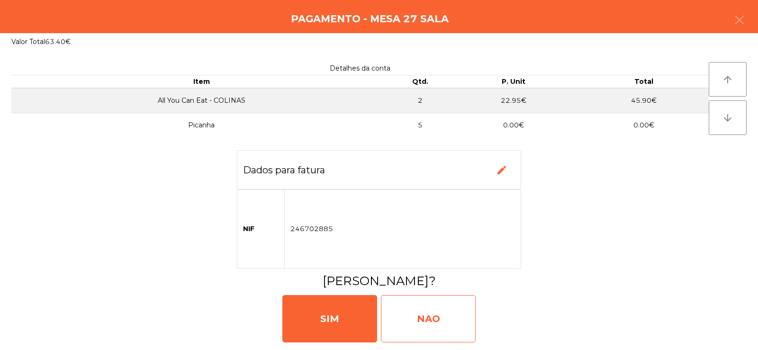
click at [420, 309] on div "NAO" at bounding box center [428, 318] width 95 height 47
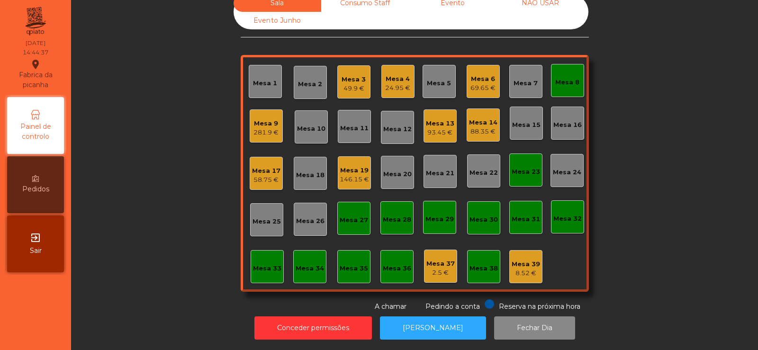
click at [569, 78] on div "Mesa 8" at bounding box center [568, 82] width 24 height 9
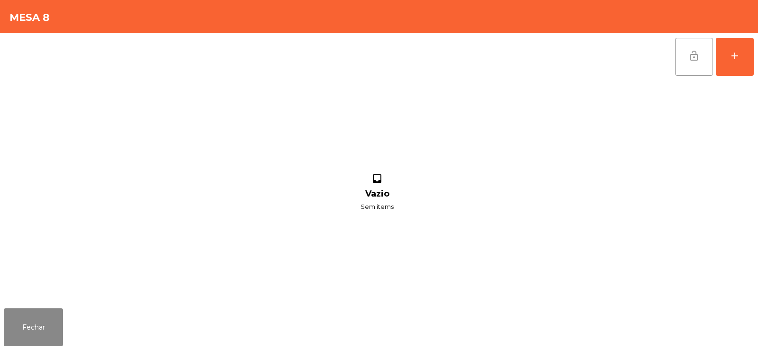
click at [689, 62] on button "lock_open" at bounding box center [694, 57] width 38 height 38
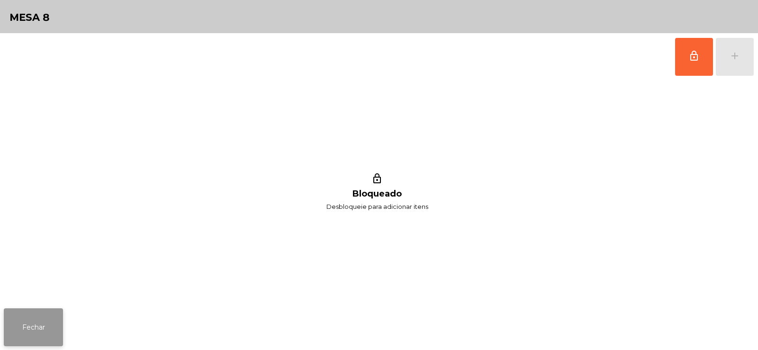
click at [44, 322] on button "Fechar" at bounding box center [33, 328] width 59 height 38
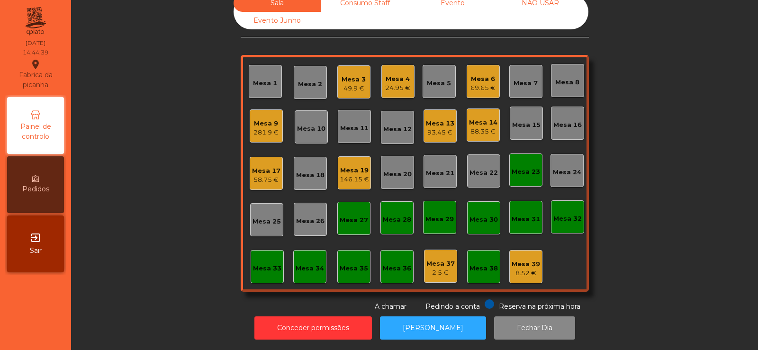
click at [495, 175] on div "Mesa 22" at bounding box center [483, 171] width 33 height 33
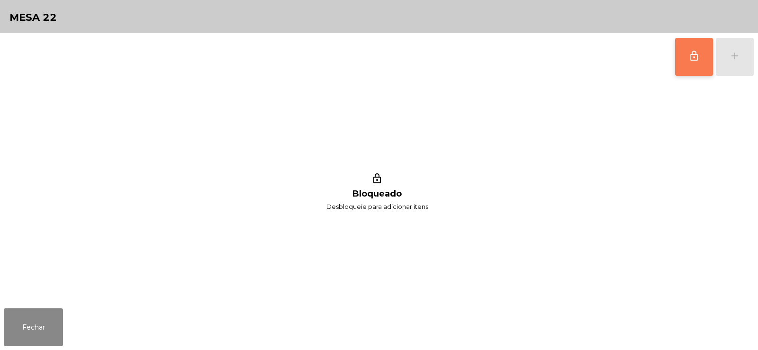
click at [692, 56] on span "lock_outline" at bounding box center [694, 55] width 11 height 11
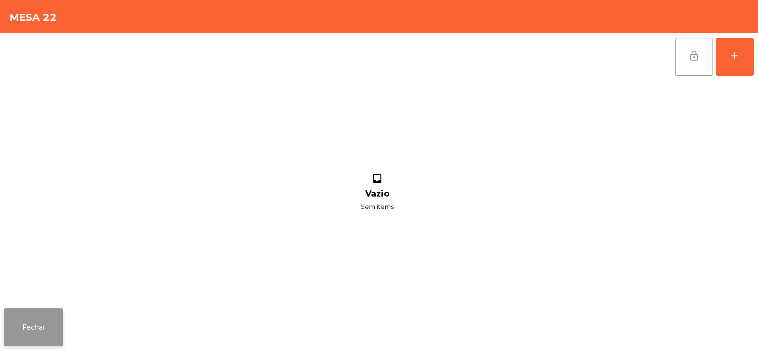
click at [36, 343] on button "Fechar" at bounding box center [33, 328] width 59 height 38
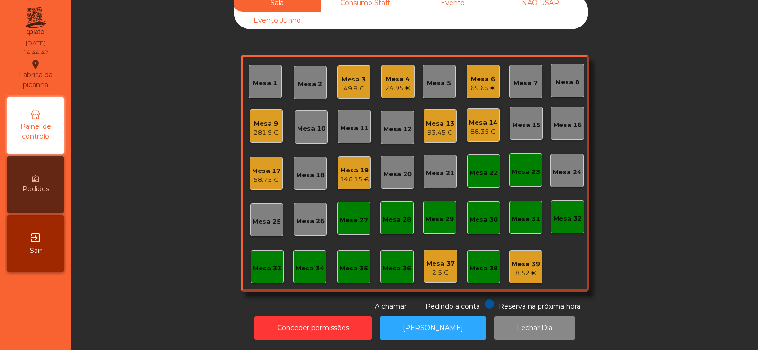
click at [479, 169] on div "Mesa 22" at bounding box center [484, 172] width 28 height 9
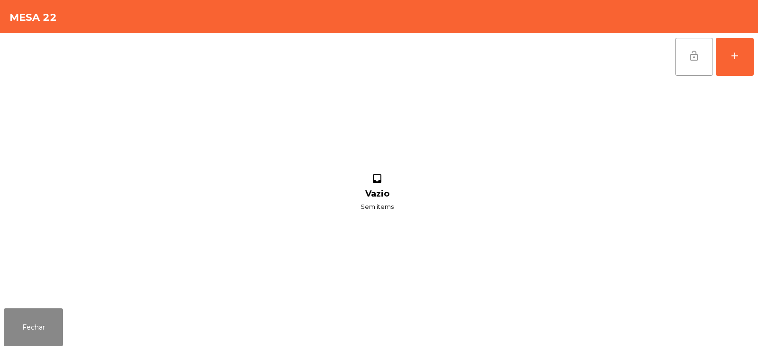
click at [693, 58] on span "lock_open" at bounding box center [694, 55] width 11 height 11
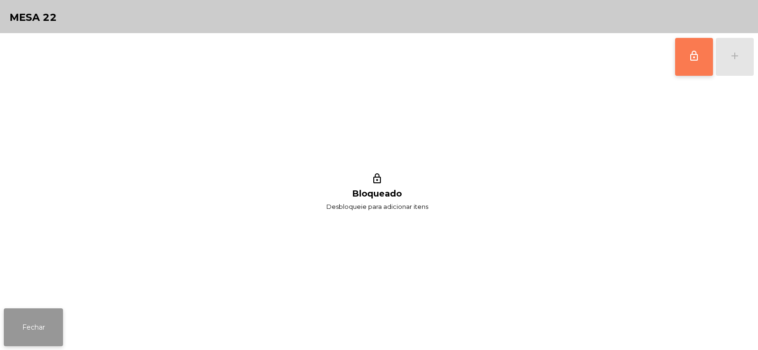
click at [36, 344] on button "Fechar" at bounding box center [33, 328] width 59 height 38
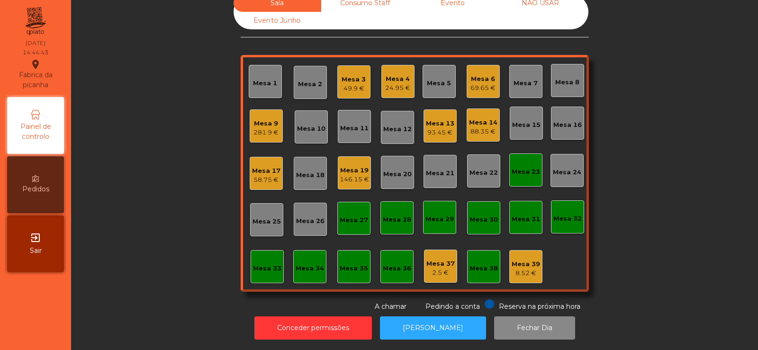
click at [535, 167] on div "Mesa 23" at bounding box center [526, 171] width 28 height 9
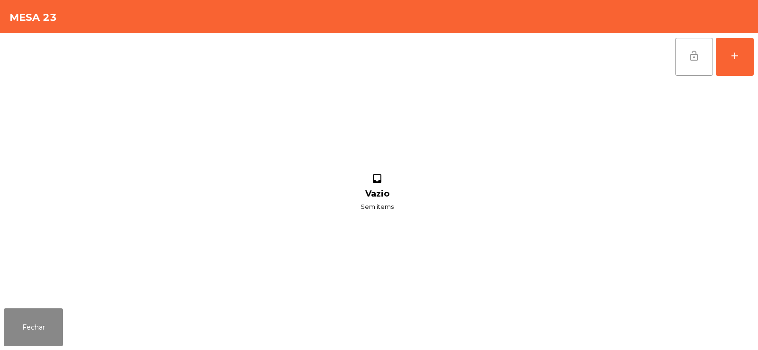
click at [707, 63] on button "lock_open" at bounding box center [694, 57] width 38 height 38
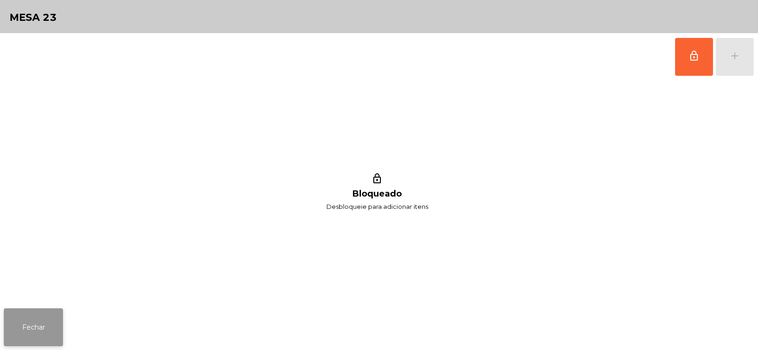
click at [34, 341] on button "Fechar" at bounding box center [33, 328] width 59 height 38
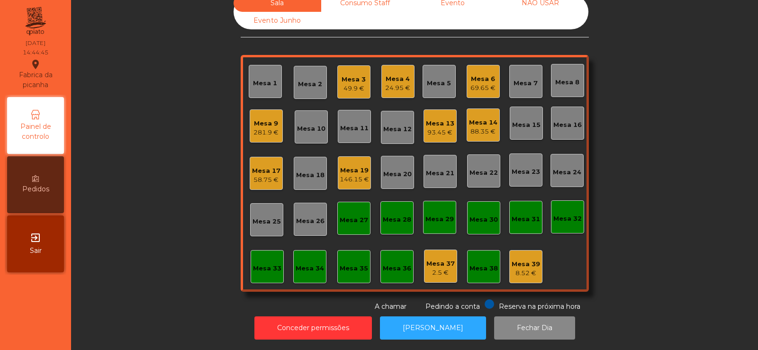
click at [348, 216] on div "Mesa 27" at bounding box center [354, 220] width 28 height 9
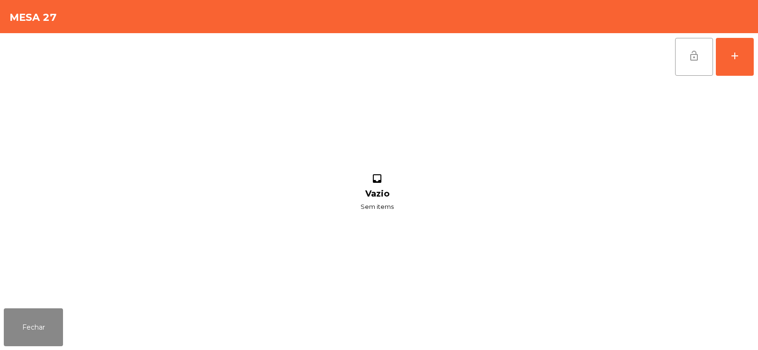
click at [678, 72] on button "lock_open" at bounding box center [694, 57] width 38 height 38
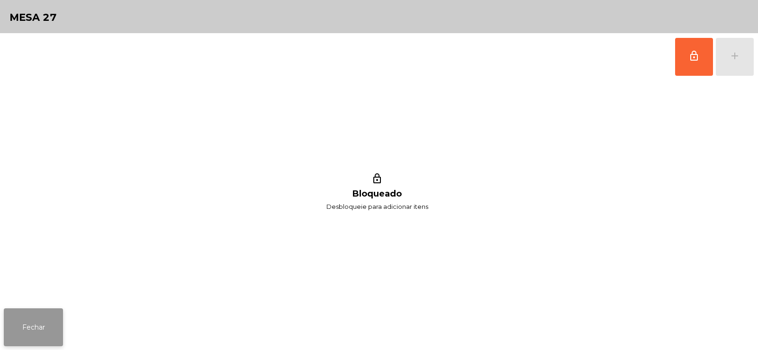
click at [35, 343] on button "Fechar" at bounding box center [33, 328] width 59 height 38
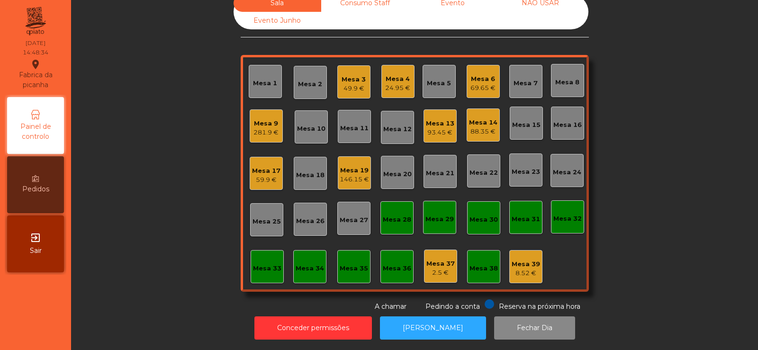
click at [526, 272] on div "Mesa 39 8.52 €" at bounding box center [526, 266] width 33 height 33
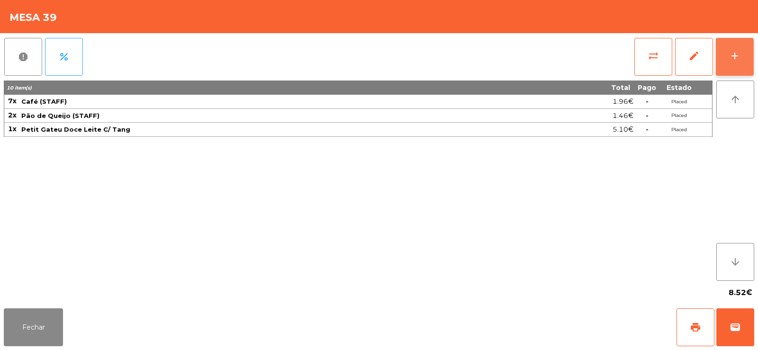
click at [734, 66] on button "add" at bounding box center [735, 57] width 38 height 38
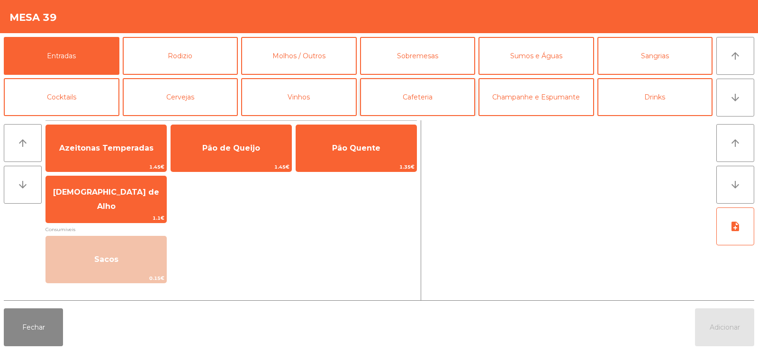
click at [431, 104] on button "Cafeteria" at bounding box center [418, 97] width 116 height 38
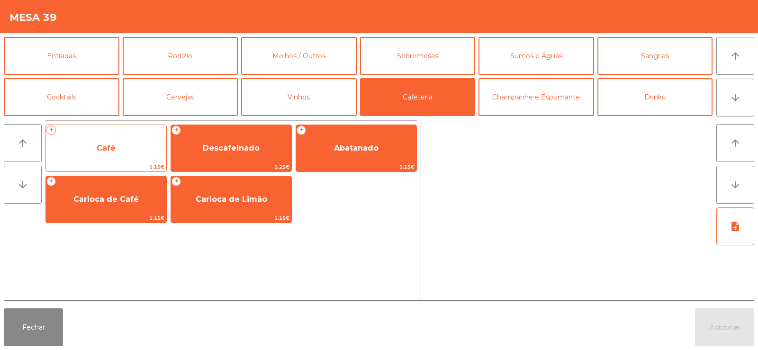
click at [141, 154] on span "Café" at bounding box center [106, 149] width 120 height 26
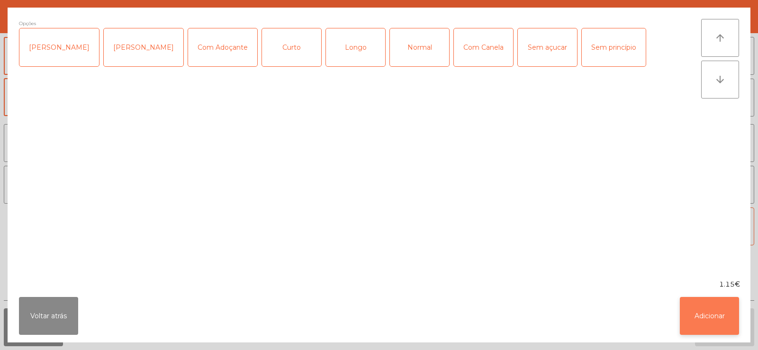
click at [708, 317] on button "Adicionar" at bounding box center [709, 316] width 59 height 38
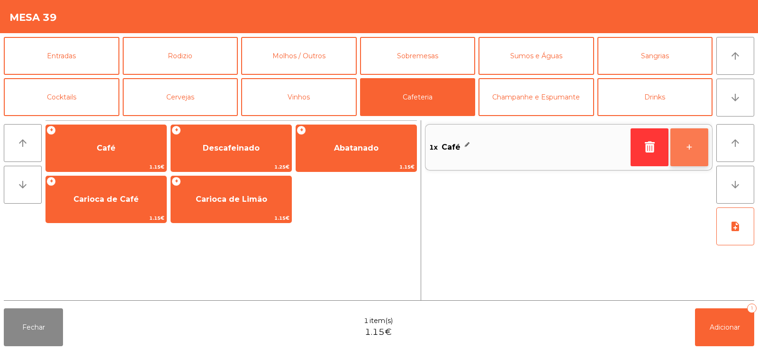
click at [690, 159] on button "+" at bounding box center [690, 147] width 38 height 38
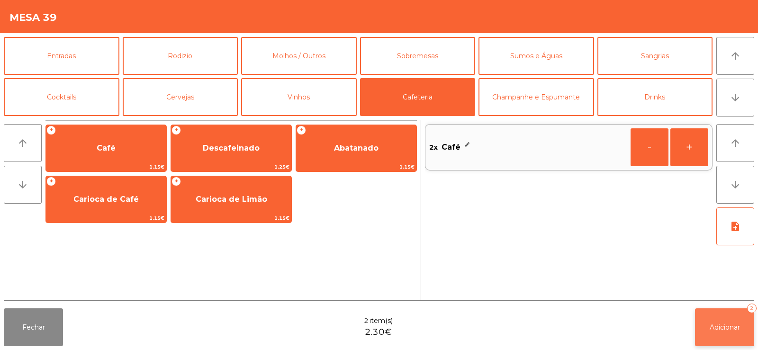
click at [733, 331] on span "Adicionar" at bounding box center [725, 327] width 30 height 9
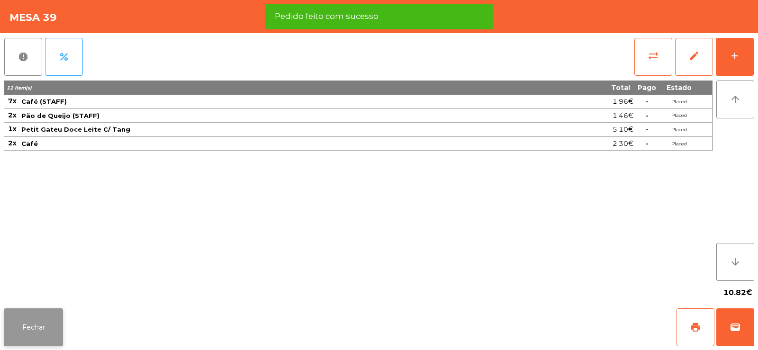
click at [24, 325] on button "Fechar" at bounding box center [33, 328] width 59 height 38
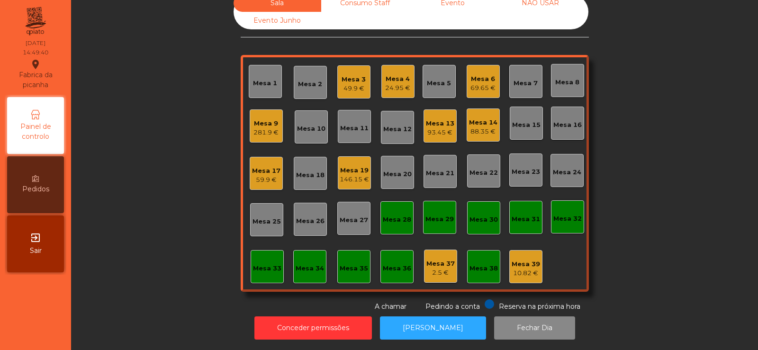
scroll to position [0, 0]
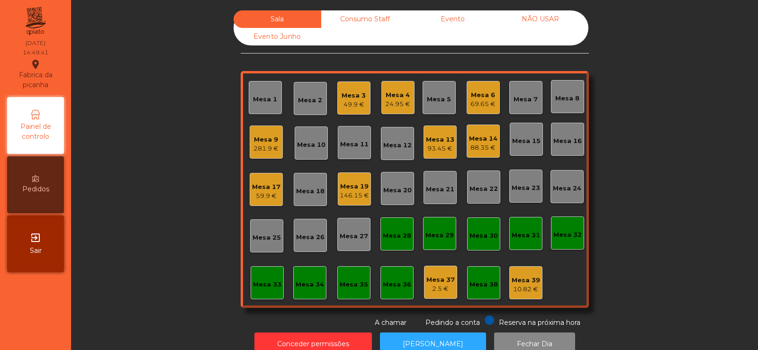
click at [265, 184] on div "Mesa 17" at bounding box center [266, 186] width 28 height 9
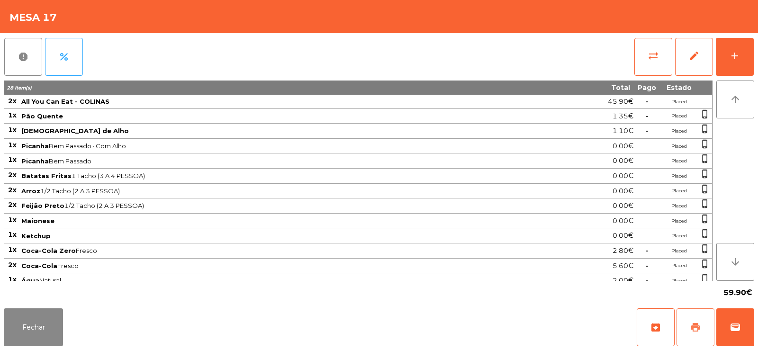
click at [696, 327] on span "print" at bounding box center [695, 327] width 11 height 11
click at [16, 328] on button "Fechar" at bounding box center [33, 328] width 59 height 38
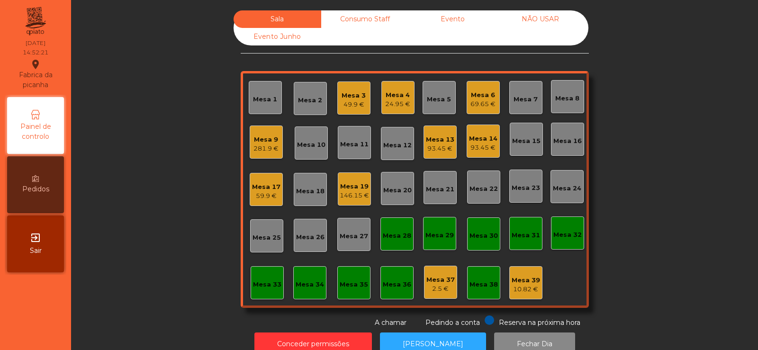
click at [266, 198] on div "59.9 €" at bounding box center [266, 195] width 28 height 9
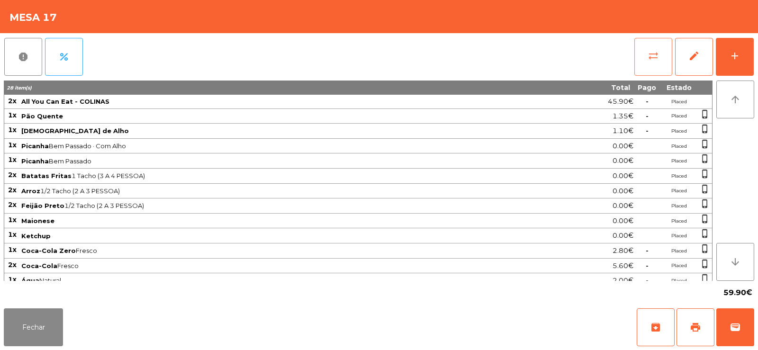
click at [647, 57] on button "sync_alt" at bounding box center [654, 57] width 38 height 38
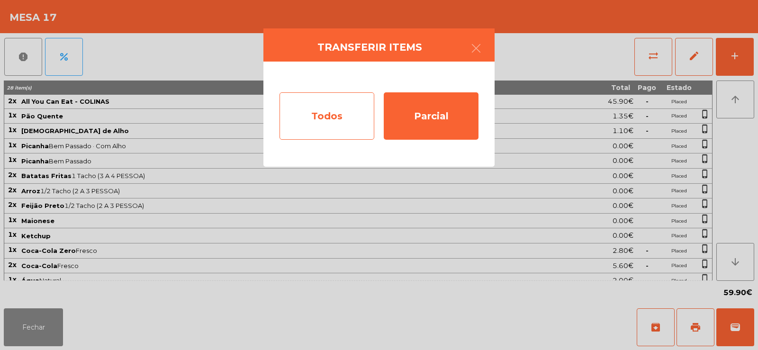
click at [348, 128] on div "Todos" at bounding box center [327, 115] width 95 height 47
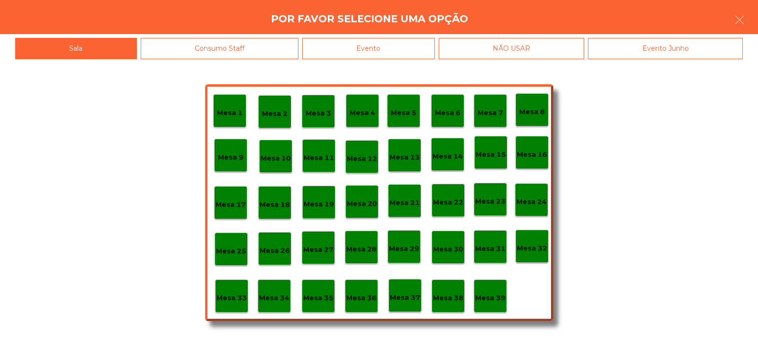
click at [387, 47] on div "Evento" at bounding box center [368, 48] width 133 height 21
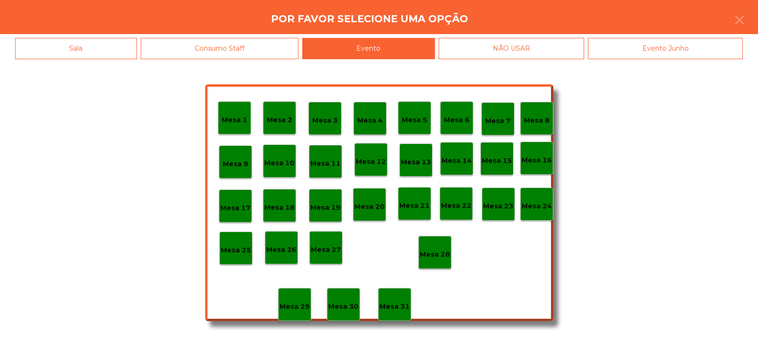
click at [436, 258] on p "Mesa 28" at bounding box center [435, 254] width 30 height 11
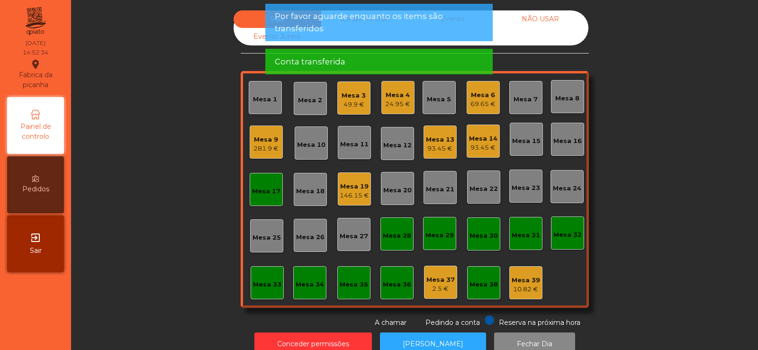
click at [259, 195] on div "Mesa 17" at bounding box center [266, 191] width 28 height 9
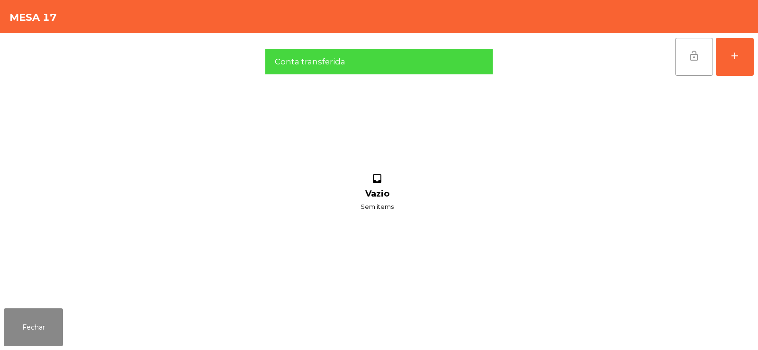
click at [691, 62] on button "lock_open" at bounding box center [694, 57] width 38 height 38
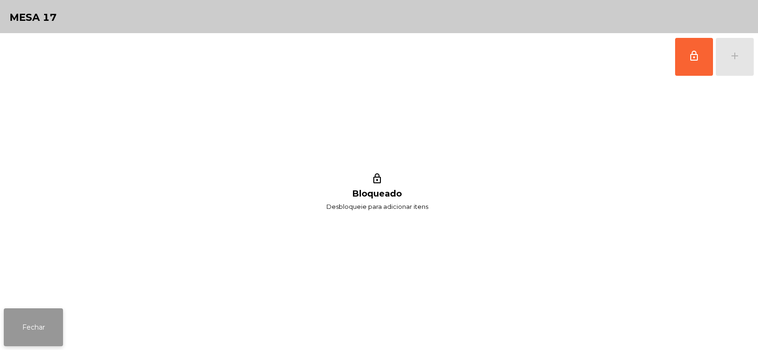
click at [30, 329] on button "Fechar" at bounding box center [33, 328] width 59 height 38
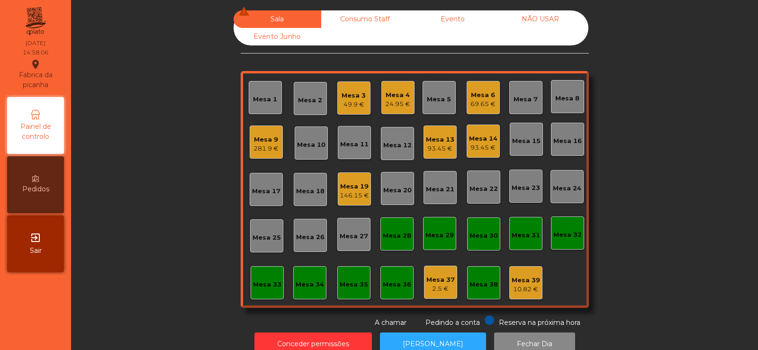
click at [405, 96] on div "Mesa 4" at bounding box center [397, 95] width 25 height 9
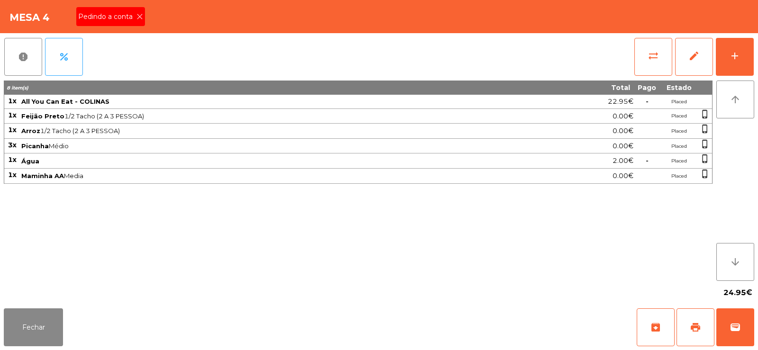
click at [141, 18] on icon at bounding box center [140, 16] width 7 height 7
click at [689, 333] on button "print" at bounding box center [696, 328] width 38 height 38
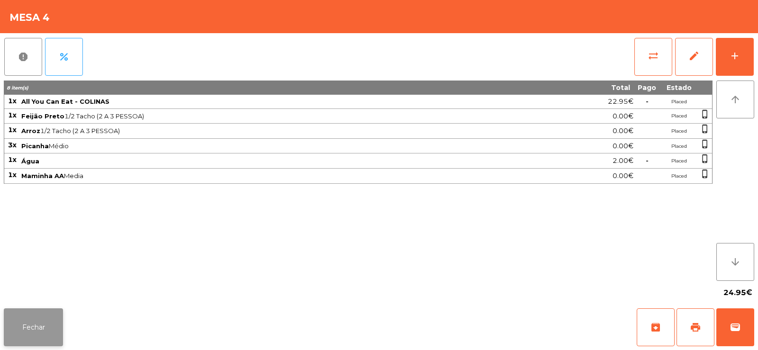
click at [58, 321] on button "Fechar" at bounding box center [33, 328] width 59 height 38
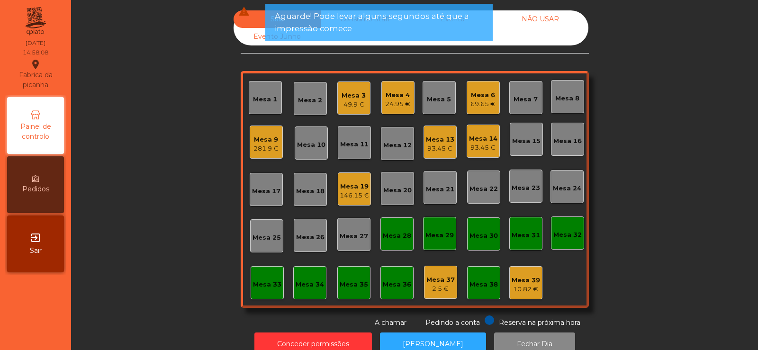
click at [267, 150] on div "281.9 €" at bounding box center [266, 148] width 25 height 9
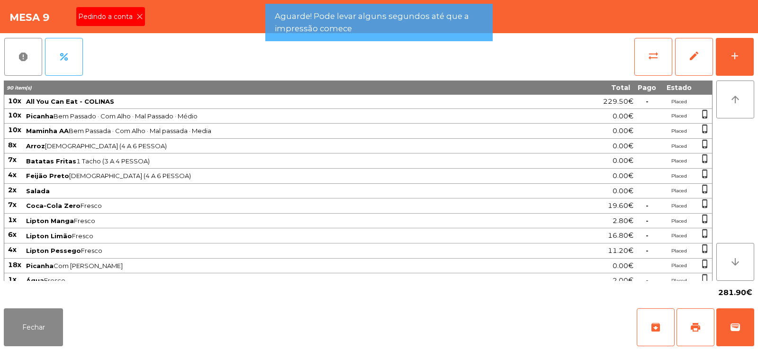
scroll to position [22, 0]
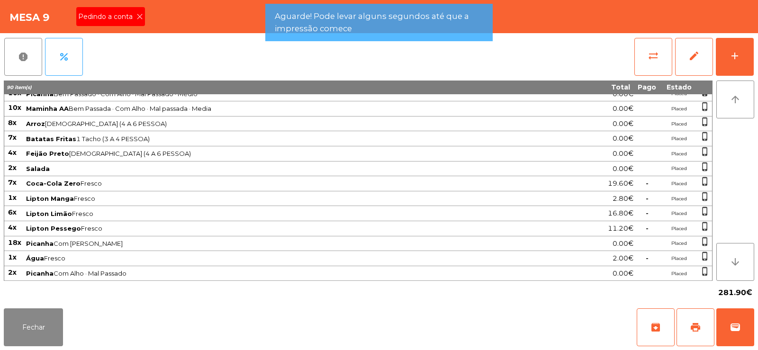
click at [139, 16] on icon at bounding box center [140, 16] width 7 height 7
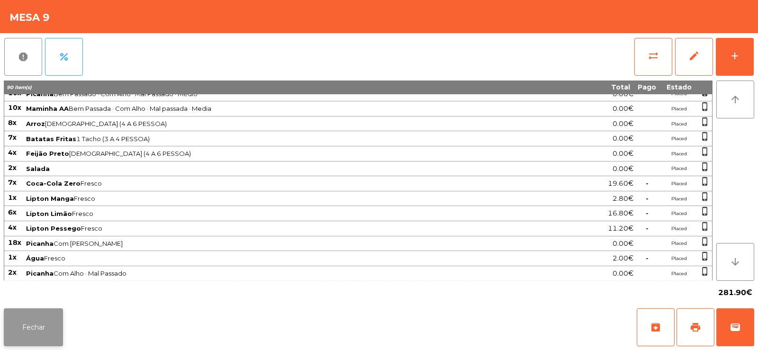
click at [40, 332] on button "Fechar" at bounding box center [33, 328] width 59 height 38
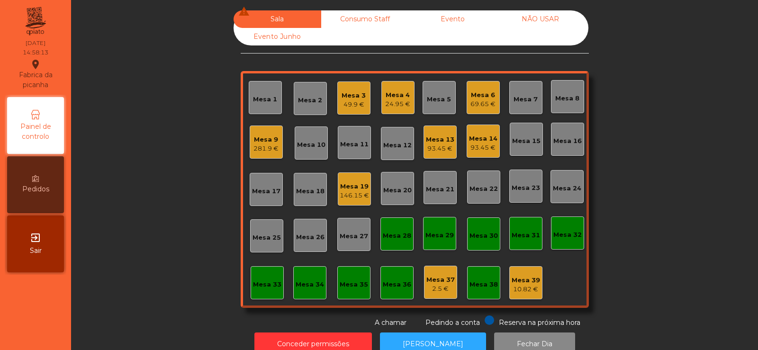
click at [356, 105] on div "49.9 €" at bounding box center [354, 104] width 24 height 9
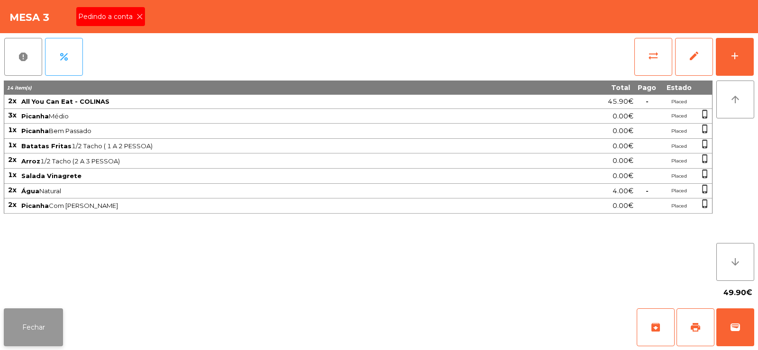
click at [41, 335] on button "Fechar" at bounding box center [33, 328] width 59 height 38
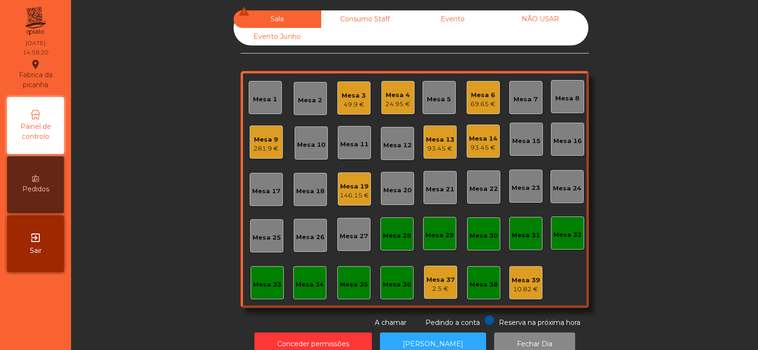
click at [255, 147] on div "281.9 €" at bounding box center [266, 148] width 25 height 9
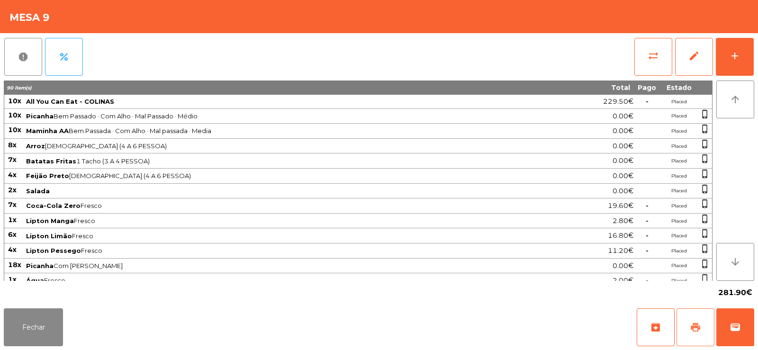
click at [700, 325] on span "print" at bounding box center [695, 327] width 11 height 11
click at [33, 324] on button "Fechar" at bounding box center [33, 328] width 59 height 38
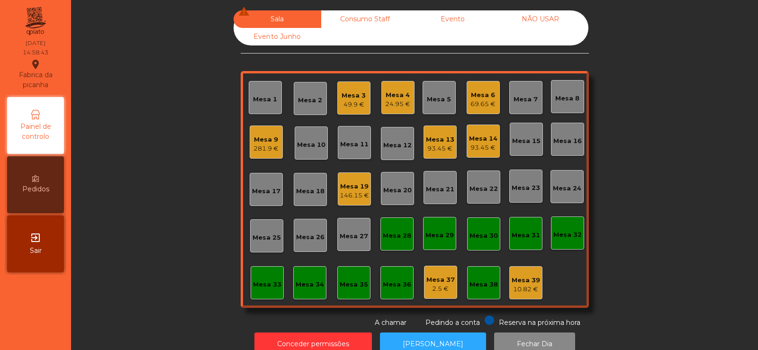
click at [355, 103] on div "49.9 €" at bounding box center [354, 104] width 24 height 9
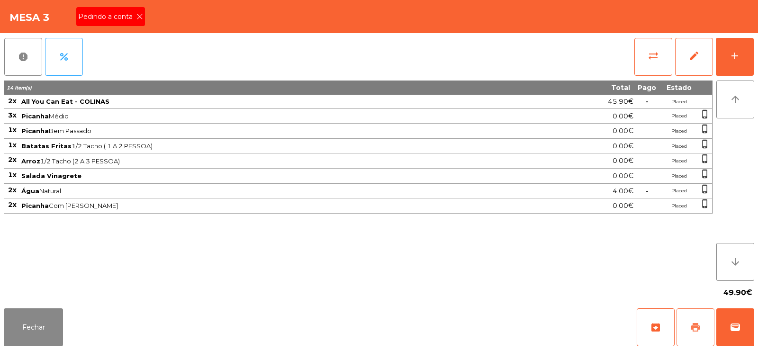
click at [692, 324] on span "print" at bounding box center [695, 327] width 11 height 11
click at [30, 330] on button "Fechar" at bounding box center [33, 328] width 59 height 38
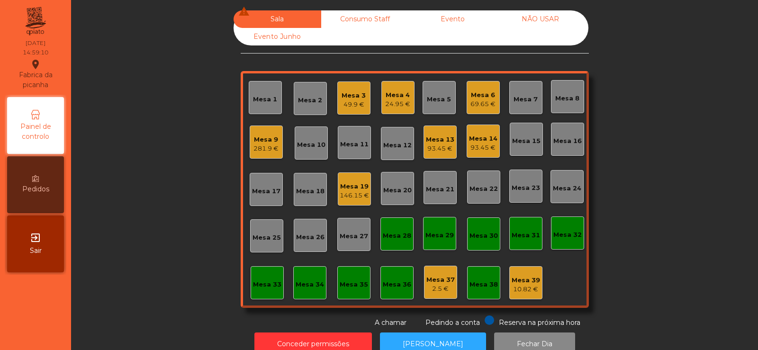
click at [404, 96] on div "Mesa 4" at bounding box center [397, 95] width 25 height 9
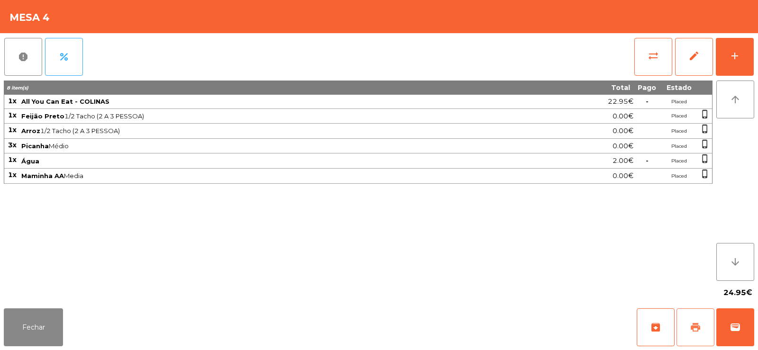
click at [701, 329] on span "print" at bounding box center [695, 327] width 11 height 11
click at [14, 321] on button "Fechar" at bounding box center [33, 328] width 59 height 38
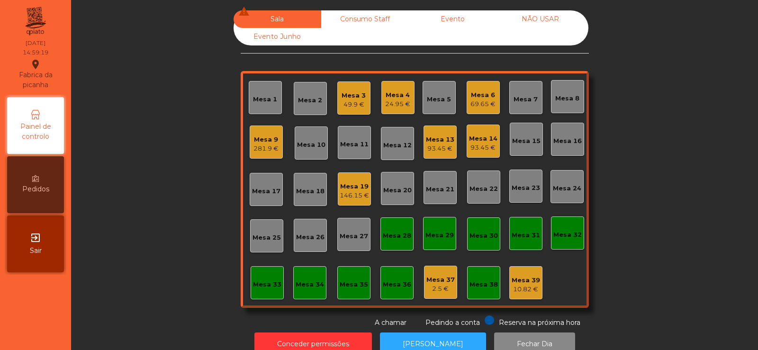
click at [390, 110] on div "Mesa 4 24.95 €" at bounding box center [398, 97] width 33 height 33
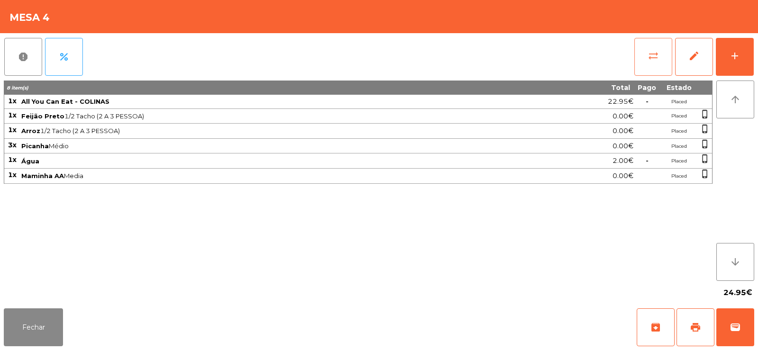
click at [639, 57] on button "sync_alt" at bounding box center [654, 57] width 38 height 38
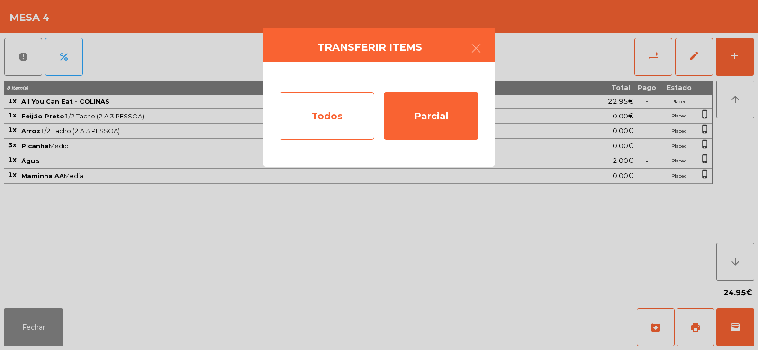
click at [299, 116] on div "Todos" at bounding box center [327, 115] width 95 height 47
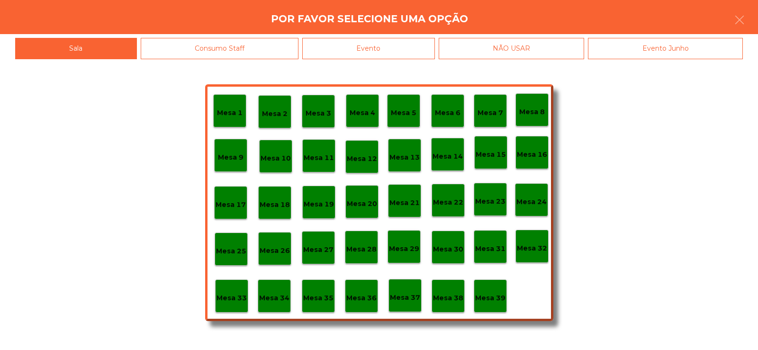
click at [355, 45] on div "Evento" at bounding box center [368, 48] width 133 height 21
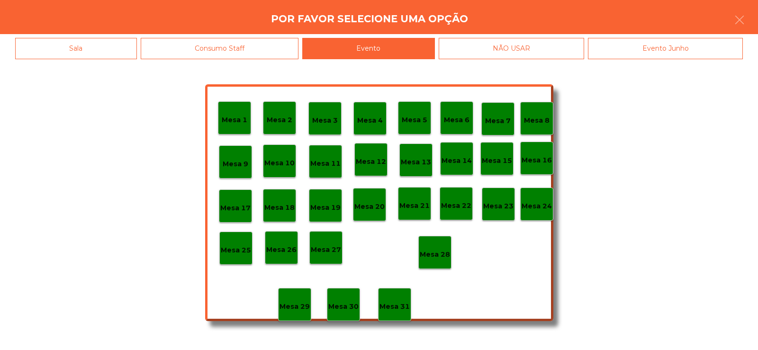
click at [432, 249] on div "Mesa 28" at bounding box center [435, 253] width 30 height 15
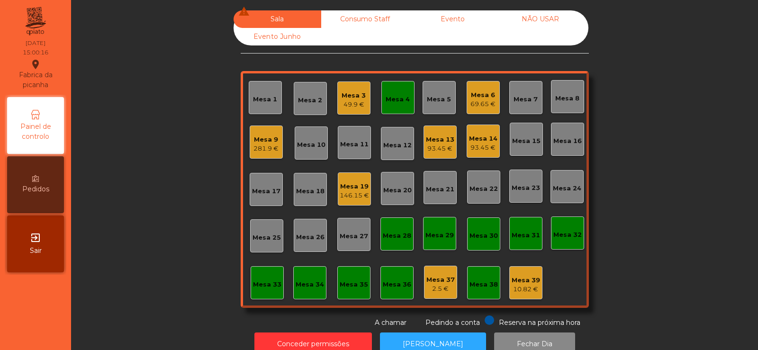
click at [352, 105] on div "49.9 €" at bounding box center [354, 104] width 24 height 9
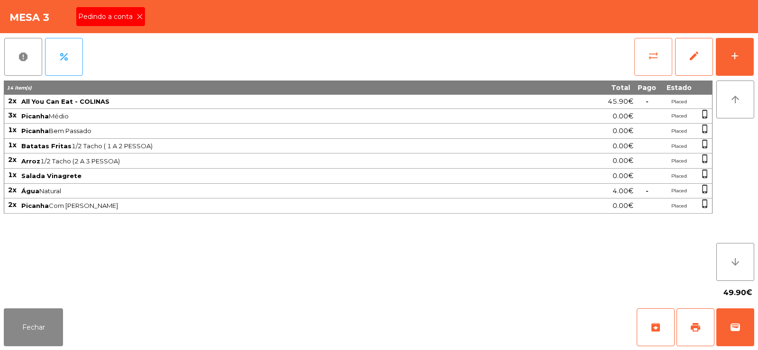
click at [654, 56] on span "sync_alt" at bounding box center [653, 55] width 11 height 11
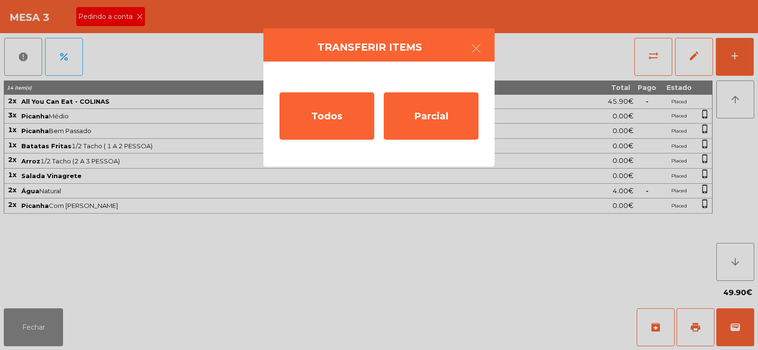
click at [517, 275] on ngb-modal-window "Transferir items Todos Parcial" at bounding box center [379, 175] width 758 height 350
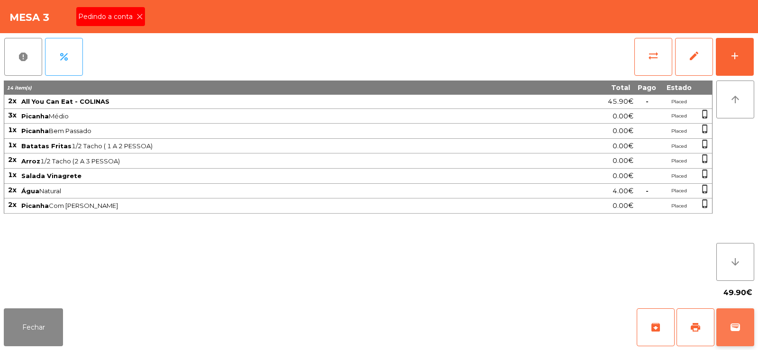
click at [741, 330] on button "wallet" at bounding box center [736, 328] width 38 height 38
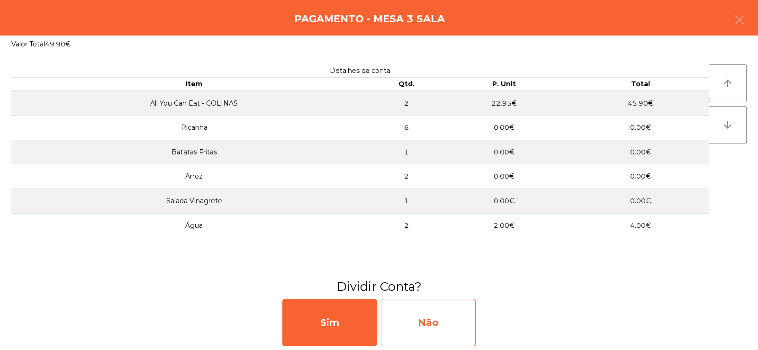
click at [434, 318] on div "Não" at bounding box center [428, 322] width 95 height 47
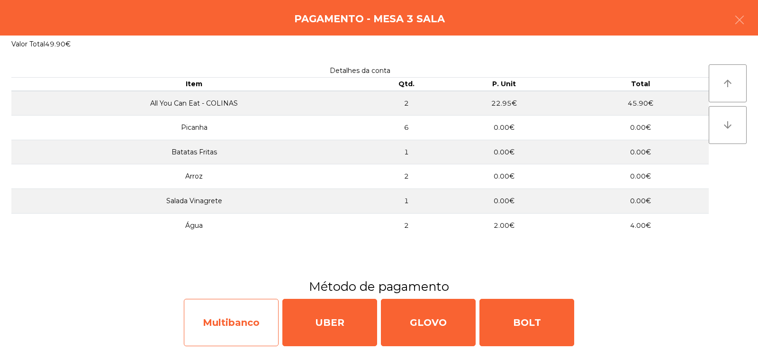
click at [231, 328] on div "Multibanco" at bounding box center [231, 322] width 95 height 47
select select "**"
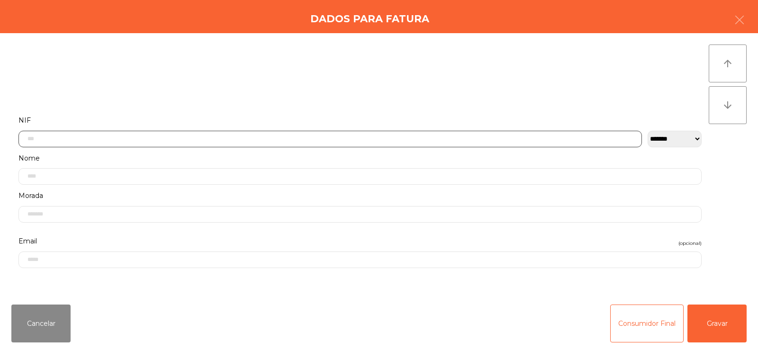
click at [300, 141] on input "text" at bounding box center [330, 139] width 624 height 17
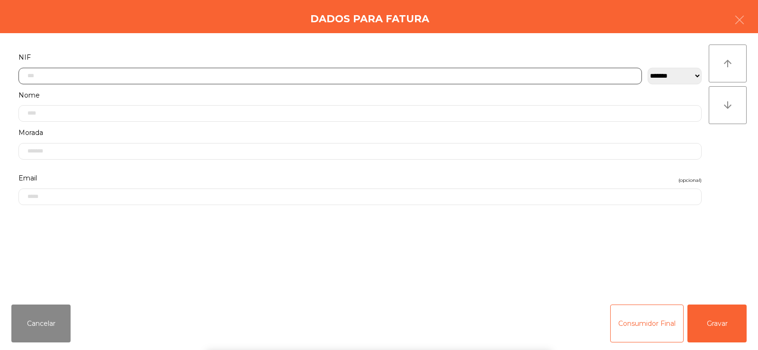
scroll to position [69, 0]
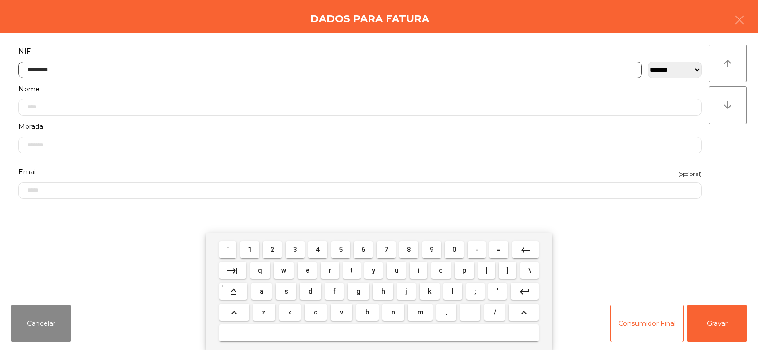
type input "*********"
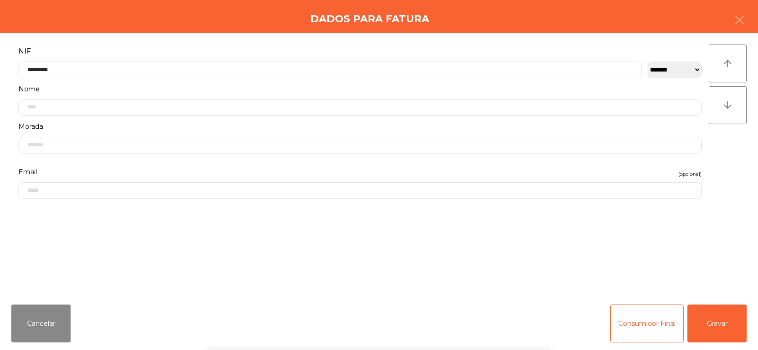
click at [725, 162] on div "arrow_upward arrow_downward" at bounding box center [728, 165] width 38 height 241
click at [713, 323] on button "Gravar" at bounding box center [717, 324] width 59 height 38
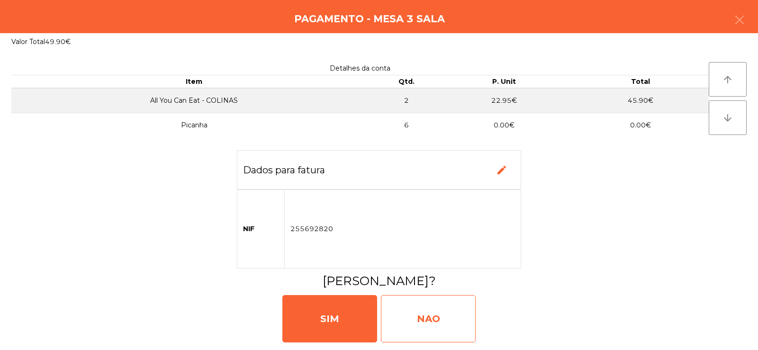
click at [435, 322] on div "NAO" at bounding box center [428, 318] width 95 height 47
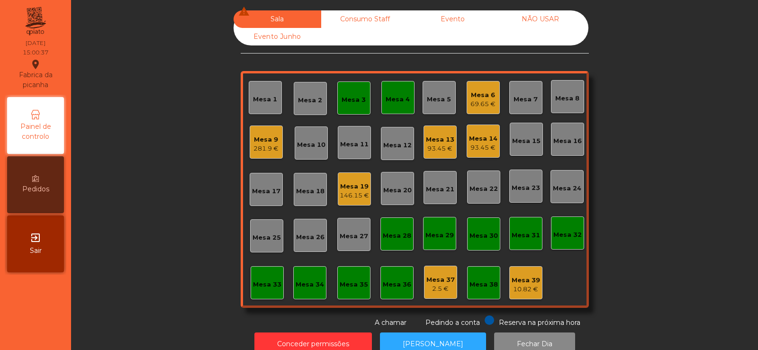
click at [387, 102] on div "Mesa 4" at bounding box center [398, 99] width 24 height 9
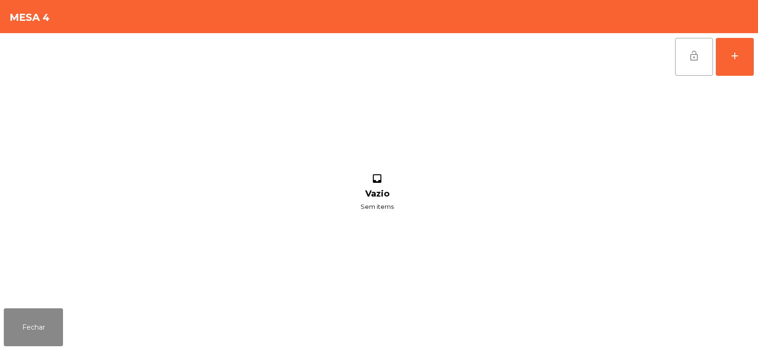
click at [702, 54] on button "lock_open" at bounding box center [694, 57] width 38 height 38
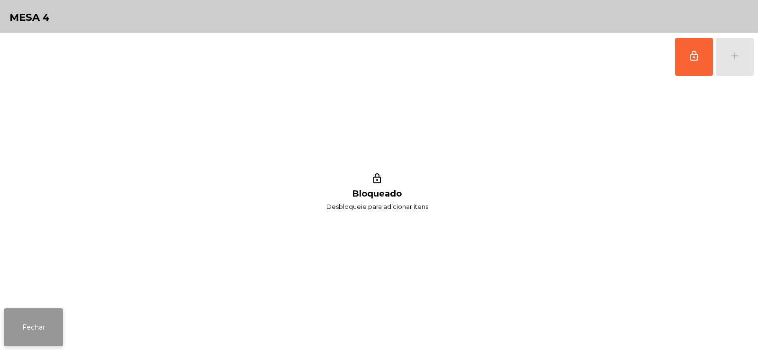
click at [32, 322] on button "Fechar" at bounding box center [33, 328] width 59 height 38
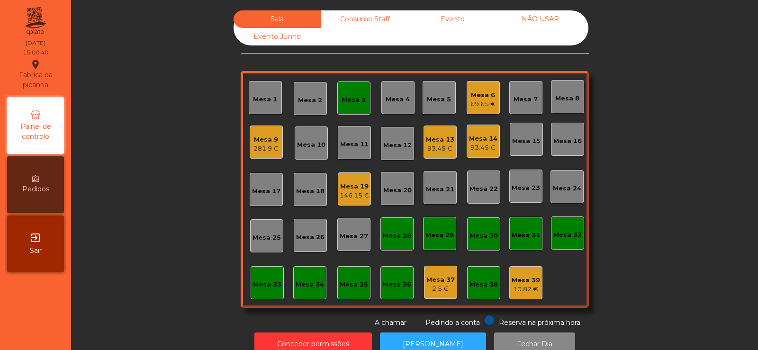
click at [353, 90] on div "Mesa 3" at bounding box center [353, 98] width 33 height 33
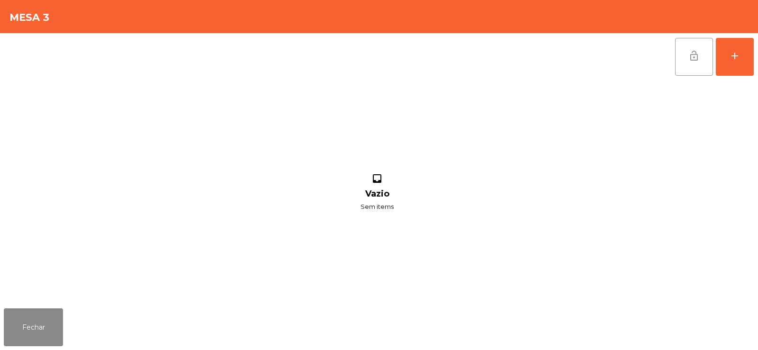
click at [689, 68] on button "lock_open" at bounding box center [694, 57] width 38 height 38
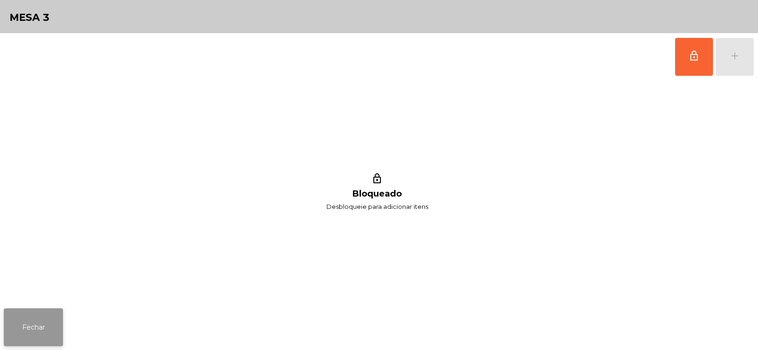
click at [39, 329] on button "Fechar" at bounding box center [33, 328] width 59 height 38
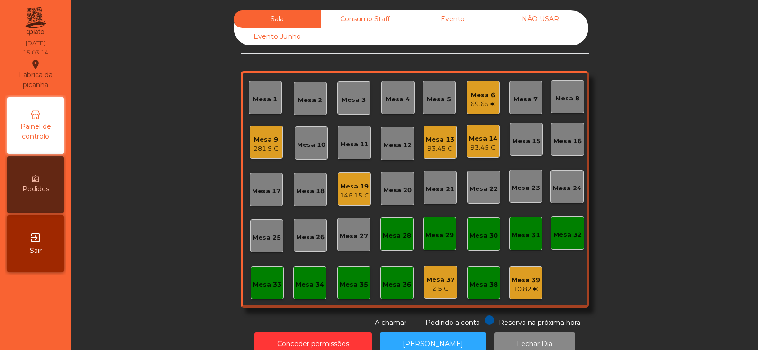
click at [355, 199] on div "146.15 €" at bounding box center [354, 195] width 29 height 9
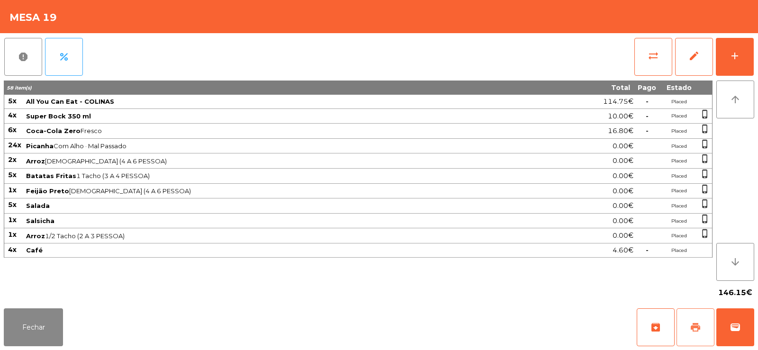
click at [691, 326] on span "print" at bounding box center [695, 327] width 11 height 11
click at [710, 329] on button "print" at bounding box center [696, 328] width 38 height 38
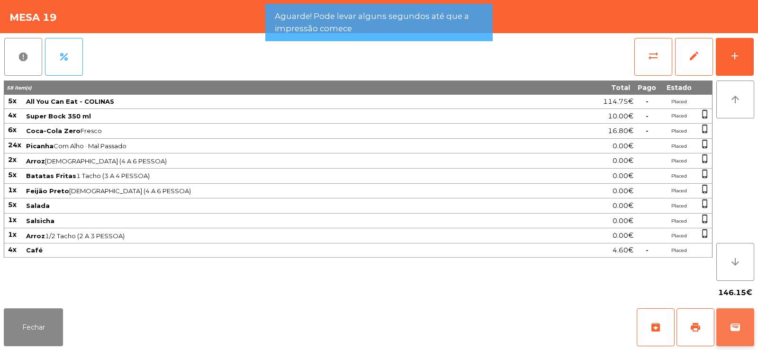
click at [732, 324] on span "wallet" at bounding box center [735, 327] width 11 height 11
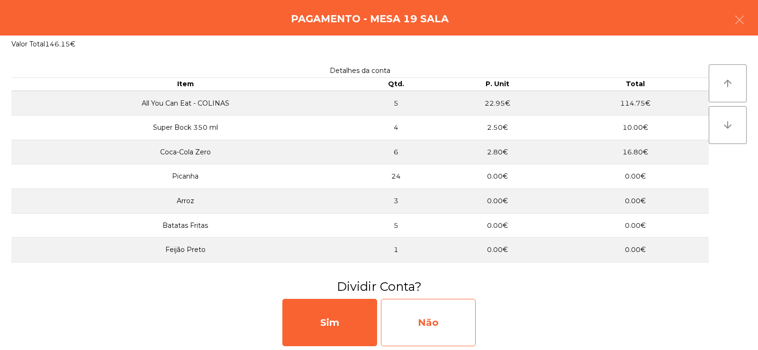
click at [424, 319] on div "Não" at bounding box center [428, 322] width 95 height 47
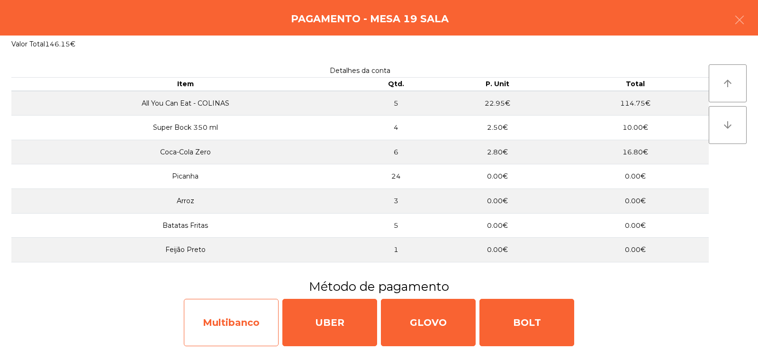
click at [223, 322] on div "Multibanco" at bounding box center [231, 322] width 95 height 47
select select "**"
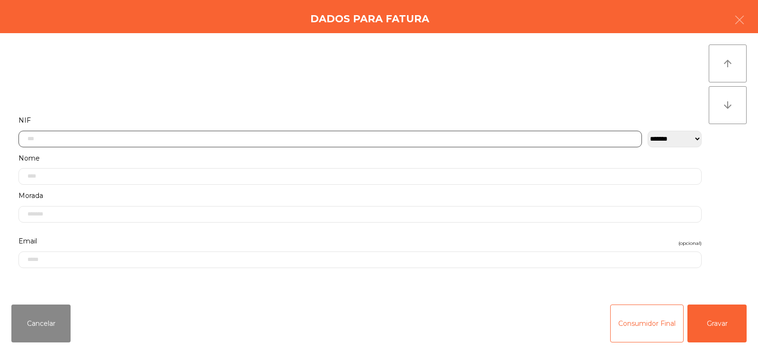
click at [260, 138] on input "text" at bounding box center [330, 139] width 624 height 17
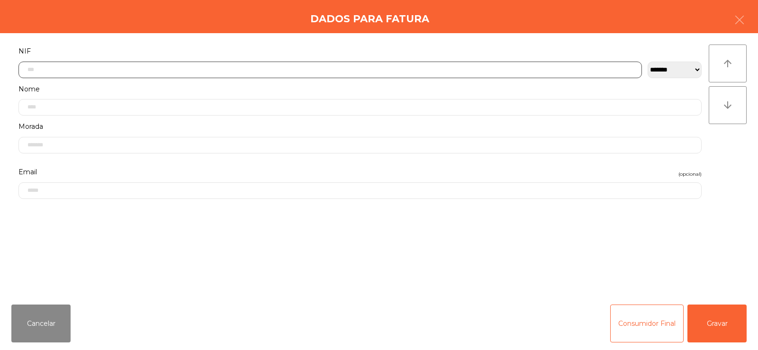
click at [145, 69] on input "text" at bounding box center [330, 70] width 624 height 17
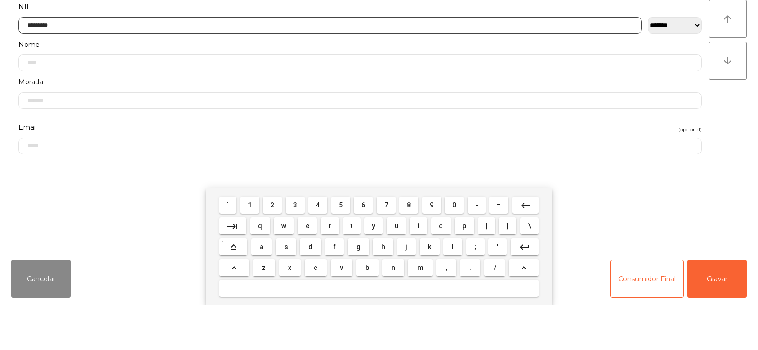
type input "*********"
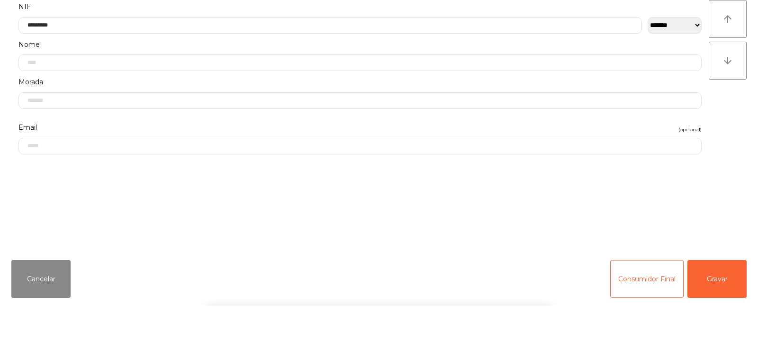
click at [718, 195] on div "arrow_upward arrow_downward" at bounding box center [728, 165] width 38 height 241
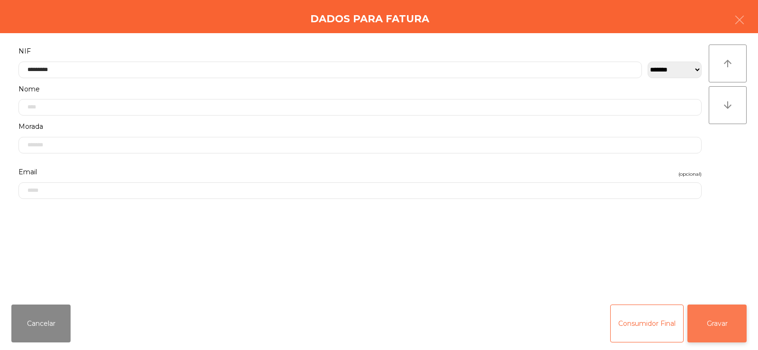
click at [714, 319] on button "Gravar" at bounding box center [717, 324] width 59 height 38
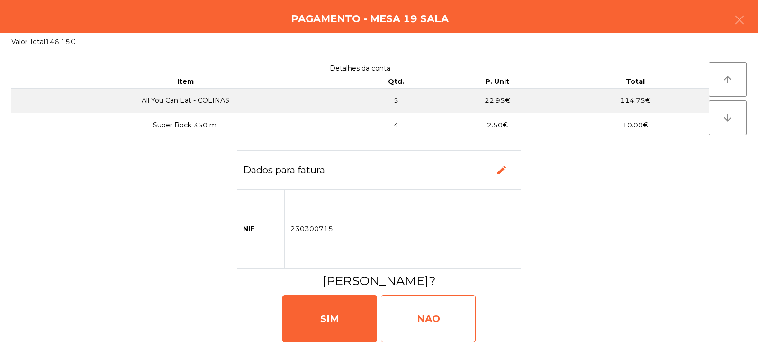
click at [442, 312] on div "NAO" at bounding box center [428, 318] width 95 height 47
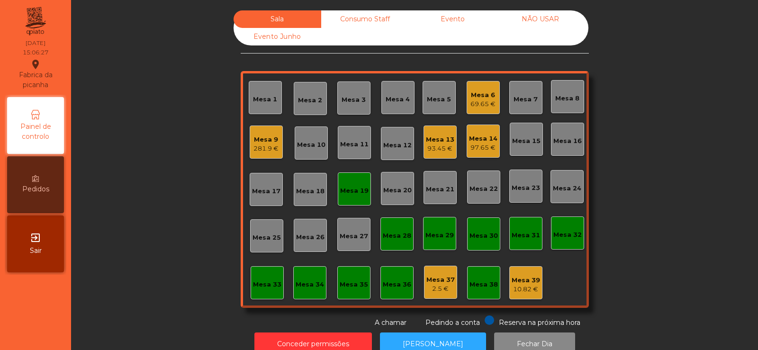
click at [340, 186] on div "Mesa 19" at bounding box center [354, 190] width 28 height 9
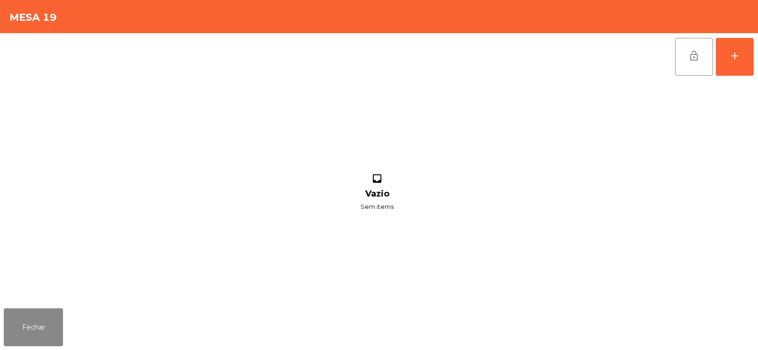
click at [683, 59] on button "lock_open" at bounding box center [694, 57] width 38 height 38
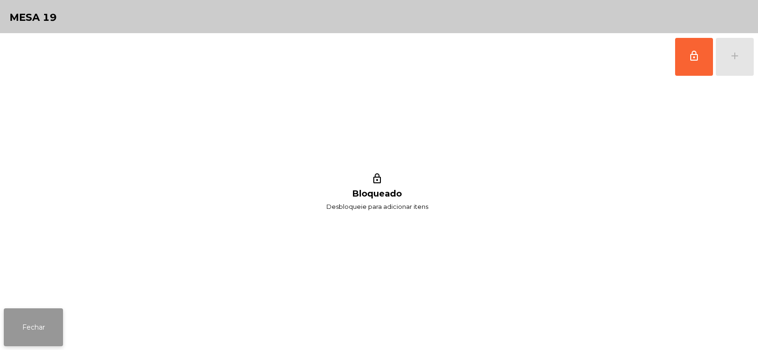
click at [49, 338] on button "Fechar" at bounding box center [33, 328] width 59 height 38
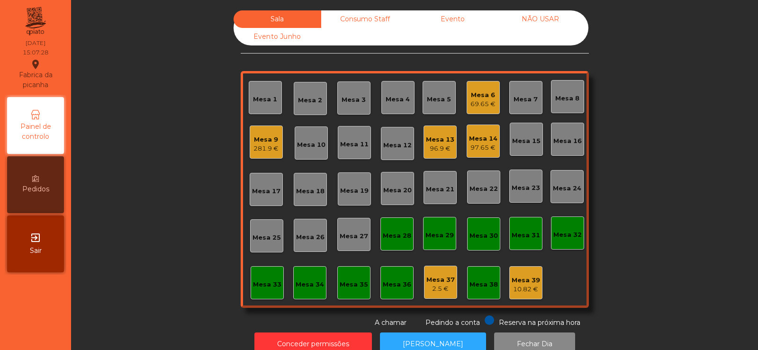
click at [260, 129] on div "Mesa 9 281.9 €" at bounding box center [266, 142] width 33 height 33
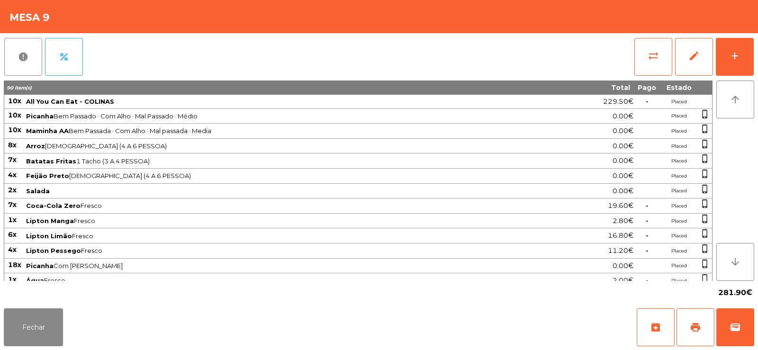
scroll to position [22, 0]
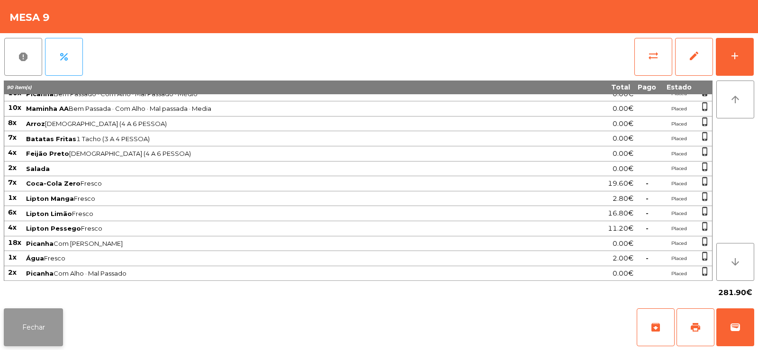
click at [13, 316] on button "Fechar" at bounding box center [33, 328] width 59 height 38
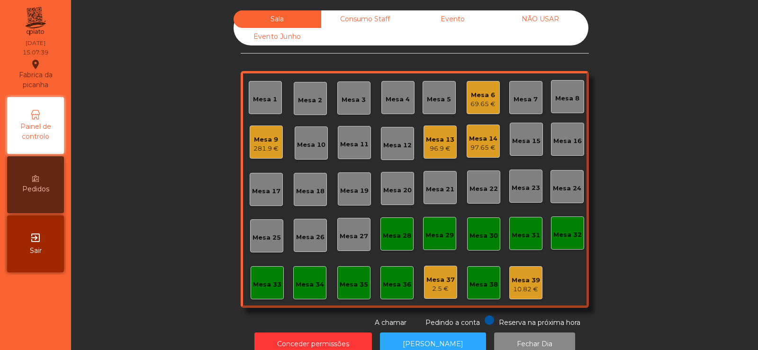
click at [261, 146] on div "281.9 €" at bounding box center [266, 148] width 25 height 9
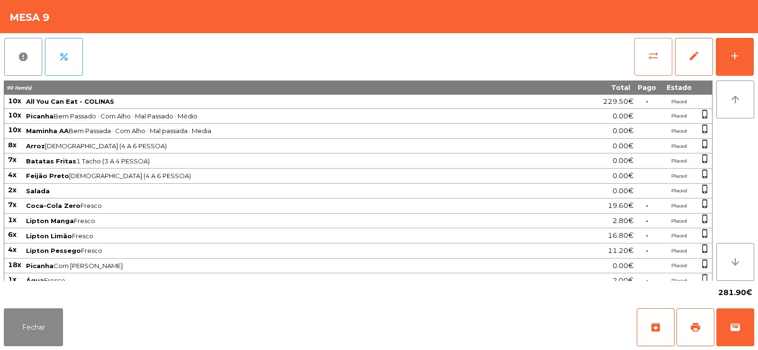
click at [639, 61] on button "sync_alt" at bounding box center [654, 57] width 38 height 38
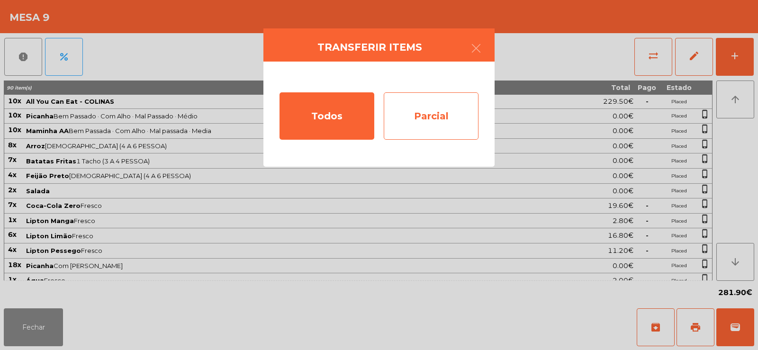
click at [437, 114] on div "Parcial" at bounding box center [431, 115] width 95 height 47
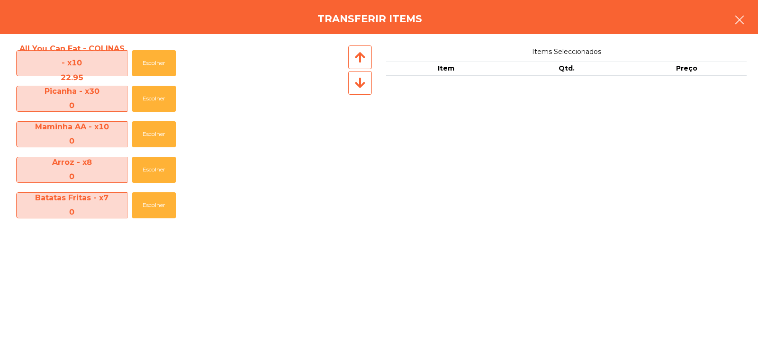
click at [735, 30] on button "button" at bounding box center [740, 21] width 27 height 28
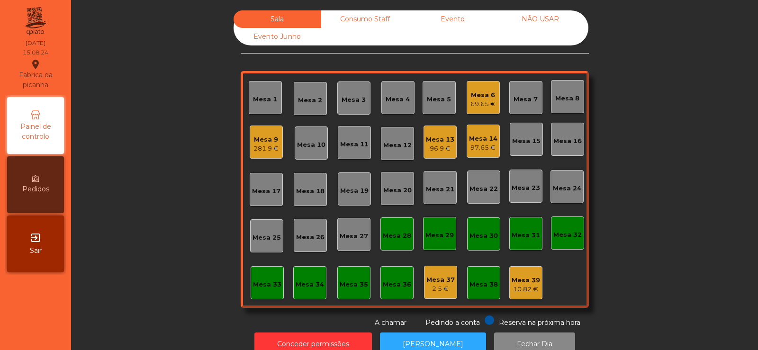
scroll to position [23, 0]
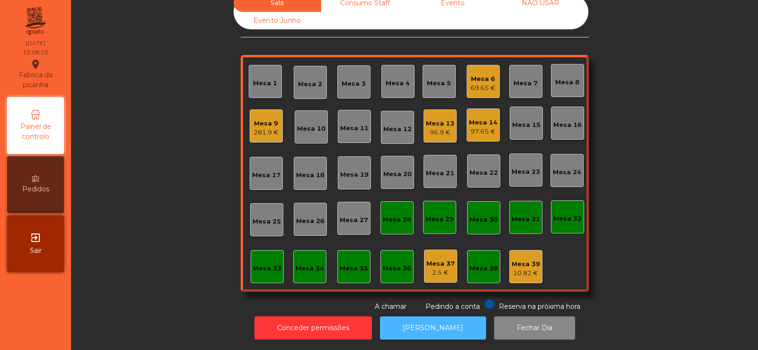
click at [416, 317] on button "[PERSON_NAME]" at bounding box center [433, 328] width 106 height 23
click at [483, 83] on div "69.65 €" at bounding box center [483, 87] width 25 height 9
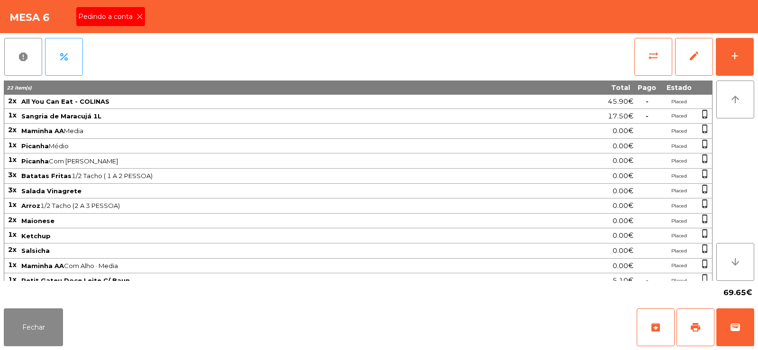
click at [139, 17] on icon at bounding box center [140, 16] width 7 height 7
click at [700, 337] on button "print" at bounding box center [696, 328] width 38 height 38
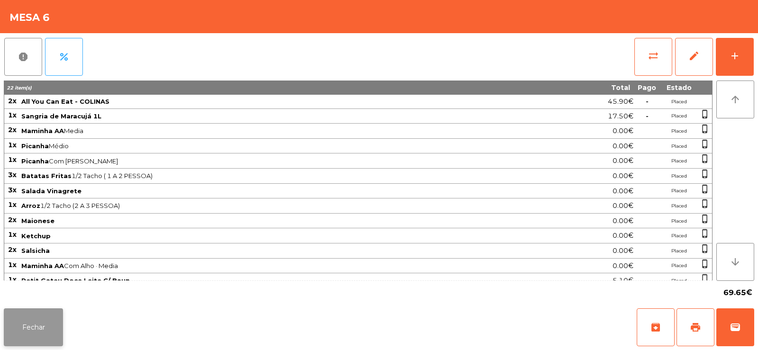
click at [28, 336] on button "Fechar" at bounding box center [33, 328] width 59 height 38
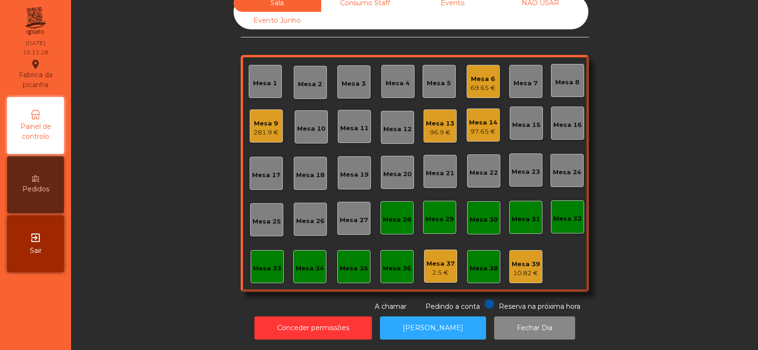
click at [264, 128] on div "281.9 €" at bounding box center [266, 132] width 25 height 9
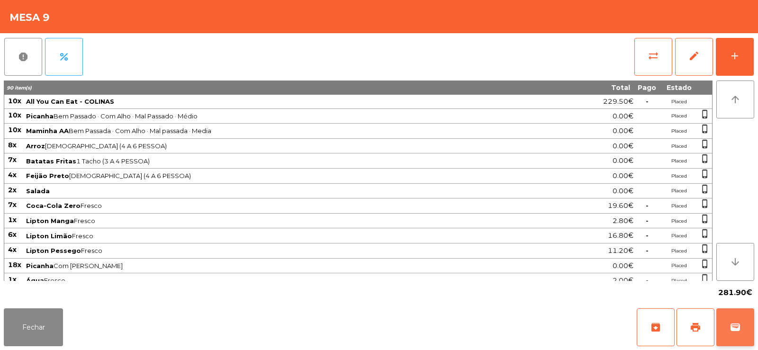
click at [736, 333] on button "wallet" at bounding box center [736, 328] width 38 height 38
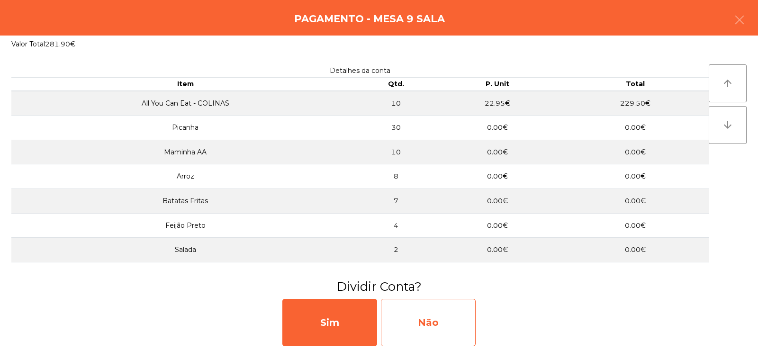
click at [441, 334] on div "Não" at bounding box center [428, 322] width 95 height 47
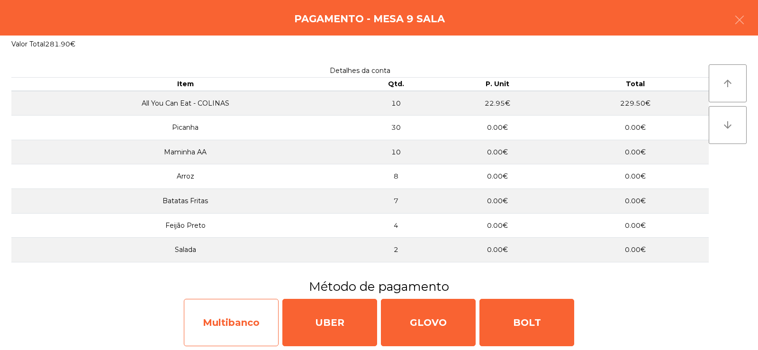
click at [229, 318] on div "Multibanco" at bounding box center [231, 322] width 95 height 47
select select "**"
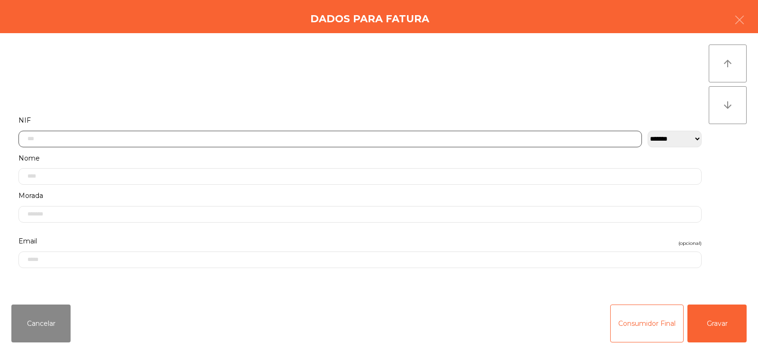
click at [219, 137] on input "text" at bounding box center [330, 139] width 624 height 17
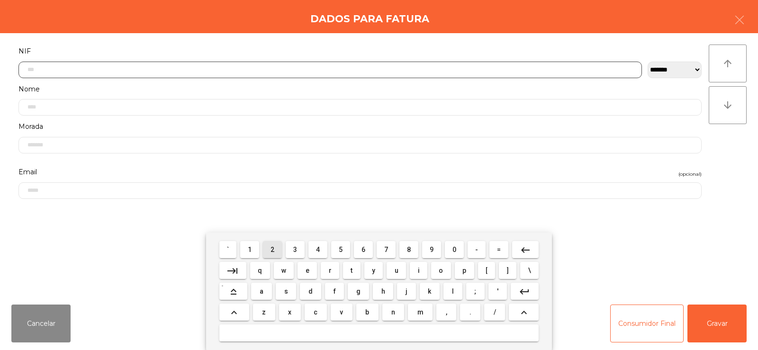
click at [273, 249] on span "2" at bounding box center [273, 250] width 4 height 8
click at [271, 246] on span "2" at bounding box center [273, 250] width 4 height 8
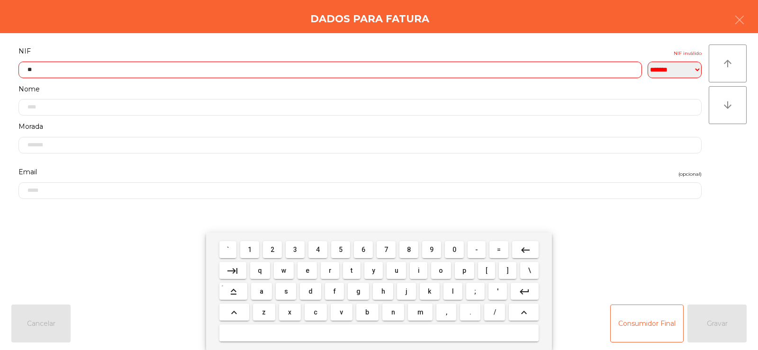
click at [356, 251] on button "6" at bounding box center [363, 249] width 19 height 17
click at [250, 250] on span "1" at bounding box center [250, 250] width 4 height 8
click at [432, 249] on span "9" at bounding box center [432, 250] width 4 height 8
click at [409, 249] on span "8" at bounding box center [409, 250] width 4 height 8
click at [273, 249] on span "2" at bounding box center [273, 250] width 4 height 8
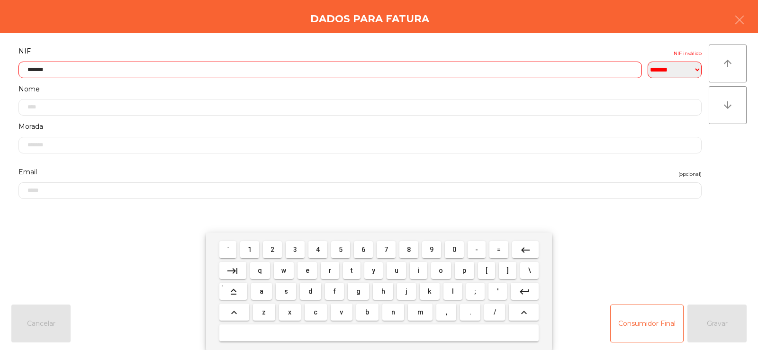
click at [362, 251] on span "6" at bounding box center [364, 250] width 4 height 8
click at [455, 247] on span "0" at bounding box center [455, 250] width 4 height 8
type input "*********"
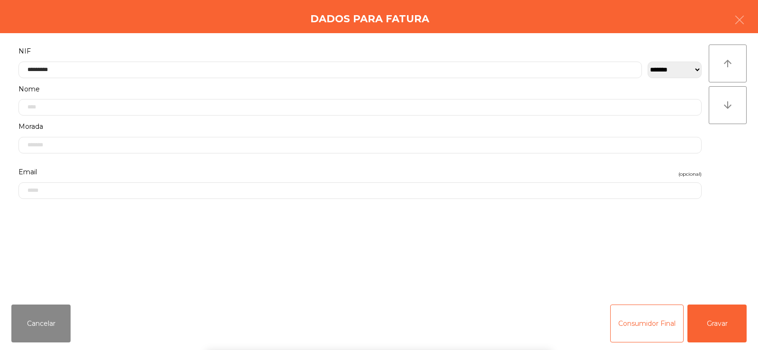
click at [707, 331] on div "` 1 2 3 4 5 6 7 8 9 0 - = keyboard_backspace keyboard_tab q w e r t y u i o p […" at bounding box center [379, 292] width 758 height 118
click at [709, 321] on button "Gravar" at bounding box center [717, 324] width 59 height 38
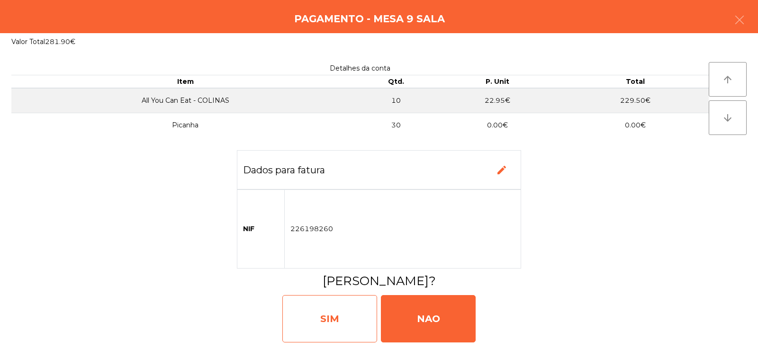
click at [335, 340] on div "SIM" at bounding box center [329, 318] width 95 height 47
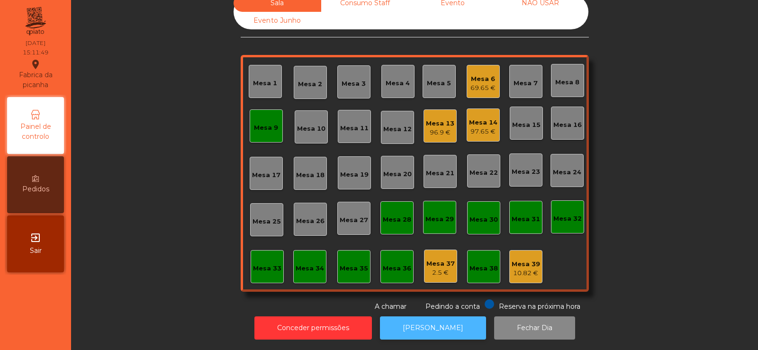
click at [425, 327] on button "[PERSON_NAME]" at bounding box center [433, 328] width 106 height 23
click at [485, 83] on div "69.65 €" at bounding box center [483, 87] width 25 height 9
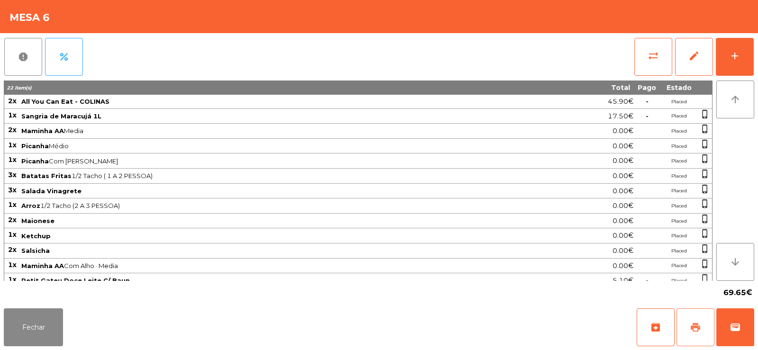
click at [699, 333] on button "print" at bounding box center [696, 328] width 38 height 38
click at [35, 334] on button "Fechar" at bounding box center [33, 328] width 59 height 38
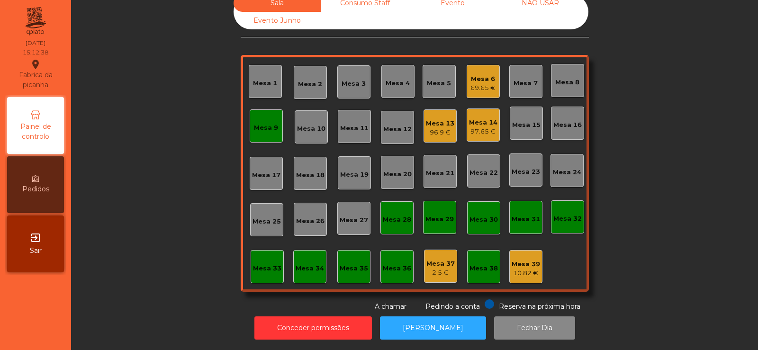
scroll to position [0, 0]
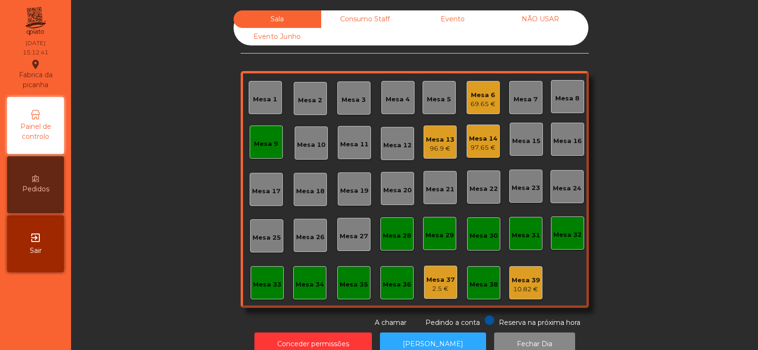
click at [479, 144] on div "97.65 €" at bounding box center [483, 147] width 28 height 9
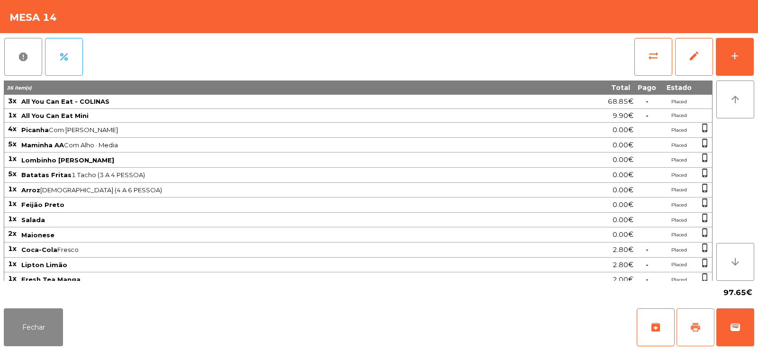
click at [694, 328] on span "print" at bounding box center [695, 327] width 11 height 11
click at [648, 47] on button "sync_alt" at bounding box center [654, 57] width 38 height 38
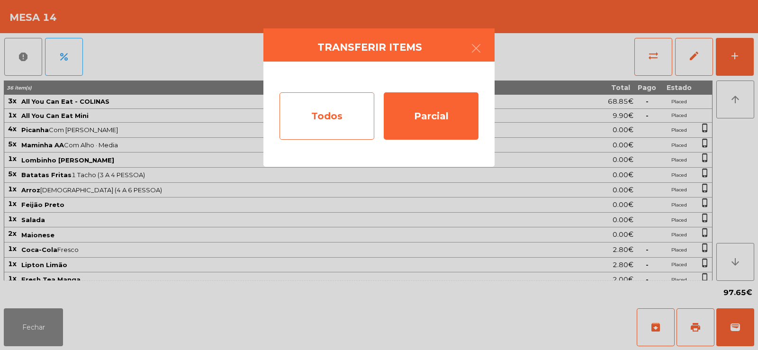
click at [316, 126] on div "Todos" at bounding box center [327, 115] width 95 height 47
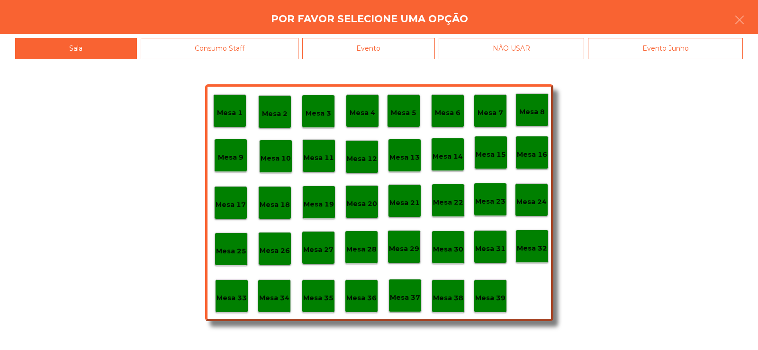
click at [397, 49] on div "Evento" at bounding box center [368, 48] width 133 height 21
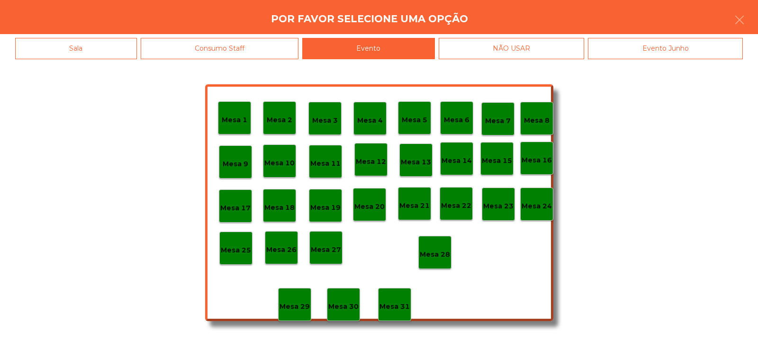
click at [437, 253] on p "Mesa 28" at bounding box center [435, 254] width 30 height 11
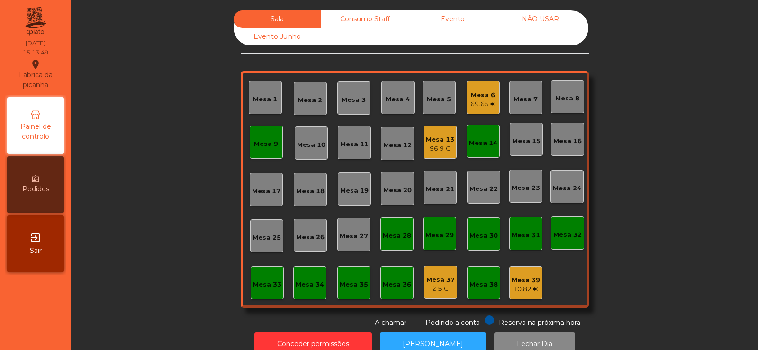
click at [355, 18] on div "Consumo Staff" at bounding box center [365, 19] width 88 height 18
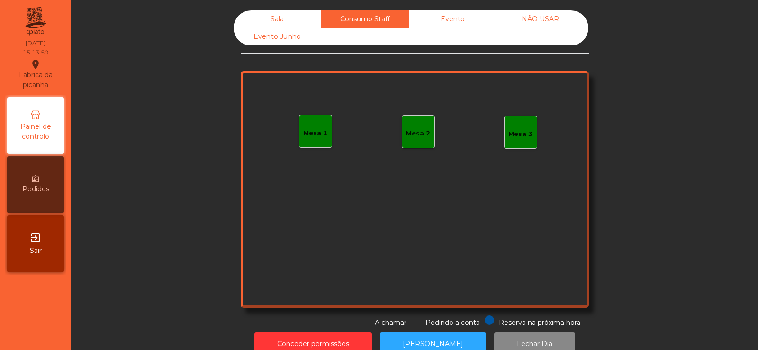
click at [315, 142] on div "Mesa 1" at bounding box center [315, 131] width 33 height 33
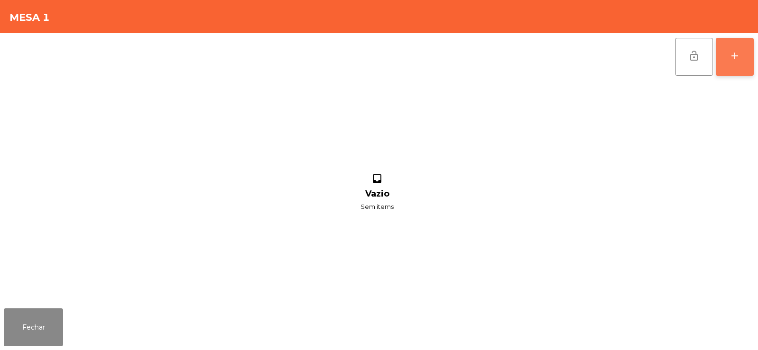
click at [731, 69] on button "add" at bounding box center [735, 57] width 38 height 38
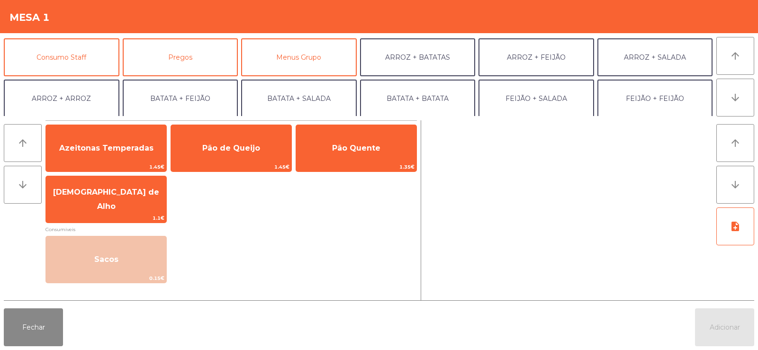
scroll to position [82, 0]
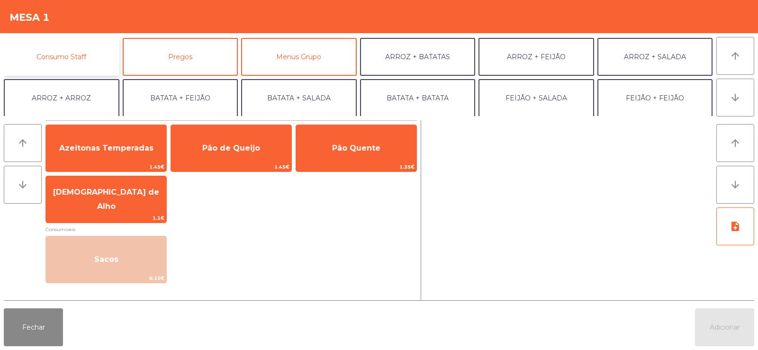
click at [71, 61] on button "Consumo Staff" at bounding box center [62, 57] width 116 height 38
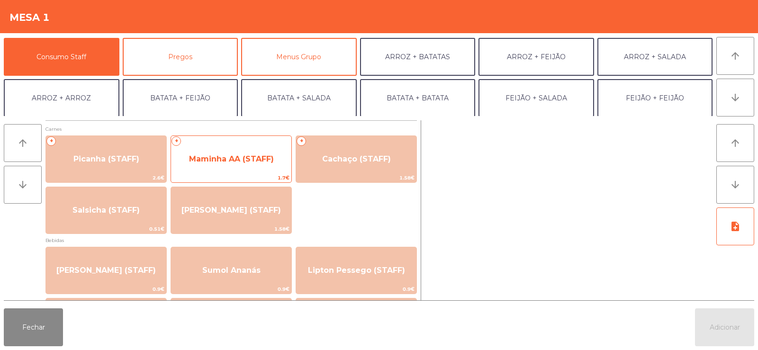
click at [229, 159] on span "Maminha AA (STAFF)" at bounding box center [231, 159] width 85 height 9
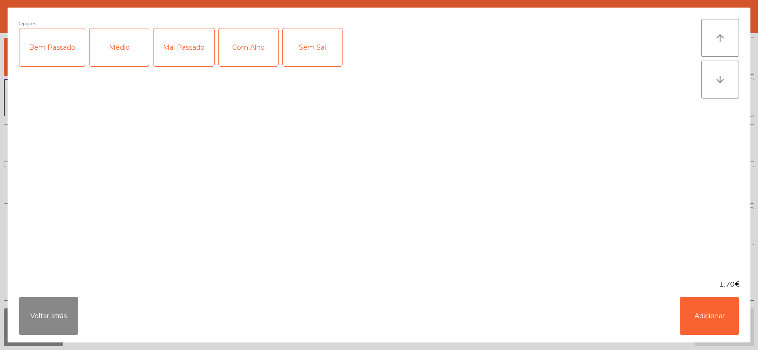
click at [183, 50] on div "Mal Passado" at bounding box center [184, 47] width 61 height 38
click at [120, 58] on div "Médio" at bounding box center [119, 47] width 59 height 38
click at [241, 53] on div "Com Alho" at bounding box center [248, 47] width 59 height 38
click at [709, 316] on button "Adicionar" at bounding box center [709, 316] width 59 height 38
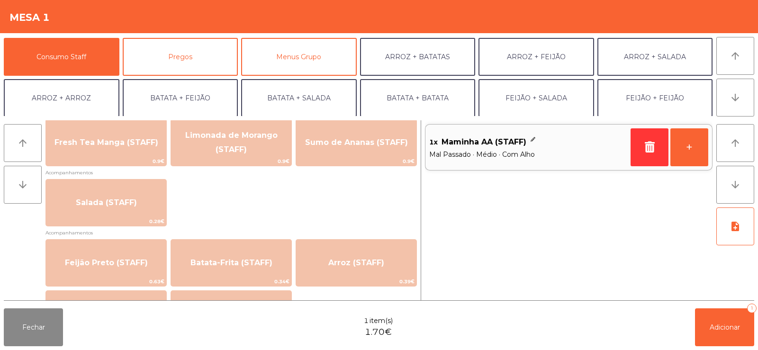
scroll to position [368, 0]
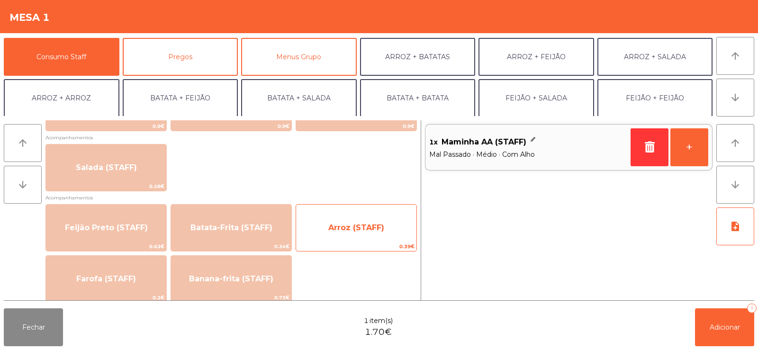
click at [351, 229] on span "Arroz (STAFF)" at bounding box center [356, 227] width 56 height 9
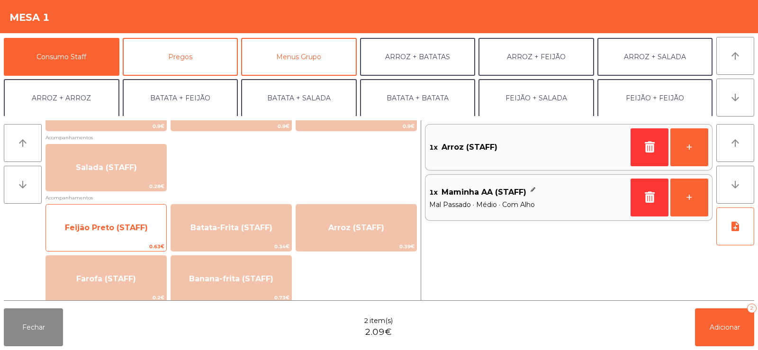
click at [117, 228] on span "Feijão Preto (STAFF)" at bounding box center [106, 227] width 83 height 9
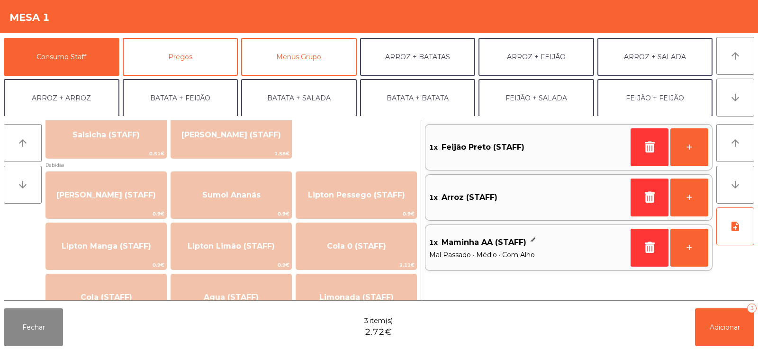
scroll to position [70, 0]
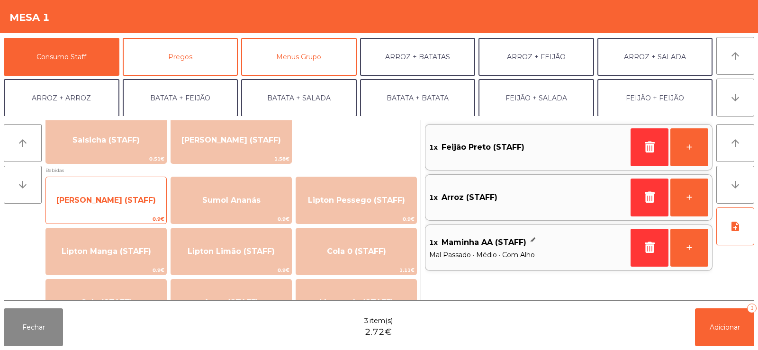
click at [109, 198] on span "Sumol Laranja (STAFF)" at bounding box center [106, 200] width 100 height 9
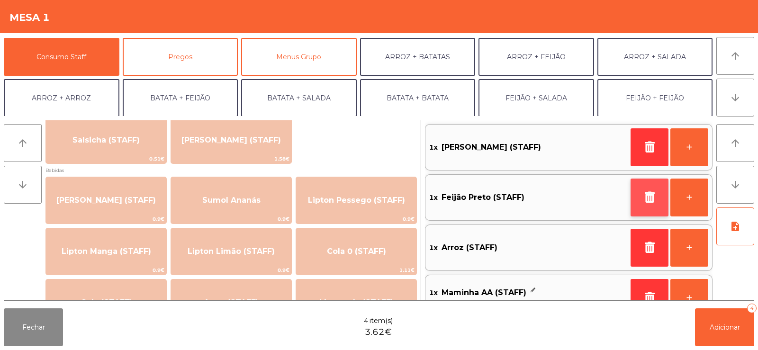
click at [631, 204] on button "button" at bounding box center [650, 198] width 38 height 38
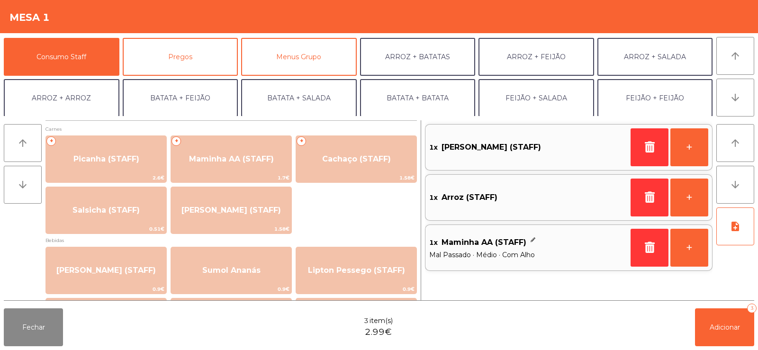
scroll to position [0, 0]
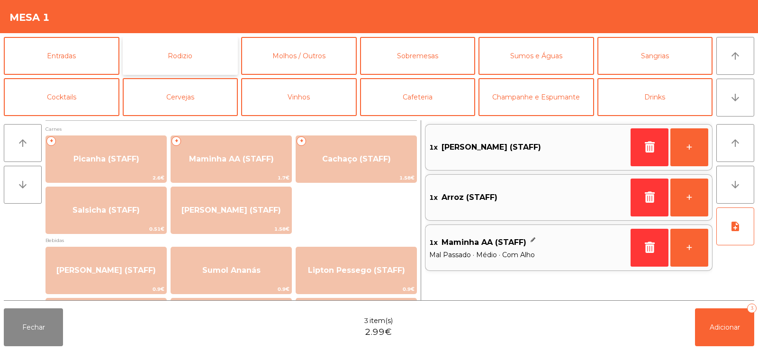
click at [198, 49] on button "Rodizio" at bounding box center [181, 56] width 116 height 38
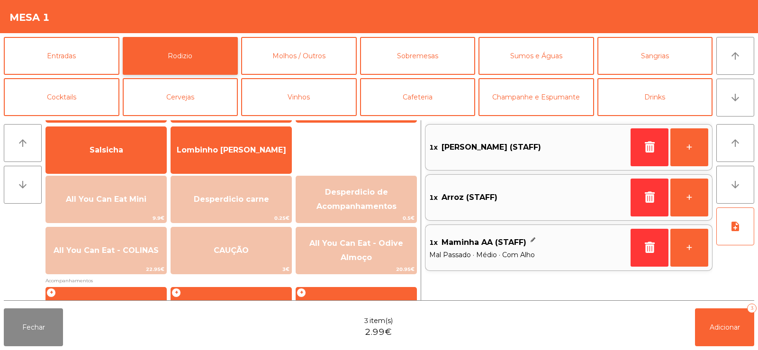
scroll to position [149, 0]
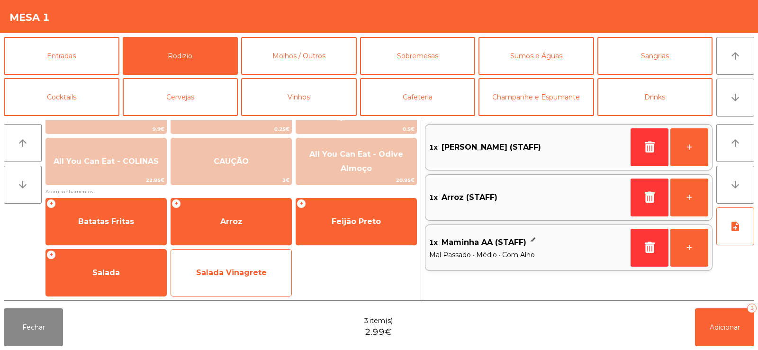
click at [247, 274] on span "Salada Vinagrete" at bounding box center [231, 272] width 71 height 9
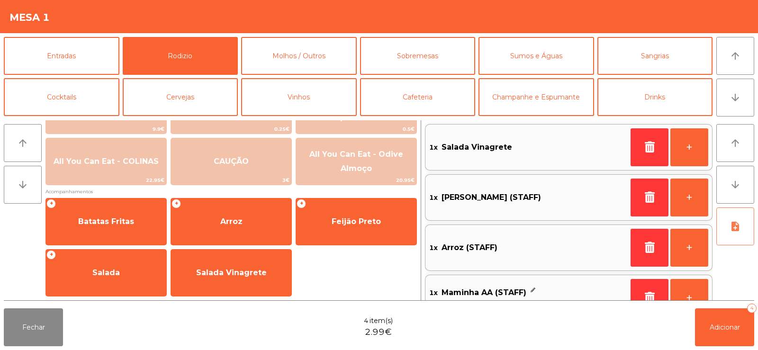
click at [726, 237] on button "note_add" at bounding box center [736, 227] width 38 height 38
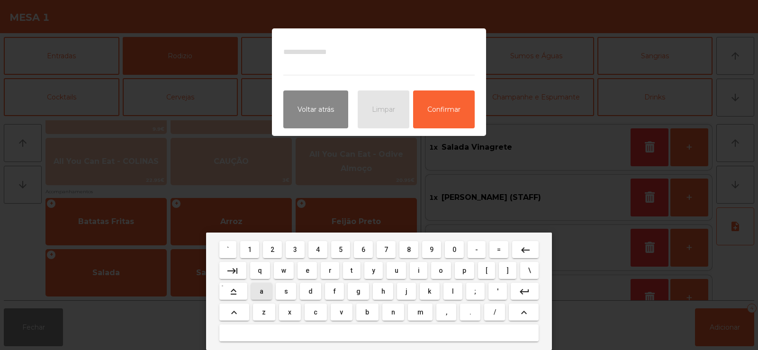
click at [262, 291] on span "a" at bounding box center [262, 292] width 4 height 8
click at [392, 311] on span "n" at bounding box center [394, 313] width 4 height 8
click at [261, 288] on span "a" at bounding box center [262, 292] width 4 height 8
type textarea "***"
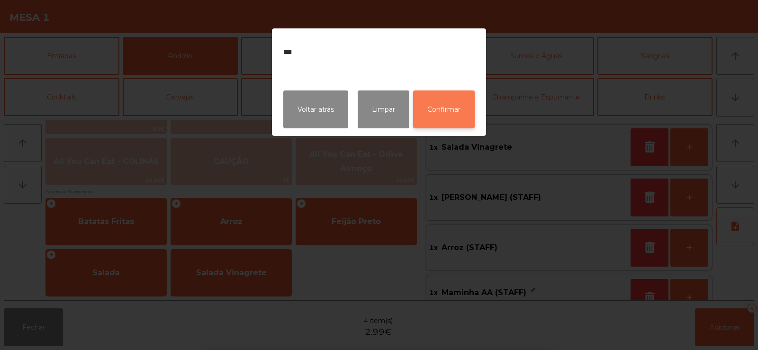
click at [438, 109] on button "Confirmar" at bounding box center [444, 110] width 62 height 38
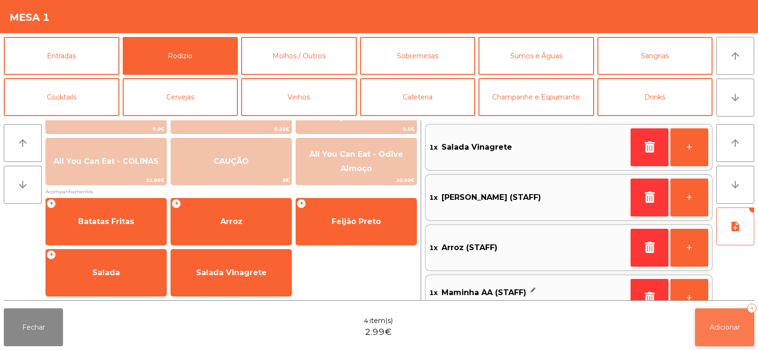
click at [709, 334] on button "Adicionar 4" at bounding box center [724, 328] width 59 height 38
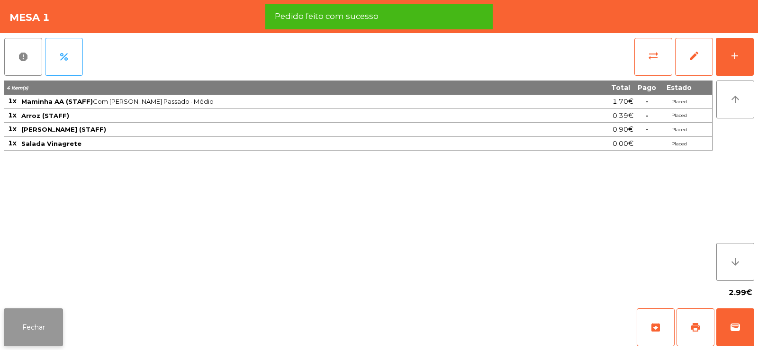
click at [41, 331] on button "Fechar" at bounding box center [33, 328] width 59 height 38
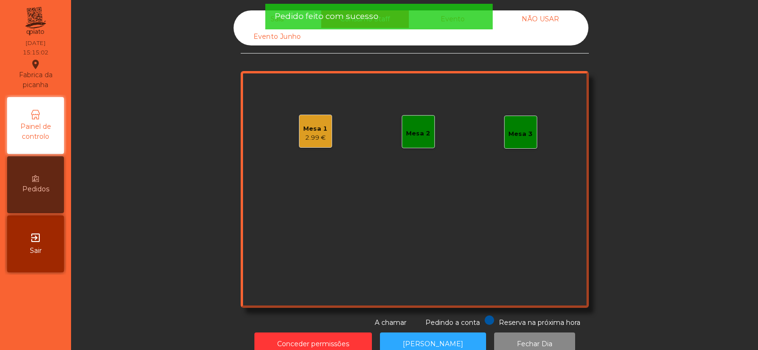
click at [415, 137] on div "Mesa 2" at bounding box center [418, 133] width 24 height 9
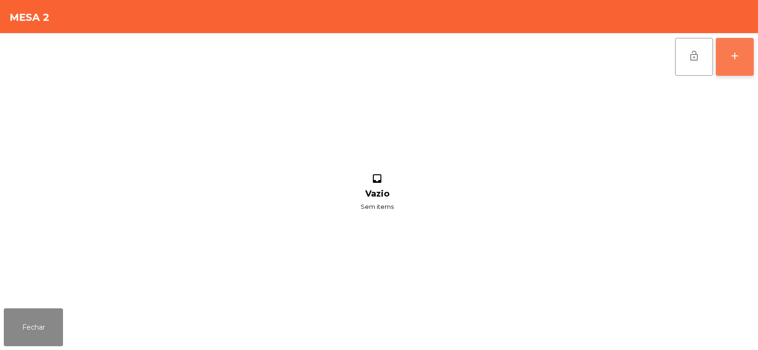
click at [745, 70] on button "add" at bounding box center [735, 57] width 38 height 38
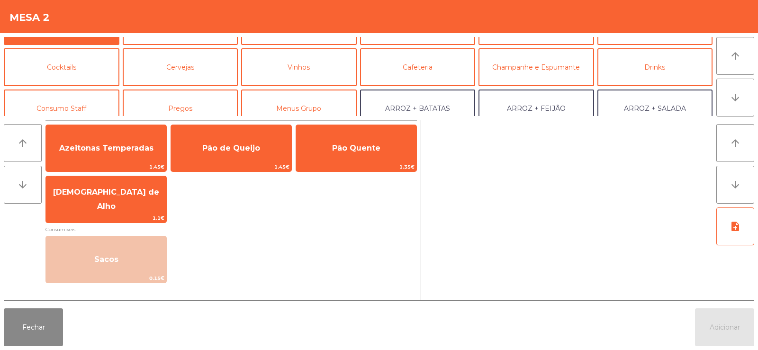
scroll to position [34, 0]
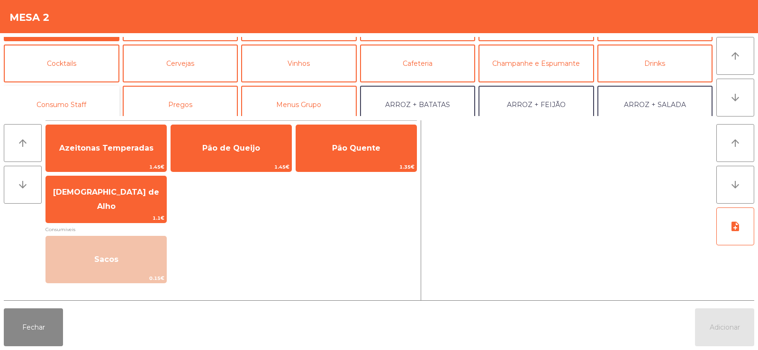
click at [60, 105] on button "Consumo Staff" at bounding box center [62, 105] width 116 height 38
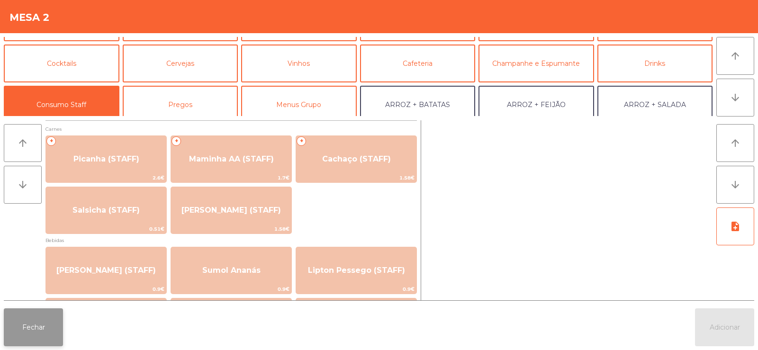
click at [38, 329] on button "Fechar" at bounding box center [33, 328] width 59 height 38
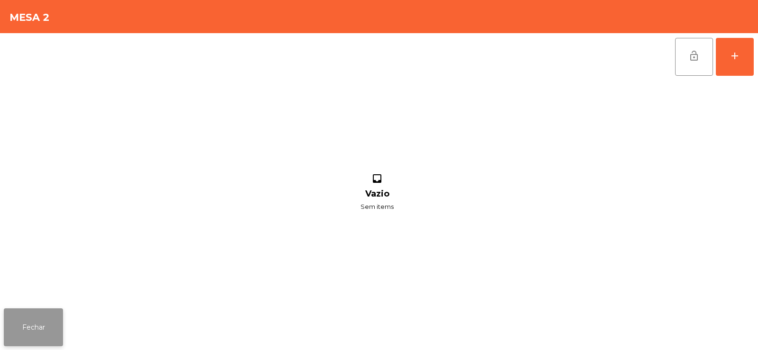
click at [44, 341] on button "Fechar" at bounding box center [33, 328] width 59 height 38
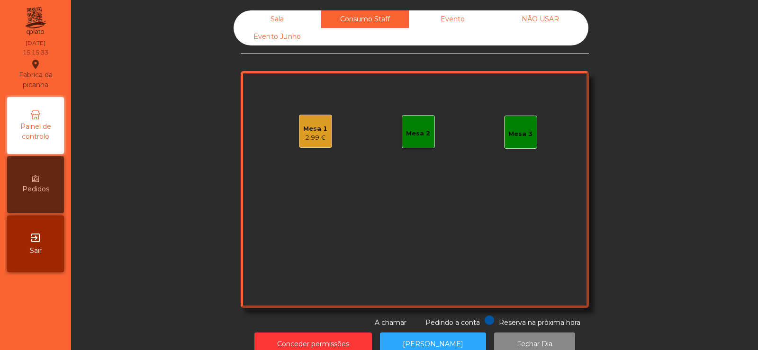
click at [280, 18] on div "Sala" at bounding box center [278, 19] width 88 height 18
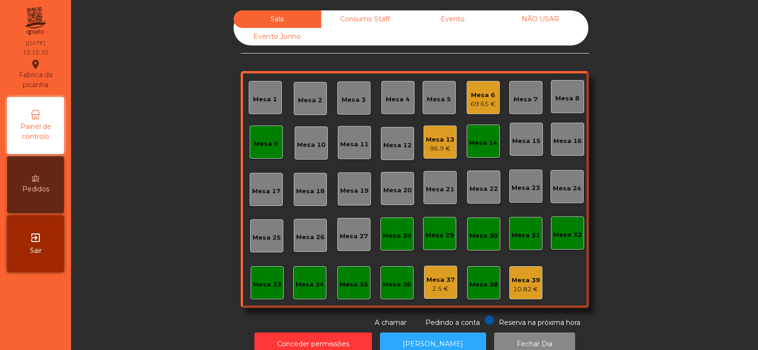
click at [483, 93] on div "Mesa 6" at bounding box center [483, 95] width 25 height 9
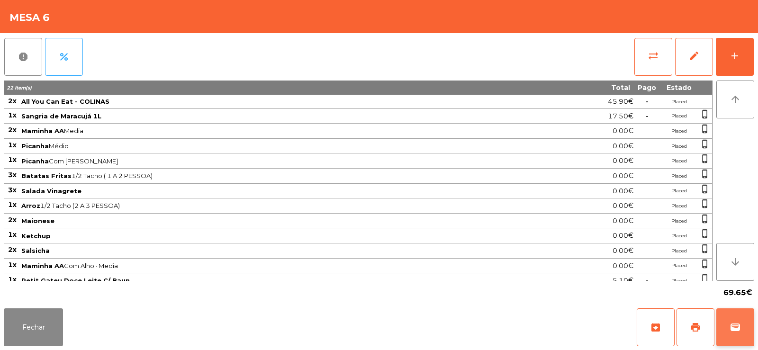
click at [722, 326] on button "wallet" at bounding box center [736, 328] width 38 height 38
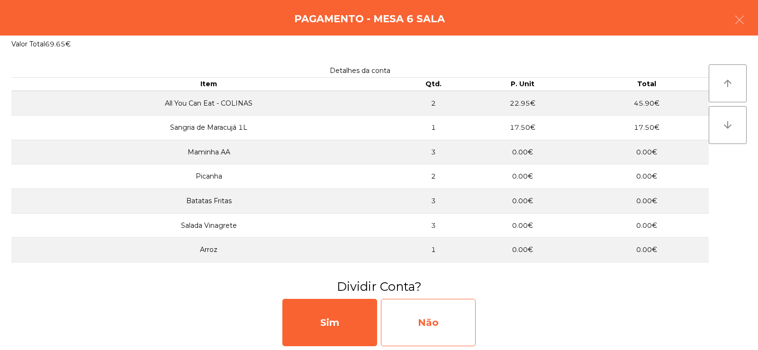
click at [422, 323] on div "Não" at bounding box center [428, 322] width 95 height 47
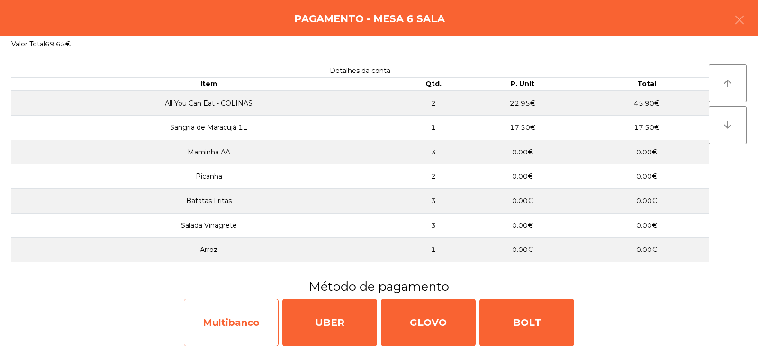
click at [241, 322] on div "Multibanco" at bounding box center [231, 322] width 95 height 47
select select "**"
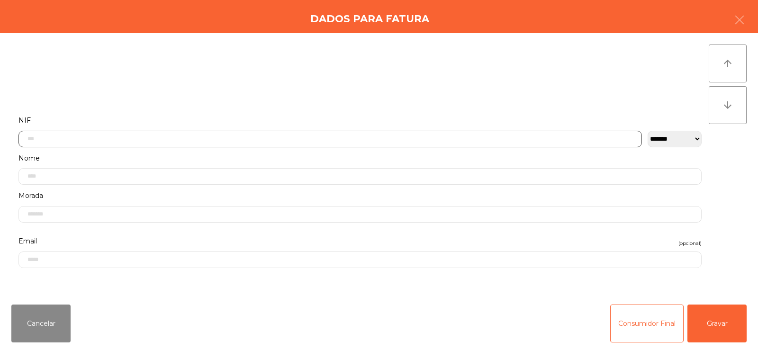
click at [308, 140] on input "text" at bounding box center [330, 139] width 624 height 17
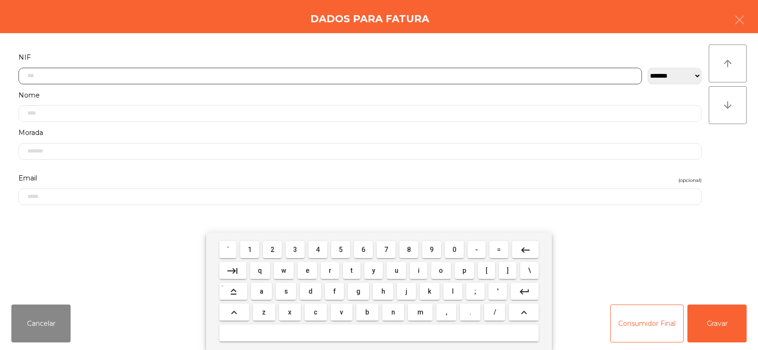
scroll to position [69, 0]
click at [272, 248] on span "2" at bounding box center [273, 250] width 4 height 8
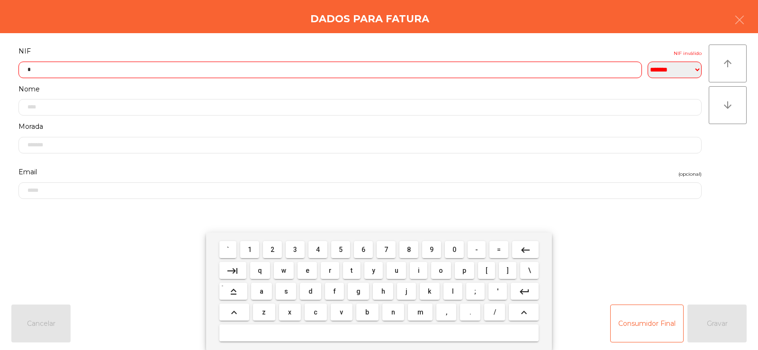
click at [456, 252] on span "0" at bounding box center [455, 250] width 4 height 8
click at [250, 249] on span "1" at bounding box center [250, 250] width 4 height 8
click at [431, 250] on span "9" at bounding box center [432, 250] width 4 height 8
click at [455, 249] on span "0" at bounding box center [455, 250] width 4 height 8
click at [316, 252] on span "4" at bounding box center [318, 250] width 4 height 8
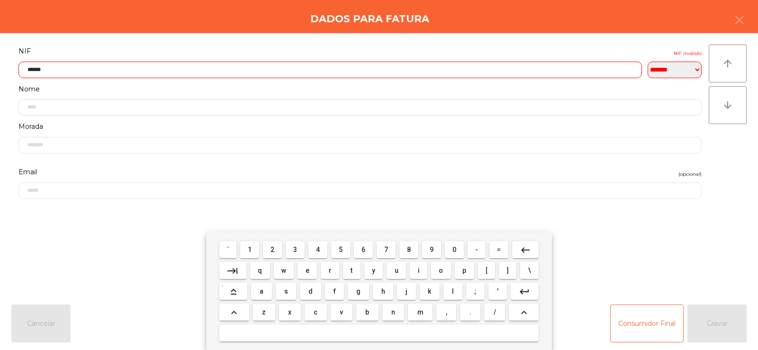
click at [364, 250] on span "6" at bounding box center [364, 250] width 4 height 8
click at [386, 249] on span "7" at bounding box center [386, 250] width 4 height 8
click at [339, 252] on span "5" at bounding box center [341, 250] width 4 height 8
type input "*********"
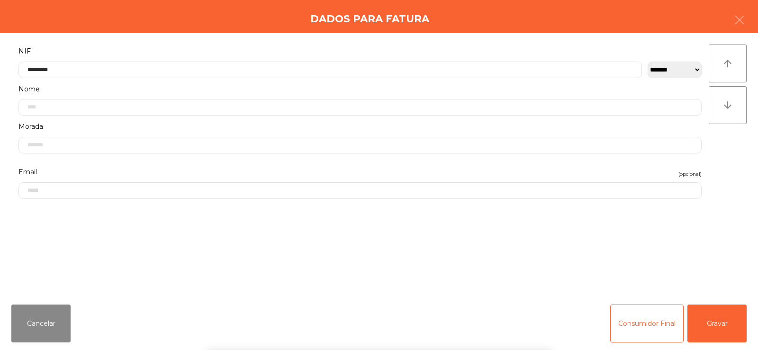
click at [717, 320] on div "` 1 2 3 4 5 6 7 8 9 0 - = keyboard_backspace keyboard_tab q w e r t y u i o p […" at bounding box center [379, 292] width 758 height 118
click at [702, 322] on button "Gravar" at bounding box center [717, 324] width 59 height 38
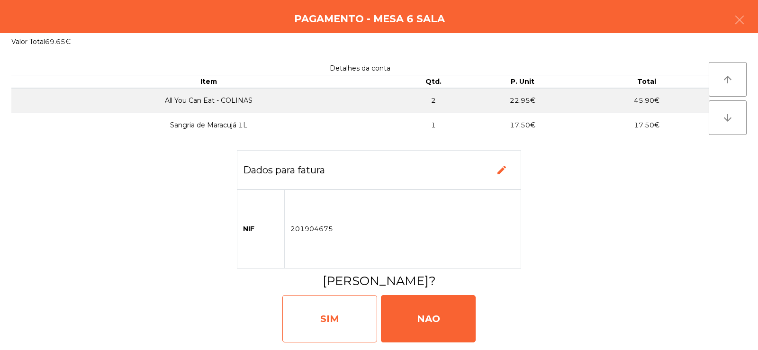
click at [298, 319] on div "SIM" at bounding box center [329, 318] width 95 height 47
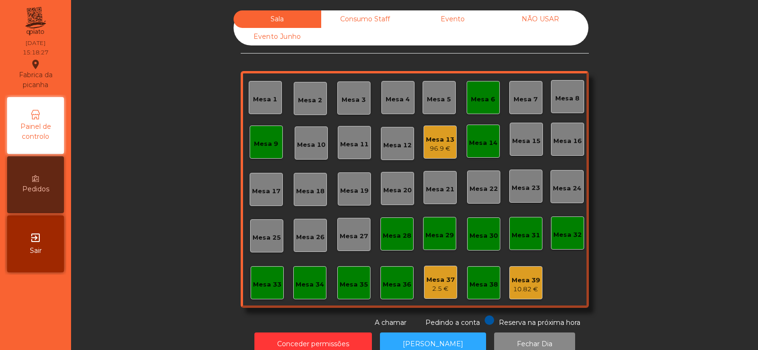
click at [373, 17] on div "Consumo Staff" at bounding box center [365, 19] width 88 height 18
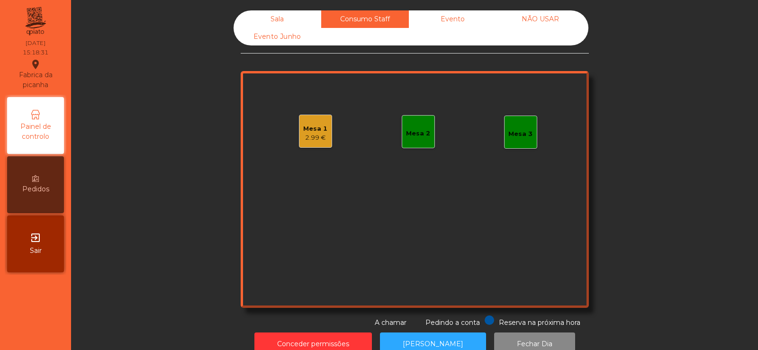
click at [420, 141] on div "Mesa 2" at bounding box center [418, 131] width 33 height 33
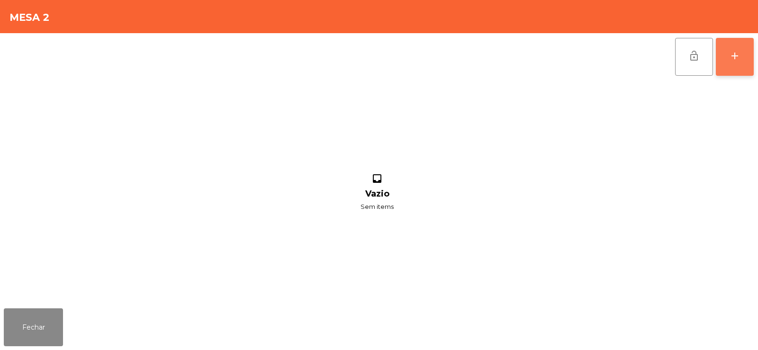
click at [737, 67] on button "add" at bounding box center [735, 57] width 38 height 38
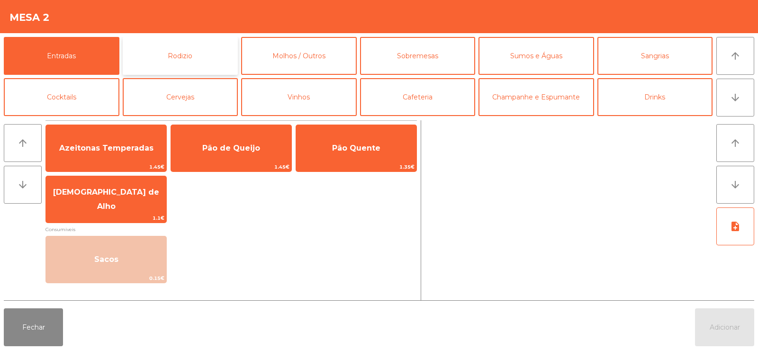
click at [189, 51] on button "Rodizio" at bounding box center [181, 56] width 116 height 38
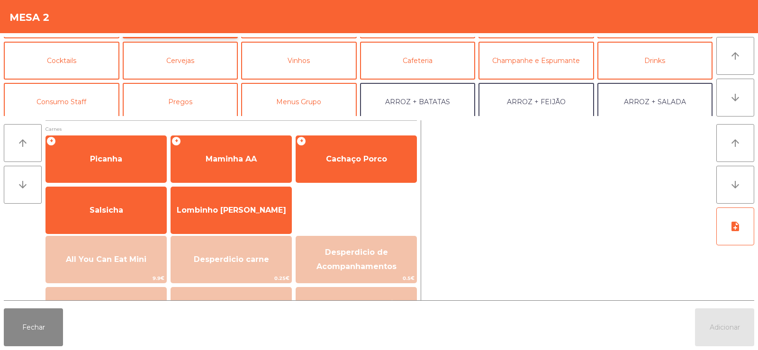
scroll to position [51, 0]
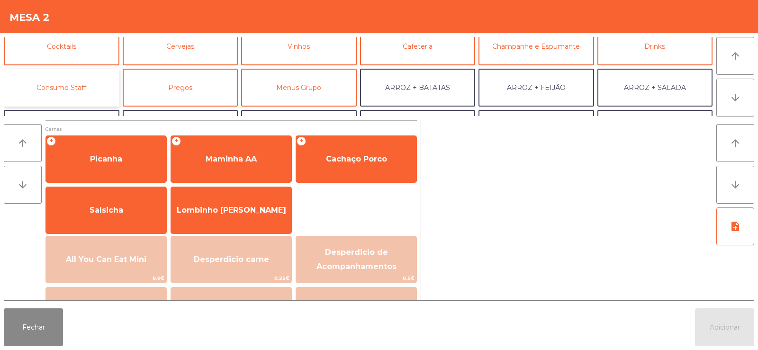
click at [64, 80] on button "Consumo Staff" at bounding box center [62, 88] width 116 height 38
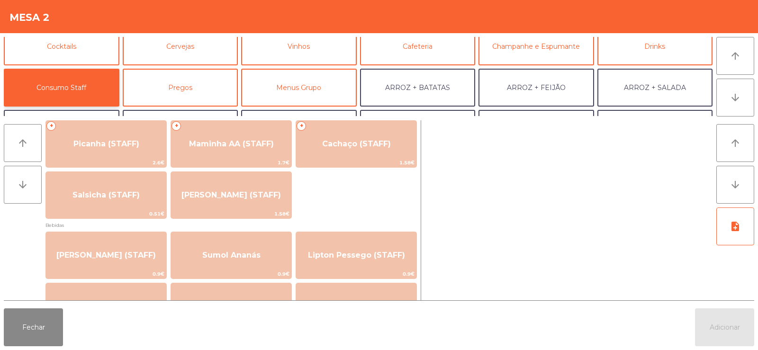
scroll to position [15, 0]
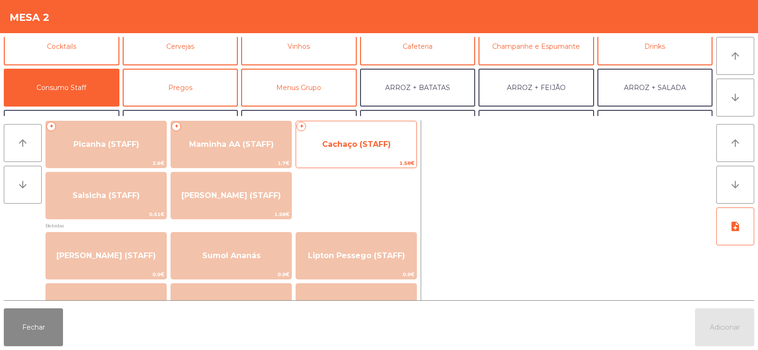
click at [342, 145] on span "Cachaço (STAFF)" at bounding box center [356, 144] width 69 height 9
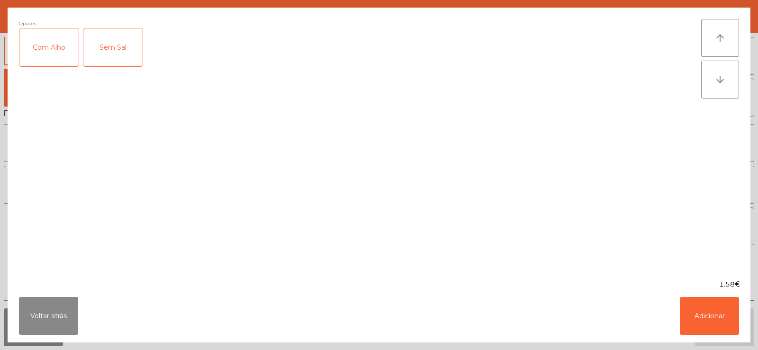
click at [36, 60] on div "Com Alho" at bounding box center [48, 47] width 59 height 38
click at [725, 310] on button "Adicionar" at bounding box center [709, 316] width 59 height 38
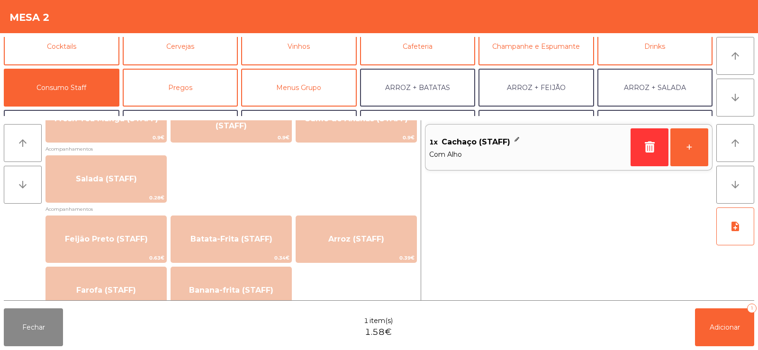
scroll to position [375, 0]
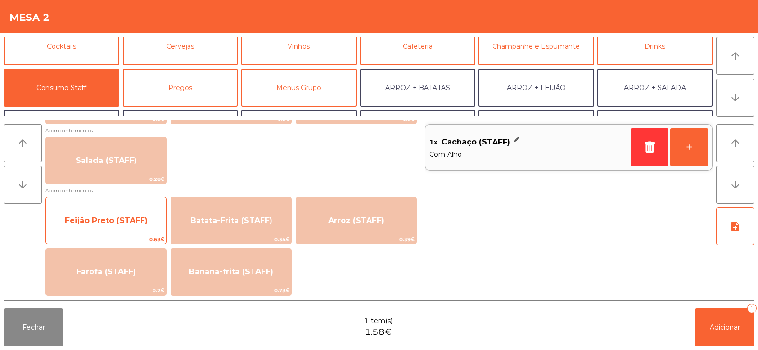
click at [94, 232] on span "Feijão Preto (STAFF)" at bounding box center [106, 221] width 120 height 26
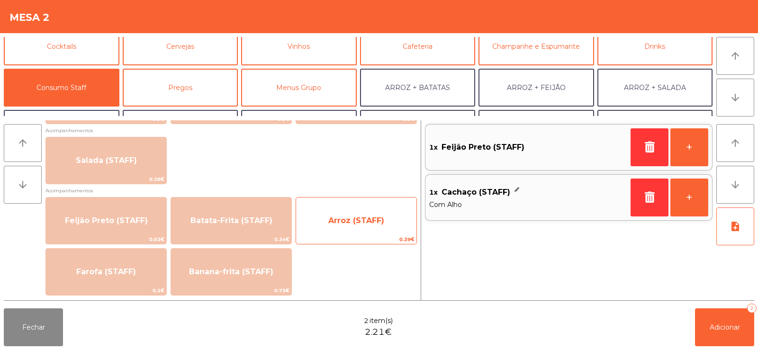
click at [348, 225] on span "Arroz (STAFF)" at bounding box center [356, 221] width 120 height 26
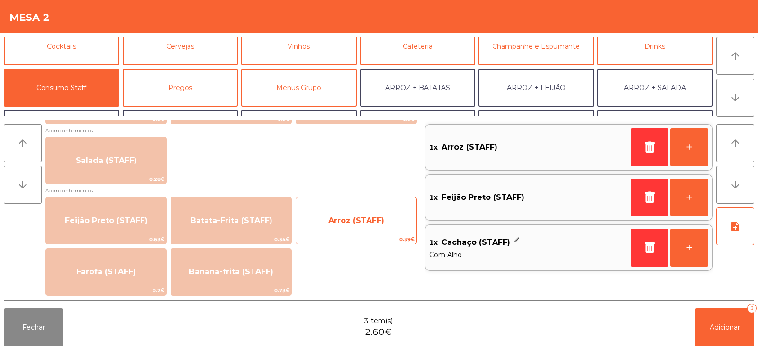
scroll to position [0, 0]
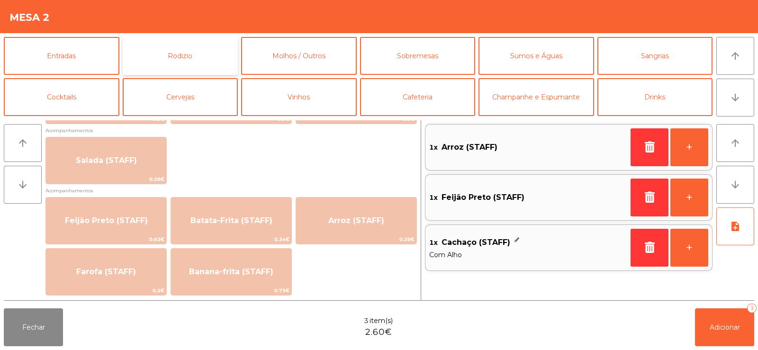
click at [185, 56] on button "Rodizio" at bounding box center [181, 56] width 116 height 38
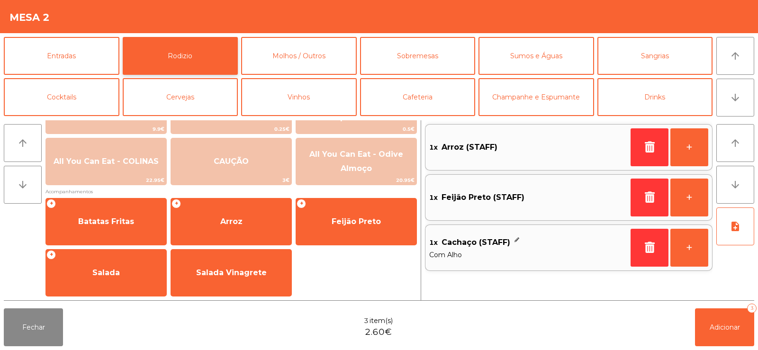
scroll to position [149, 0]
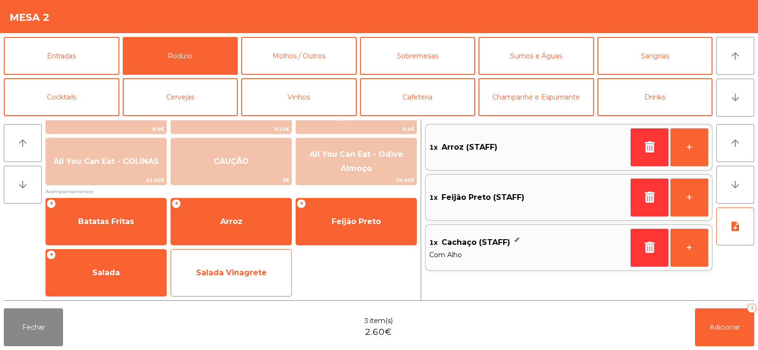
click at [246, 281] on span "Salada Vinagrete" at bounding box center [231, 273] width 120 height 26
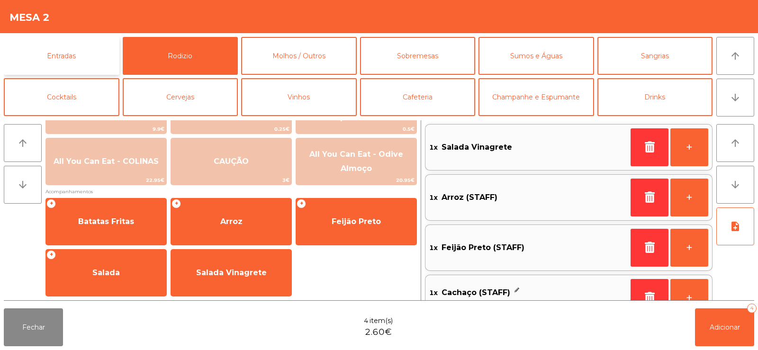
click at [89, 59] on button "Entradas" at bounding box center [62, 56] width 116 height 38
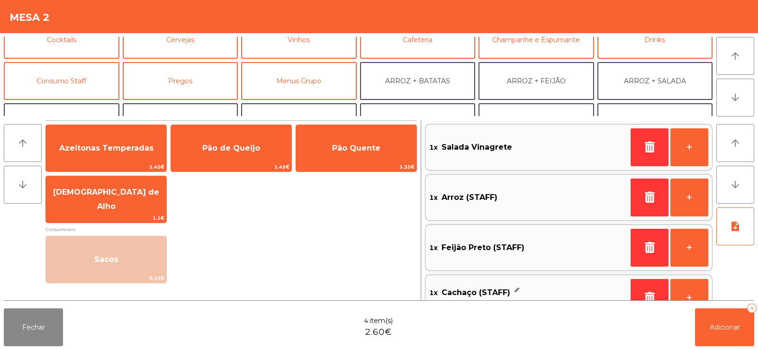
scroll to position [58, 0]
click at [59, 88] on button "Consumo Staff" at bounding box center [62, 80] width 116 height 38
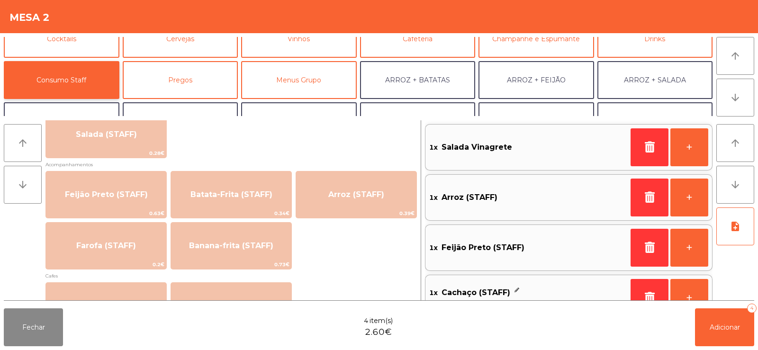
scroll to position [409, 0]
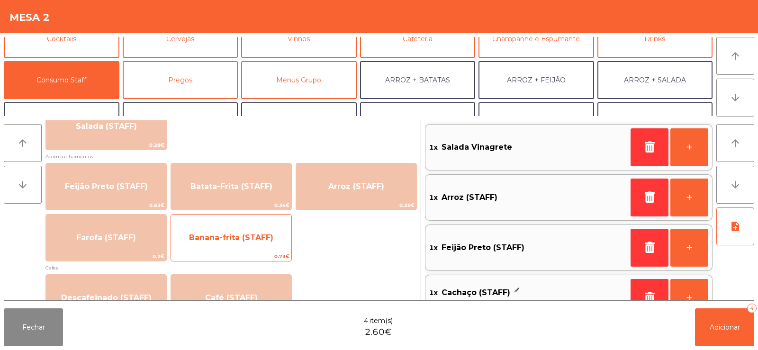
click at [247, 237] on span "Banana-frita (STAFF)" at bounding box center [231, 237] width 84 height 9
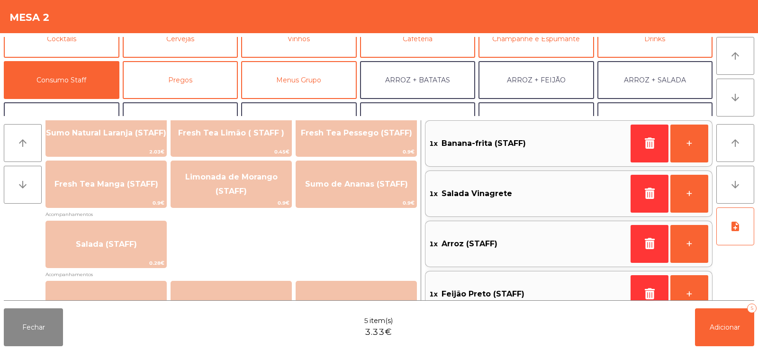
scroll to position [313, 0]
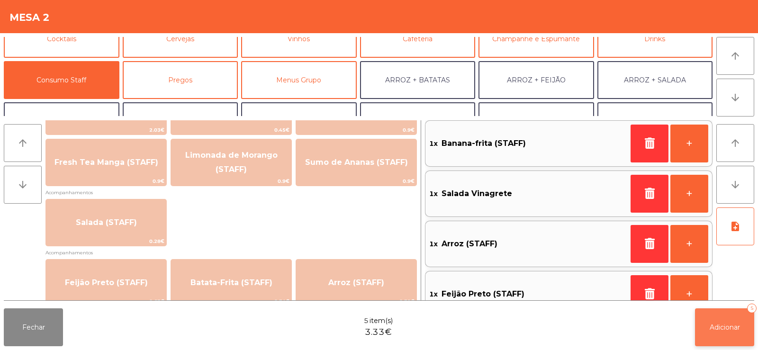
click at [726, 330] on span "Adicionar" at bounding box center [725, 327] width 30 height 9
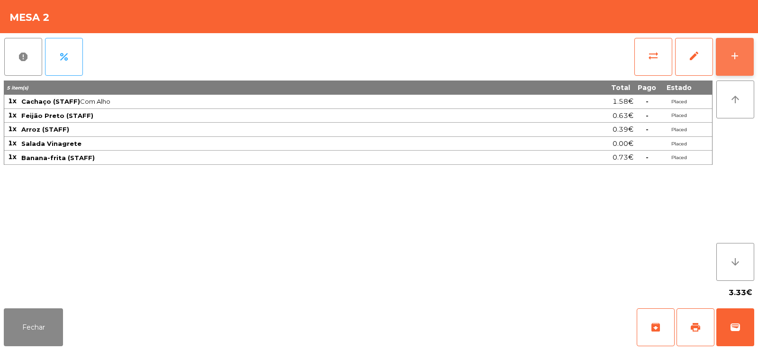
click at [733, 69] on button "add" at bounding box center [735, 57] width 38 height 38
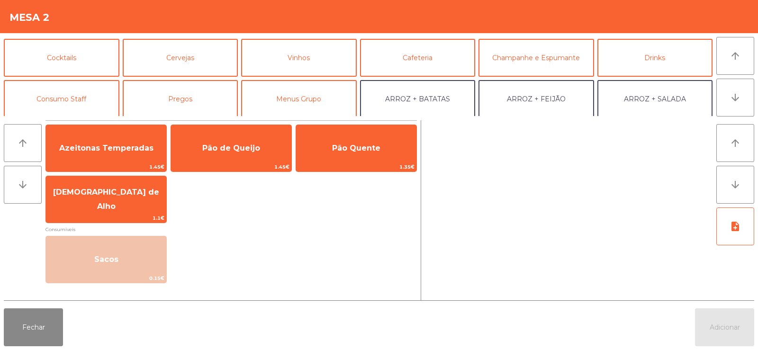
scroll to position [64, 0]
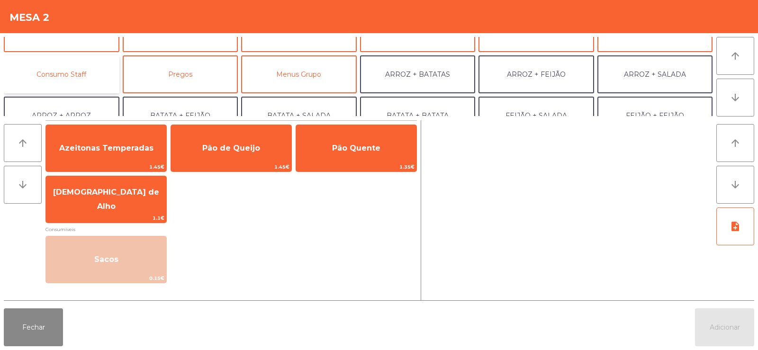
click at [78, 77] on button "Consumo Staff" at bounding box center [62, 74] width 116 height 38
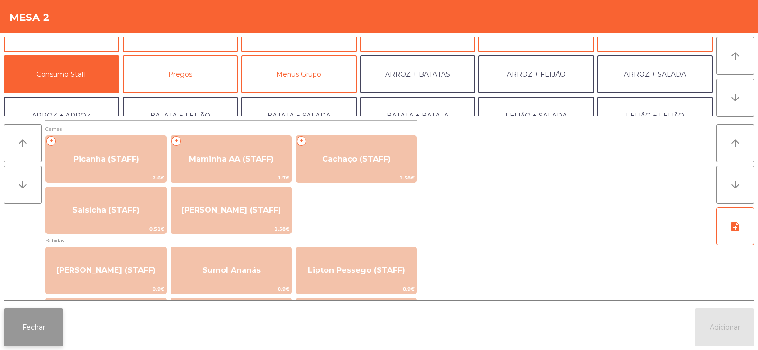
click at [50, 323] on button "Fechar" at bounding box center [33, 328] width 59 height 38
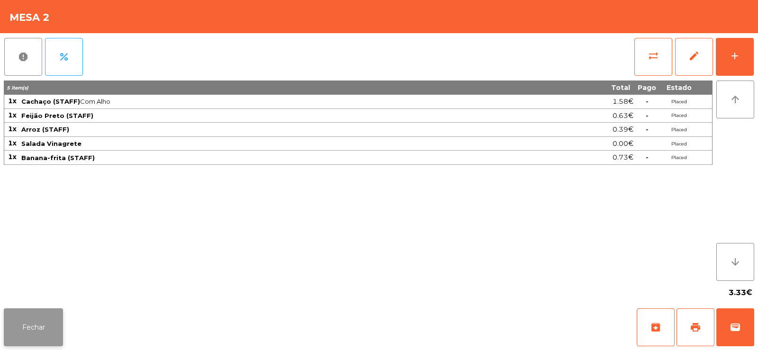
click at [43, 325] on button "Fechar" at bounding box center [33, 328] width 59 height 38
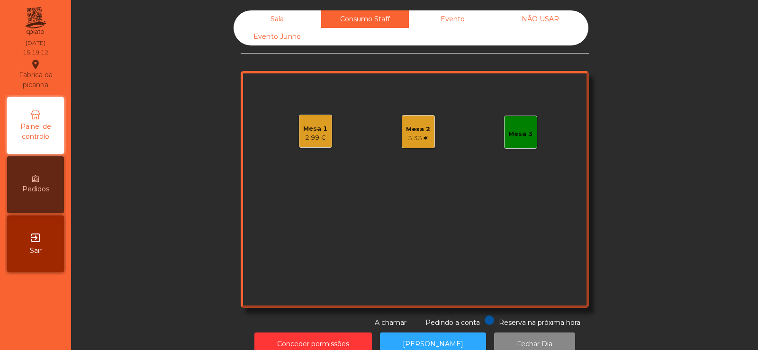
click at [524, 133] on div "Mesa 3" at bounding box center [521, 133] width 24 height 9
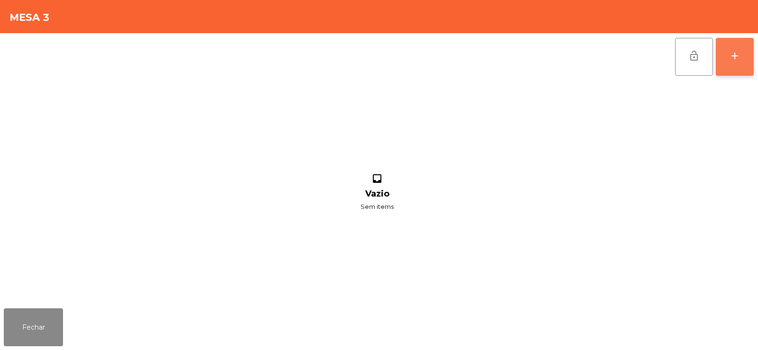
click at [744, 51] on button "add" at bounding box center [735, 57] width 38 height 38
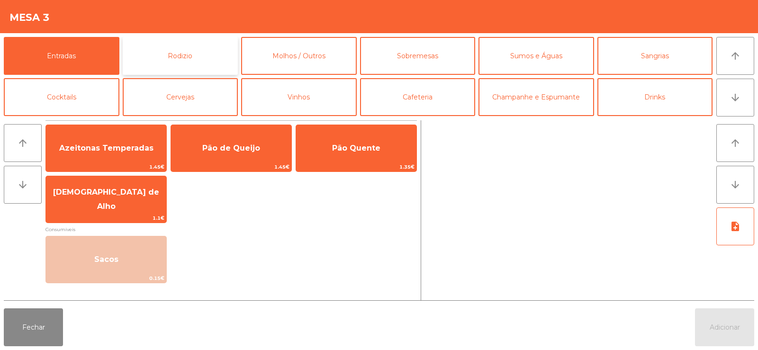
click at [199, 56] on button "Rodizio" at bounding box center [181, 56] width 116 height 38
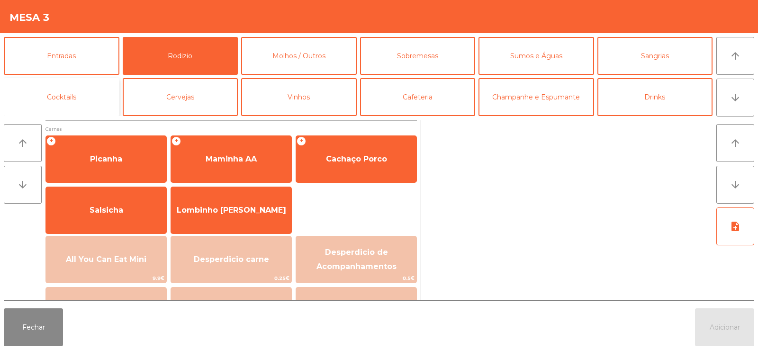
click at [100, 106] on button "Cocktails" at bounding box center [62, 97] width 116 height 38
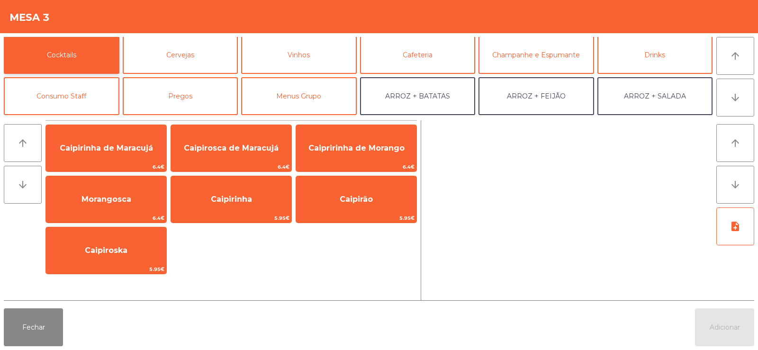
scroll to position [54, 0]
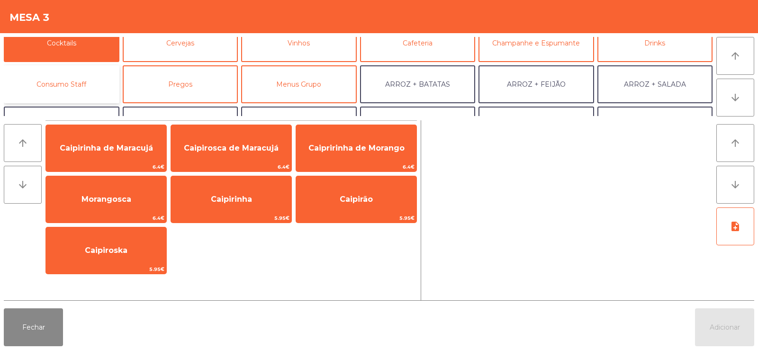
click at [70, 88] on button "Consumo Staff" at bounding box center [62, 84] width 116 height 38
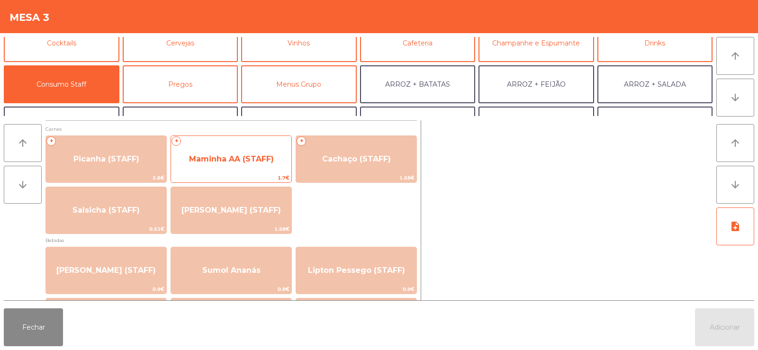
click at [246, 162] on span "Maminha AA (STAFF)" at bounding box center [231, 159] width 85 height 9
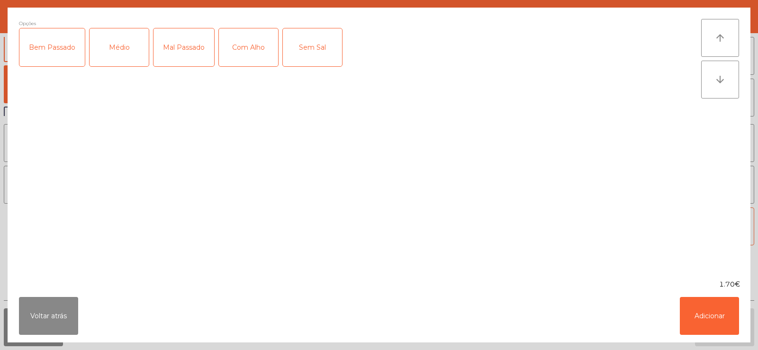
click at [97, 52] on div "Médio" at bounding box center [119, 47] width 59 height 38
click at [243, 55] on div "Com Alho" at bounding box center [248, 47] width 59 height 38
click at [179, 59] on div "Mal Passado" at bounding box center [184, 47] width 61 height 38
click at [719, 320] on button "Adicionar" at bounding box center [709, 316] width 59 height 38
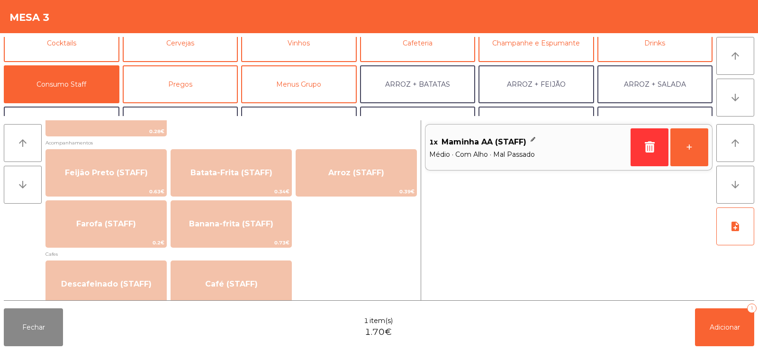
scroll to position [423, 0]
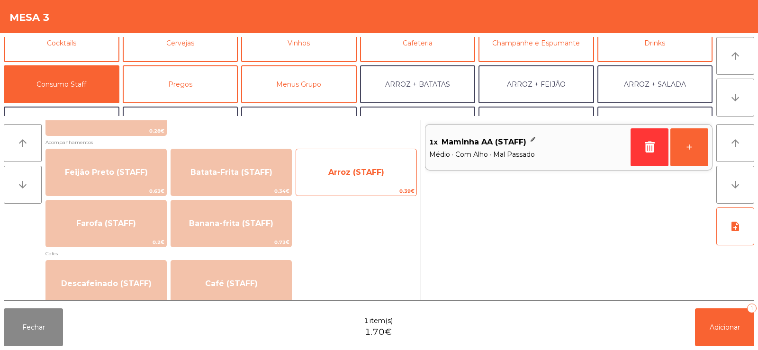
click at [356, 183] on span "Arroz (STAFF)" at bounding box center [356, 173] width 120 height 26
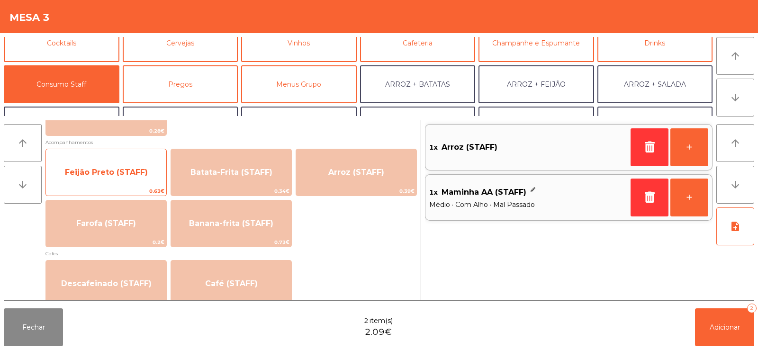
click at [131, 186] on div "Feijão Preto (STAFF) 0.63€" at bounding box center [106, 172] width 121 height 47
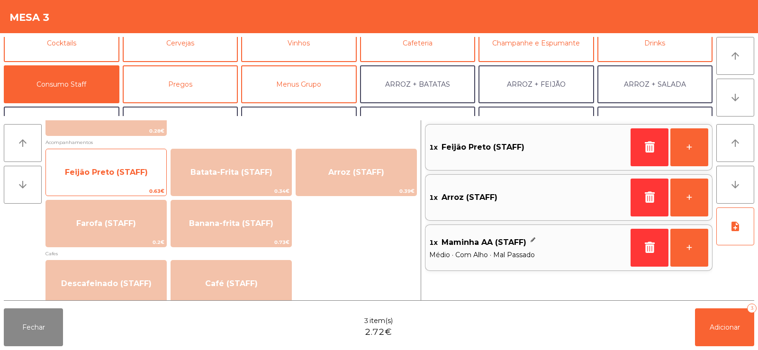
scroll to position [0, 0]
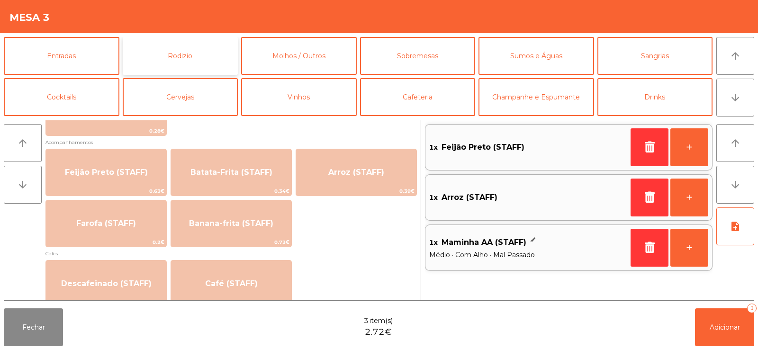
click at [183, 48] on button "Rodizio" at bounding box center [181, 56] width 116 height 38
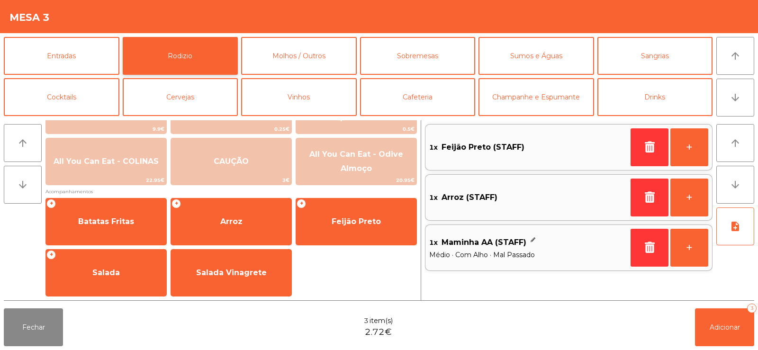
scroll to position [149, 0]
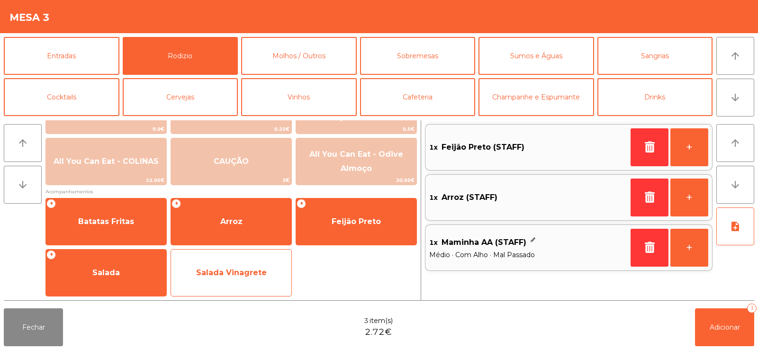
click at [236, 269] on span "Salada Vinagrete" at bounding box center [231, 272] width 71 height 9
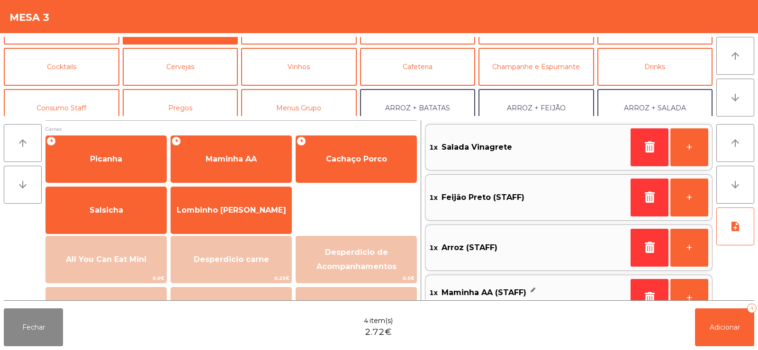
scroll to position [39, 0]
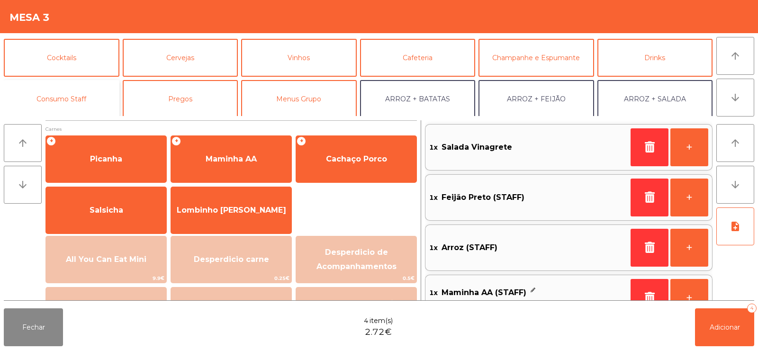
click at [61, 97] on button "Consumo Staff" at bounding box center [62, 99] width 116 height 38
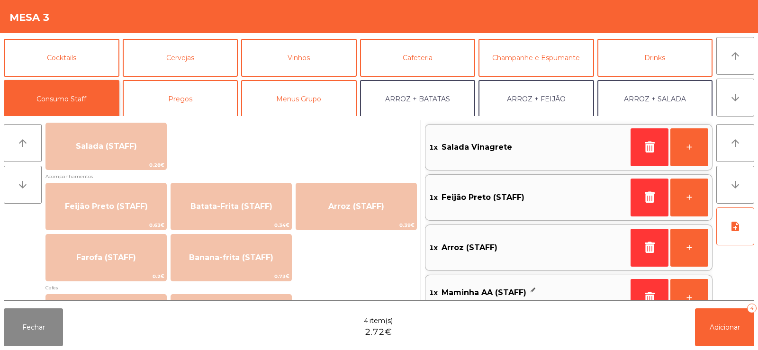
scroll to position [394, 0]
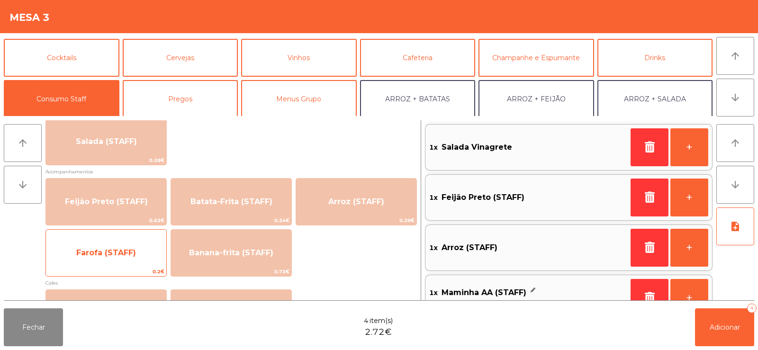
click at [91, 254] on span "Farofa (STAFF)" at bounding box center [106, 252] width 60 height 9
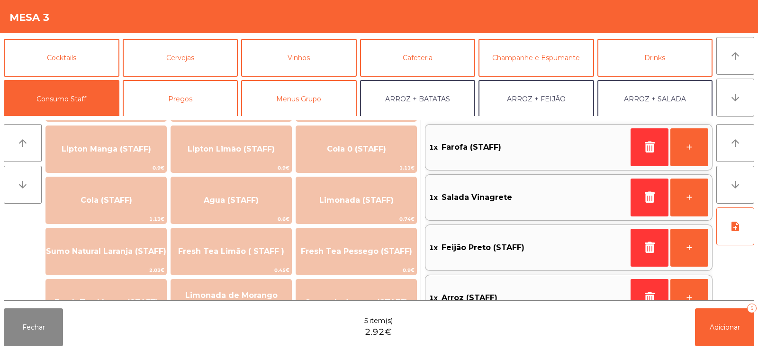
scroll to position [157, 0]
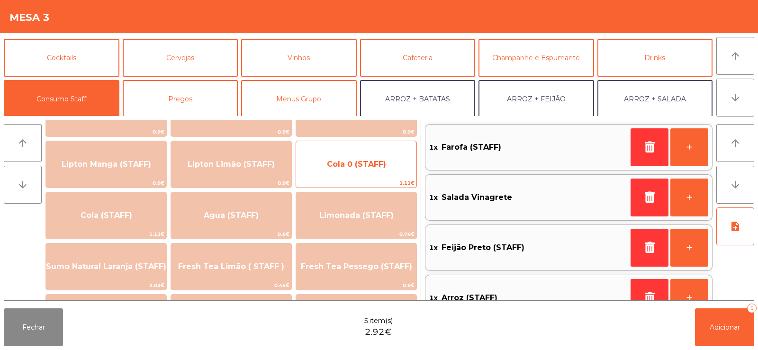
click at [373, 165] on span "Cola 0 (STAFF)" at bounding box center [356, 164] width 59 height 9
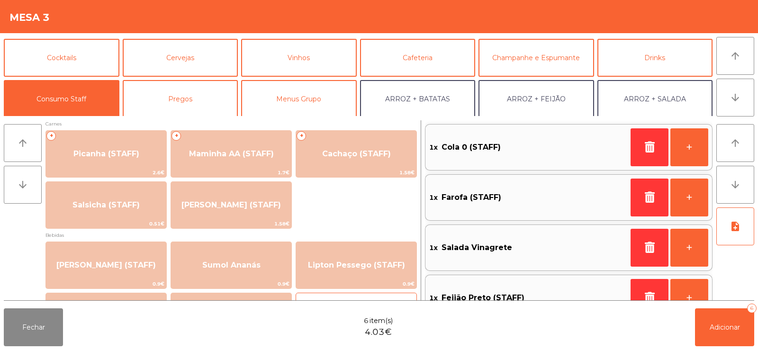
scroll to position [0, 0]
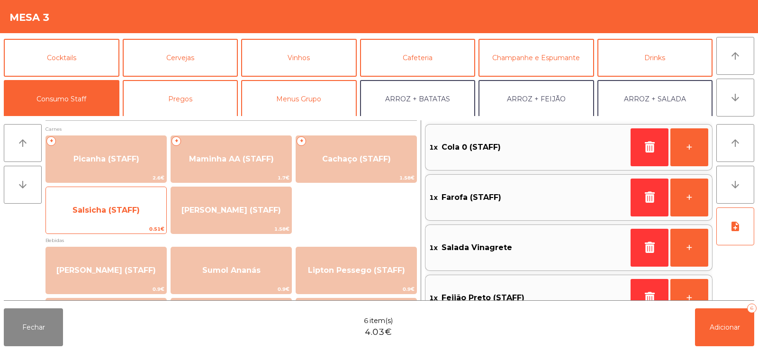
click at [152, 222] on span "Salsicha (STAFF)" at bounding box center [106, 211] width 120 height 26
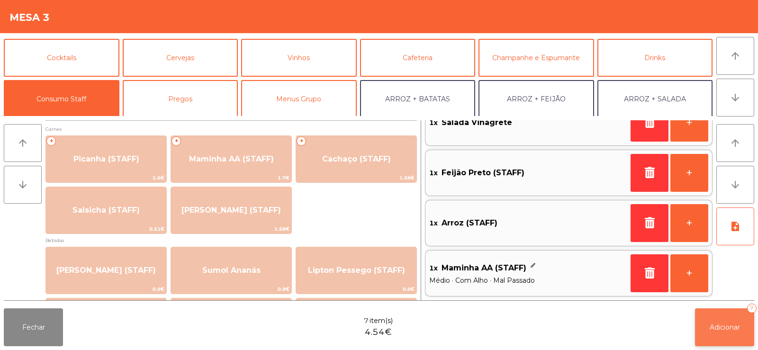
click at [732, 326] on span "Adicionar" at bounding box center [725, 327] width 30 height 9
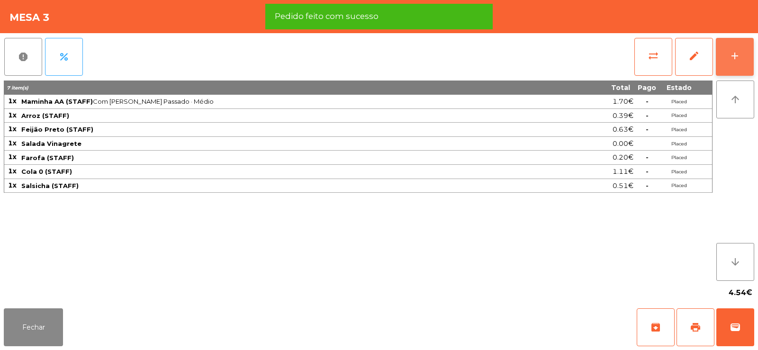
click at [742, 43] on button "add" at bounding box center [735, 57] width 38 height 38
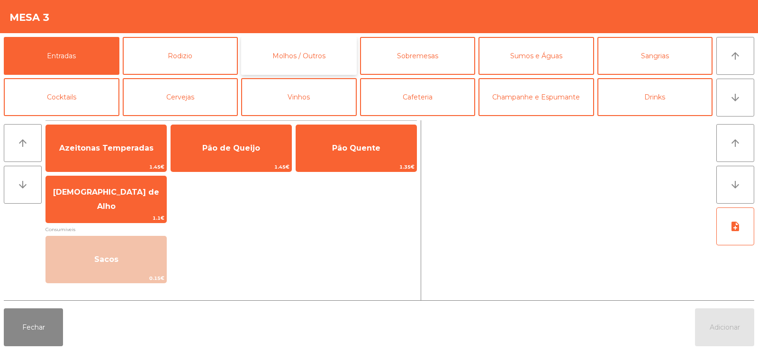
click at [331, 58] on button "Molhos / Outros" at bounding box center [299, 56] width 116 height 38
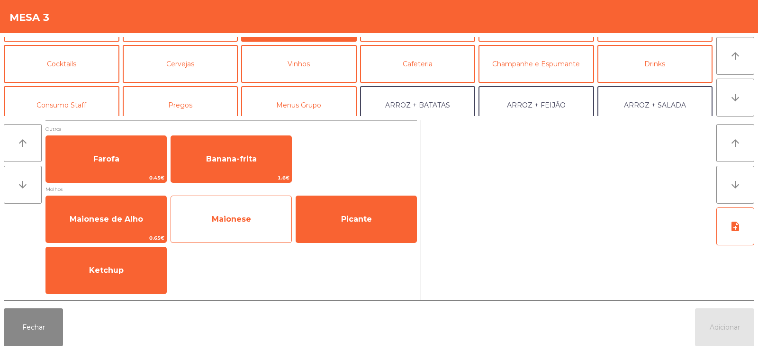
click at [246, 230] on span "Maionese" at bounding box center [231, 220] width 120 height 26
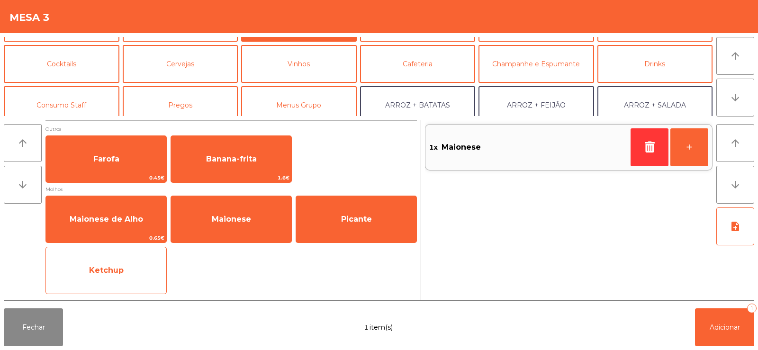
click at [137, 275] on span "Ketchup" at bounding box center [106, 271] width 120 height 26
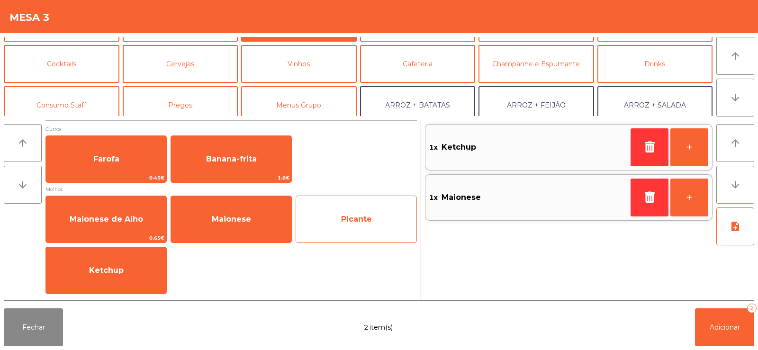
click at [344, 227] on span "Picante" at bounding box center [356, 220] width 120 height 26
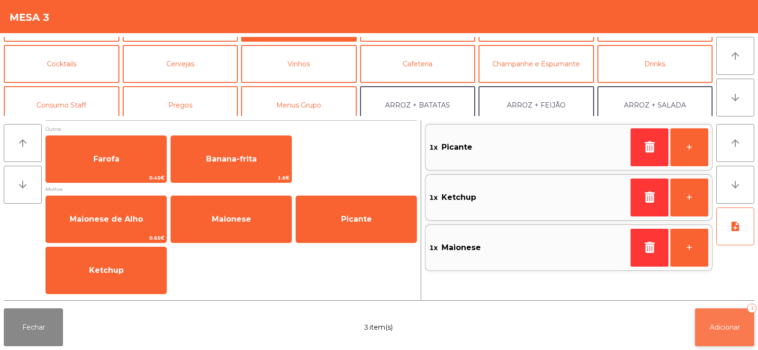
click at [720, 335] on button "Adicionar 3" at bounding box center [724, 328] width 59 height 38
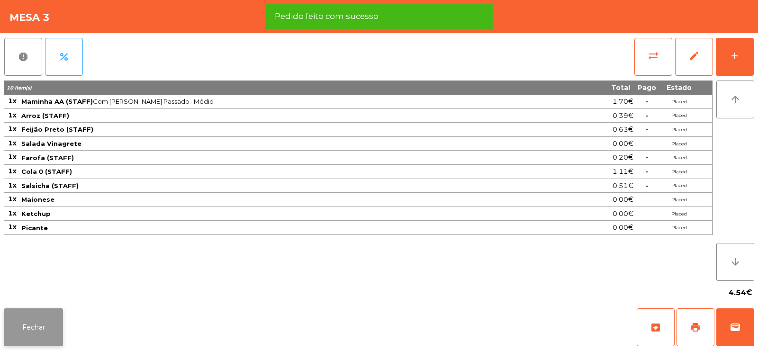
click at [27, 325] on button "Fechar" at bounding box center [33, 328] width 59 height 38
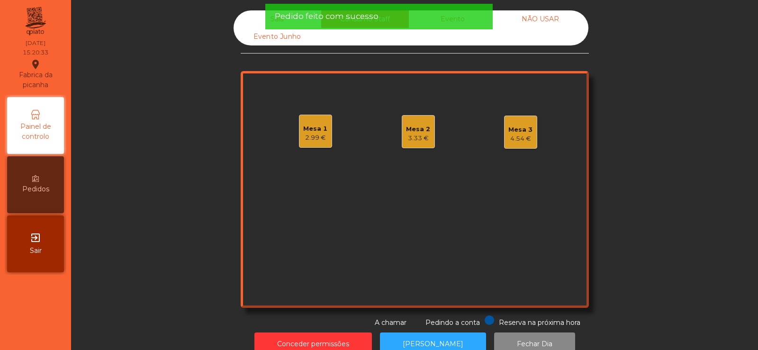
click at [411, 141] on div "3.33 €" at bounding box center [418, 138] width 24 height 9
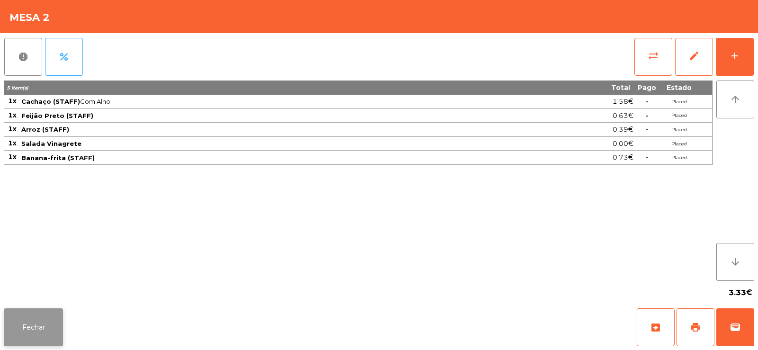
click at [29, 331] on button "Fechar" at bounding box center [33, 328] width 59 height 38
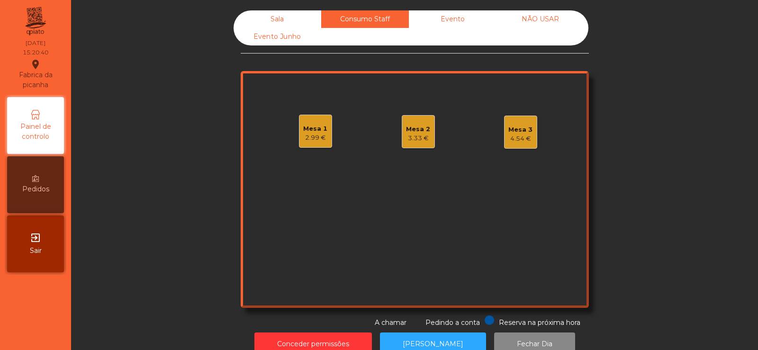
click at [402, 133] on div "Mesa 2 3.33 €" at bounding box center [418, 131] width 33 height 33
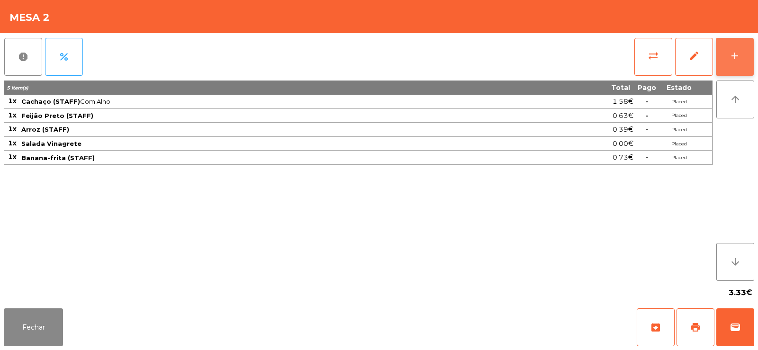
click at [733, 51] on div "add" at bounding box center [734, 55] width 11 height 11
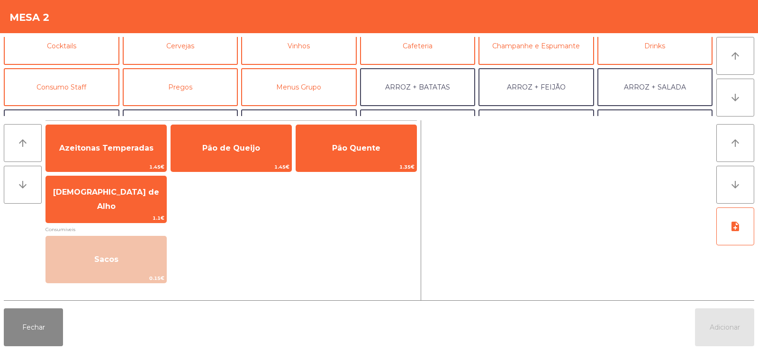
scroll to position [66, 0]
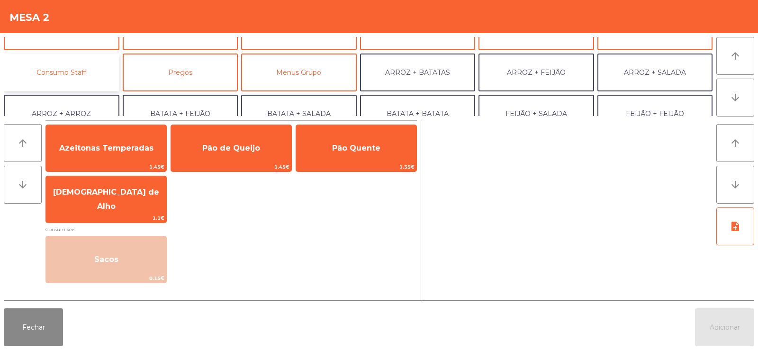
click at [79, 67] on button "Consumo Staff" at bounding box center [62, 73] width 116 height 38
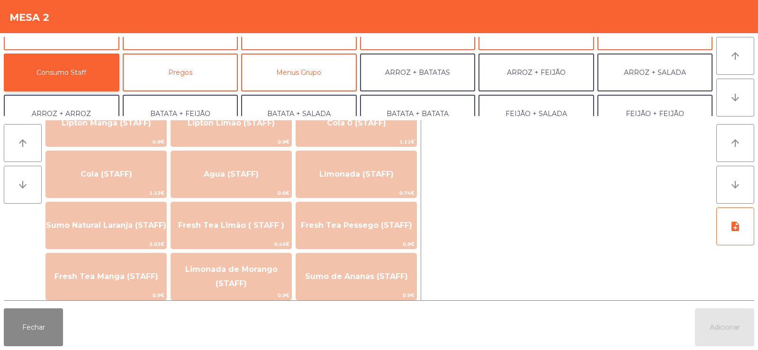
scroll to position [203, 0]
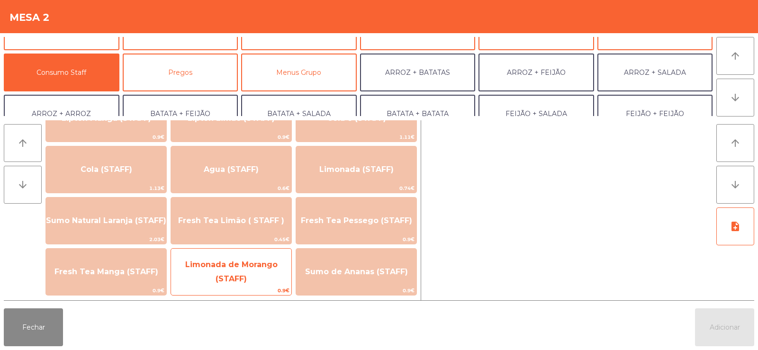
click at [246, 275] on span "Limonada de Morango (STAFF)" at bounding box center [231, 272] width 120 height 40
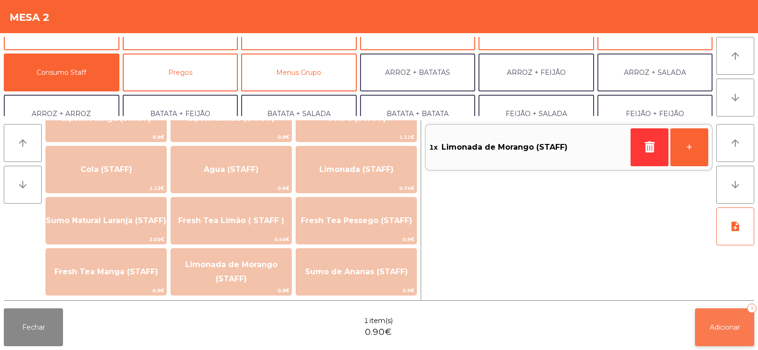
click at [718, 326] on span "Adicionar" at bounding box center [725, 327] width 30 height 9
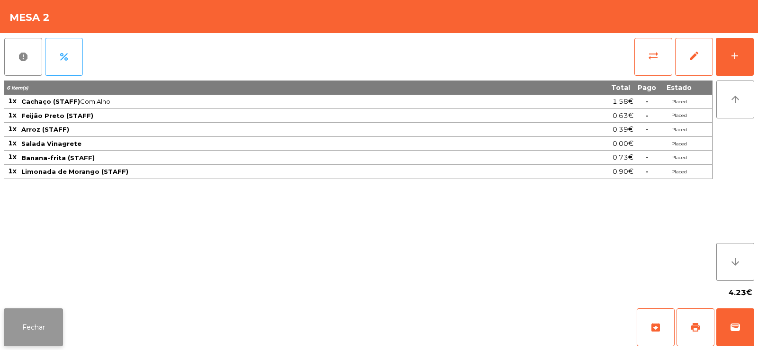
click at [36, 330] on button "Fechar" at bounding box center [33, 328] width 59 height 38
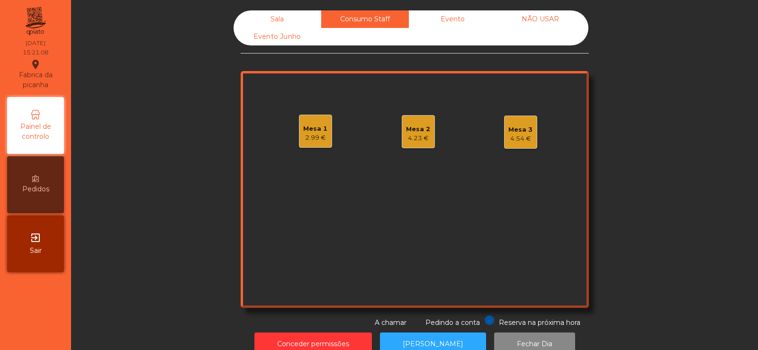
click at [412, 143] on div "Mesa 2 4.23 €" at bounding box center [418, 131] width 33 height 33
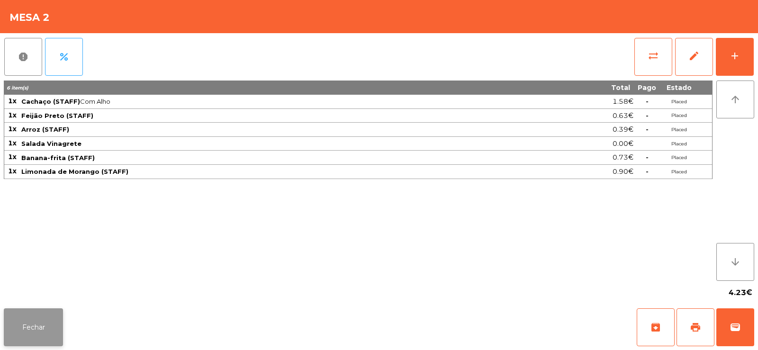
click at [34, 344] on button "Fechar" at bounding box center [33, 328] width 59 height 38
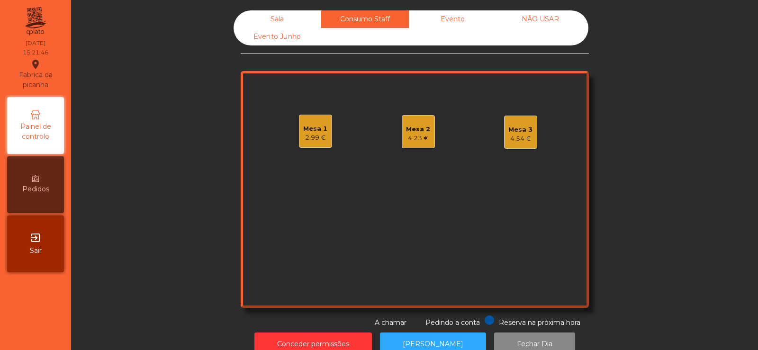
click at [307, 140] on div "2.99 €" at bounding box center [315, 137] width 24 height 9
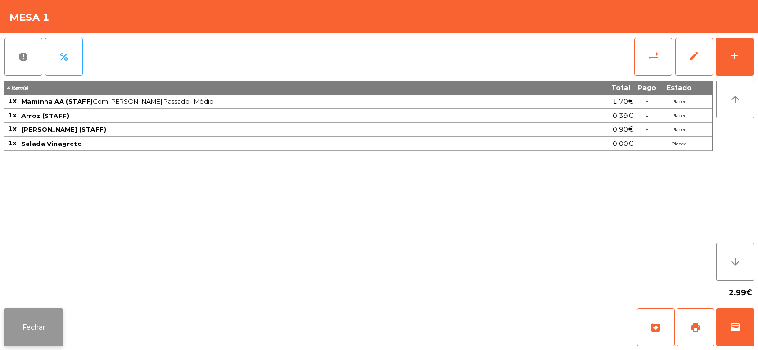
click at [24, 326] on button "Fechar" at bounding box center [33, 328] width 59 height 38
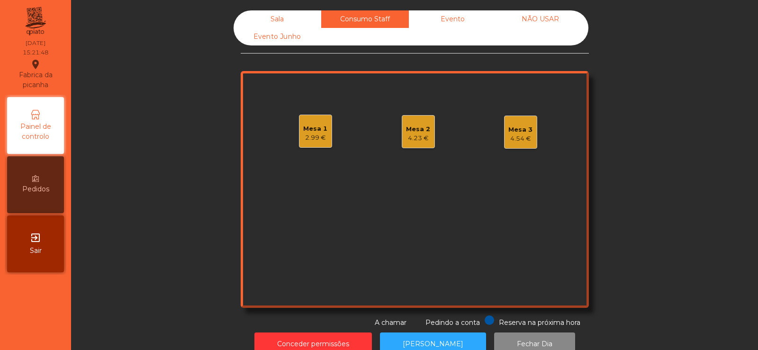
click at [269, 19] on div "Sala" at bounding box center [278, 19] width 88 height 18
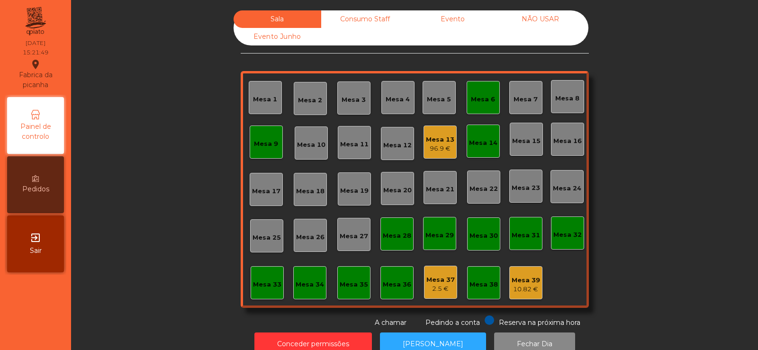
click at [360, 15] on div "Consumo Staff" at bounding box center [365, 19] width 88 height 18
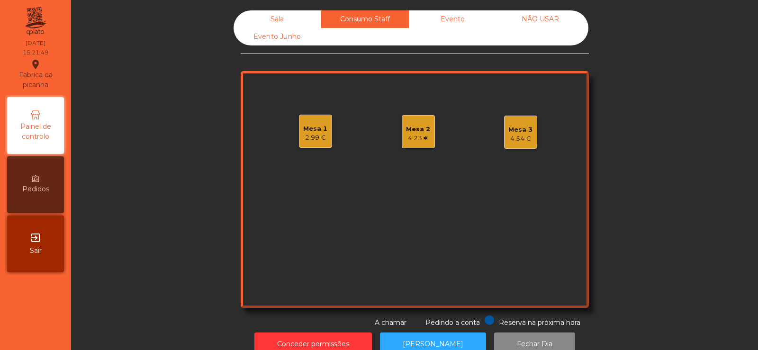
click at [293, 19] on div "Sala" at bounding box center [278, 19] width 88 height 18
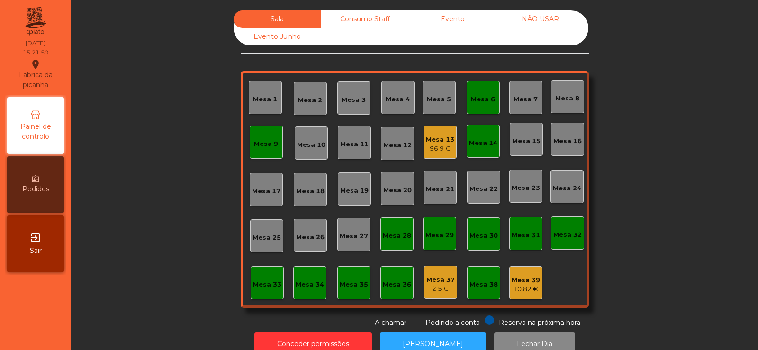
click at [492, 106] on div "Mesa 6" at bounding box center [483, 97] width 33 height 33
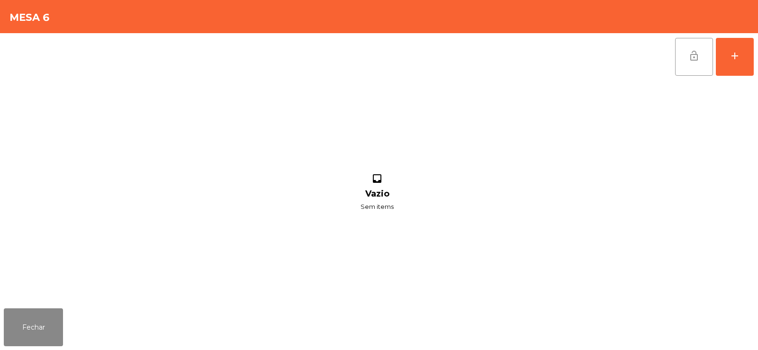
click at [702, 67] on button "lock_open" at bounding box center [694, 57] width 38 height 38
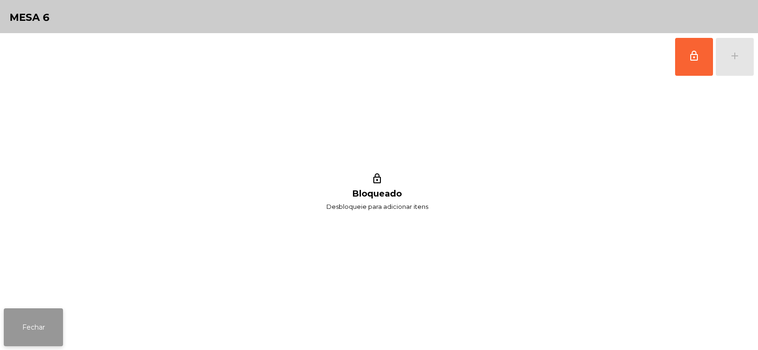
click at [56, 320] on button "Fechar" at bounding box center [33, 328] width 59 height 38
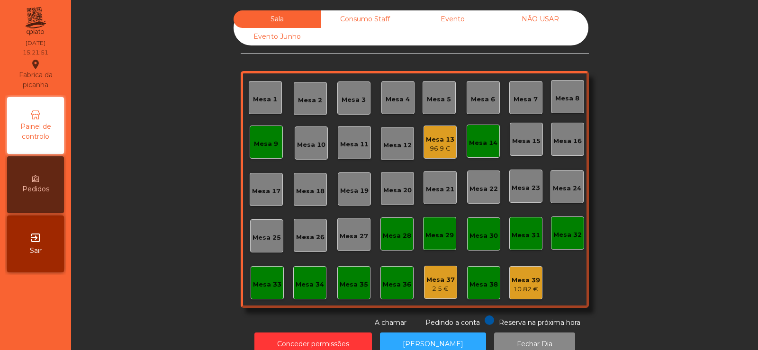
click at [277, 151] on div "Mesa 9" at bounding box center [266, 142] width 33 height 33
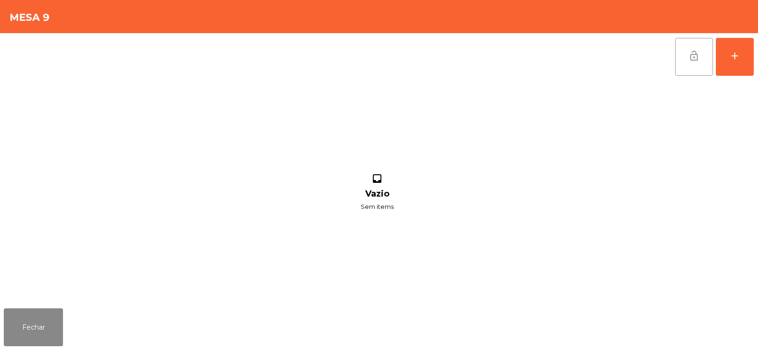
click at [704, 69] on button "lock_open" at bounding box center [694, 57] width 38 height 38
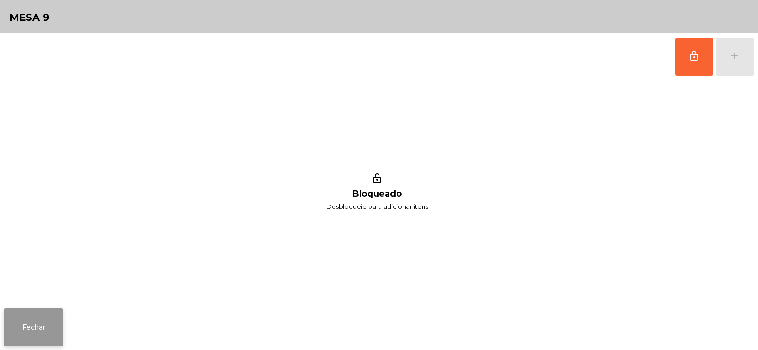
click at [36, 334] on button "Fechar" at bounding box center [33, 328] width 59 height 38
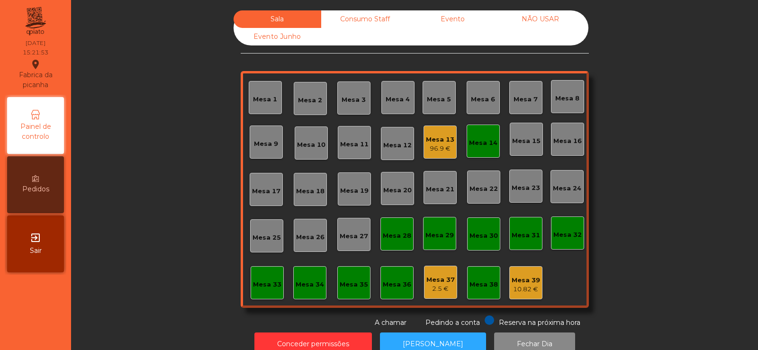
click at [149, 160] on div "Sala Consumo Staff Evento NÃO USAR Evento Junho Mesa 1 Mesa 2 Mesa 3 Mesa 4 Mes…" at bounding box center [415, 169] width 662 height 318
click at [484, 135] on div "Mesa 14" at bounding box center [483, 141] width 28 height 13
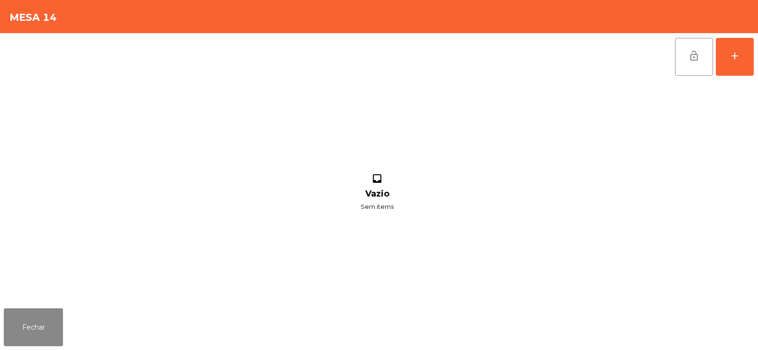
click at [681, 75] on button "lock_open" at bounding box center [694, 57] width 38 height 38
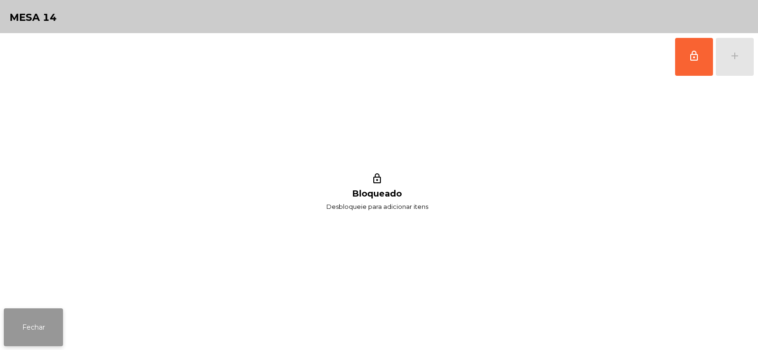
click at [60, 329] on button "Fechar" at bounding box center [33, 328] width 59 height 38
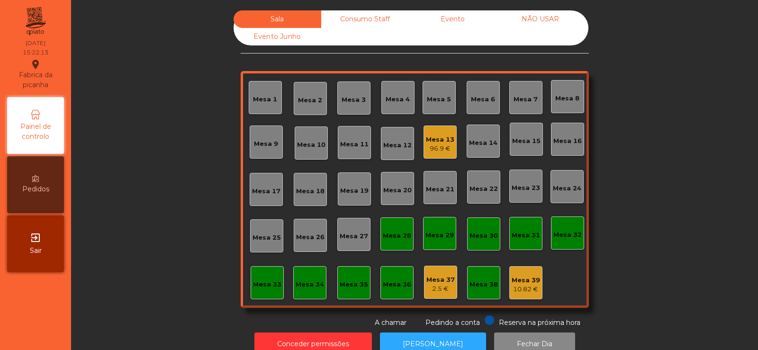
click at [437, 132] on div "Mesa 13 96.9 €" at bounding box center [440, 142] width 28 height 22
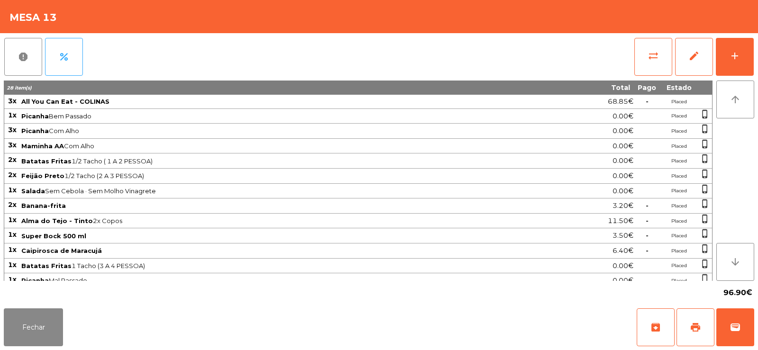
scroll to position [67, 0]
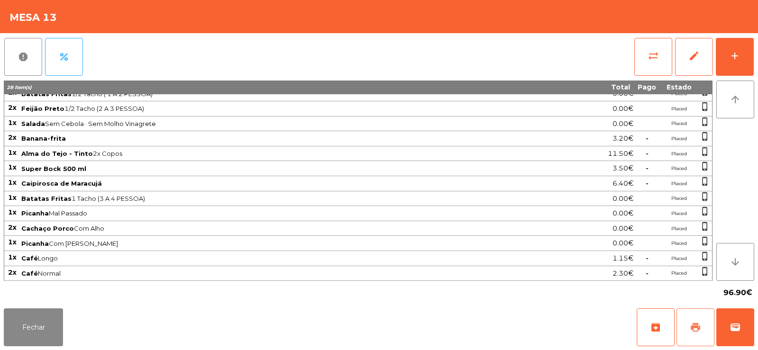
click at [702, 325] on button "print" at bounding box center [696, 328] width 38 height 38
click at [738, 321] on button "wallet" at bounding box center [736, 328] width 38 height 38
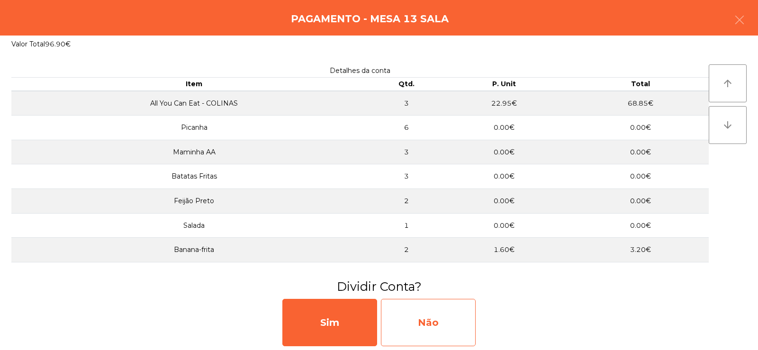
click at [420, 310] on div "Não" at bounding box center [428, 322] width 95 height 47
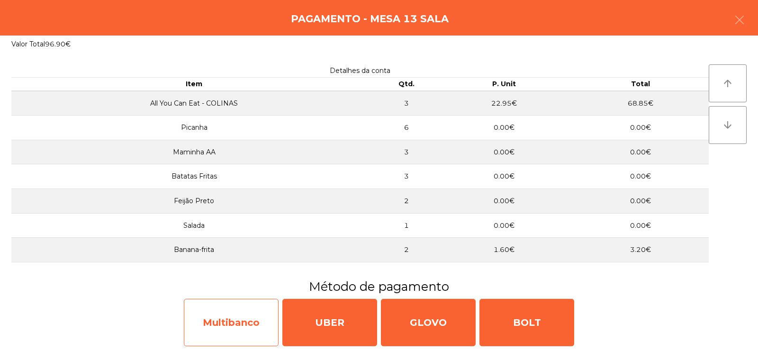
click at [231, 334] on div "Multibanco" at bounding box center [231, 322] width 95 height 47
select select "**"
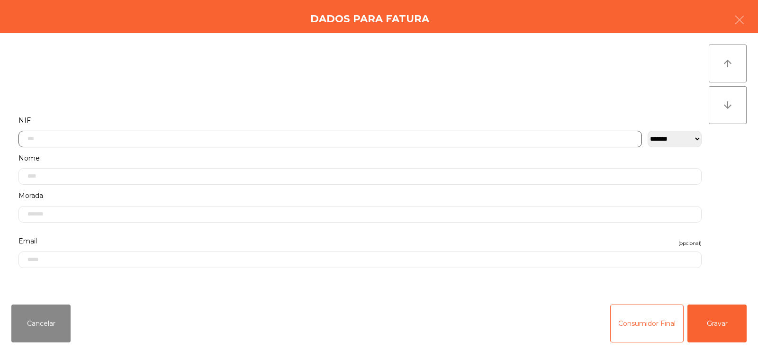
click at [333, 140] on input "text" at bounding box center [330, 139] width 624 height 17
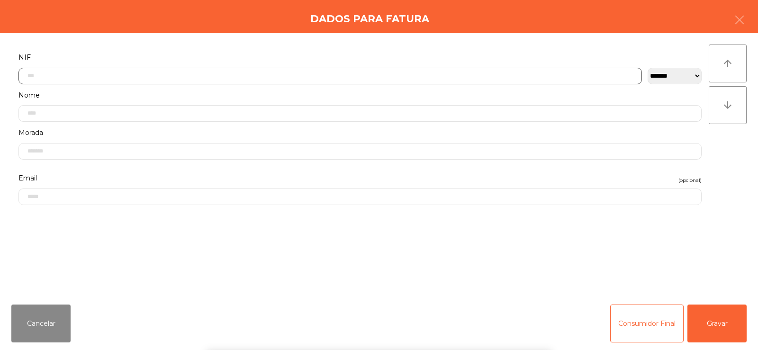
scroll to position [69, 0]
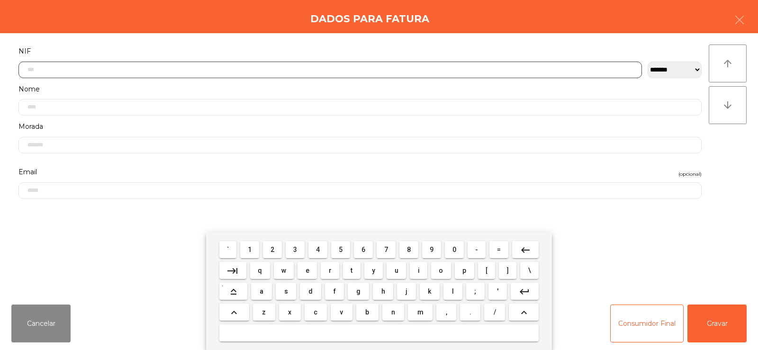
click at [273, 249] on span "2" at bounding box center [273, 250] width 4 height 8
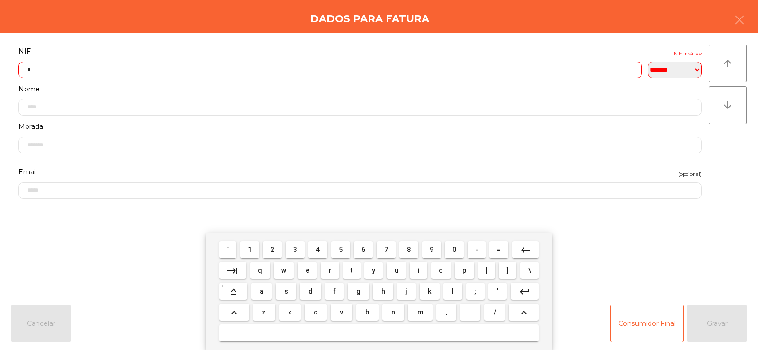
click at [453, 249] on span "0" at bounding box center [455, 250] width 4 height 8
click at [341, 249] on span "5" at bounding box center [341, 250] width 4 height 8
click at [364, 250] on span "6" at bounding box center [364, 250] width 4 height 8
click at [296, 249] on span "3" at bounding box center [295, 250] width 4 height 8
click at [296, 251] on span "3" at bounding box center [295, 250] width 4 height 8
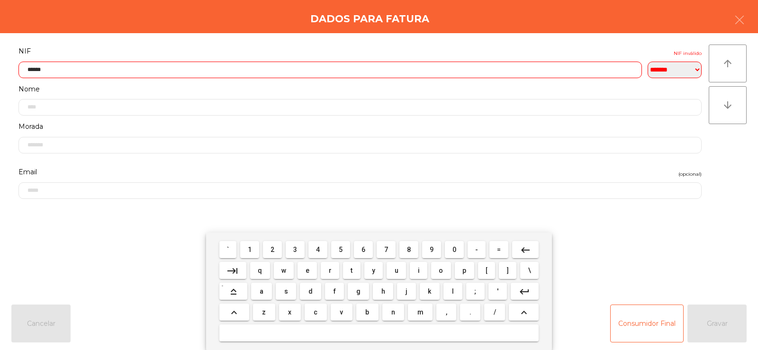
click at [456, 249] on span "0" at bounding box center [455, 250] width 4 height 8
click at [455, 249] on span "0" at bounding box center [455, 250] width 4 height 8
click at [341, 249] on span "5" at bounding box center [341, 250] width 4 height 8
type input "*********"
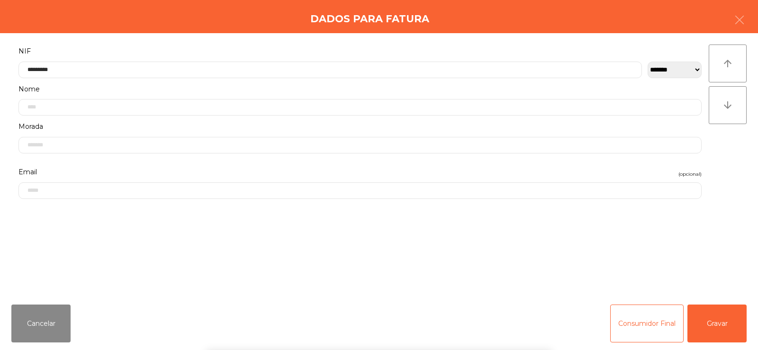
click at [698, 258] on div "` 1 2 3 4 5 6 7 8 9 0 - = keyboard_backspace keyboard_tab q w e r t y u i o p […" at bounding box center [379, 292] width 758 height 118
click at [727, 317] on button "Gravar" at bounding box center [717, 324] width 59 height 38
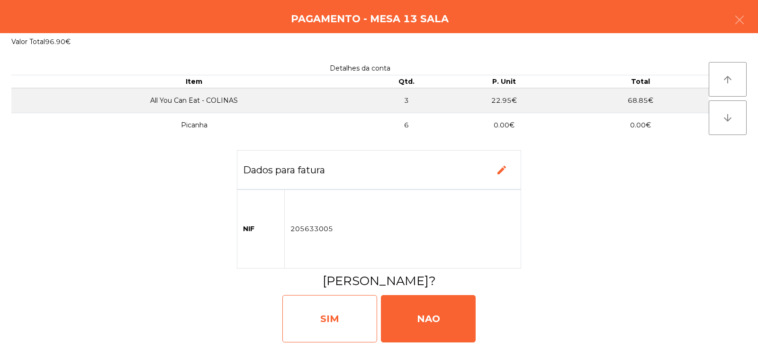
click at [328, 325] on div "SIM" at bounding box center [329, 318] width 95 height 47
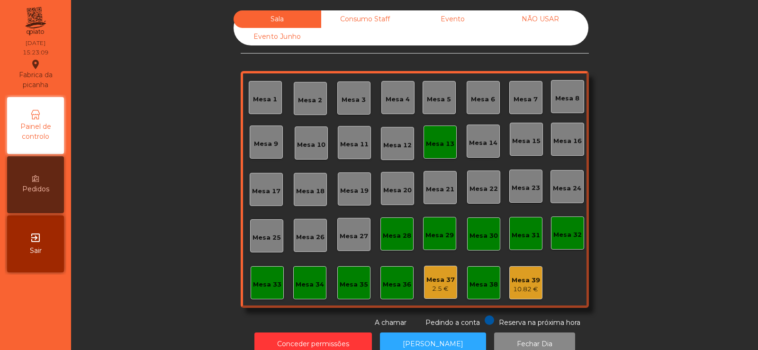
click at [362, 25] on div "Consumo Staff" at bounding box center [365, 19] width 88 height 18
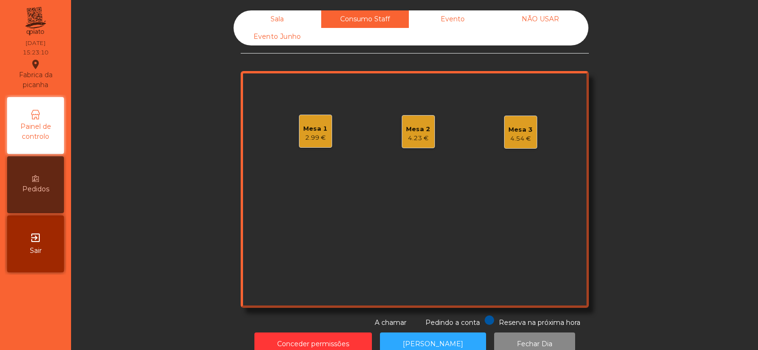
click at [307, 136] on div "2.99 €" at bounding box center [315, 137] width 24 height 9
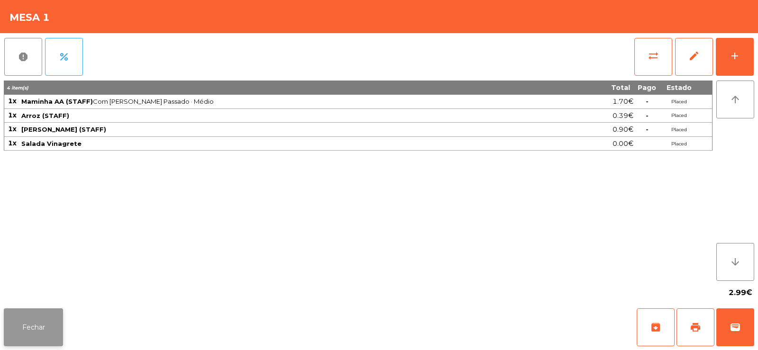
click at [28, 338] on button "Fechar" at bounding box center [33, 328] width 59 height 38
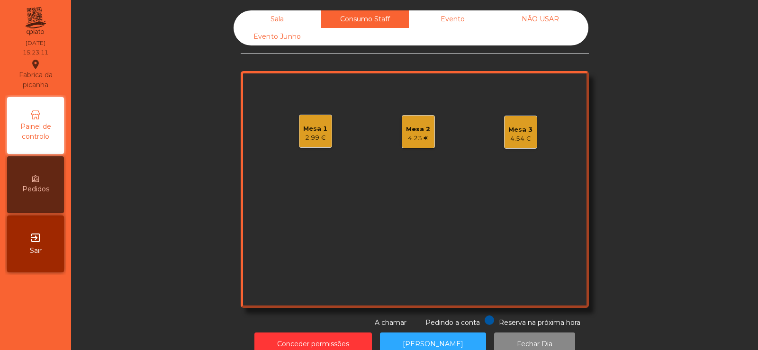
click at [428, 142] on div "Mesa 2 4.23 €" at bounding box center [418, 131] width 33 height 33
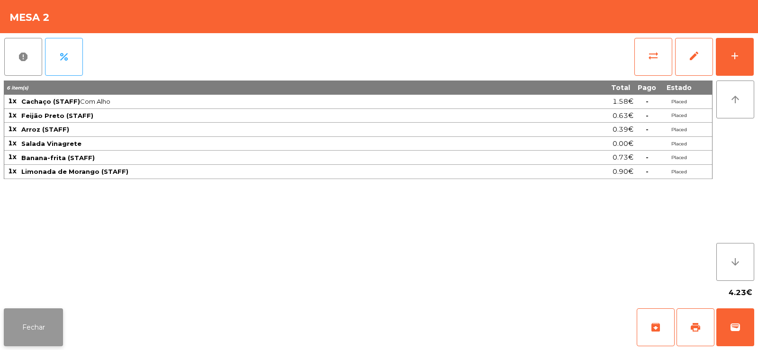
click at [30, 326] on button "Fechar" at bounding box center [33, 328] width 59 height 38
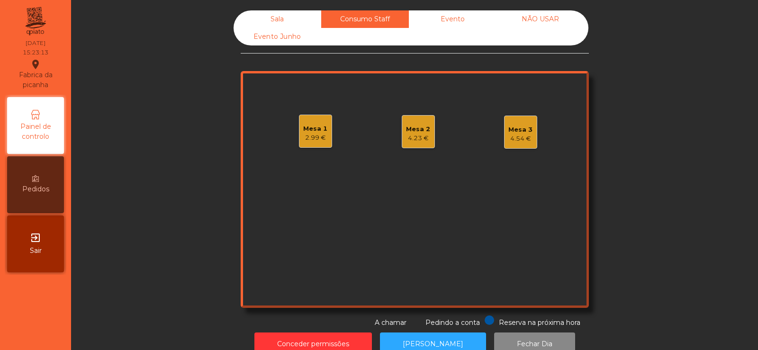
click at [530, 139] on div "Mesa 3 4.54 €" at bounding box center [520, 132] width 33 height 33
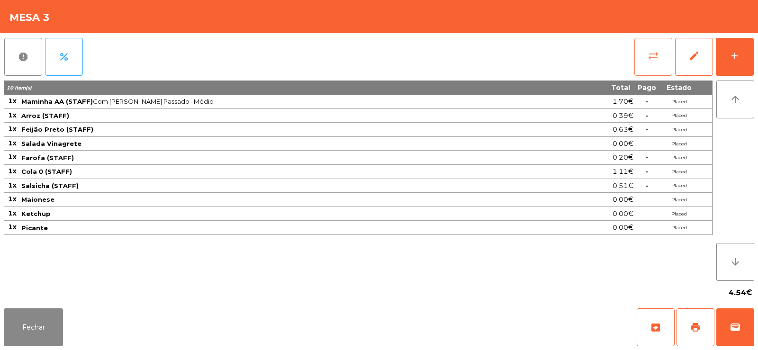
click at [651, 56] on span "sync_alt" at bounding box center [653, 55] width 11 height 11
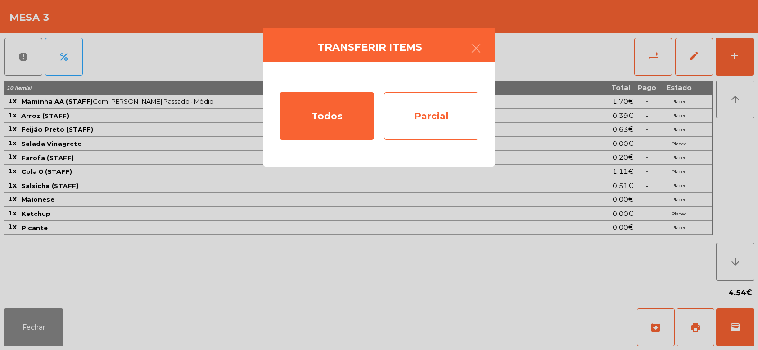
click at [434, 119] on div "Parcial" at bounding box center [431, 115] width 95 height 47
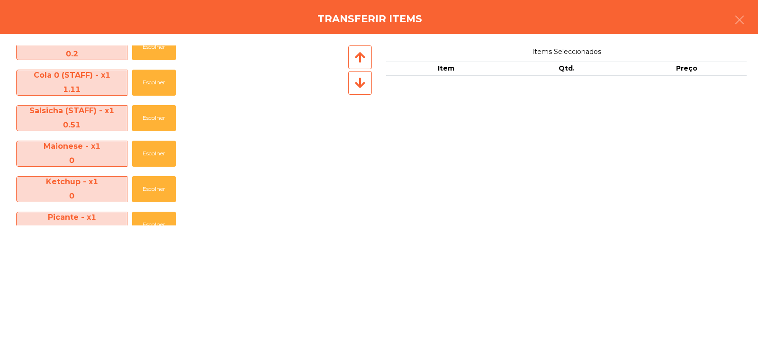
scroll to position [128, 0]
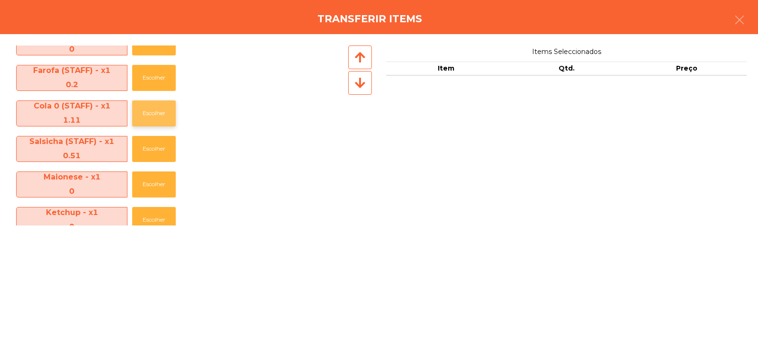
click at [146, 110] on button "Escolher" at bounding box center [154, 113] width 44 height 26
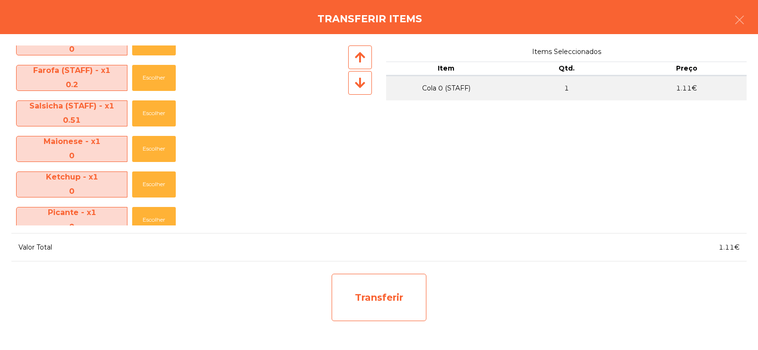
click at [375, 301] on div "Transferir" at bounding box center [379, 297] width 95 height 47
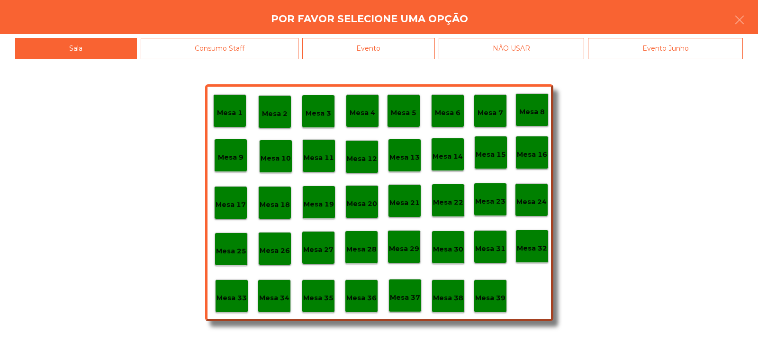
click at [410, 292] on div "Mesa 37" at bounding box center [405, 296] width 30 height 15
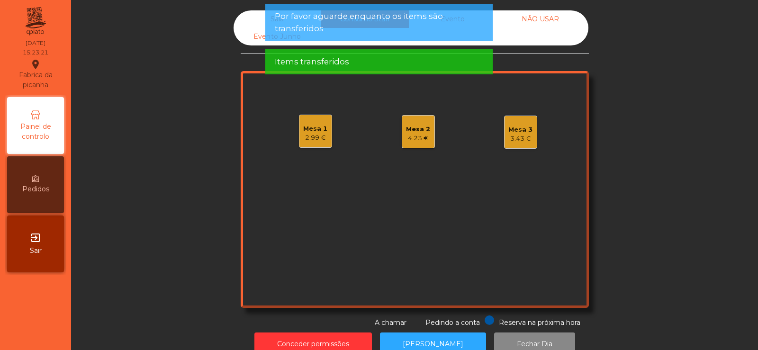
click at [517, 137] on div "3.43 €" at bounding box center [521, 138] width 24 height 9
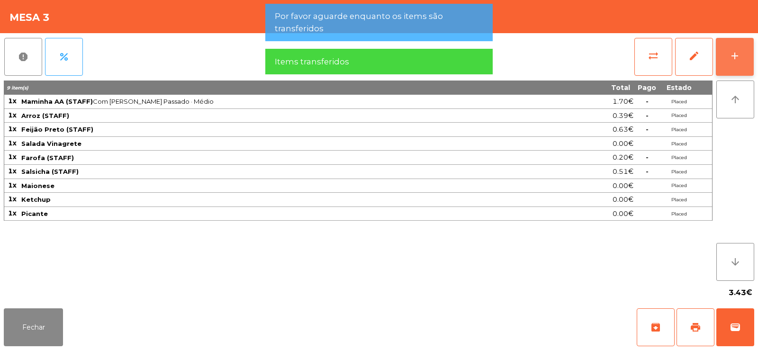
click at [734, 63] on button "add" at bounding box center [735, 57] width 38 height 38
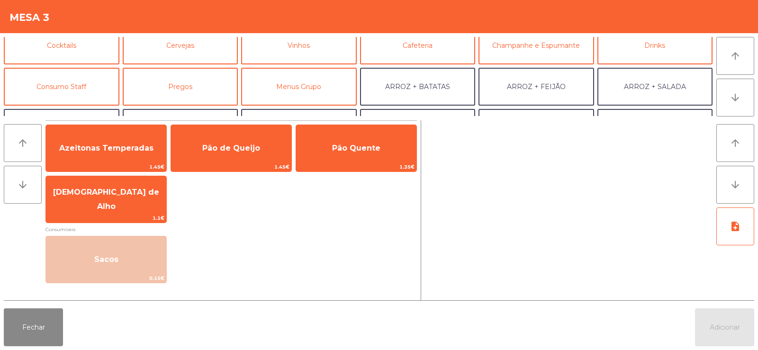
scroll to position [52, 0]
click at [83, 84] on button "Consumo Staff" at bounding box center [62, 86] width 116 height 38
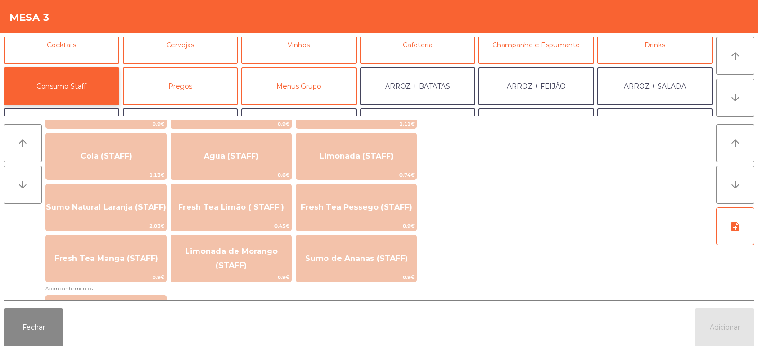
scroll to position [205, 0]
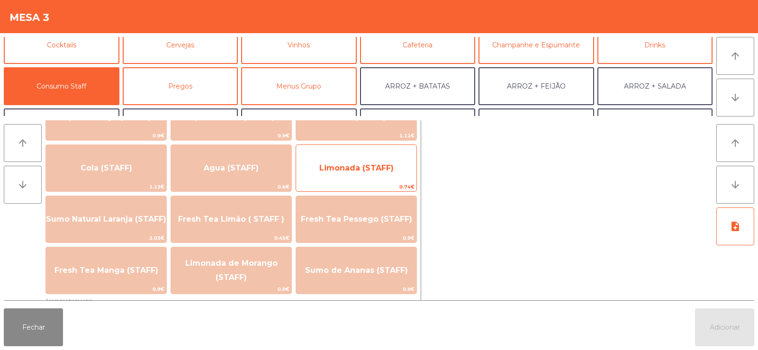
click at [362, 169] on span "Limonada (STAFF)" at bounding box center [356, 168] width 74 height 9
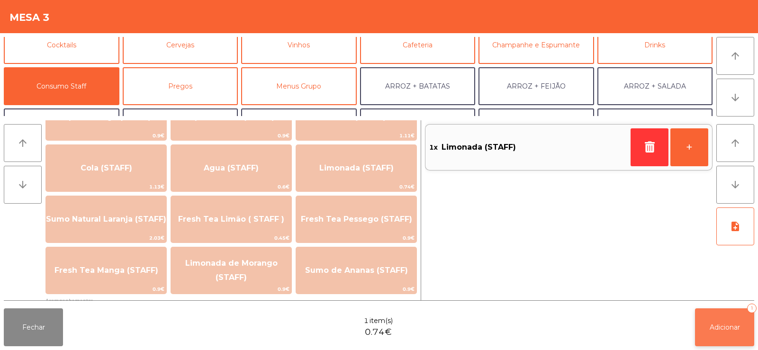
click at [727, 328] on span "Adicionar" at bounding box center [725, 327] width 30 height 9
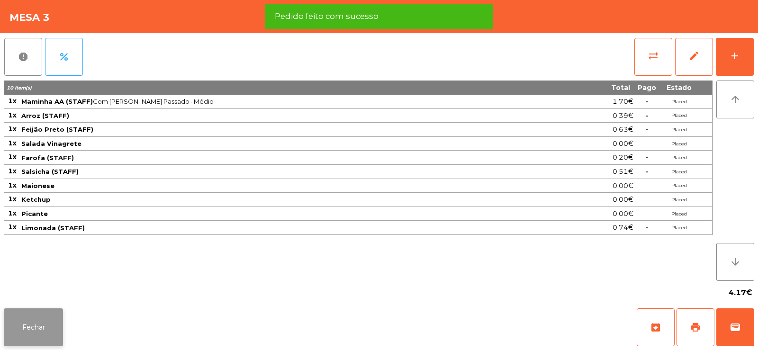
click at [35, 345] on button "Fechar" at bounding box center [33, 328] width 59 height 38
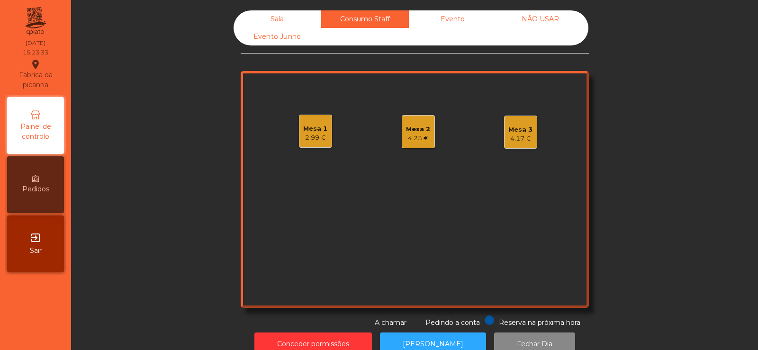
click at [406, 138] on div "4.23 €" at bounding box center [418, 138] width 24 height 9
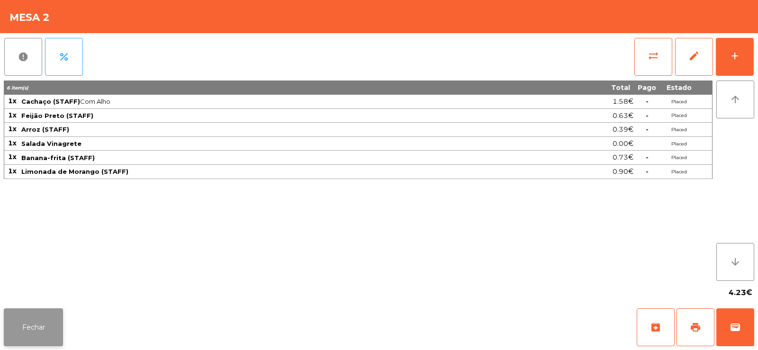
click at [31, 326] on button "Fechar" at bounding box center [33, 328] width 59 height 38
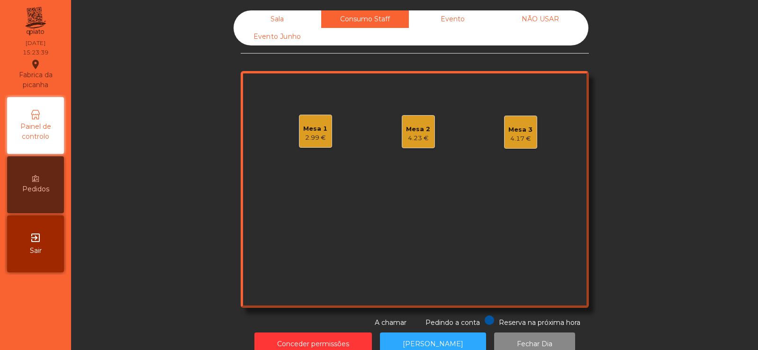
click at [419, 131] on div "Mesa 2" at bounding box center [418, 129] width 24 height 9
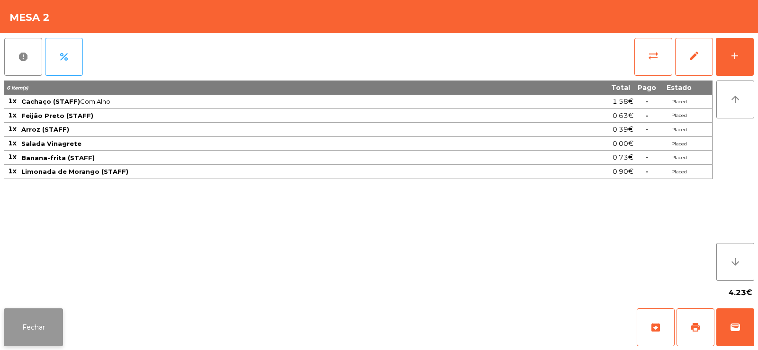
click at [37, 321] on button "Fechar" at bounding box center [33, 328] width 59 height 38
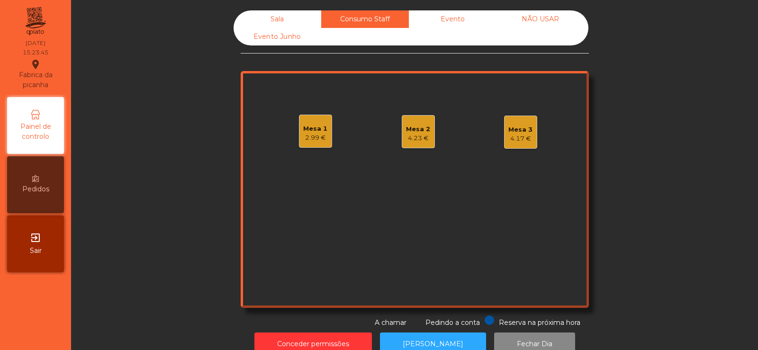
click at [282, 13] on div "Sala" at bounding box center [278, 19] width 88 height 18
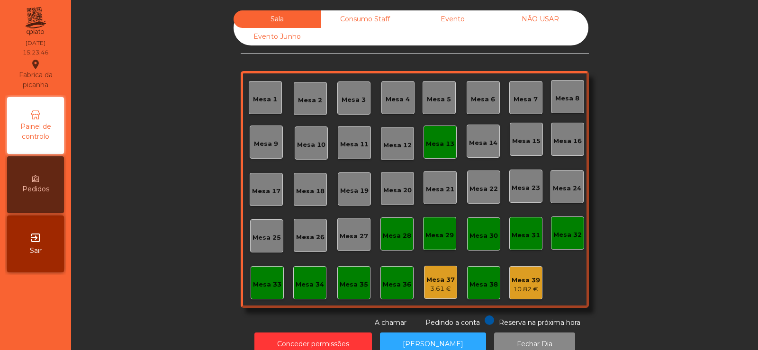
click at [441, 140] on div "Mesa 13" at bounding box center [440, 143] width 28 height 9
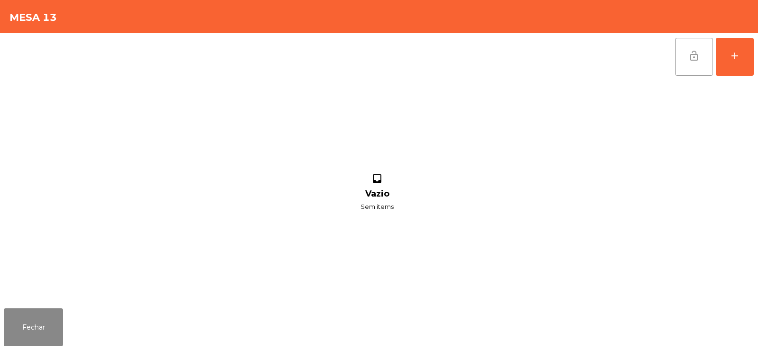
click at [689, 49] on button "lock_open" at bounding box center [694, 57] width 38 height 38
click at [35, 334] on button "Fechar" at bounding box center [33, 328] width 59 height 38
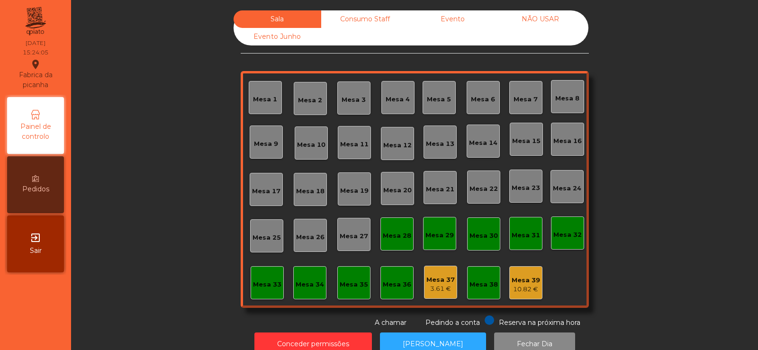
click at [375, 18] on div "Consumo Staff" at bounding box center [365, 19] width 88 height 18
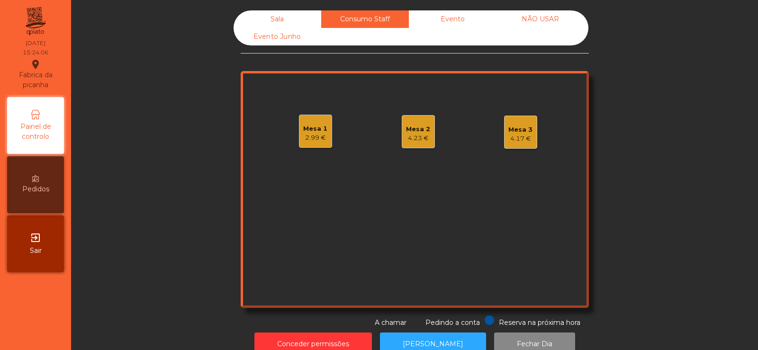
click at [453, 21] on div "Evento" at bounding box center [453, 19] width 88 height 18
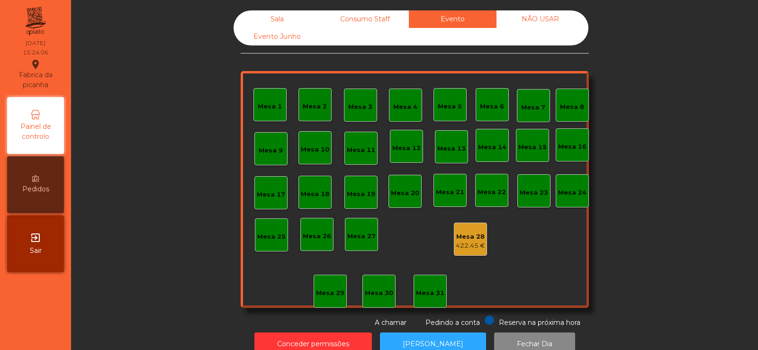
click at [558, 18] on div "NÃO USAR" at bounding box center [541, 19] width 88 height 18
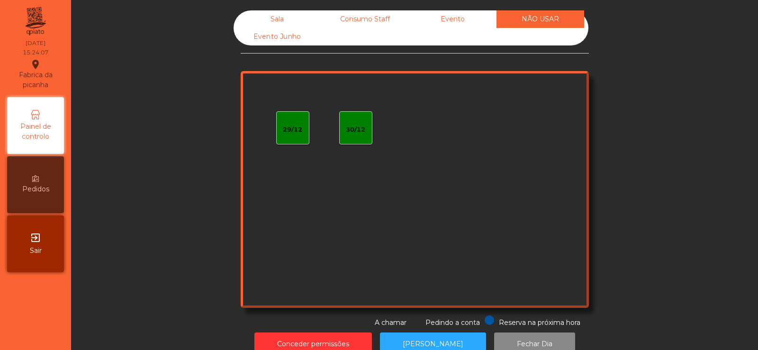
click at [457, 20] on div "Evento" at bounding box center [453, 19] width 88 height 18
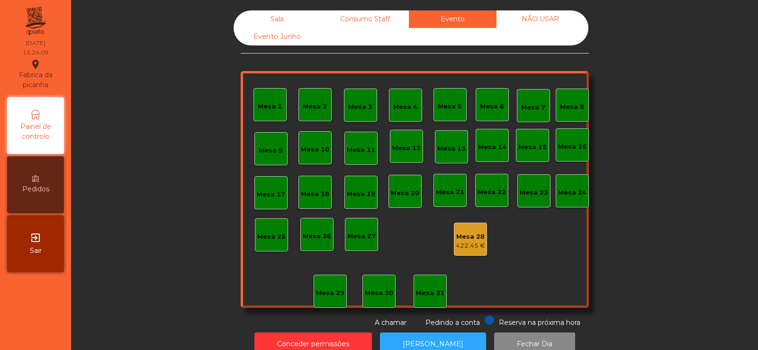
click at [381, 25] on div "Consumo Staff" at bounding box center [365, 19] width 88 height 18
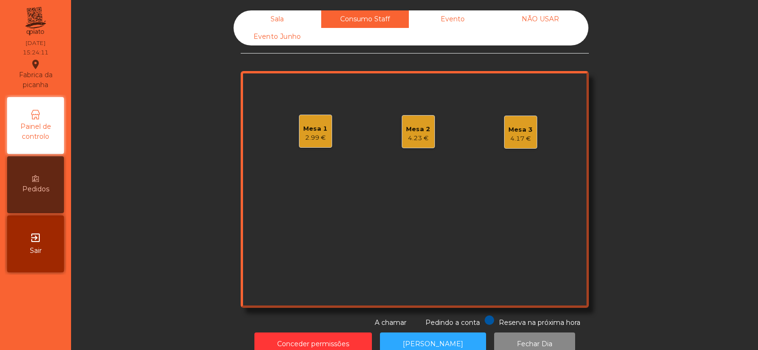
click at [312, 125] on div "Mesa 1" at bounding box center [315, 128] width 24 height 9
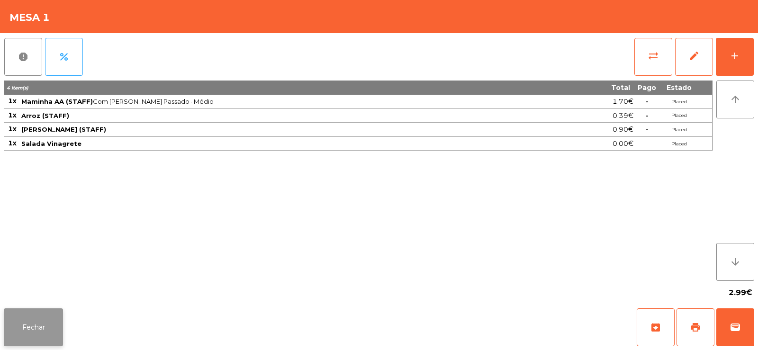
click at [37, 329] on button "Fechar" at bounding box center [33, 328] width 59 height 38
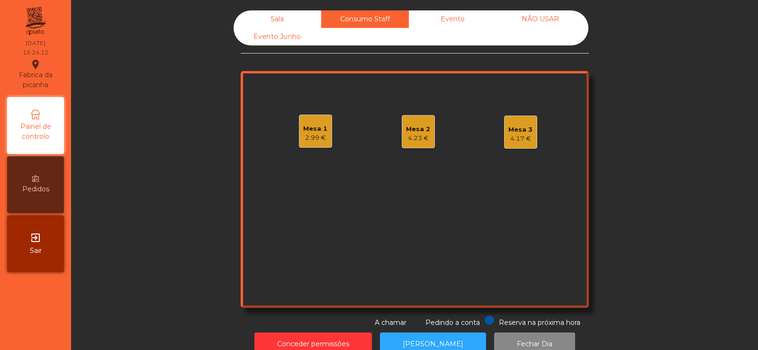
click at [409, 137] on div "4.23 €" at bounding box center [418, 138] width 24 height 9
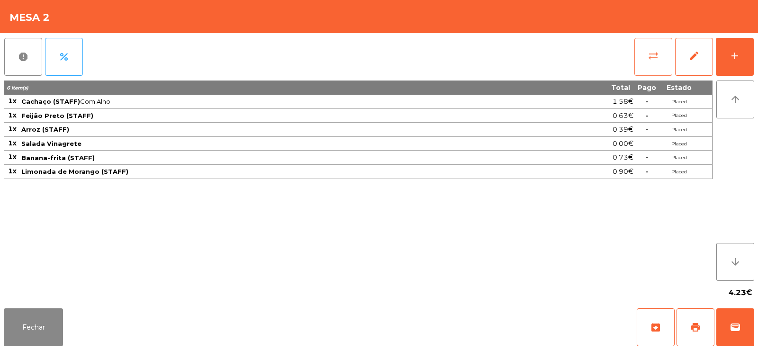
click at [665, 60] on button "sync_alt" at bounding box center [654, 57] width 38 height 38
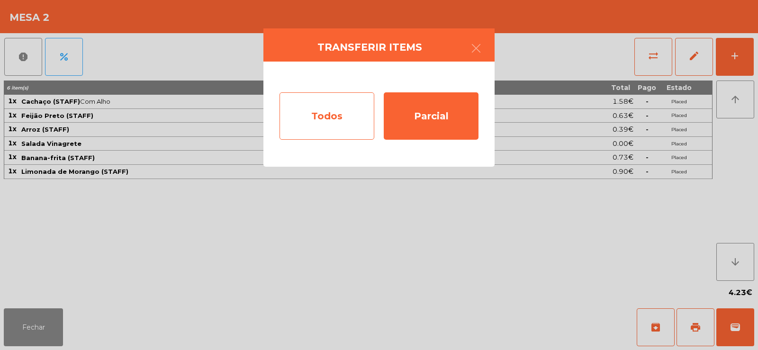
click at [318, 136] on div "Todos" at bounding box center [327, 115] width 95 height 47
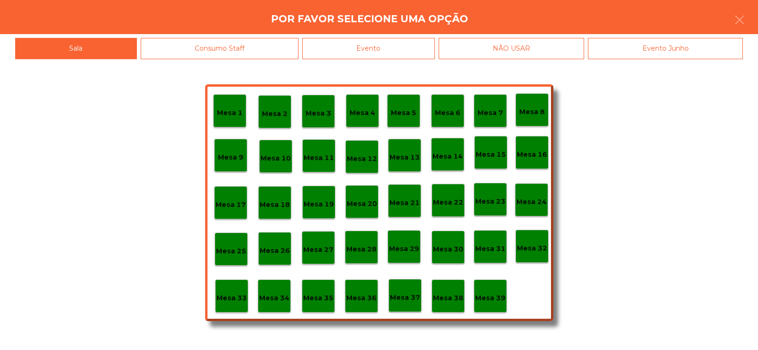
click at [273, 50] on div "Consumo Staff" at bounding box center [220, 48] width 158 height 21
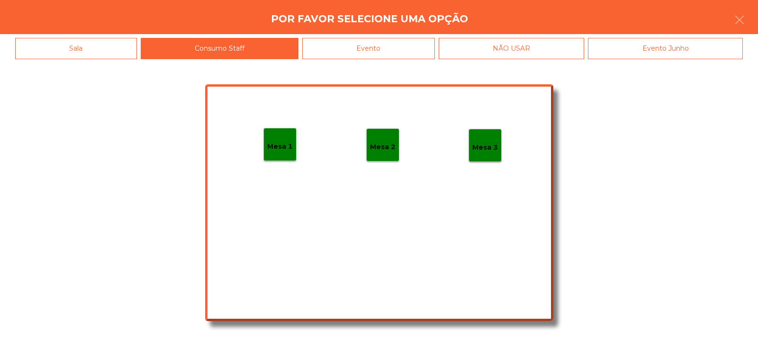
click at [281, 148] on p "Mesa 1" at bounding box center [280, 146] width 26 height 11
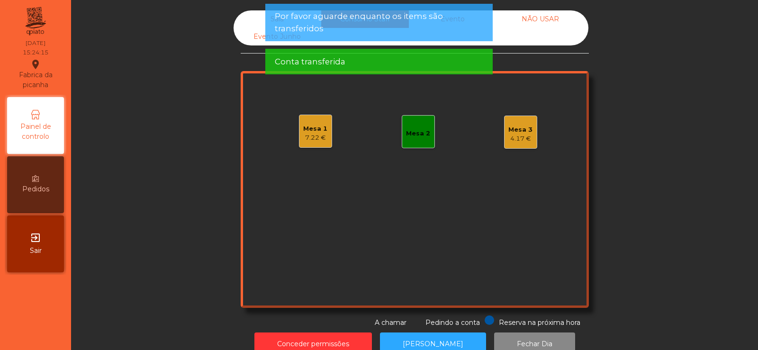
click at [525, 131] on div "Mesa 3" at bounding box center [521, 129] width 24 height 9
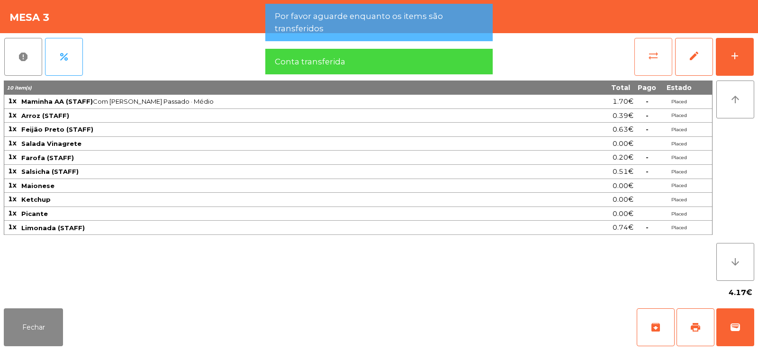
click at [651, 50] on span "sync_alt" at bounding box center [653, 55] width 11 height 11
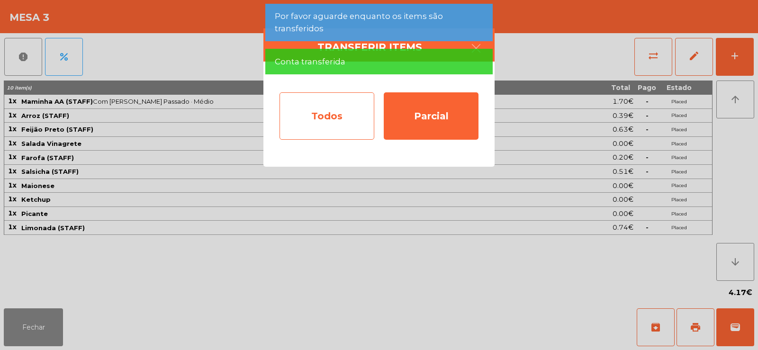
click at [326, 118] on div "Todos" at bounding box center [327, 115] width 95 height 47
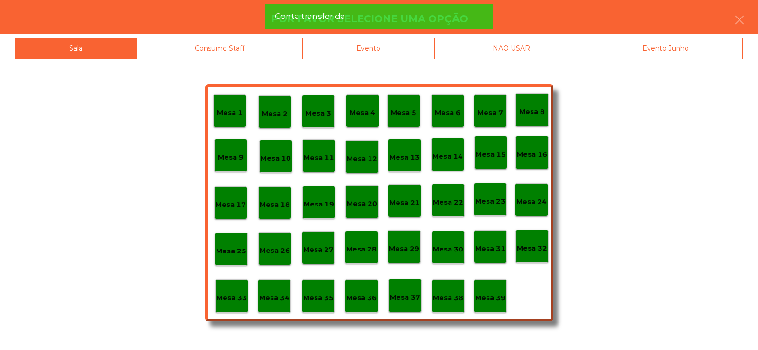
click at [246, 44] on div "Consumo Staff" at bounding box center [220, 48] width 158 height 21
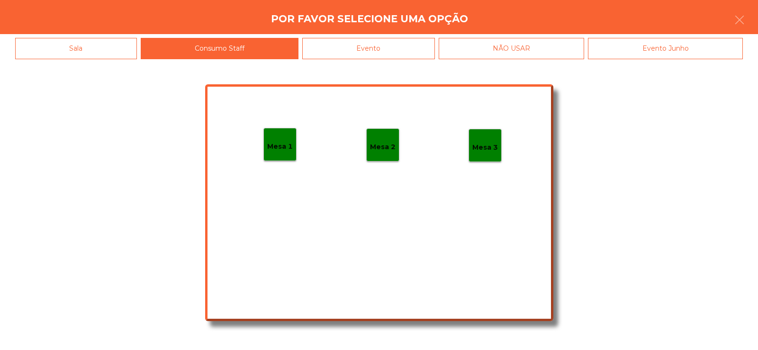
click at [283, 139] on div "Mesa 1" at bounding box center [280, 144] width 26 height 15
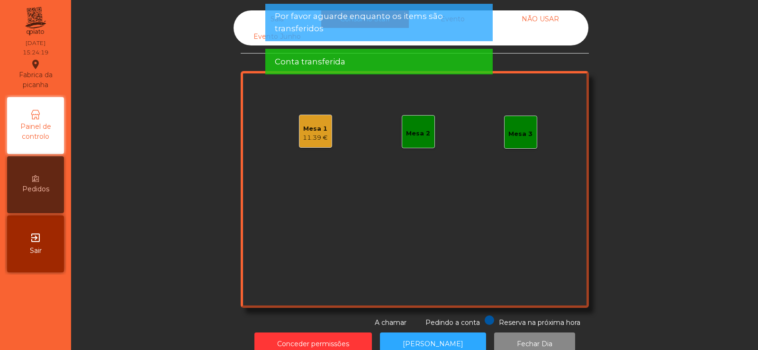
click at [319, 137] on div "11.39 €" at bounding box center [315, 137] width 25 height 9
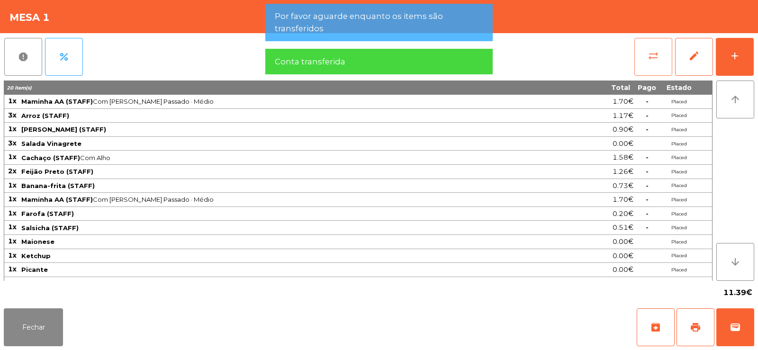
click at [647, 62] on button "sync_alt" at bounding box center [654, 57] width 38 height 38
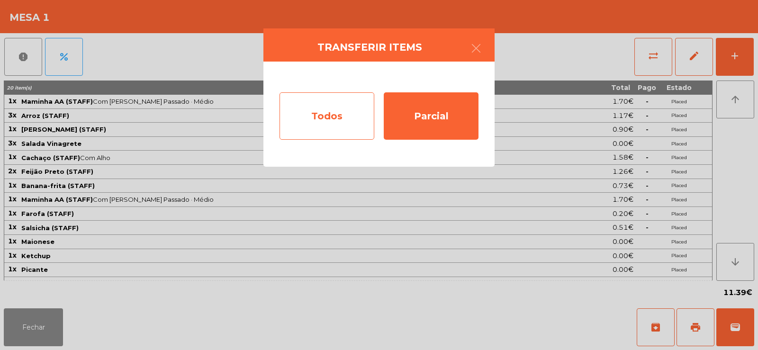
click at [332, 120] on div "Todos" at bounding box center [327, 115] width 95 height 47
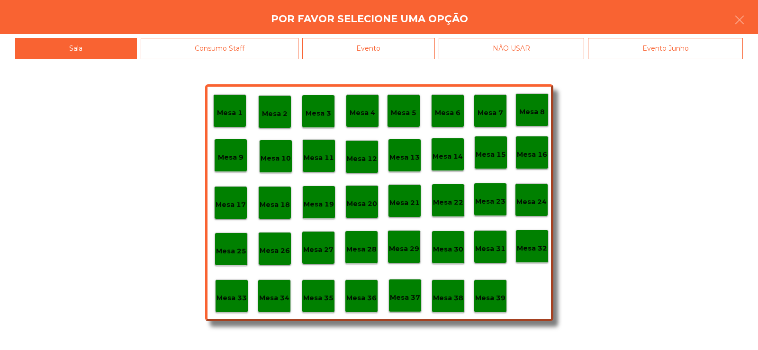
click at [364, 291] on div "Mesa 36" at bounding box center [361, 296] width 30 height 15
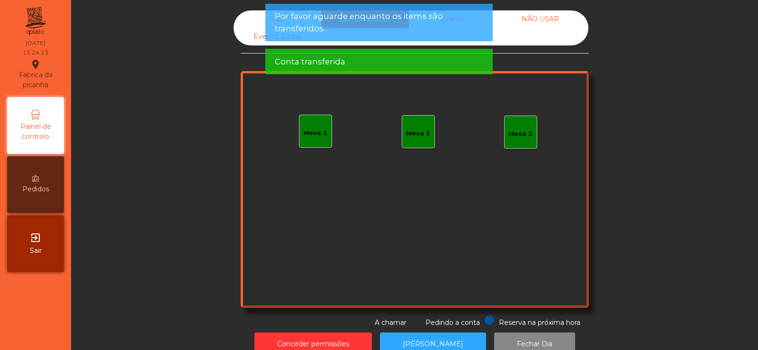
click at [345, 29] on span "Por favor aguarde enquanto os items são transferidos" at bounding box center [379, 22] width 209 height 24
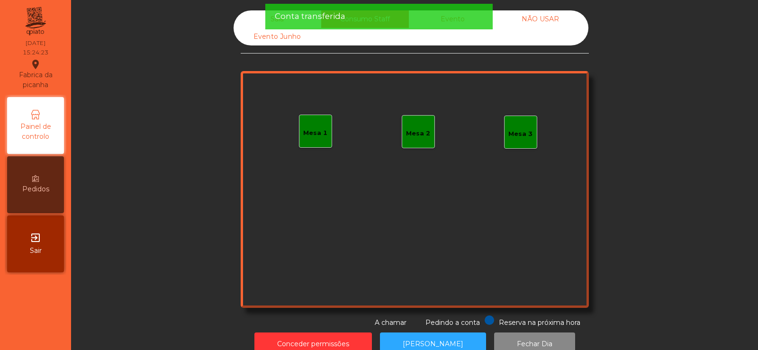
click at [357, 49] on div "Sala Consumo Staff Evento NÃO USAR Evento Junho Mesa 1 Mesa 2 Mesa 3 Reserva na…" at bounding box center [415, 169] width 348 height 318
click at [407, 19] on div "Conta transferida" at bounding box center [379, 16] width 209 height 12
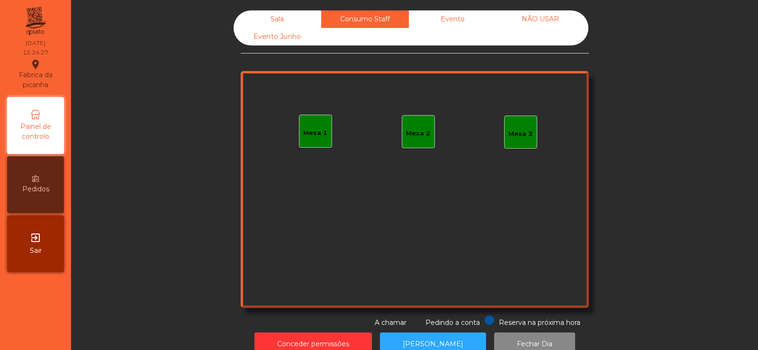
click at [322, 137] on div "Mesa 1" at bounding box center [315, 132] width 24 height 9
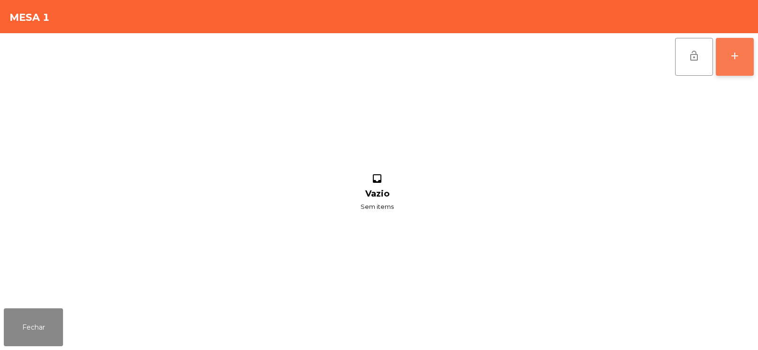
click at [739, 70] on button "add" at bounding box center [735, 57] width 38 height 38
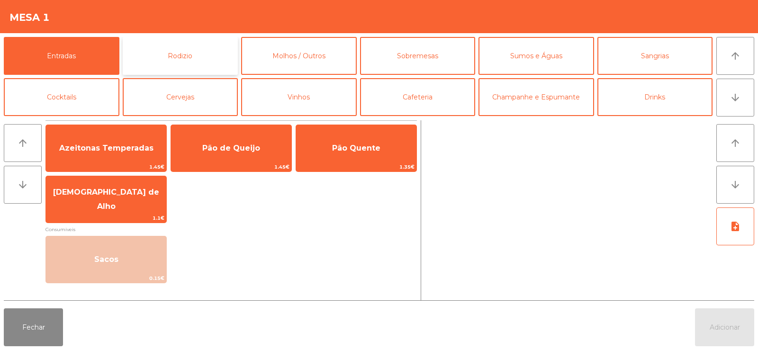
click at [200, 51] on button "Rodizio" at bounding box center [181, 56] width 116 height 38
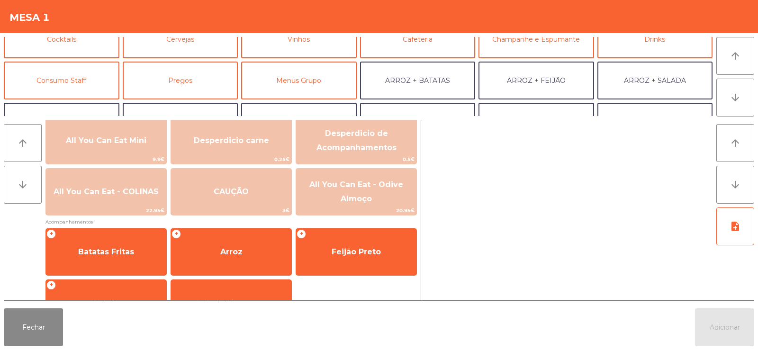
scroll to position [57, 0]
click at [75, 87] on button "Consumo Staff" at bounding box center [62, 81] width 116 height 38
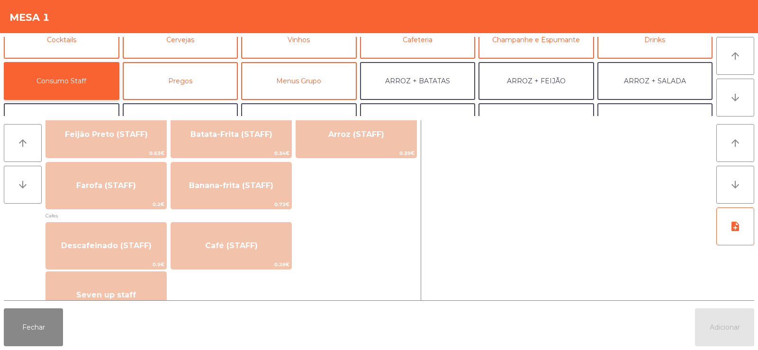
scroll to position [459, 0]
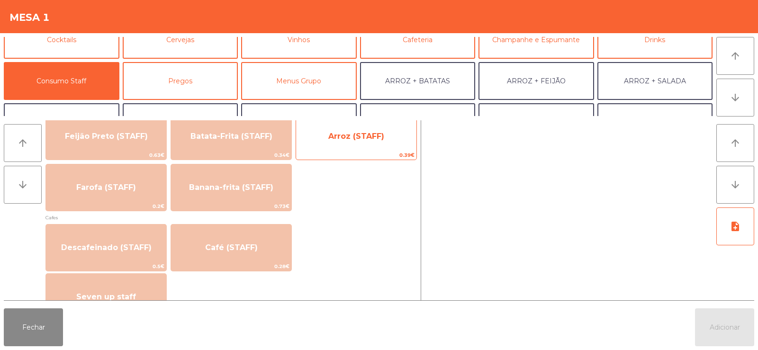
click at [358, 136] on span "Arroz (STAFF)" at bounding box center [356, 136] width 56 height 9
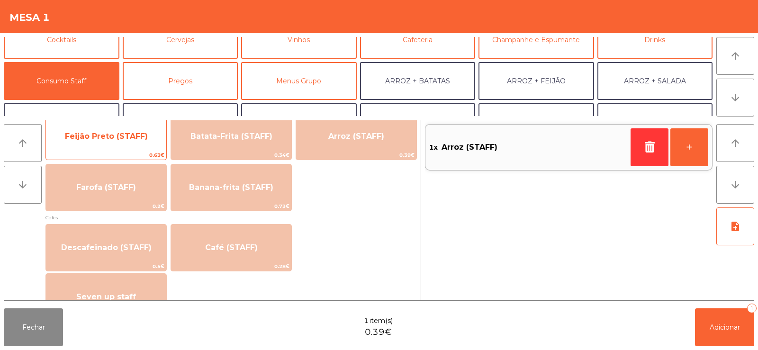
click at [126, 144] on span "Feijão Preto (STAFF)" at bounding box center [106, 137] width 120 height 26
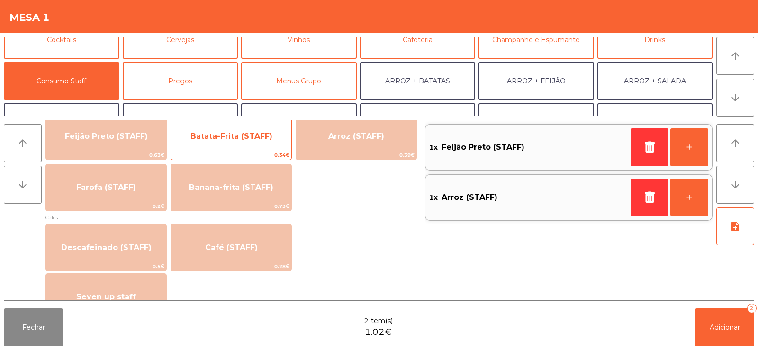
click at [238, 140] on span "Batata-Frita (STAFF)" at bounding box center [232, 136] width 82 height 9
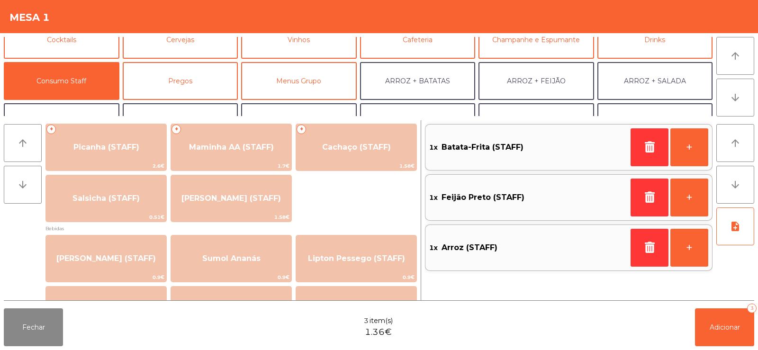
scroll to position [0, 0]
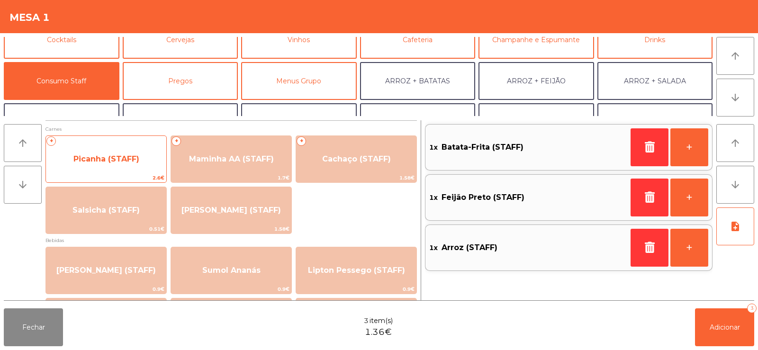
click at [102, 155] on span "Picanha (STAFF)" at bounding box center [106, 159] width 66 height 9
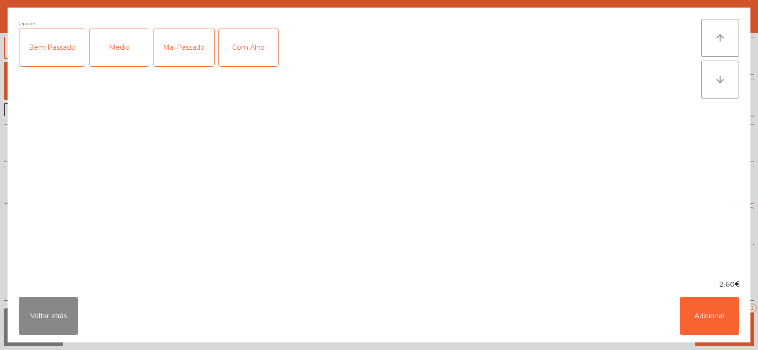
click at [119, 45] on div "Medio" at bounding box center [119, 47] width 59 height 38
click at [186, 41] on div "Mal Passado" at bounding box center [184, 47] width 61 height 38
click at [190, 45] on div "Mal Passado" at bounding box center [184, 47] width 61 height 38
click at [253, 38] on div "Com Alho" at bounding box center [248, 47] width 59 height 38
click at [702, 317] on button "Adicionar" at bounding box center [709, 316] width 59 height 38
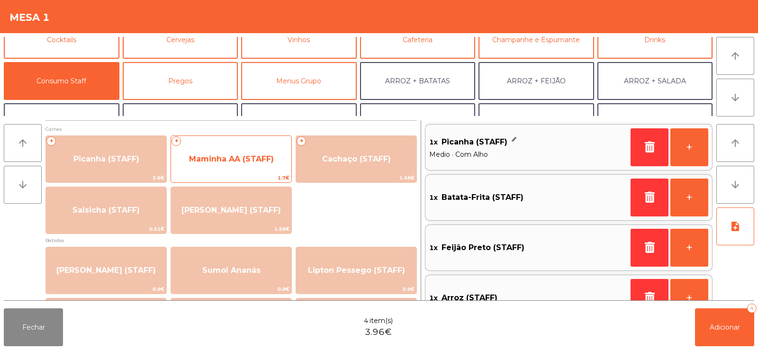
click at [237, 168] on span "Maminha AA (STAFF)" at bounding box center [231, 159] width 120 height 26
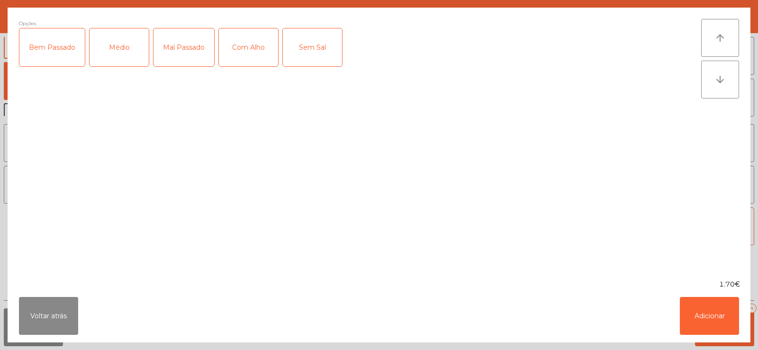
click at [117, 55] on div "Médio" at bounding box center [119, 47] width 59 height 38
click at [250, 45] on div "Com Alho" at bounding box center [248, 47] width 59 height 38
click at [719, 320] on button "Adicionar" at bounding box center [709, 316] width 59 height 38
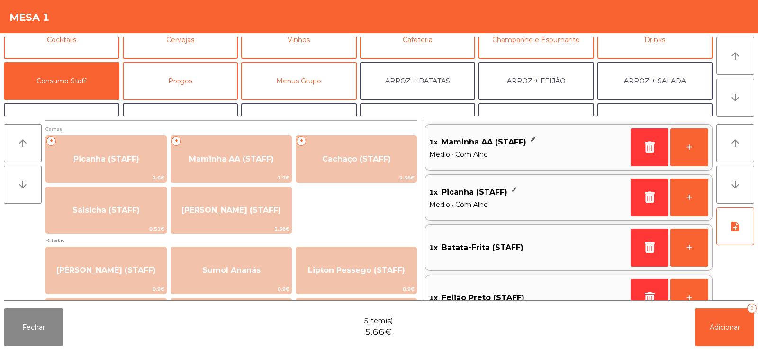
scroll to position [4, 0]
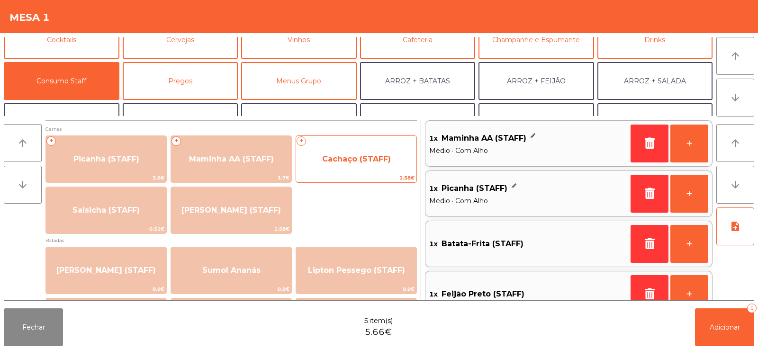
click at [354, 159] on span "Cachaço (STAFF)" at bounding box center [356, 159] width 69 height 9
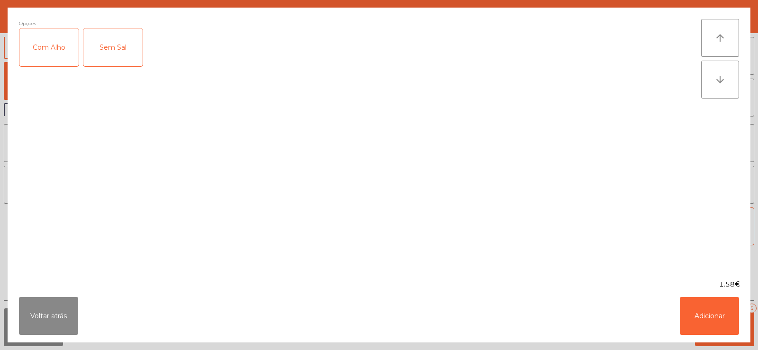
click at [49, 59] on div "Com Alho" at bounding box center [48, 47] width 59 height 38
click at [690, 319] on button "Adicionar" at bounding box center [709, 316] width 59 height 38
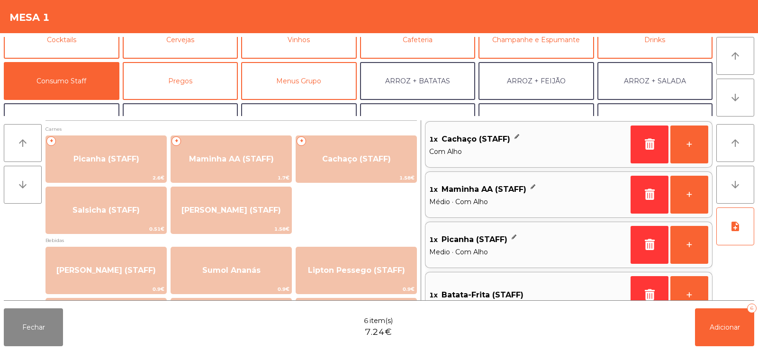
scroll to position [0, 0]
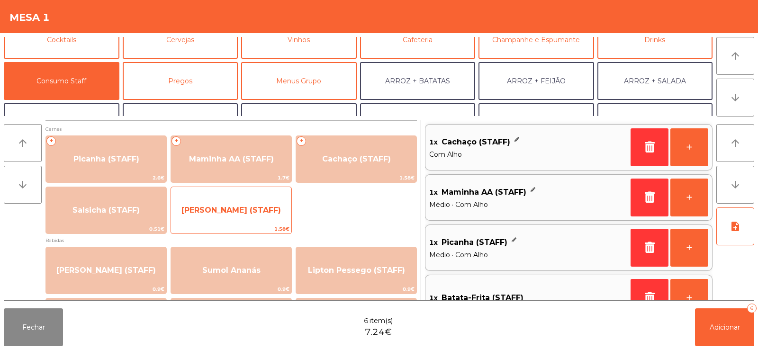
click at [223, 204] on span "Lombinho Frango (STAFF)" at bounding box center [231, 211] width 120 height 26
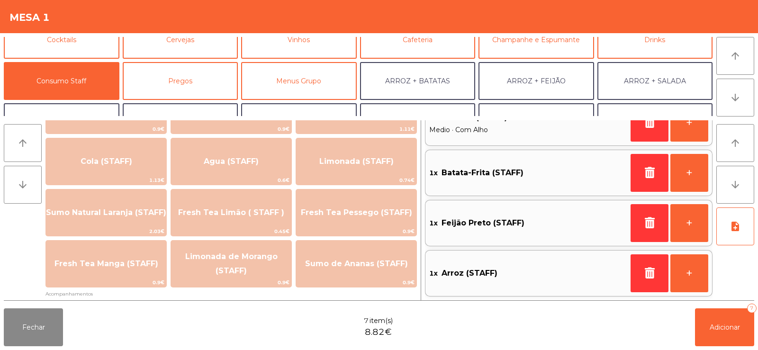
scroll to position [212, 0]
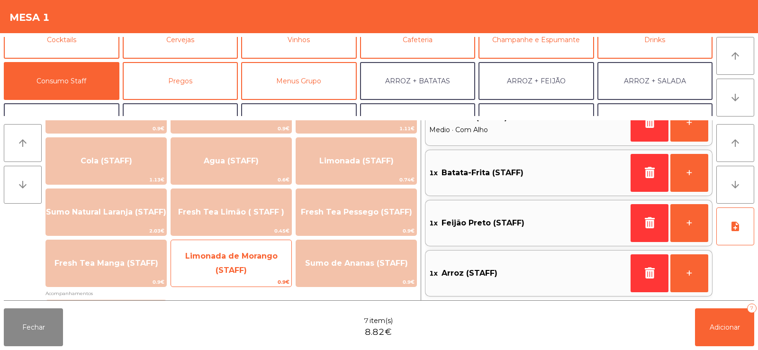
click at [229, 265] on span "Limonada de Morango (STAFF)" at bounding box center [231, 264] width 120 height 40
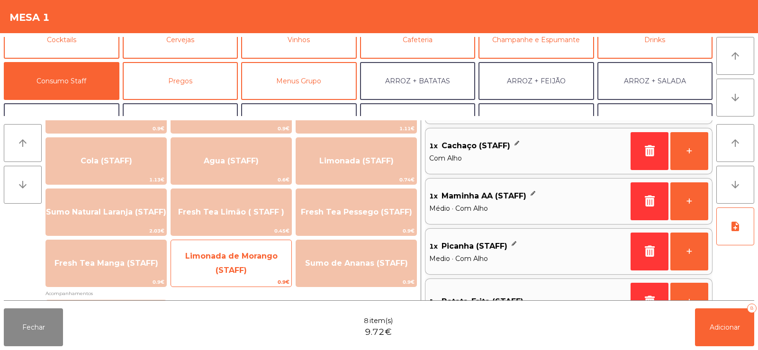
scroll to position [4, 0]
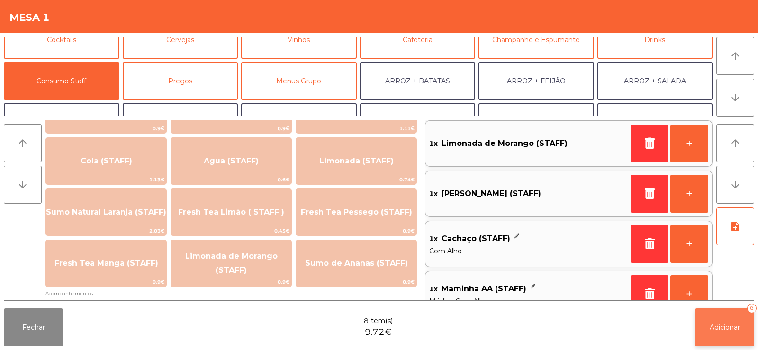
click at [718, 329] on span "Adicionar" at bounding box center [725, 327] width 30 height 9
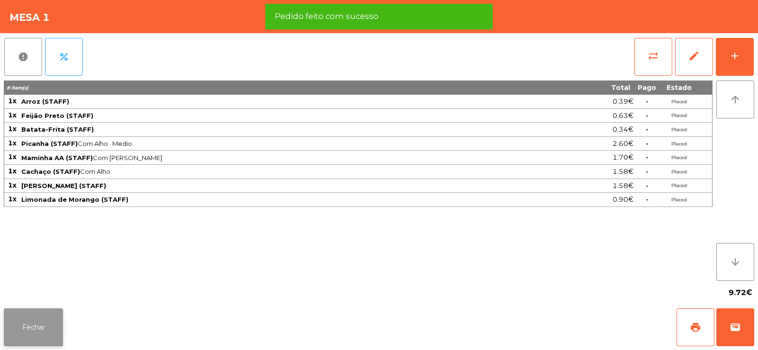
click at [54, 338] on button "Fechar" at bounding box center [33, 328] width 59 height 38
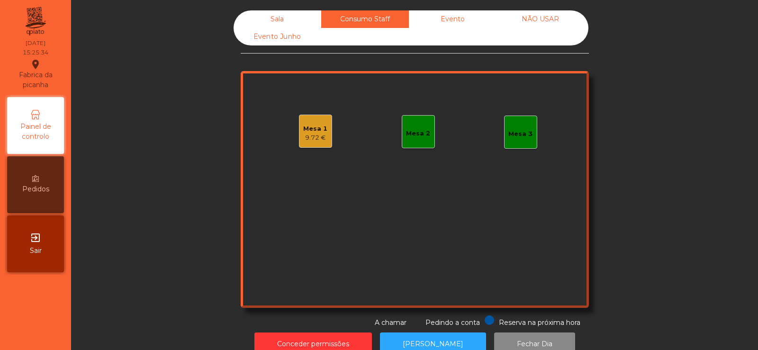
click at [273, 13] on div "Sala" at bounding box center [278, 19] width 88 height 18
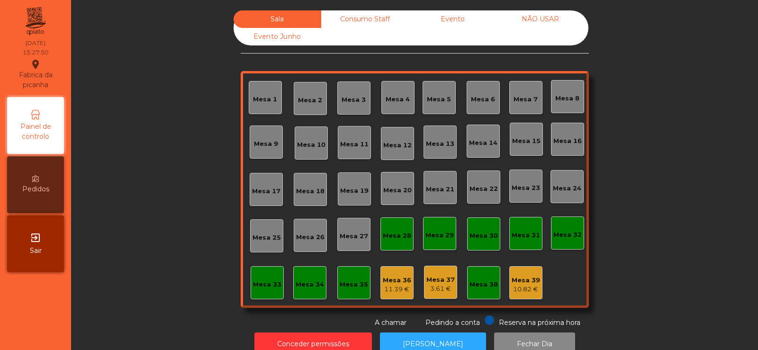
scroll to position [23, 0]
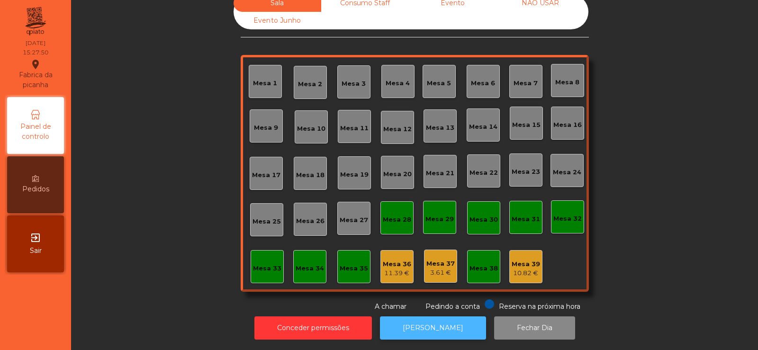
click at [437, 319] on button "[PERSON_NAME]" at bounding box center [433, 328] width 106 height 23
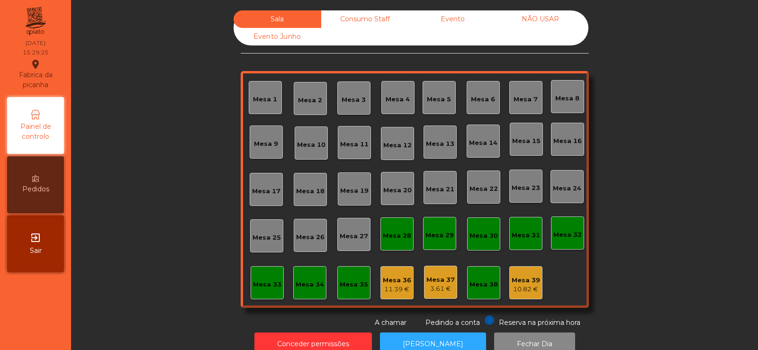
click at [376, 16] on div "Consumo Staff" at bounding box center [365, 19] width 88 height 18
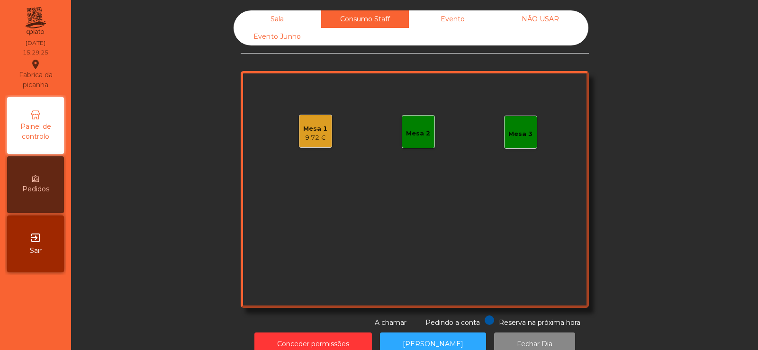
click at [319, 140] on div "9.72 €" at bounding box center [315, 137] width 24 height 9
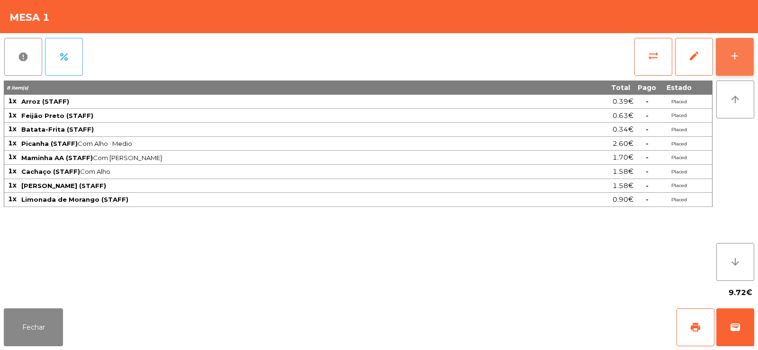
click at [744, 55] on button "add" at bounding box center [735, 57] width 38 height 38
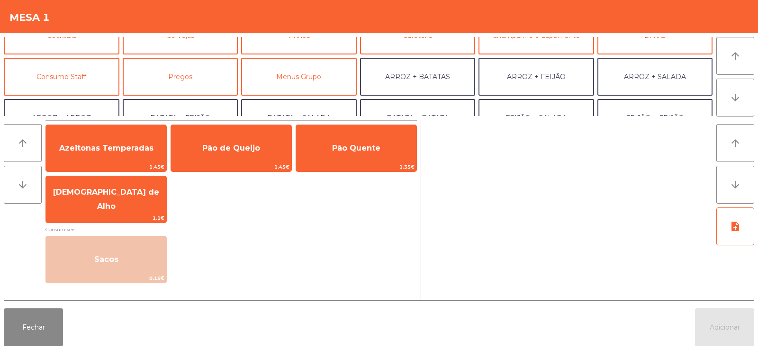
scroll to position [61, 0]
click at [76, 68] on button "Consumo Staff" at bounding box center [62, 77] width 116 height 38
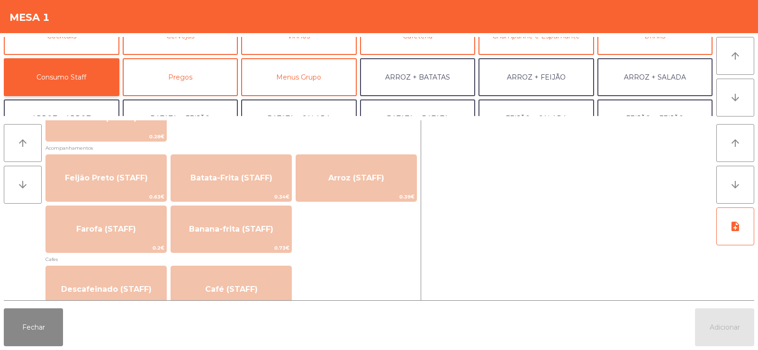
scroll to position [419, 0]
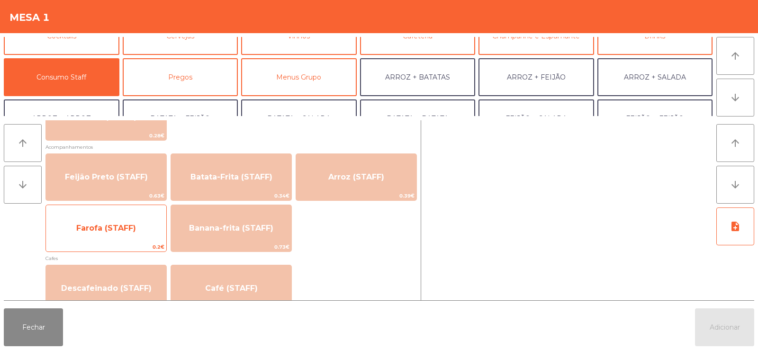
click at [106, 234] on span "Farofa (STAFF)" at bounding box center [106, 229] width 120 height 26
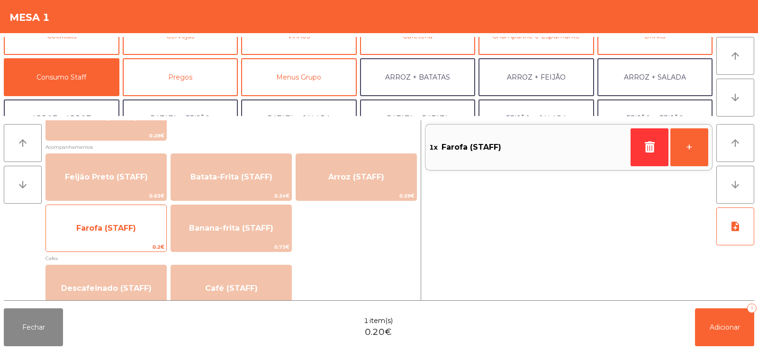
click at [106, 231] on span "Farofa (STAFF)" at bounding box center [106, 228] width 60 height 9
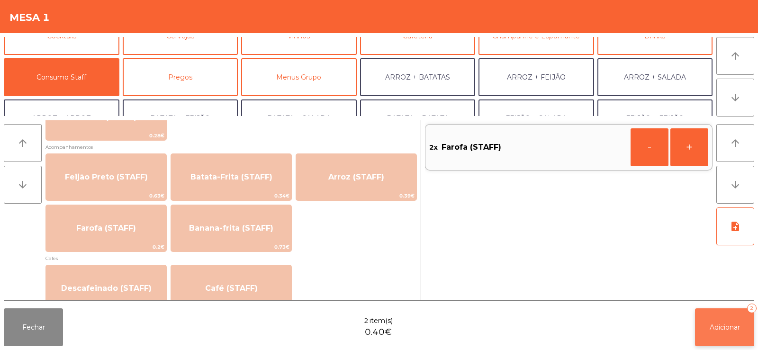
click at [701, 311] on button "Adicionar 2" at bounding box center [724, 328] width 59 height 38
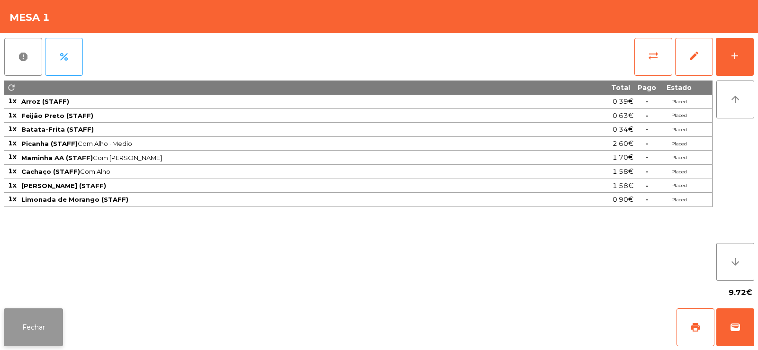
click at [39, 334] on button "Fechar" at bounding box center [33, 328] width 59 height 38
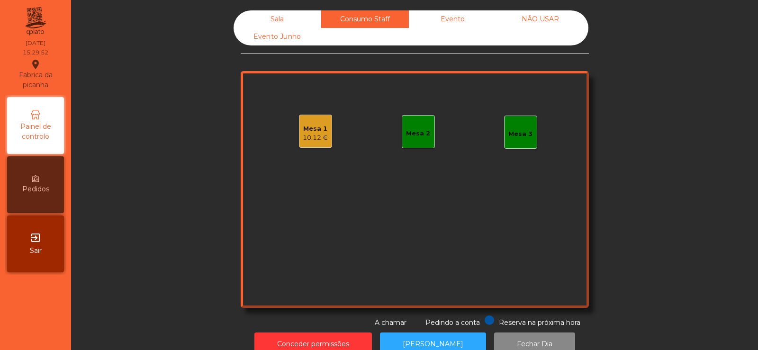
click at [276, 21] on div "Sala" at bounding box center [278, 19] width 88 height 18
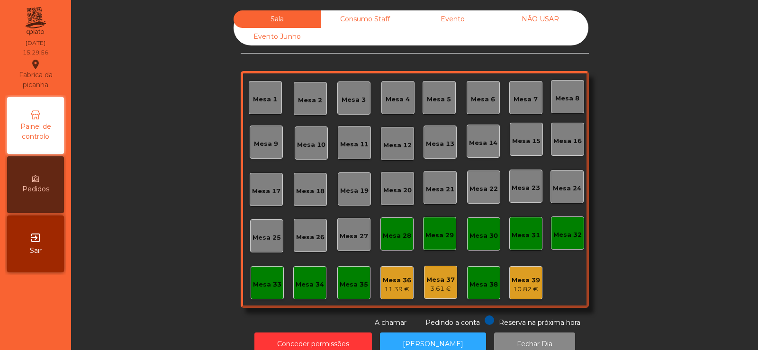
scroll to position [23, 0]
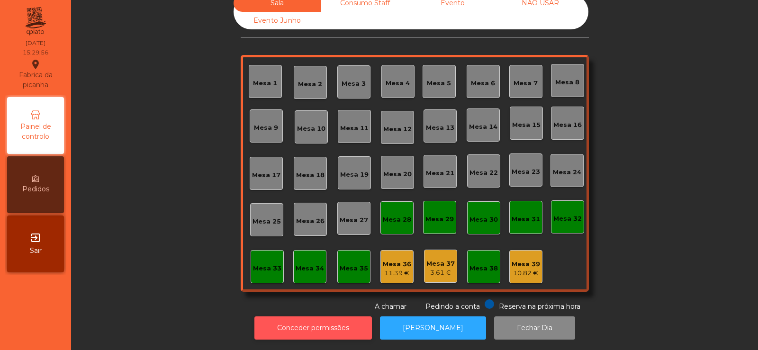
click at [300, 322] on button "Conceder permissões" at bounding box center [314, 328] width 118 height 23
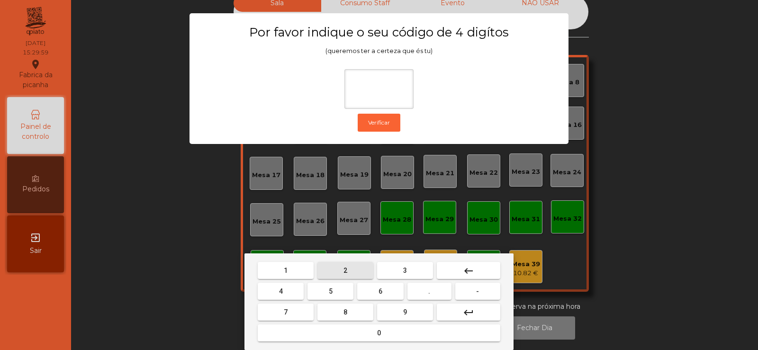
click at [345, 270] on span "2" at bounding box center [346, 271] width 4 height 8
click at [390, 295] on button "6" at bounding box center [380, 291] width 46 height 17
click at [285, 313] on span "7" at bounding box center [286, 313] width 4 height 8
click at [313, 299] on button "5" at bounding box center [331, 291] width 46 height 17
type input "****"
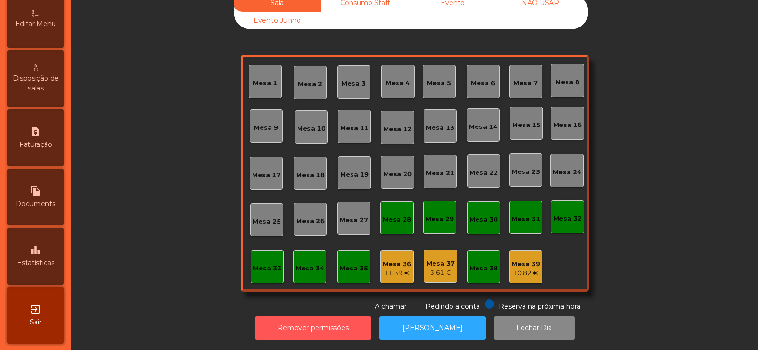
scroll to position [226, 0]
click at [46, 248] on div "leaderboard Estatísticas" at bounding box center [35, 255] width 57 height 57
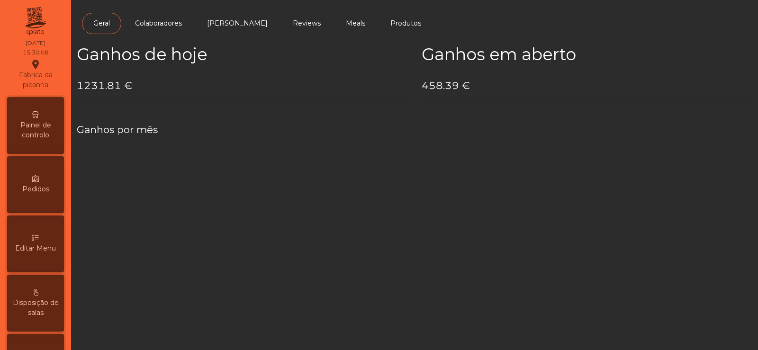
click at [40, 128] on span "Painel de controlo" at bounding box center [35, 130] width 52 height 20
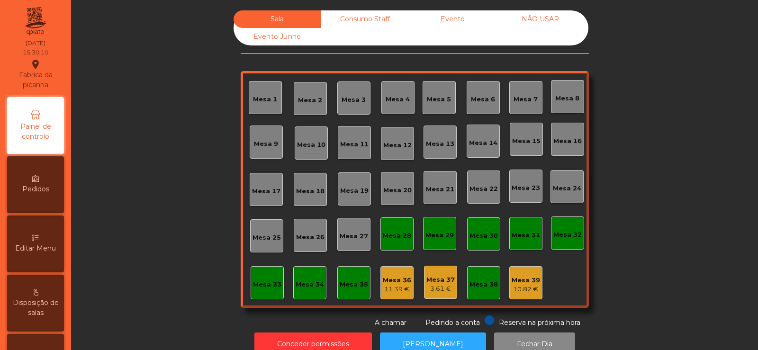
click at [454, 15] on div "Evento" at bounding box center [453, 19] width 88 height 18
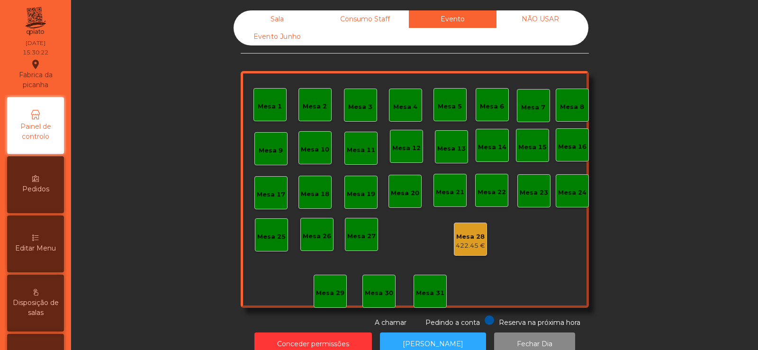
click at [280, 20] on div "Sala" at bounding box center [278, 19] width 88 height 18
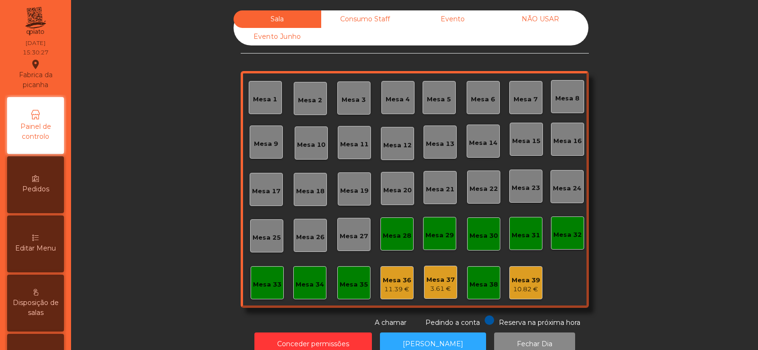
click at [383, 282] on div "Mesa 36" at bounding box center [397, 280] width 28 height 9
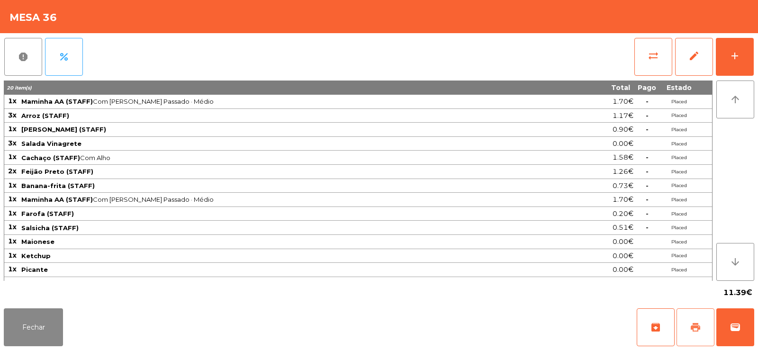
click at [692, 327] on span "print" at bounding box center [695, 327] width 11 height 11
click at [41, 332] on button "Fechar" at bounding box center [33, 328] width 59 height 38
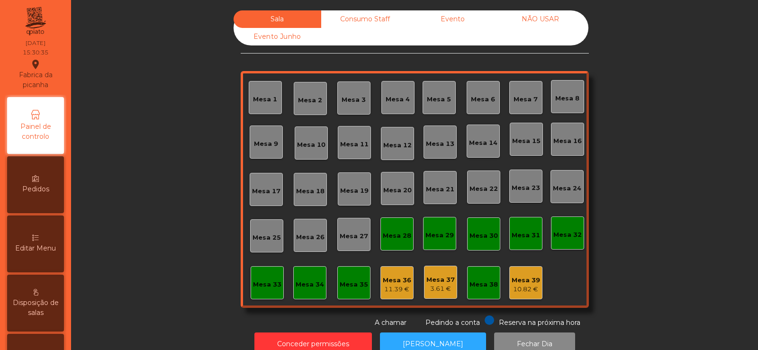
click at [353, 16] on div "Consumo Staff" at bounding box center [365, 19] width 88 height 18
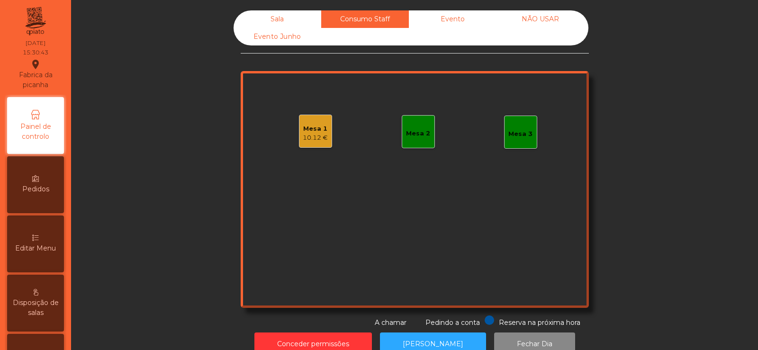
click at [456, 22] on div "Evento" at bounding box center [453, 19] width 88 height 18
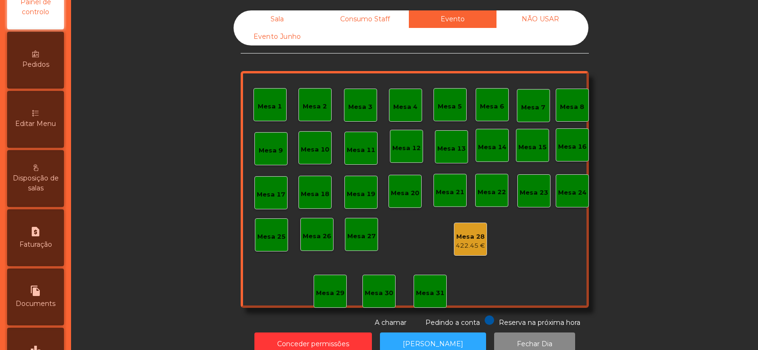
scroll to position [226, 0]
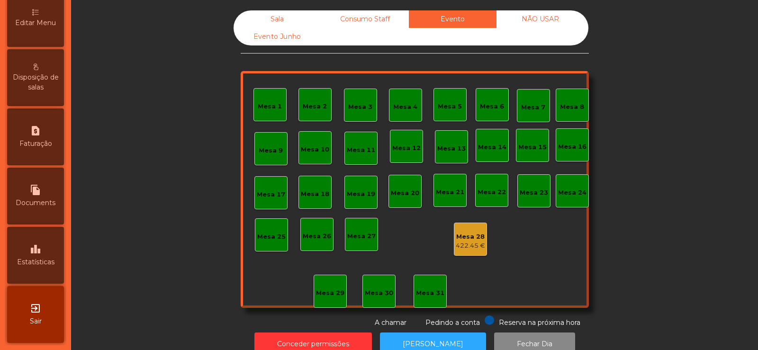
click at [43, 258] on span "Estatísticas" at bounding box center [35, 262] width 37 height 10
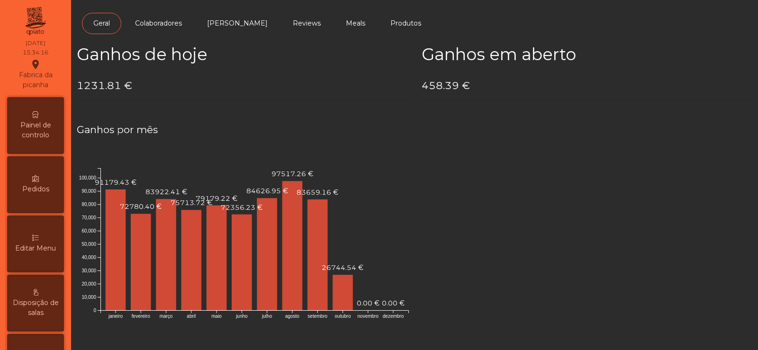
click at [37, 107] on div "Painel de controlo" at bounding box center [35, 125] width 57 height 57
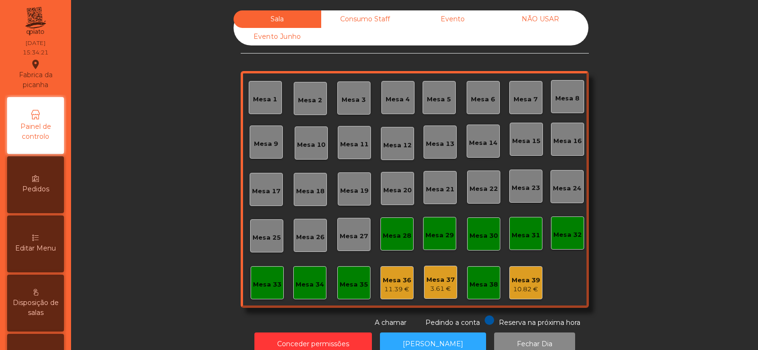
scroll to position [23, 0]
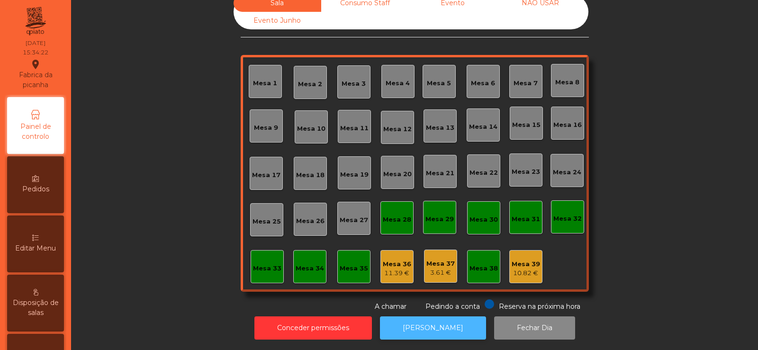
click at [438, 320] on button "[PERSON_NAME]" at bounding box center [433, 328] width 106 height 23
click at [435, 317] on button "[PERSON_NAME]" at bounding box center [433, 328] width 106 height 23
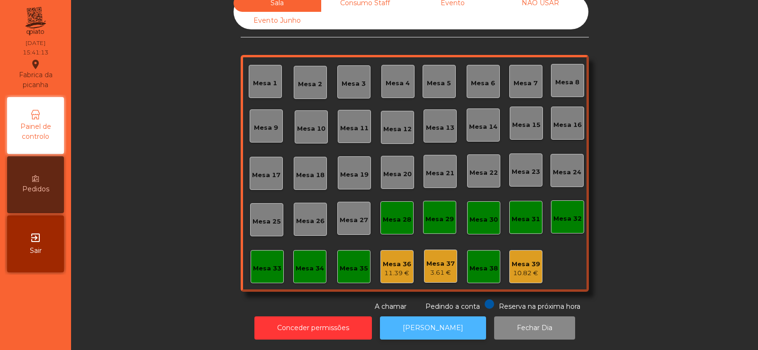
click at [447, 318] on button "[PERSON_NAME]" at bounding box center [433, 328] width 106 height 23
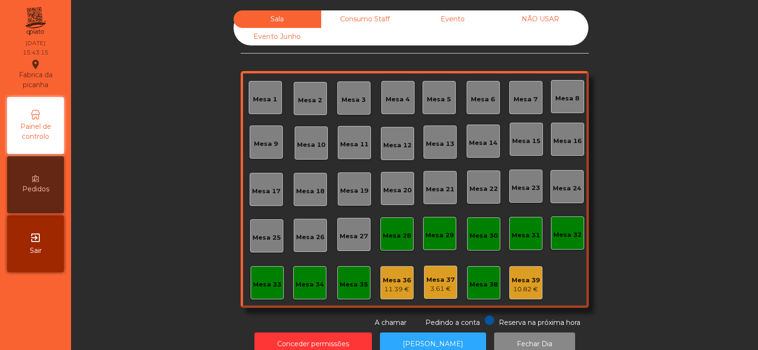
click at [368, 16] on div "Consumo Staff" at bounding box center [365, 19] width 88 height 18
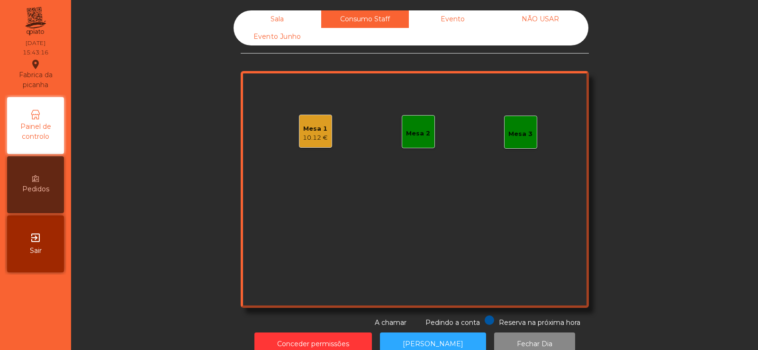
click at [310, 129] on div "Mesa 1" at bounding box center [315, 128] width 25 height 9
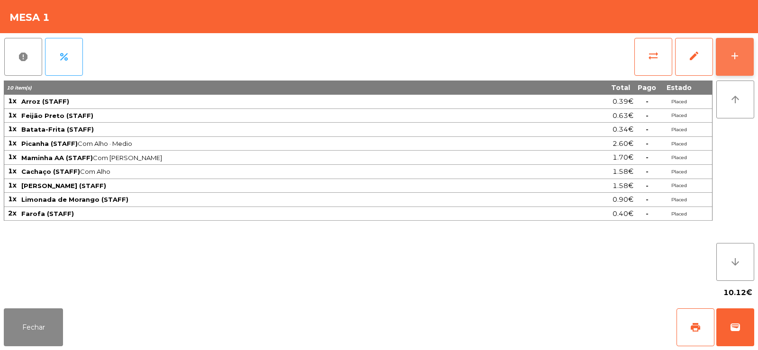
click at [737, 58] on div "add" at bounding box center [734, 55] width 11 height 11
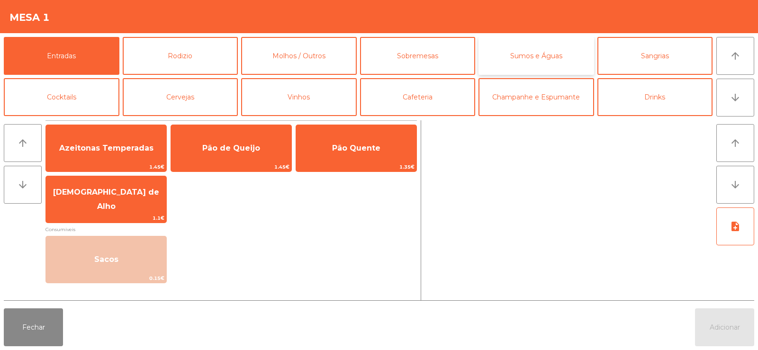
click at [515, 64] on button "Sumos e Águas" at bounding box center [537, 56] width 116 height 38
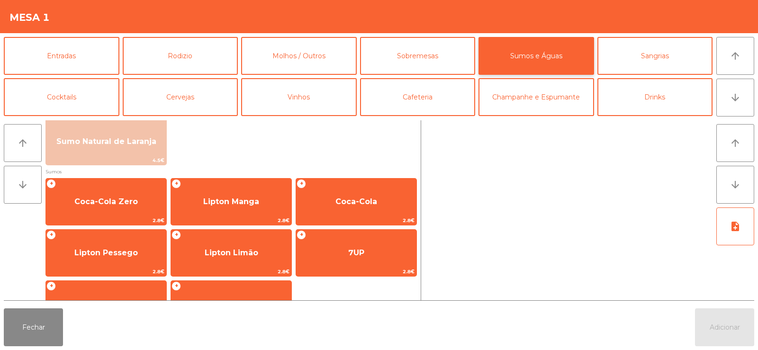
scroll to position [108, 0]
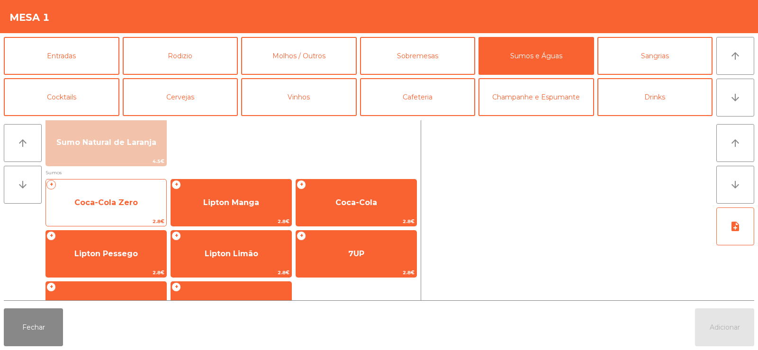
click at [128, 206] on span "Coca-Cola Zero" at bounding box center [106, 202] width 64 height 9
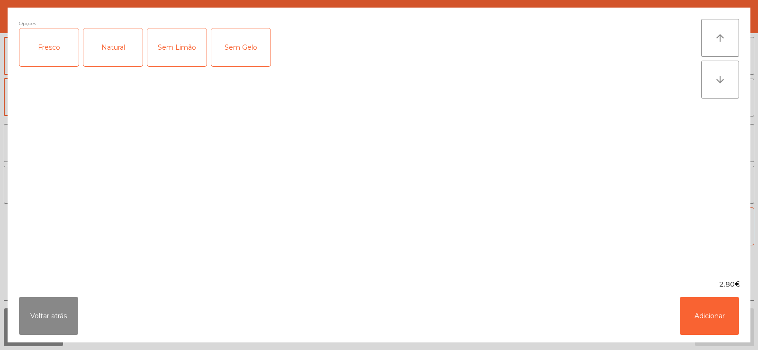
click at [54, 52] on div "Fresco" at bounding box center [48, 47] width 59 height 38
click at [710, 313] on button "Adicionar" at bounding box center [709, 316] width 59 height 38
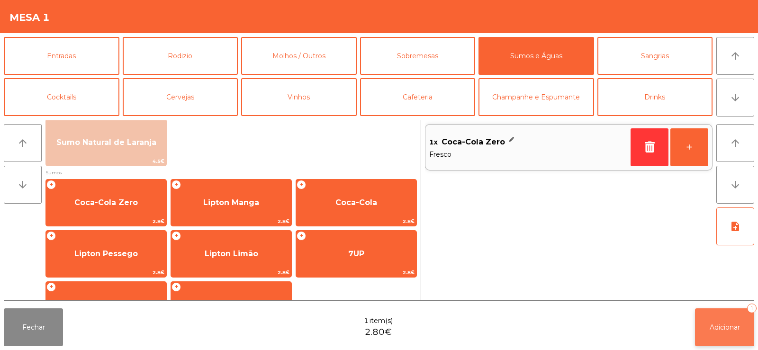
click at [734, 333] on button "Adicionar 1" at bounding box center [724, 328] width 59 height 38
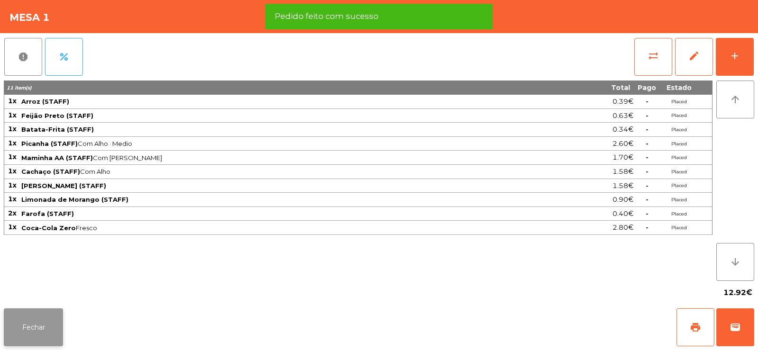
click at [46, 328] on button "Fechar" at bounding box center [33, 328] width 59 height 38
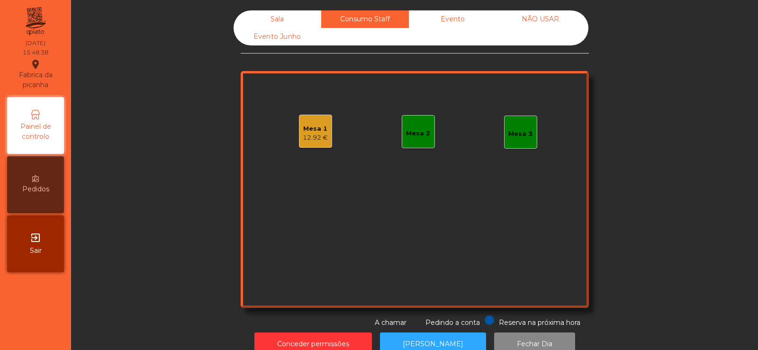
click at [305, 130] on div "Mesa 1" at bounding box center [315, 128] width 25 height 9
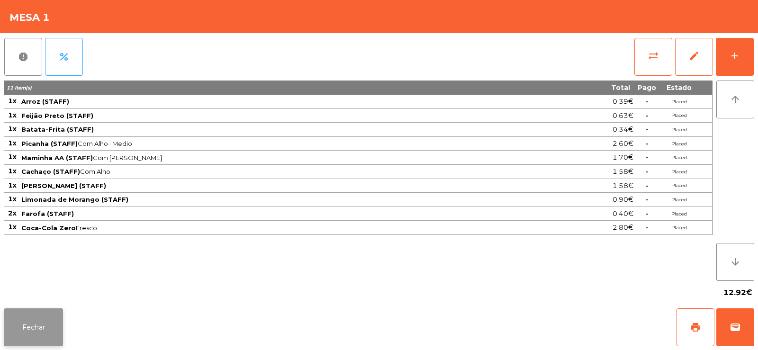
click at [29, 328] on button "Fechar" at bounding box center [33, 328] width 59 height 38
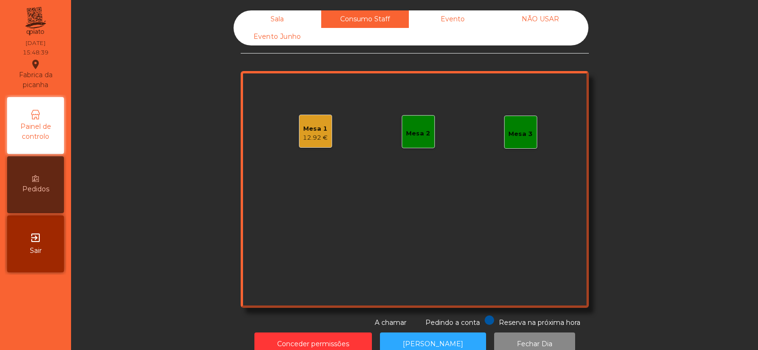
click at [310, 132] on div "Mesa 1" at bounding box center [315, 128] width 25 height 9
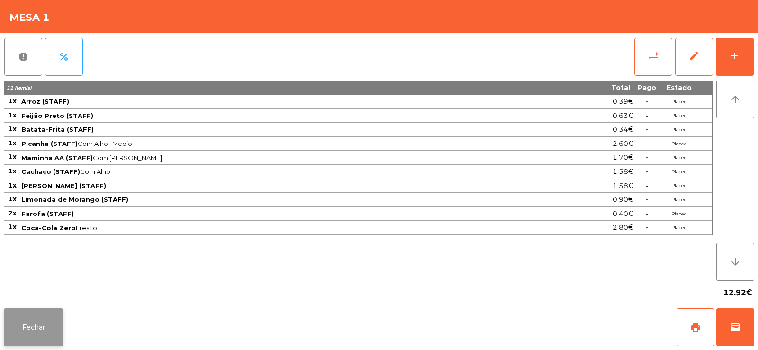
click at [40, 335] on button "Fechar" at bounding box center [33, 328] width 59 height 38
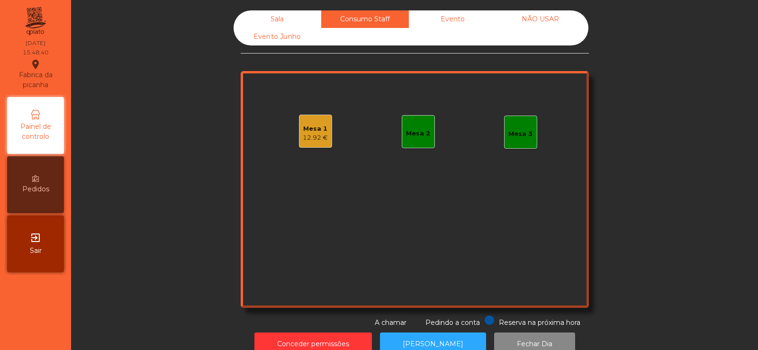
click at [272, 27] on div "Sala" at bounding box center [278, 19] width 88 height 18
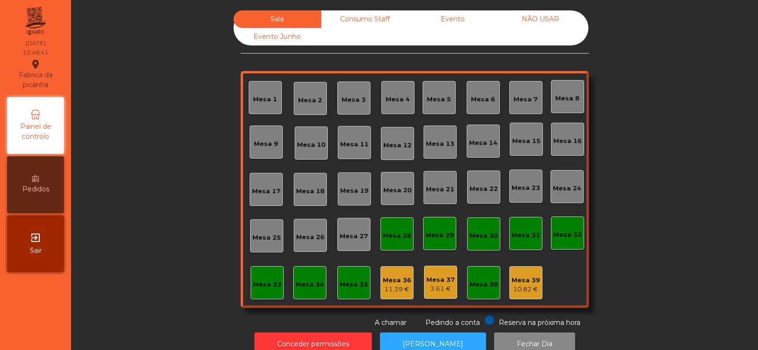
click at [393, 274] on div "Mesa 36 11.39 €" at bounding box center [397, 283] width 28 height 22
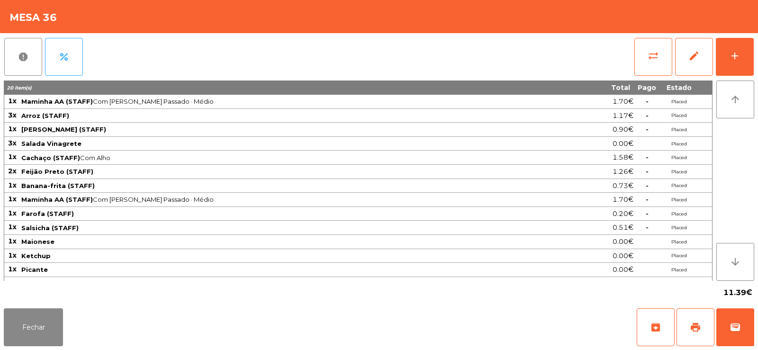
scroll to position [24, 0]
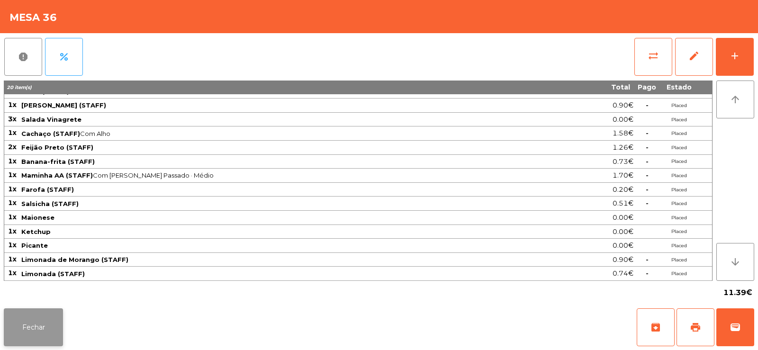
click at [24, 322] on button "Fechar" at bounding box center [33, 328] width 59 height 38
